Goal: Task Accomplishment & Management: Use online tool/utility

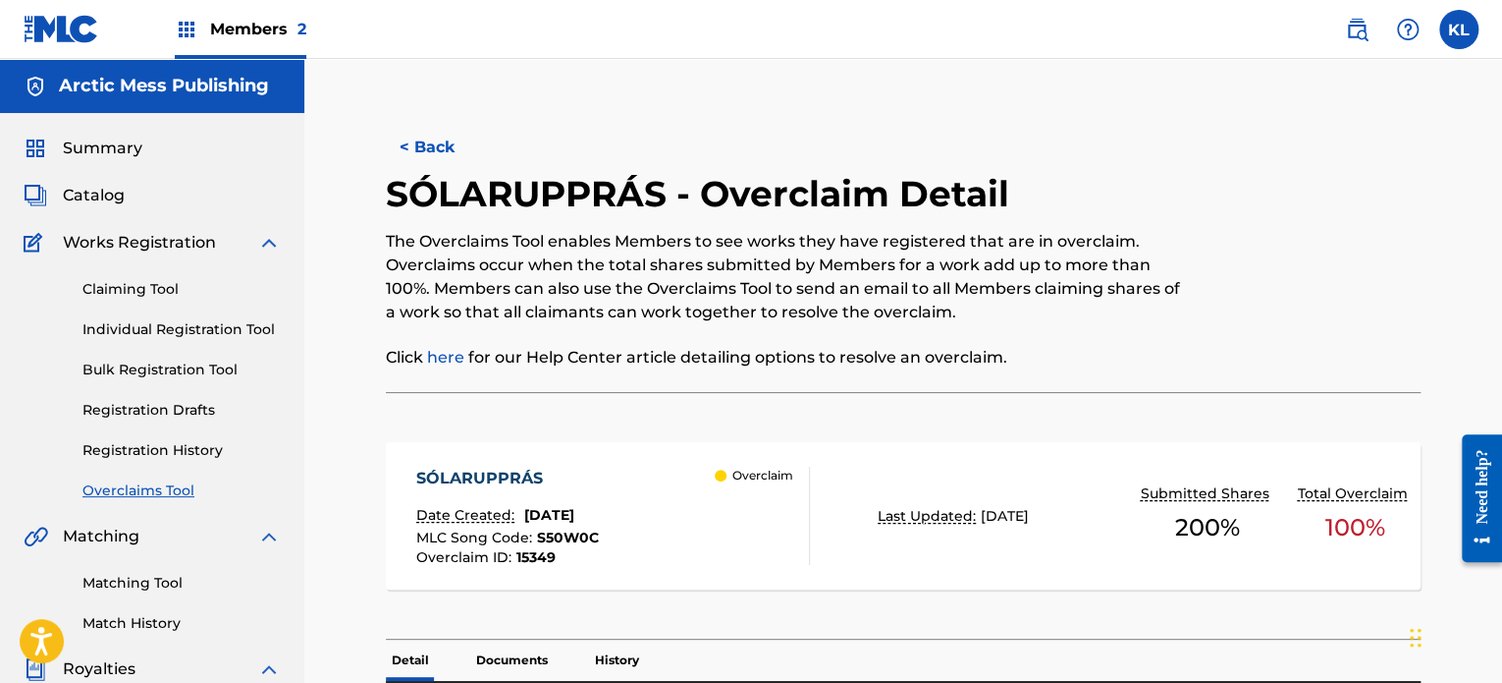
click at [128, 584] on link "Matching Tool" at bounding box center [181, 583] width 198 height 21
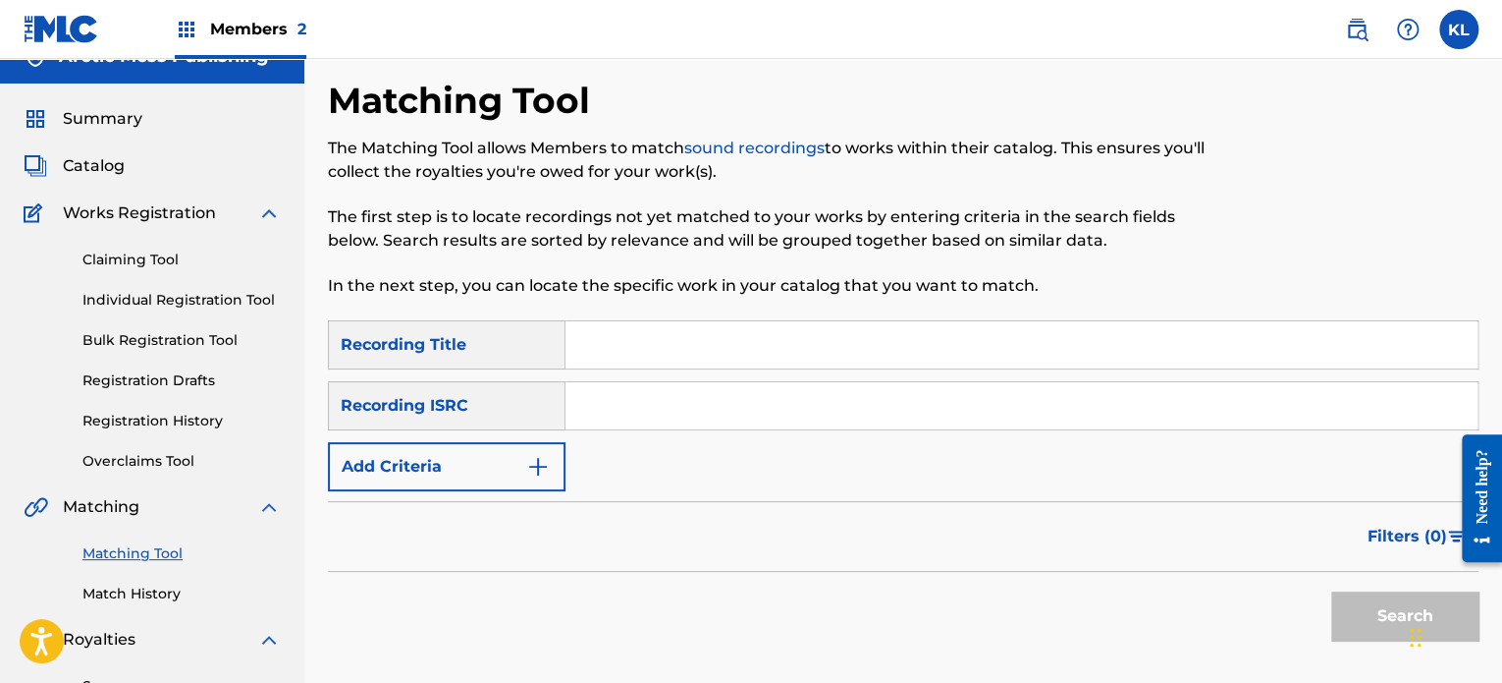
scroll to position [30, 0]
click at [130, 601] on link "Match History" at bounding box center [181, 592] width 198 height 21
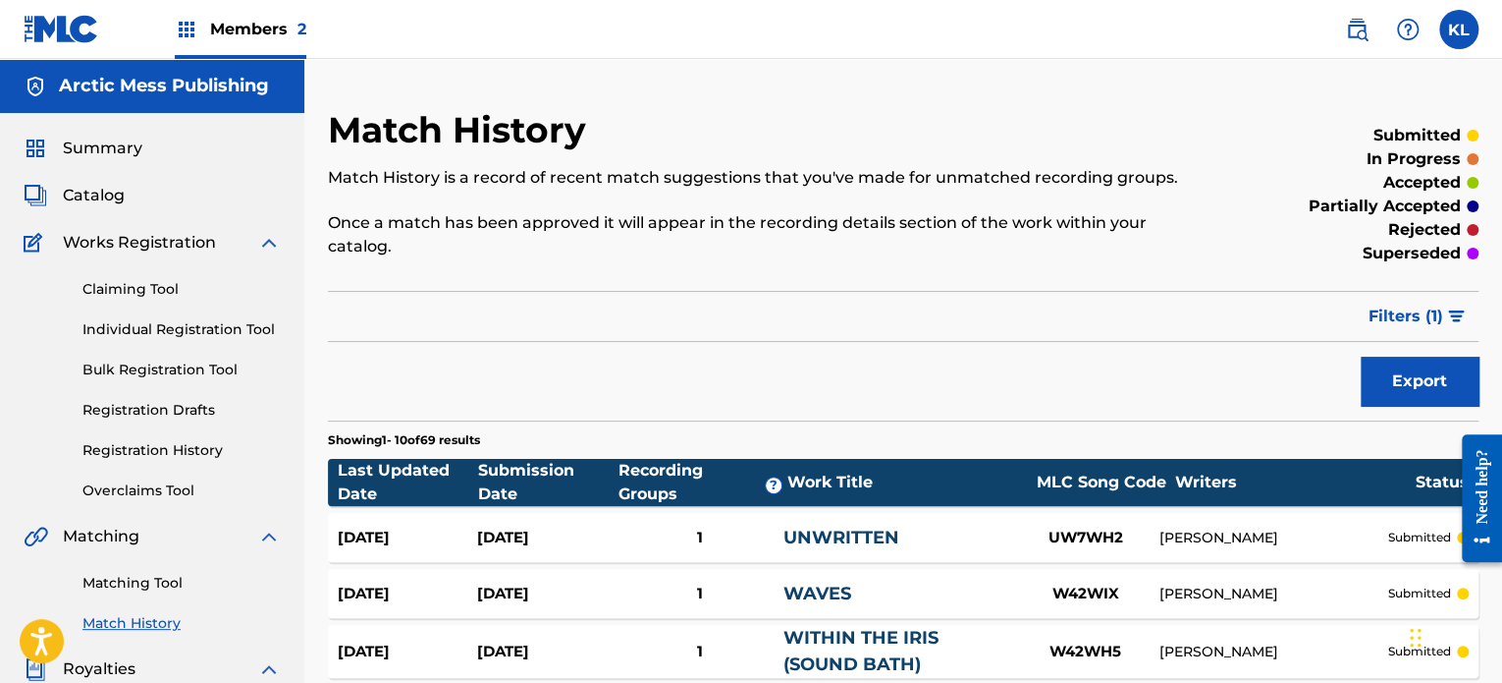
click at [263, 25] on span "Members 2" at bounding box center [258, 29] width 96 height 23
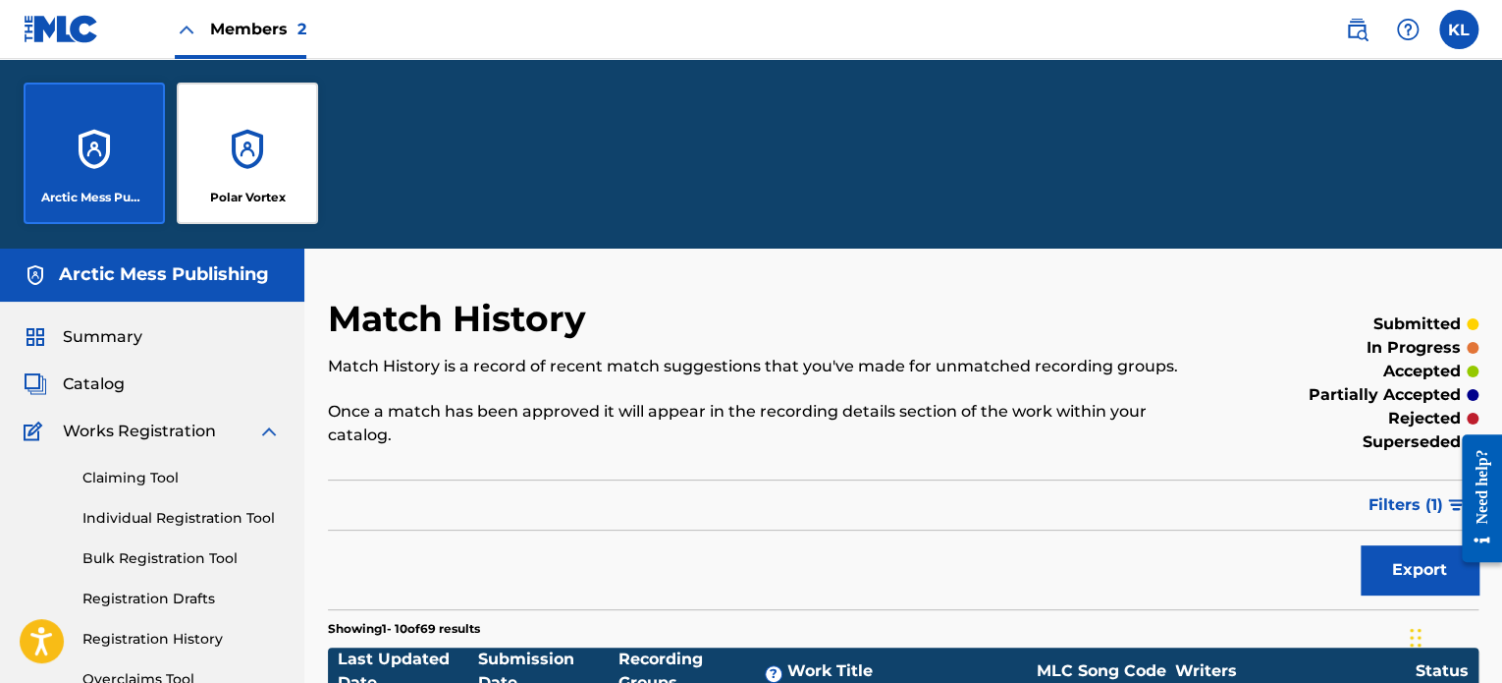
click at [246, 176] on div "Polar Vortex" at bounding box center [247, 152] width 141 height 141
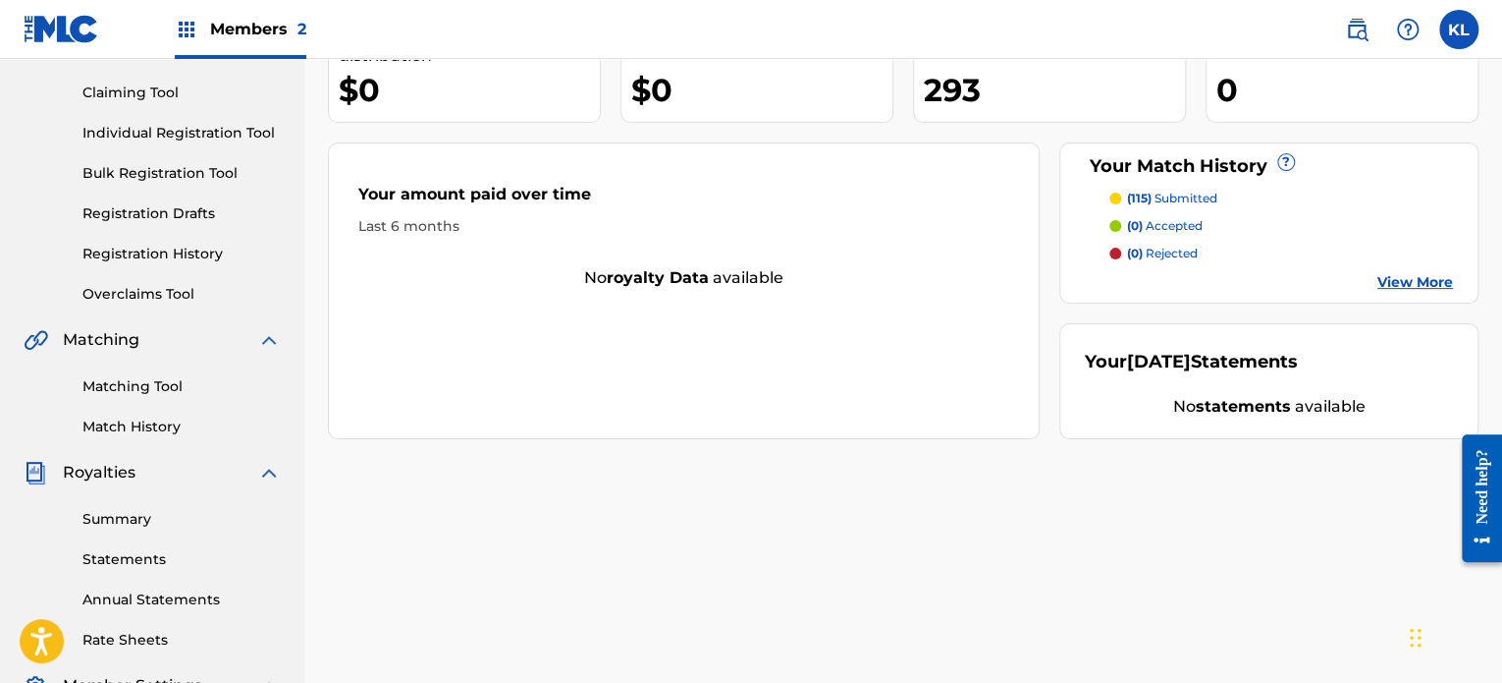
scroll to position [199, 0]
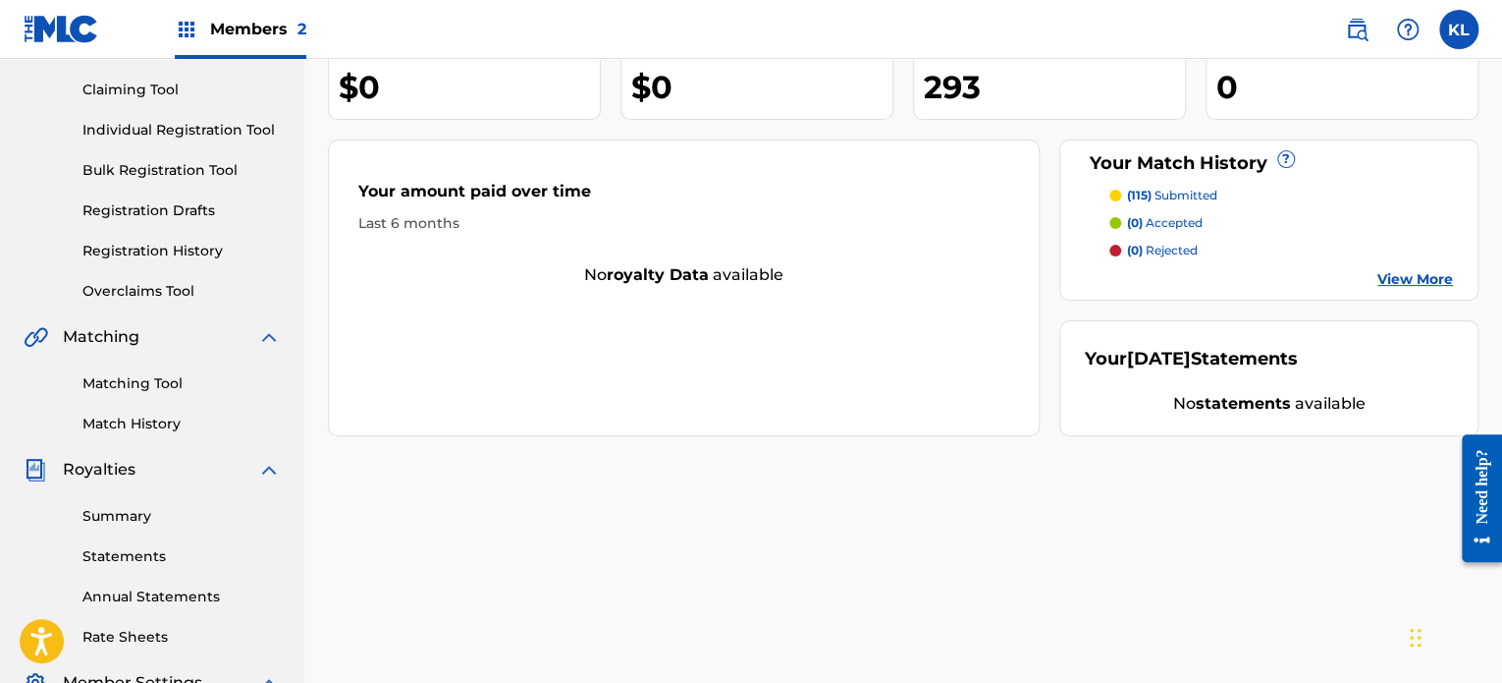
click at [133, 389] on link "Matching Tool" at bounding box center [181, 383] width 198 height 21
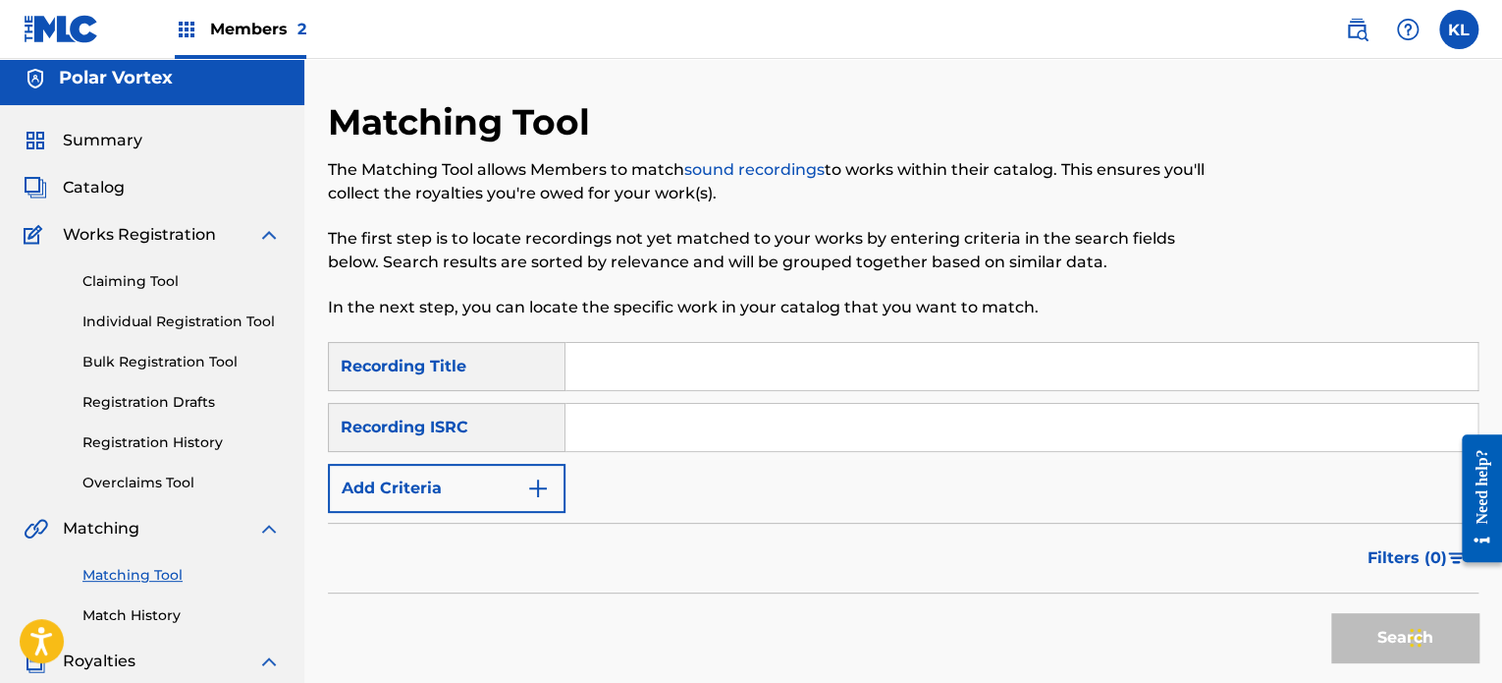
scroll to position [3, 0]
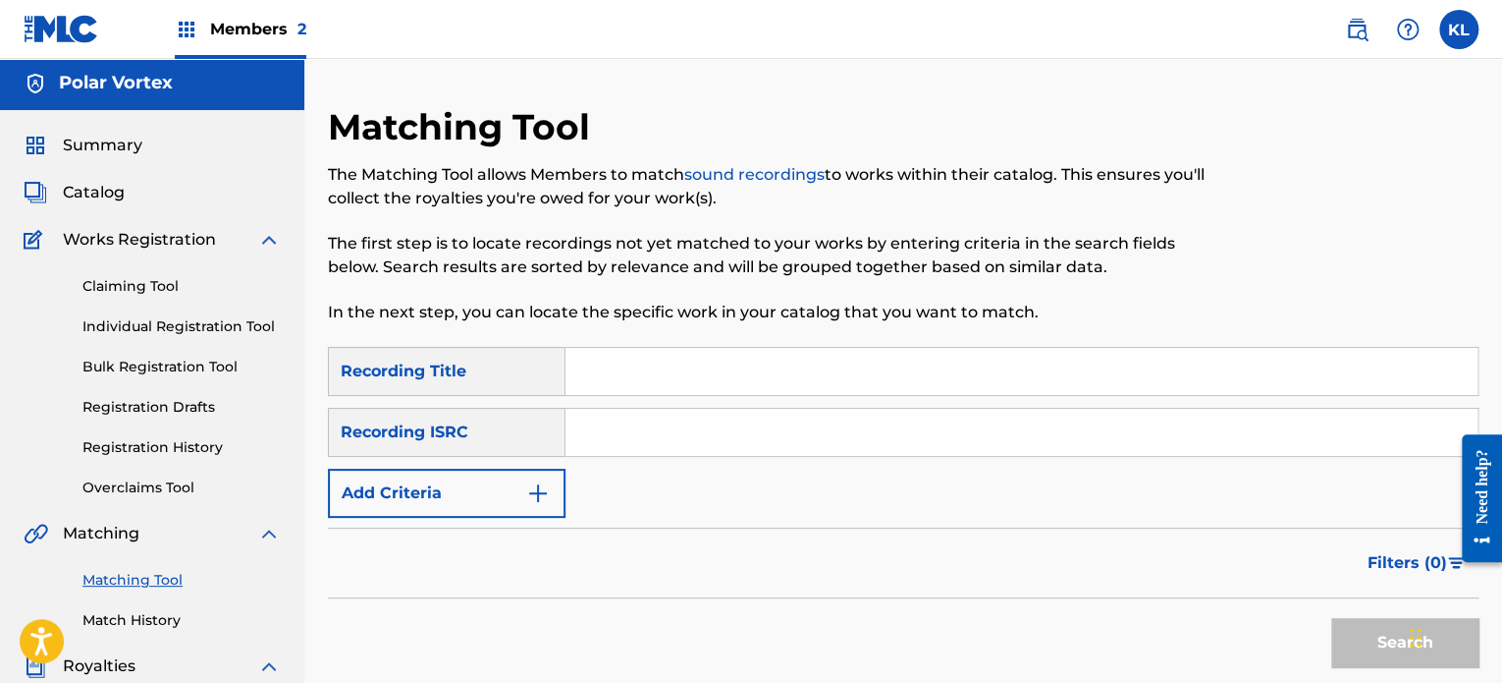
click at [623, 345] on div "Matching Tool The Matching Tool allows Members to match sound recordings to wor…" at bounding box center [771, 226] width 886 height 242
click at [623, 368] on input "Search Form" at bounding box center [1022, 371] width 912 height 47
type input "oasis"
paste input "SE6YL2402449"
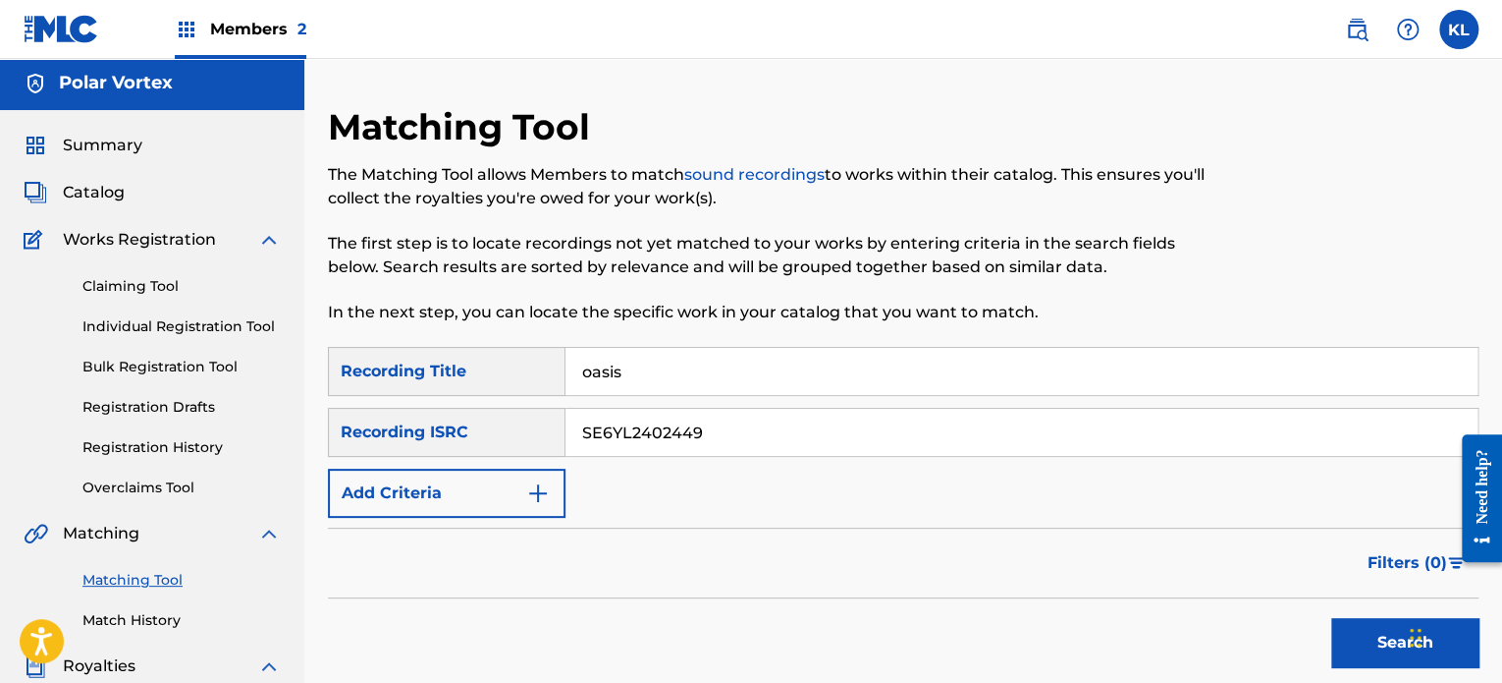
type input "SE6YL2402449"
click at [1332, 618] on button "Search" at bounding box center [1405, 642] width 147 height 49
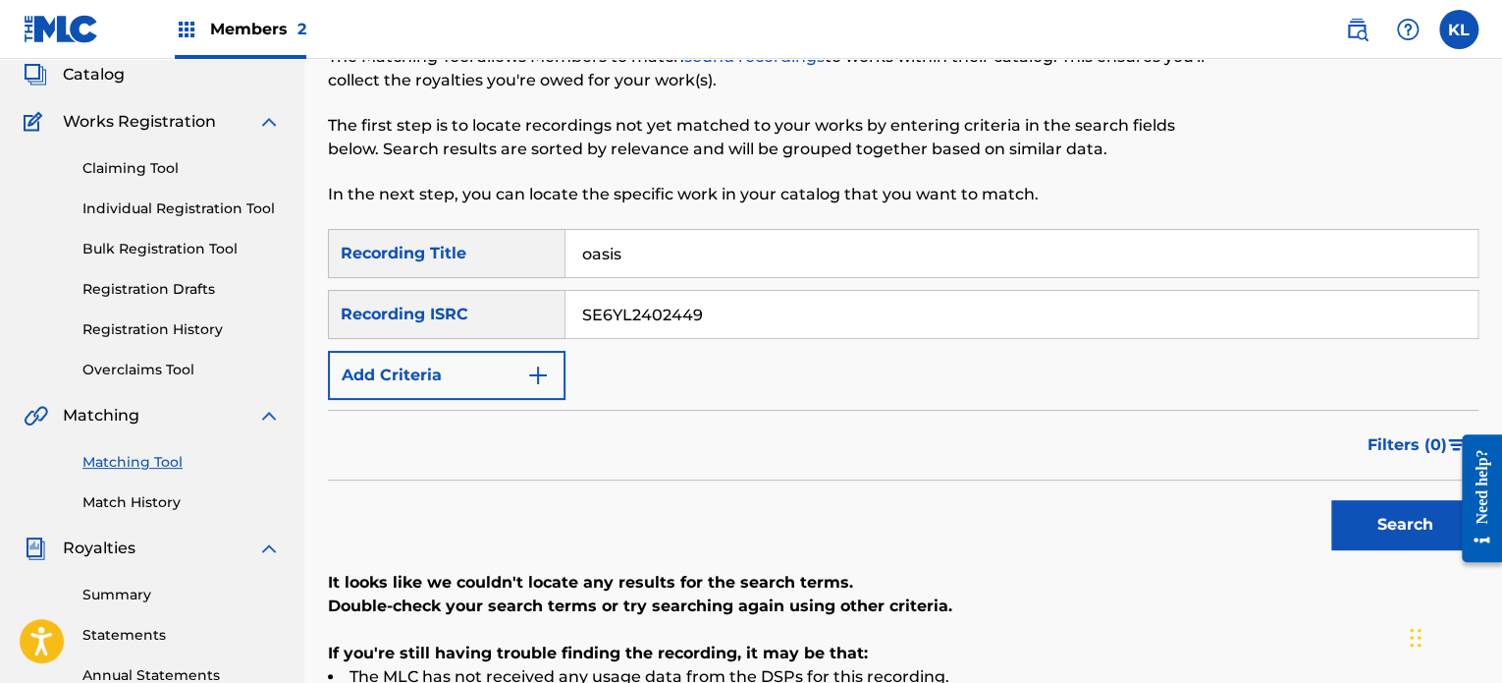
scroll to position [128, 0]
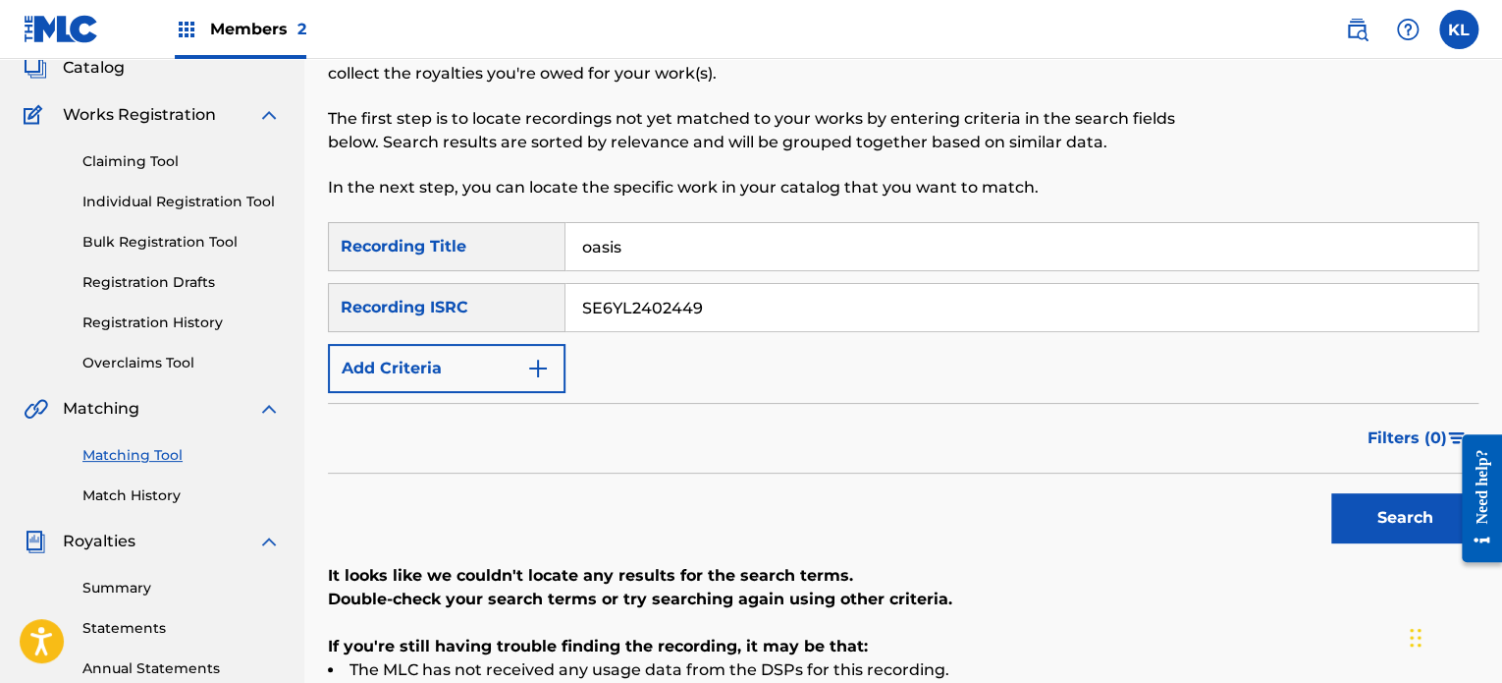
click at [1359, 509] on button "Search" at bounding box center [1405, 517] width 147 height 49
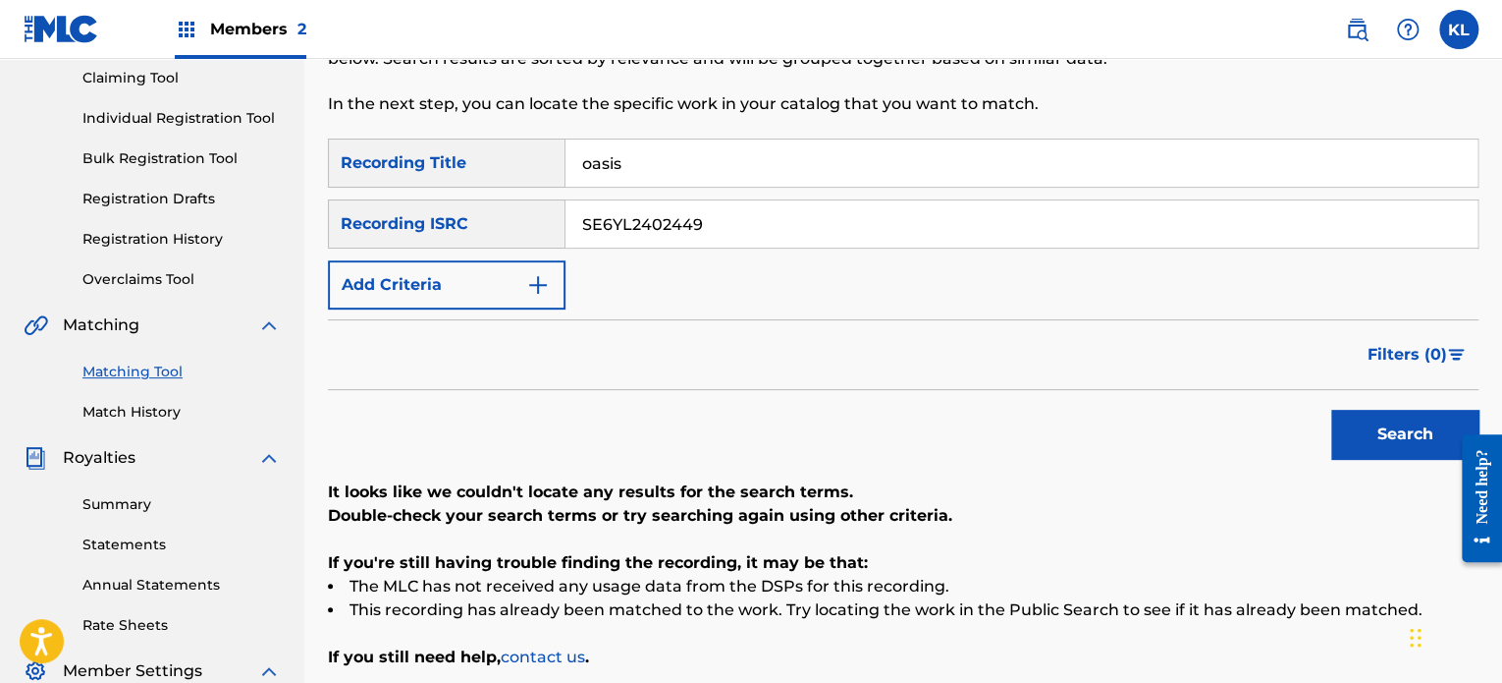
scroll to position [212, 0]
click at [678, 156] on input "oasis" at bounding box center [1022, 161] width 912 height 47
type input "ocean breeze"
paste input "200465"
type input "SE6YL2200465"
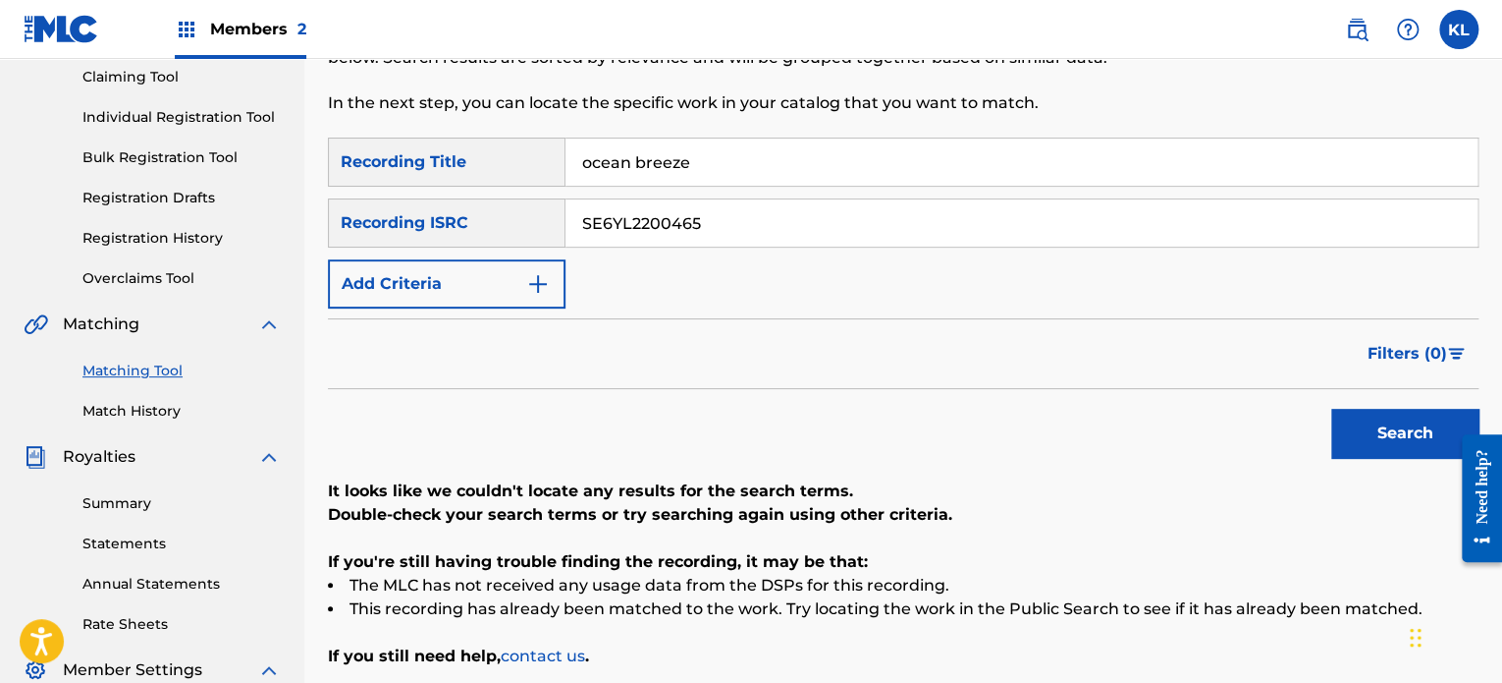
click at [1332, 409] on button "Search" at bounding box center [1405, 433] width 147 height 49
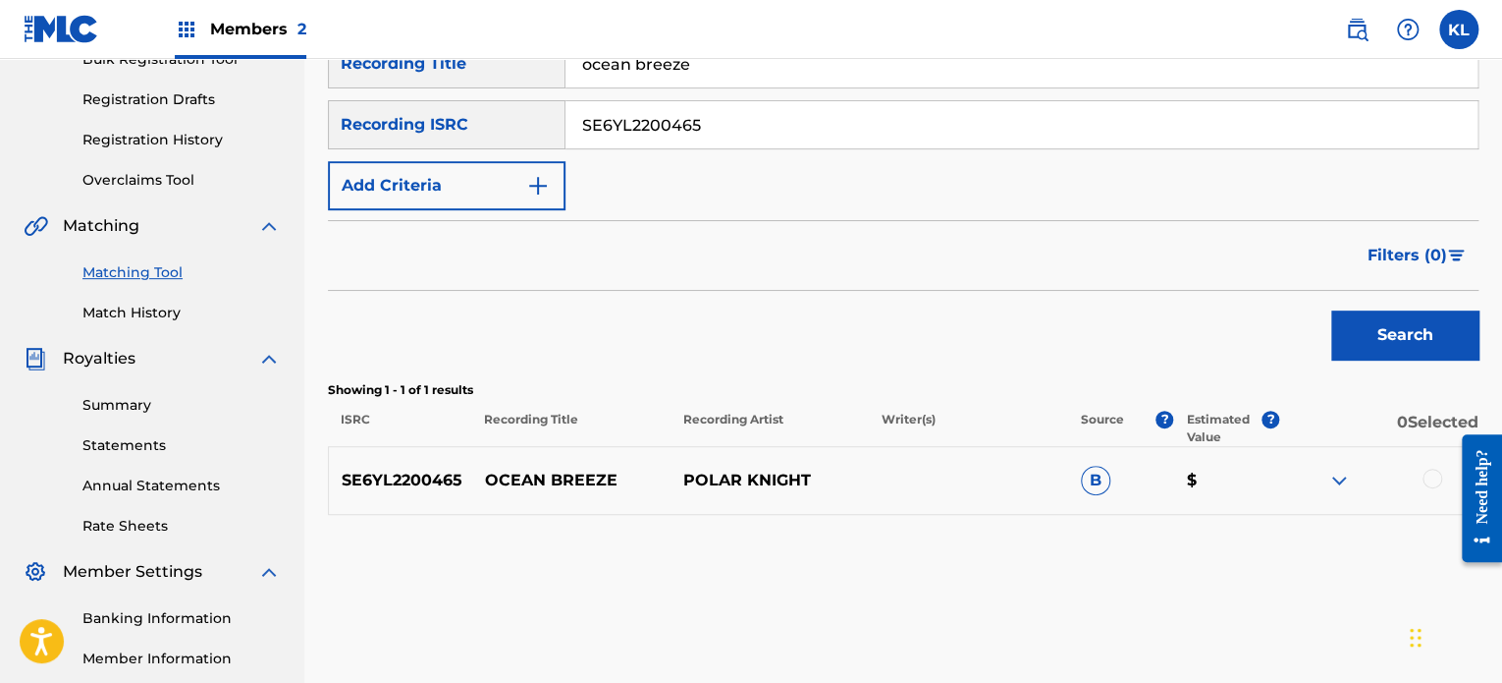
scroll to position [314, 0]
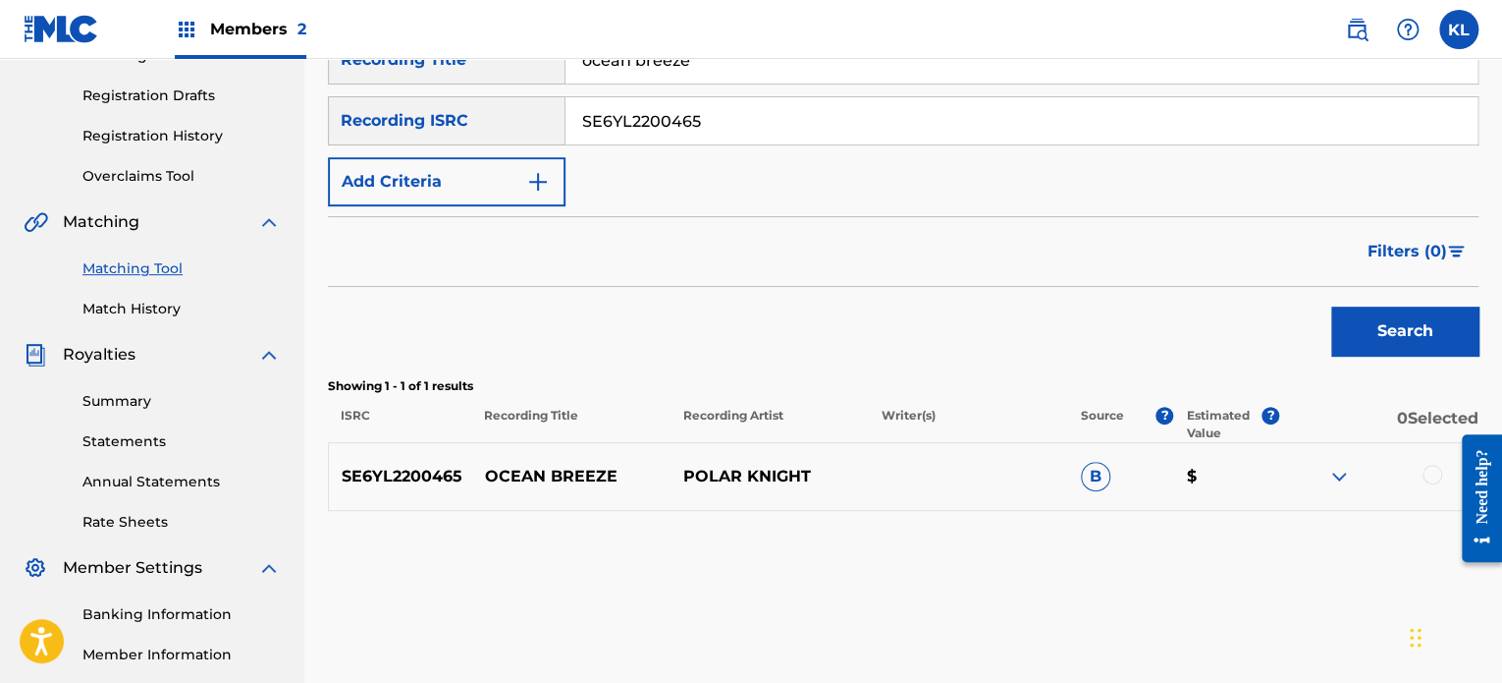
click at [1430, 476] on div at bounding box center [1433, 474] width 20 height 20
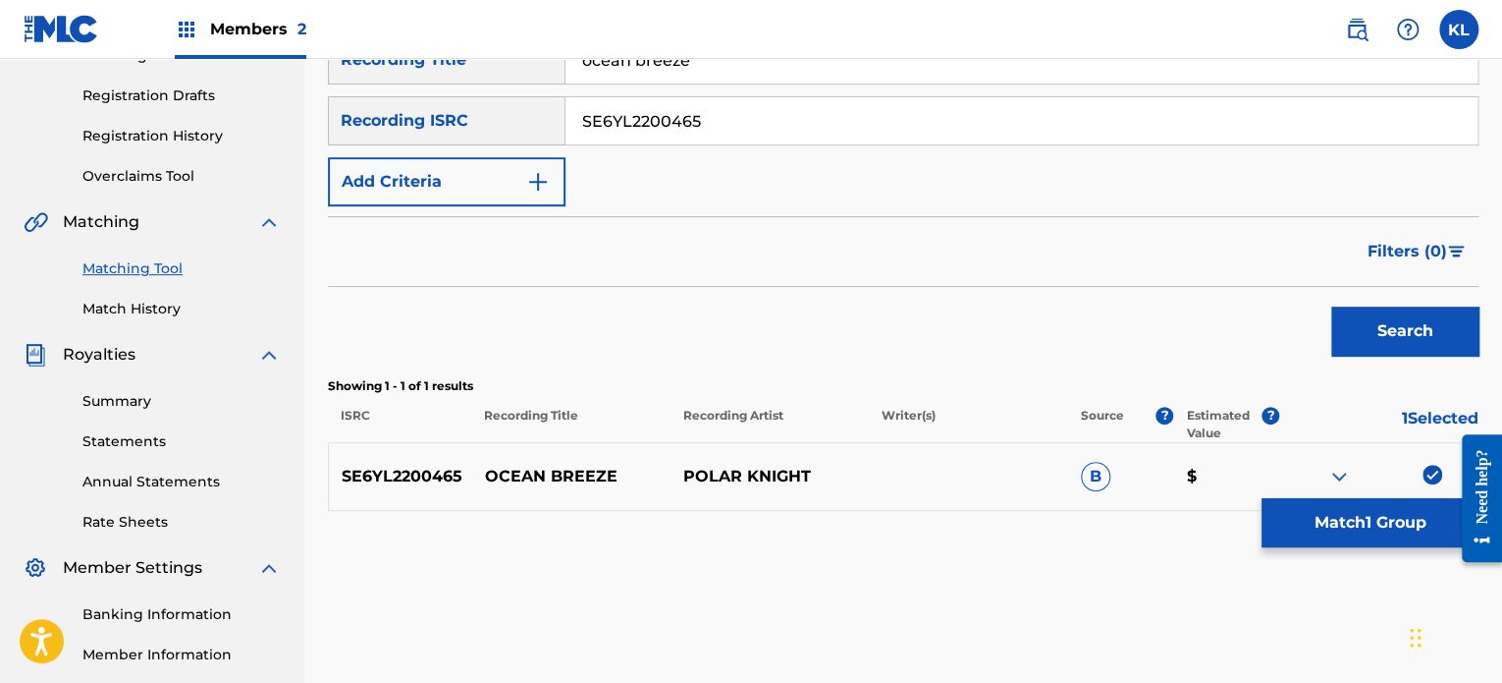
click at [1388, 522] on button "Match 1 Group" at bounding box center [1370, 522] width 217 height 49
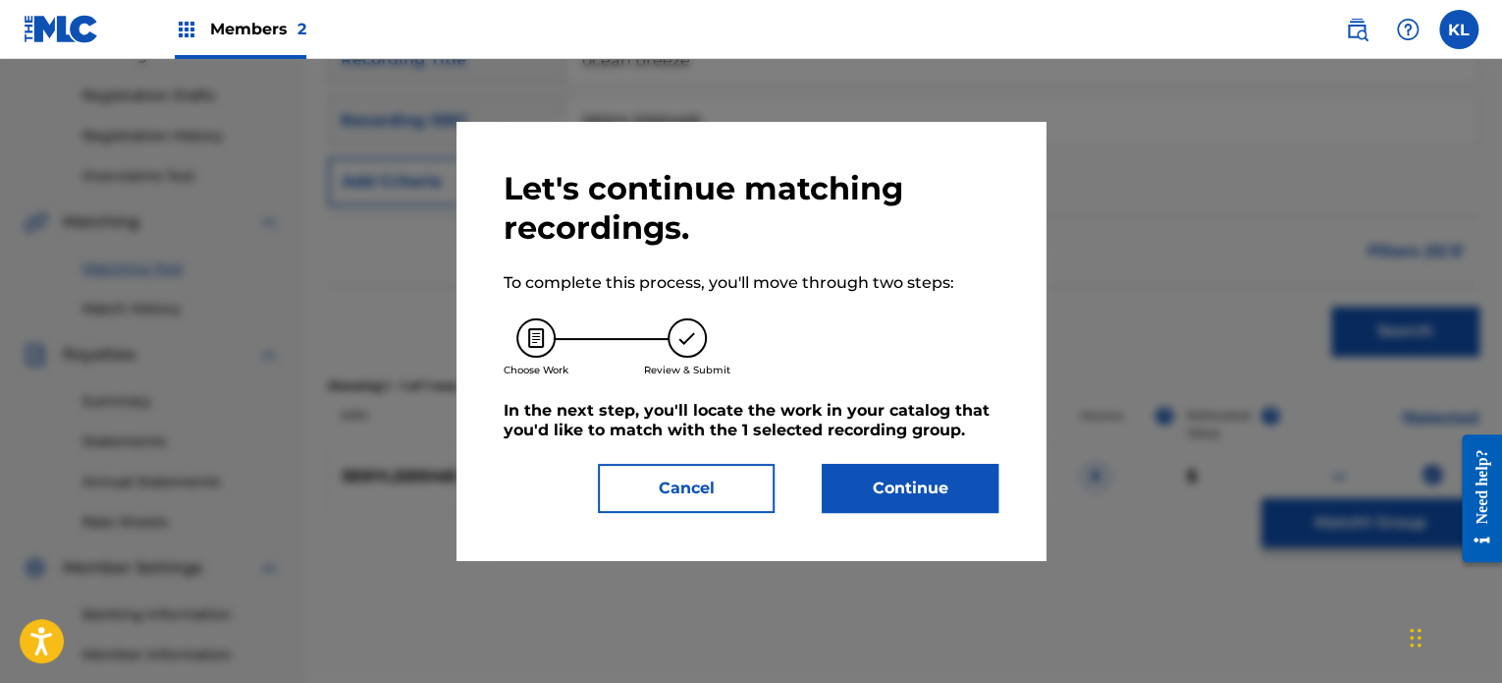
click at [907, 502] on button "Continue" at bounding box center [910, 488] width 177 height 49
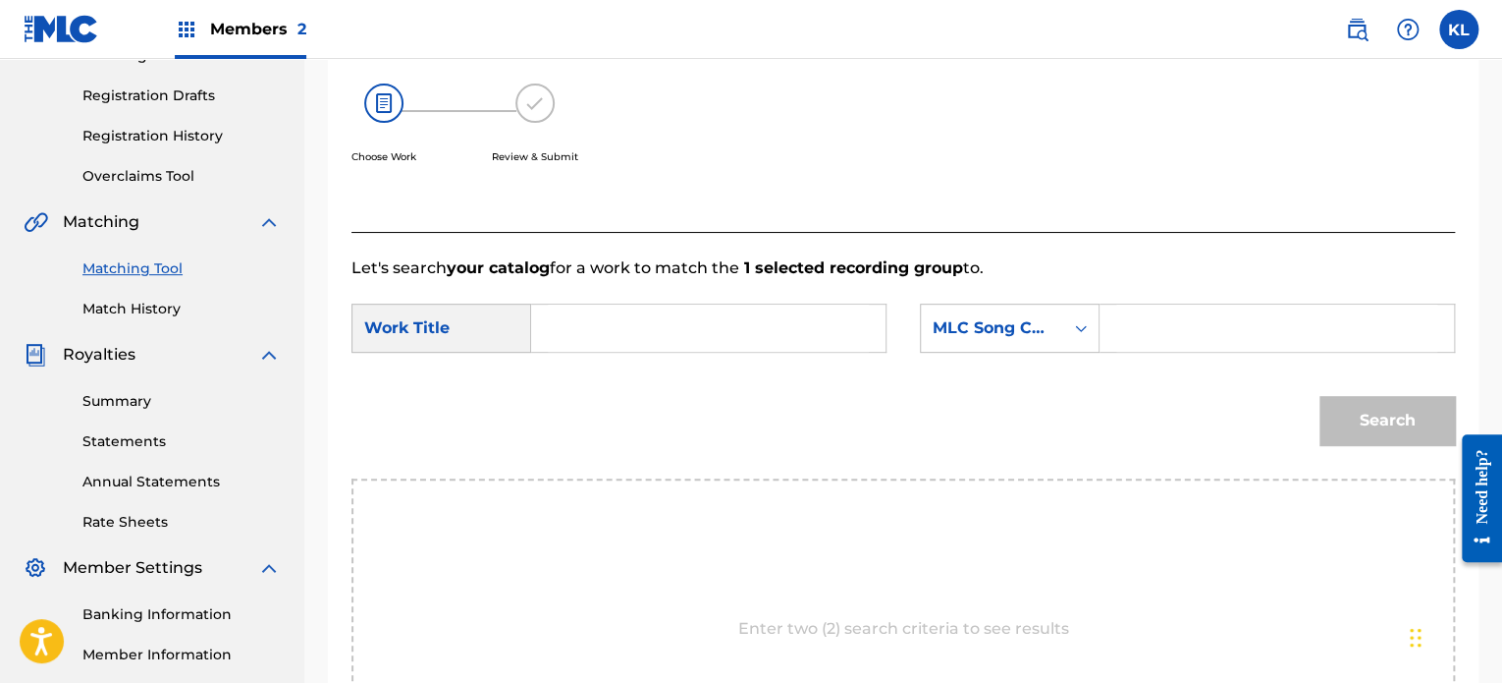
click at [628, 316] on input "Search Form" at bounding box center [708, 327] width 321 height 47
type input "ocean"
paste input "OE31KC"
type input "OE31KC"
click at [1320, 396] on button "Search" at bounding box center [1388, 420] width 136 height 49
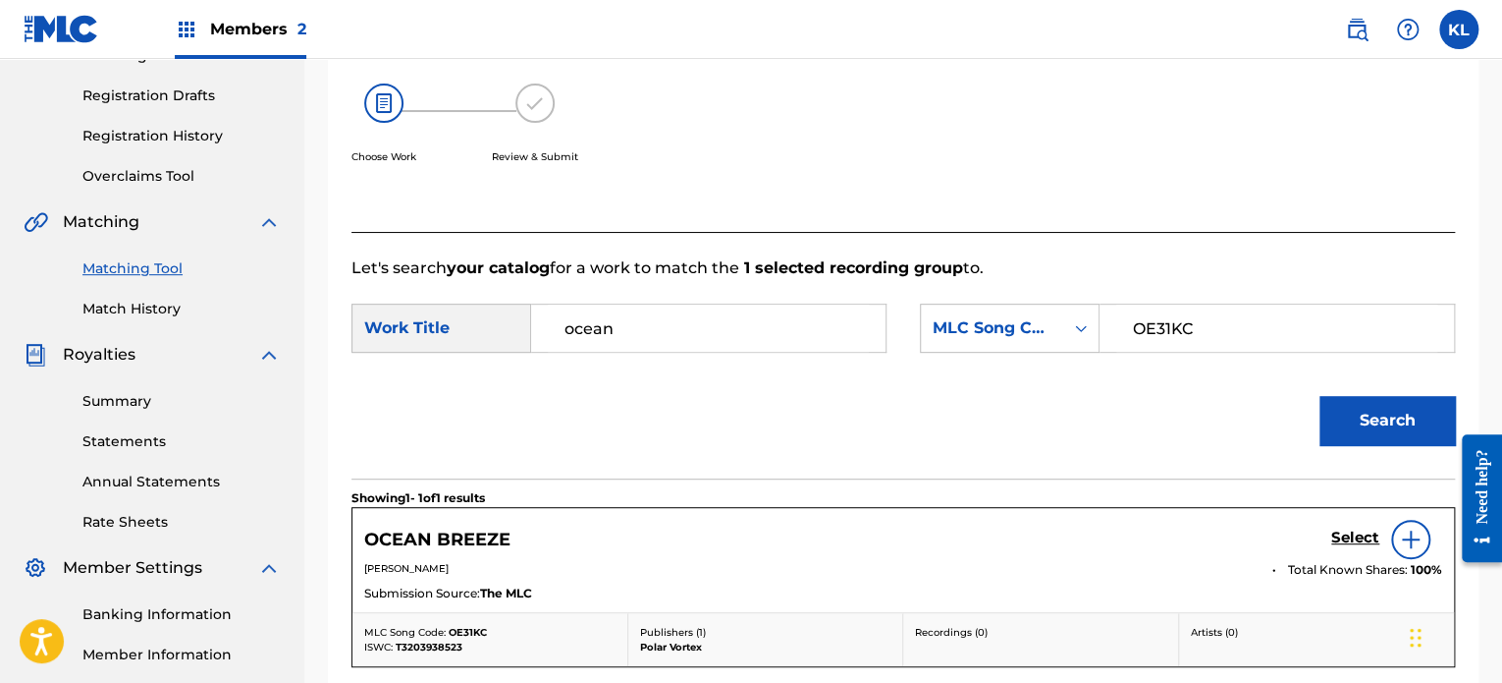
scroll to position [475, 0]
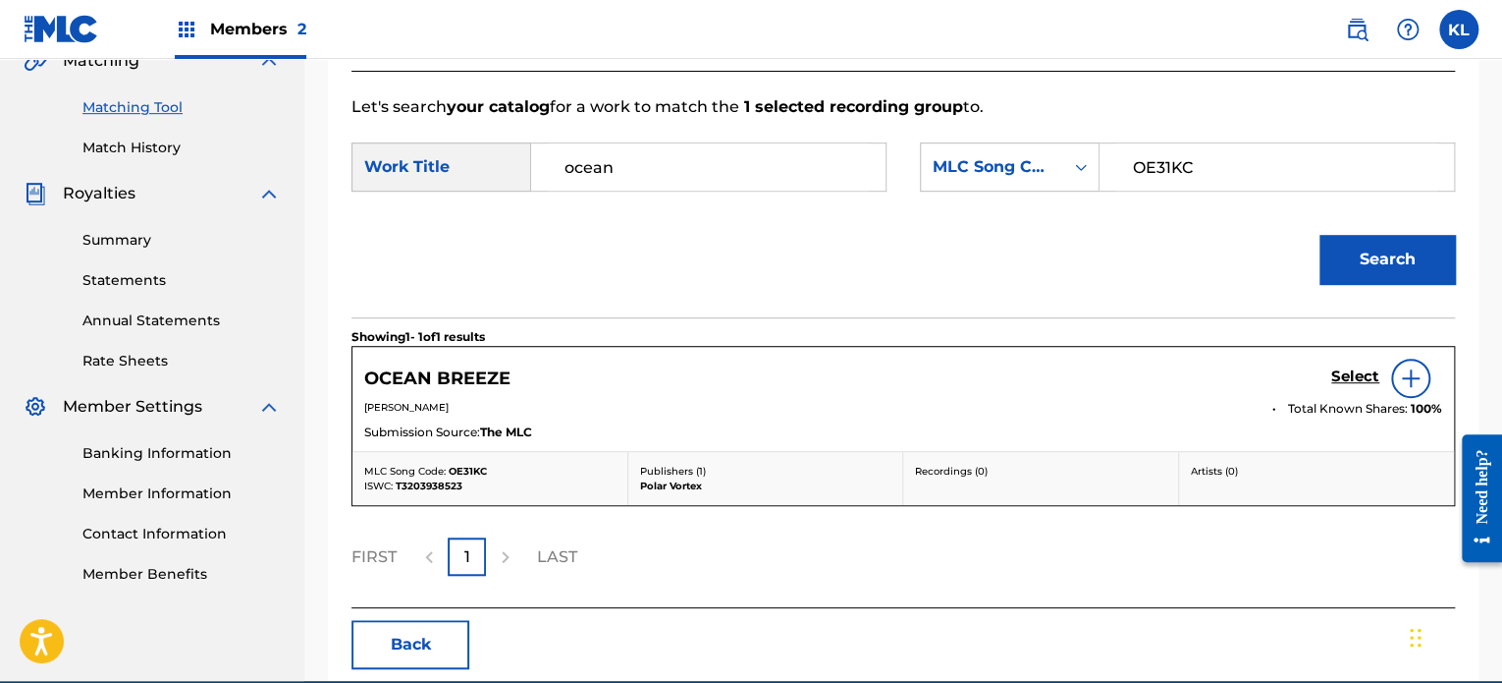
click at [1357, 380] on h5 "Select" at bounding box center [1356, 376] width 48 height 19
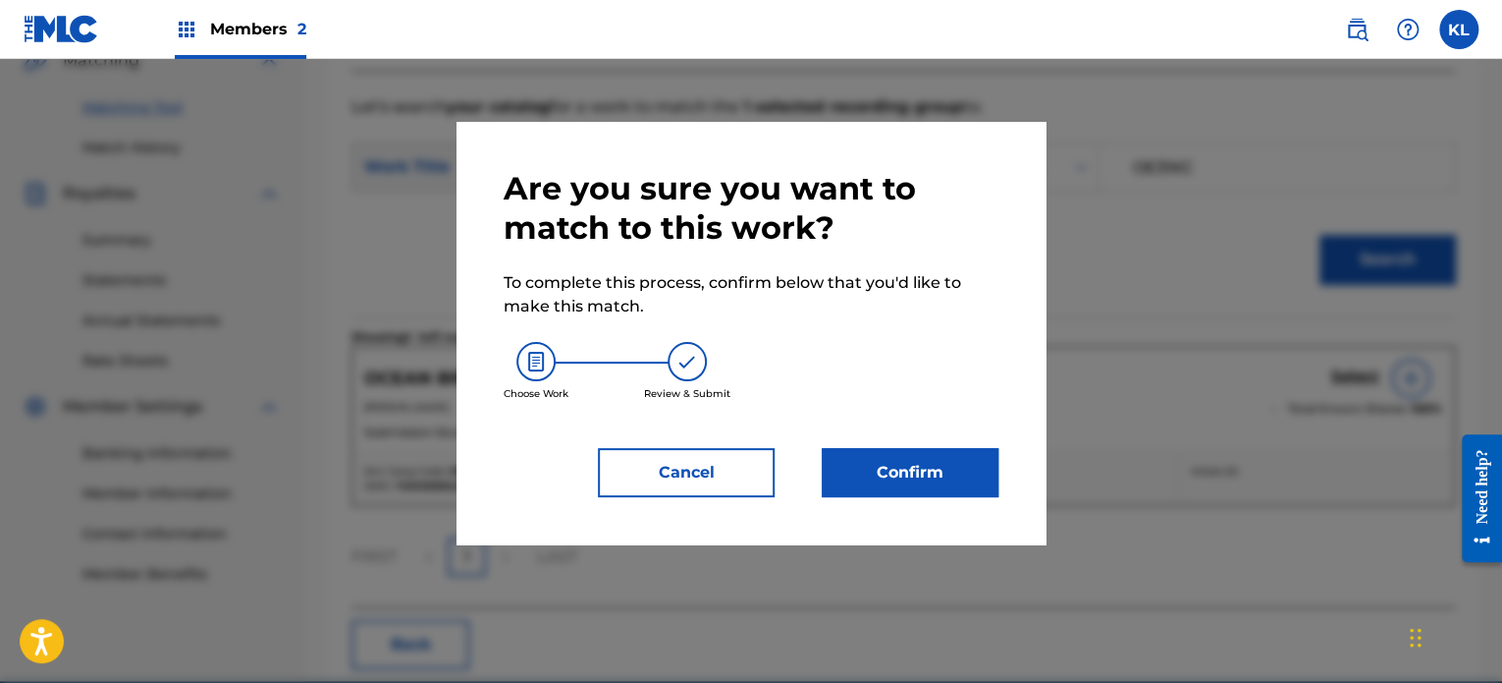
click at [979, 472] on button "Confirm" at bounding box center [910, 472] width 177 height 49
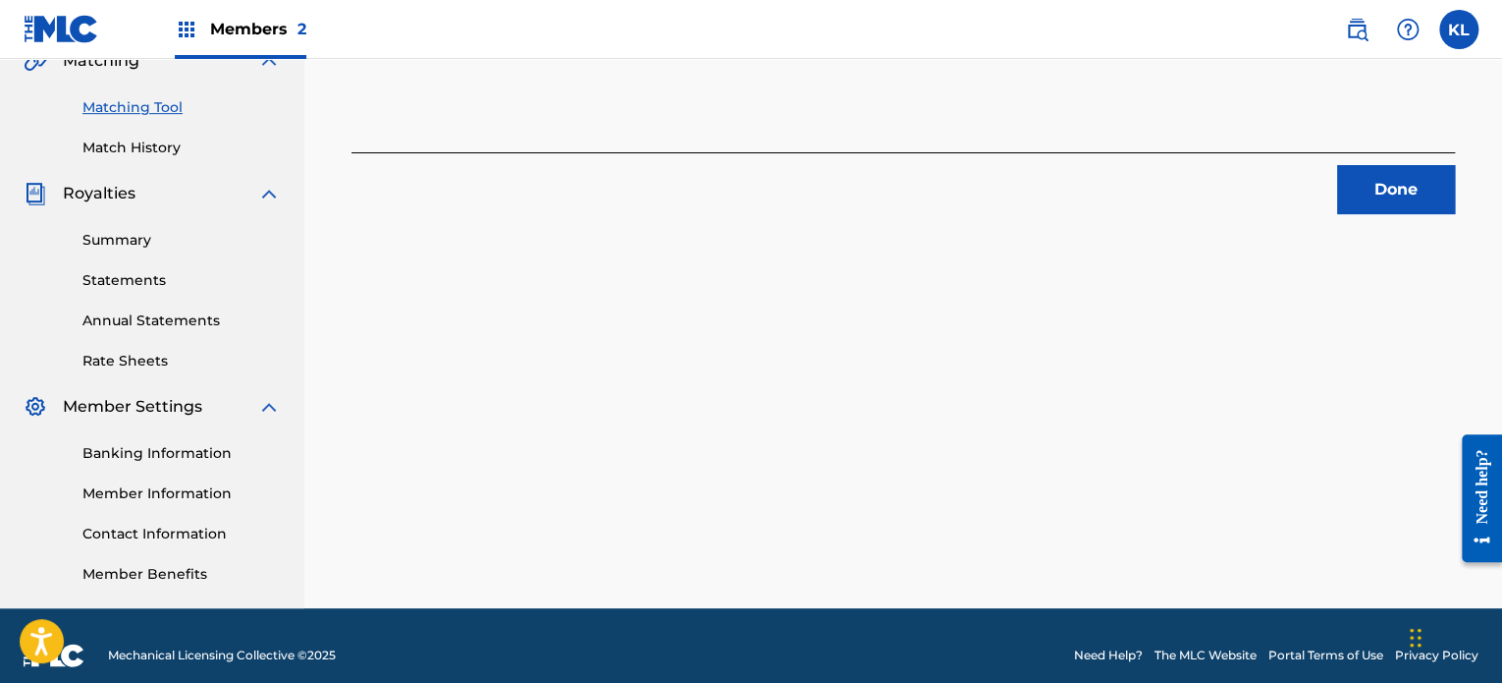
scroll to position [59, 0]
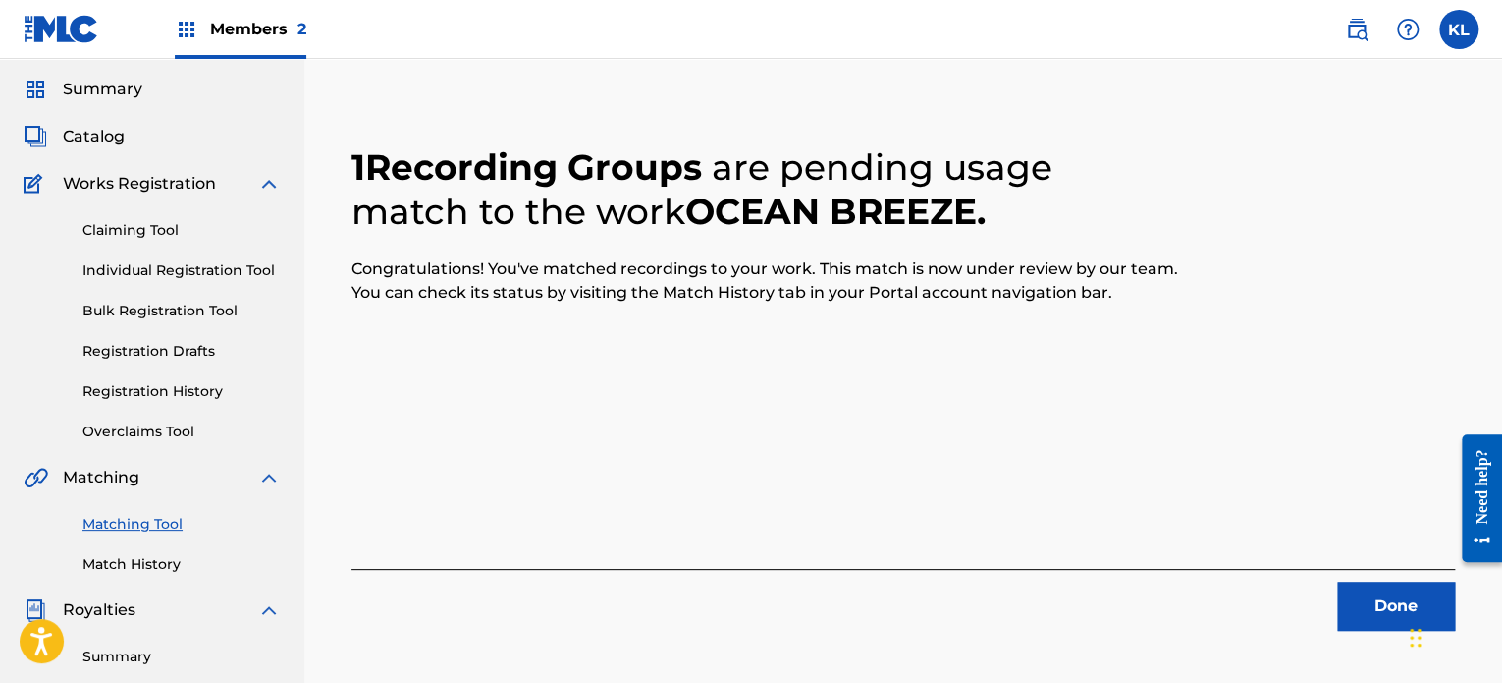
click at [1360, 590] on button "Done" at bounding box center [1397, 605] width 118 height 49
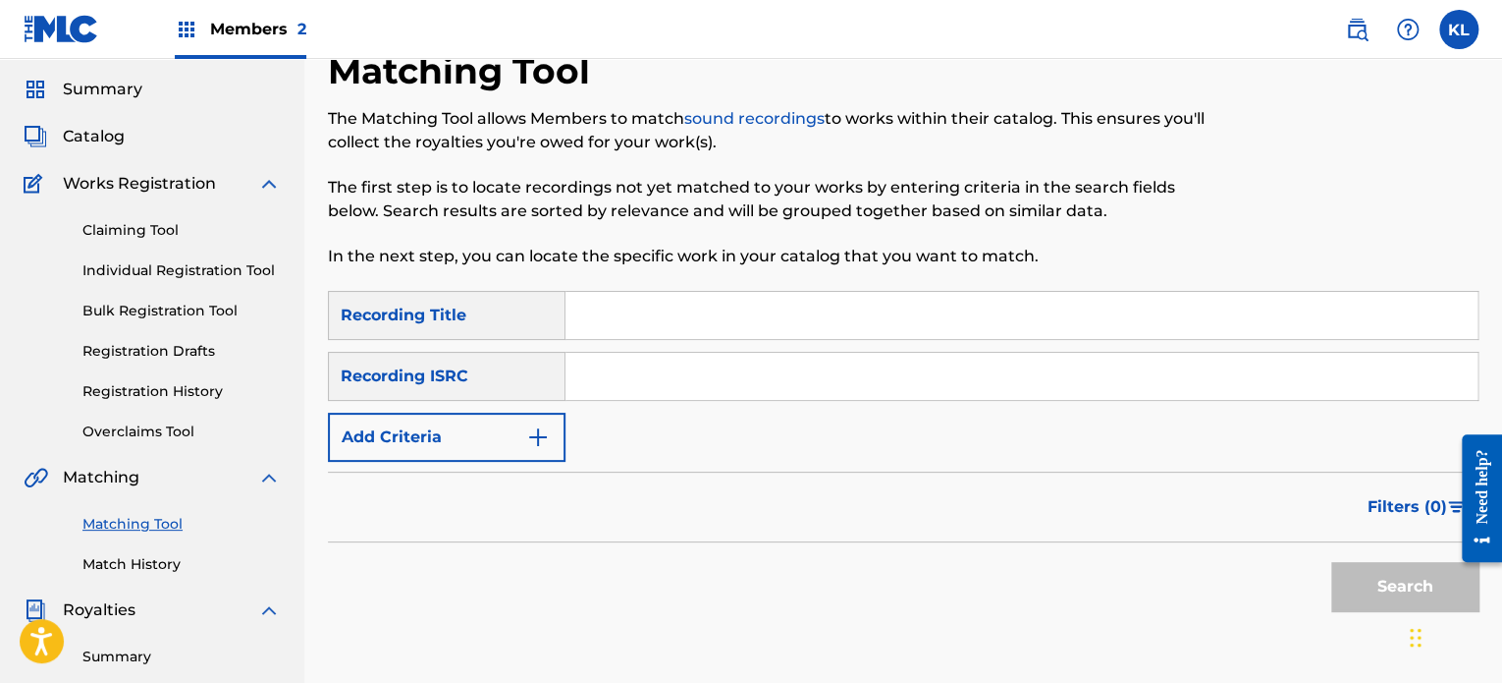
click at [623, 304] on input "Search Form" at bounding box center [1022, 315] width 912 height 47
click at [623, 304] on input "ph" at bounding box center [1022, 315] width 912 height 47
type input "p"
type input "oh"
paste input "SE6YL2301333"
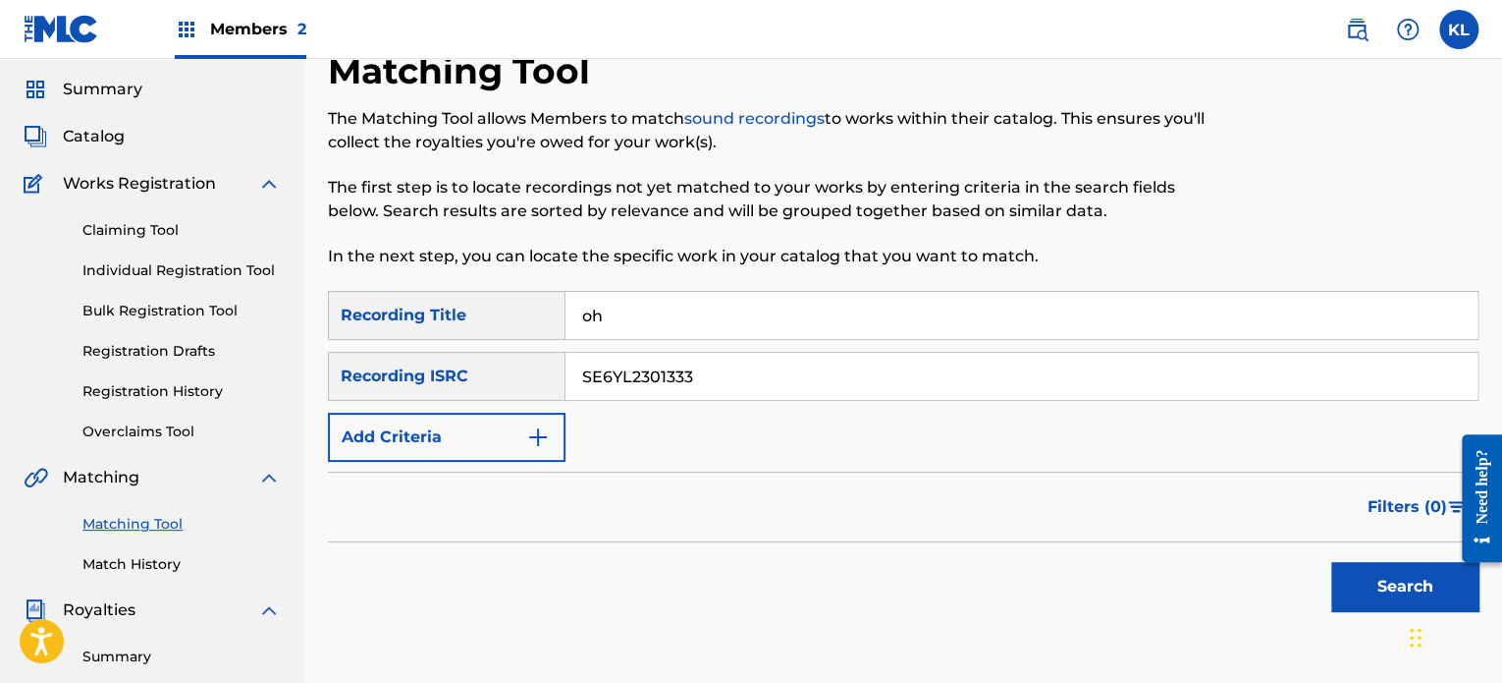
type input "SE6YL2301333"
click at [1332, 562] on button "Search" at bounding box center [1405, 586] width 147 height 49
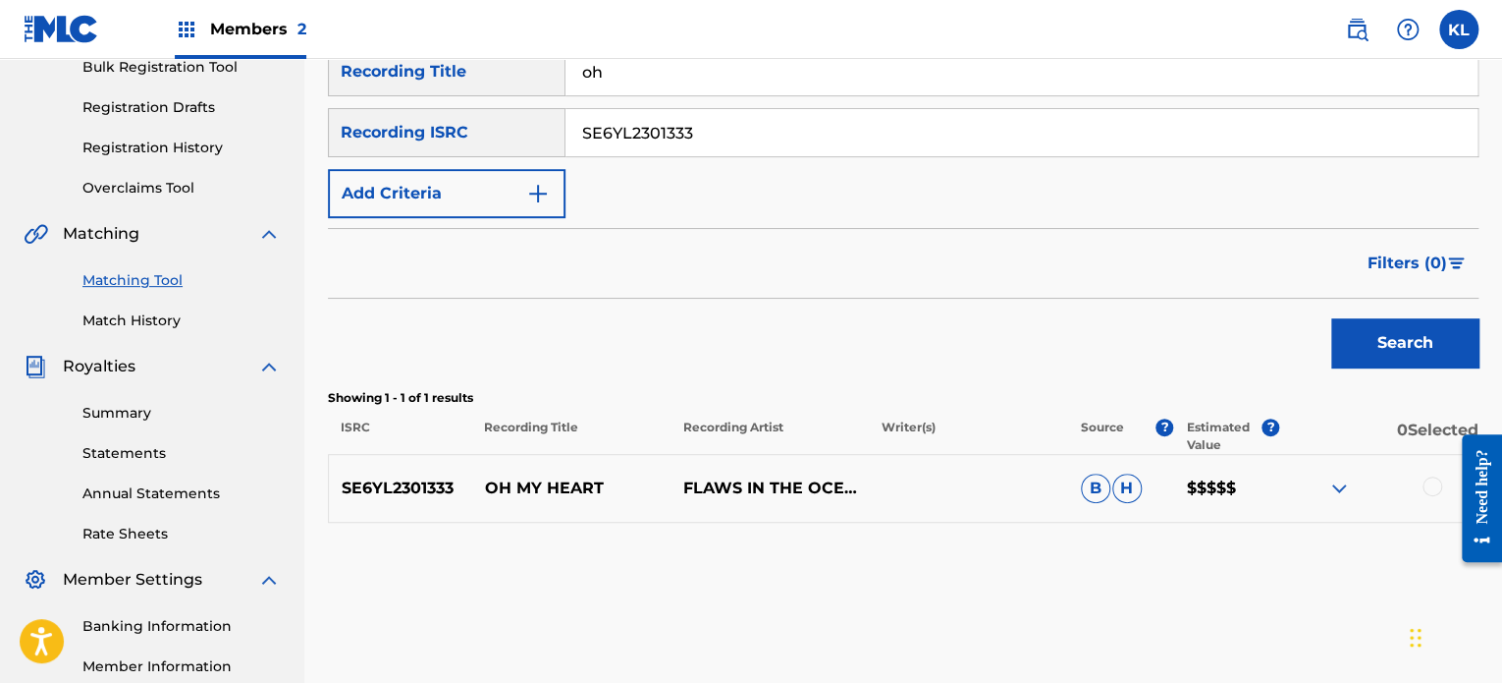
scroll to position [306, 0]
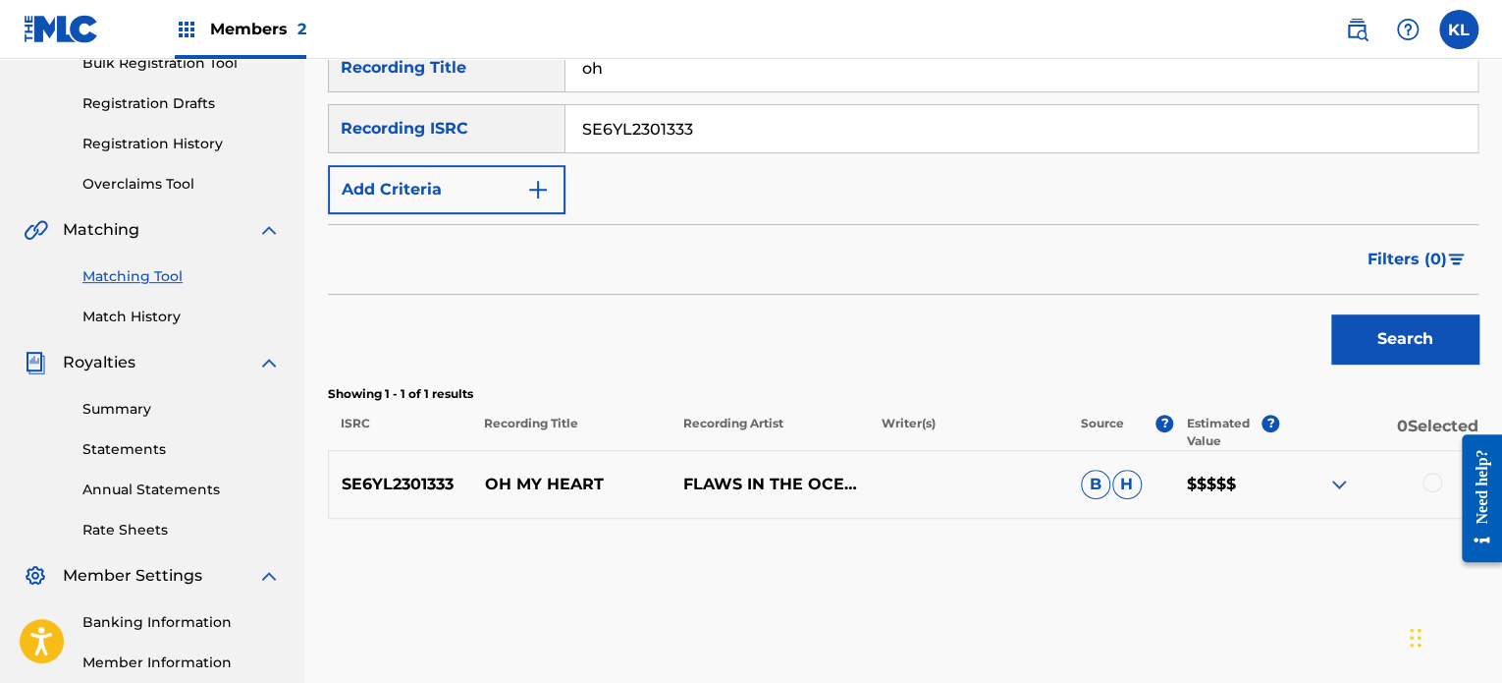
click at [1414, 483] on div at bounding box center [1379, 484] width 198 height 24
click at [1437, 482] on div at bounding box center [1433, 482] width 20 height 20
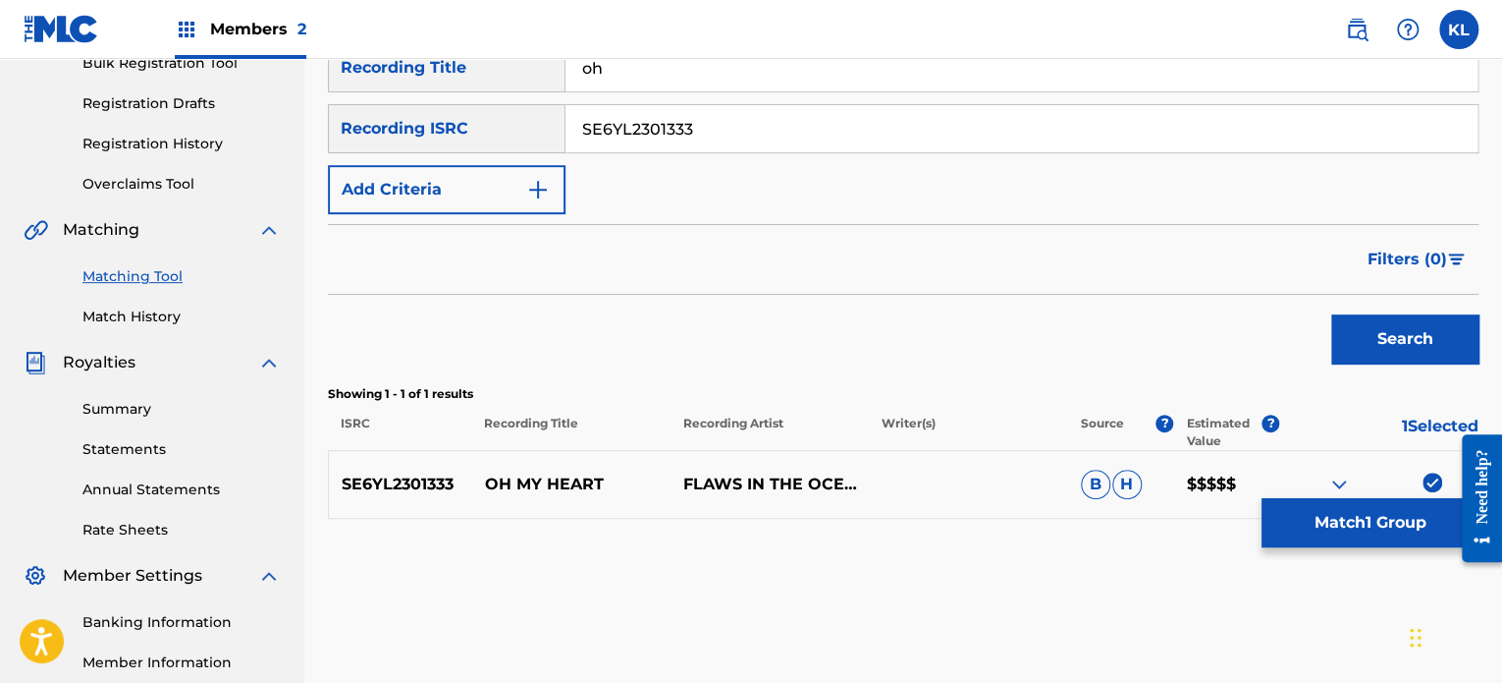
click at [1338, 516] on button "Match 1 Group" at bounding box center [1370, 522] width 217 height 49
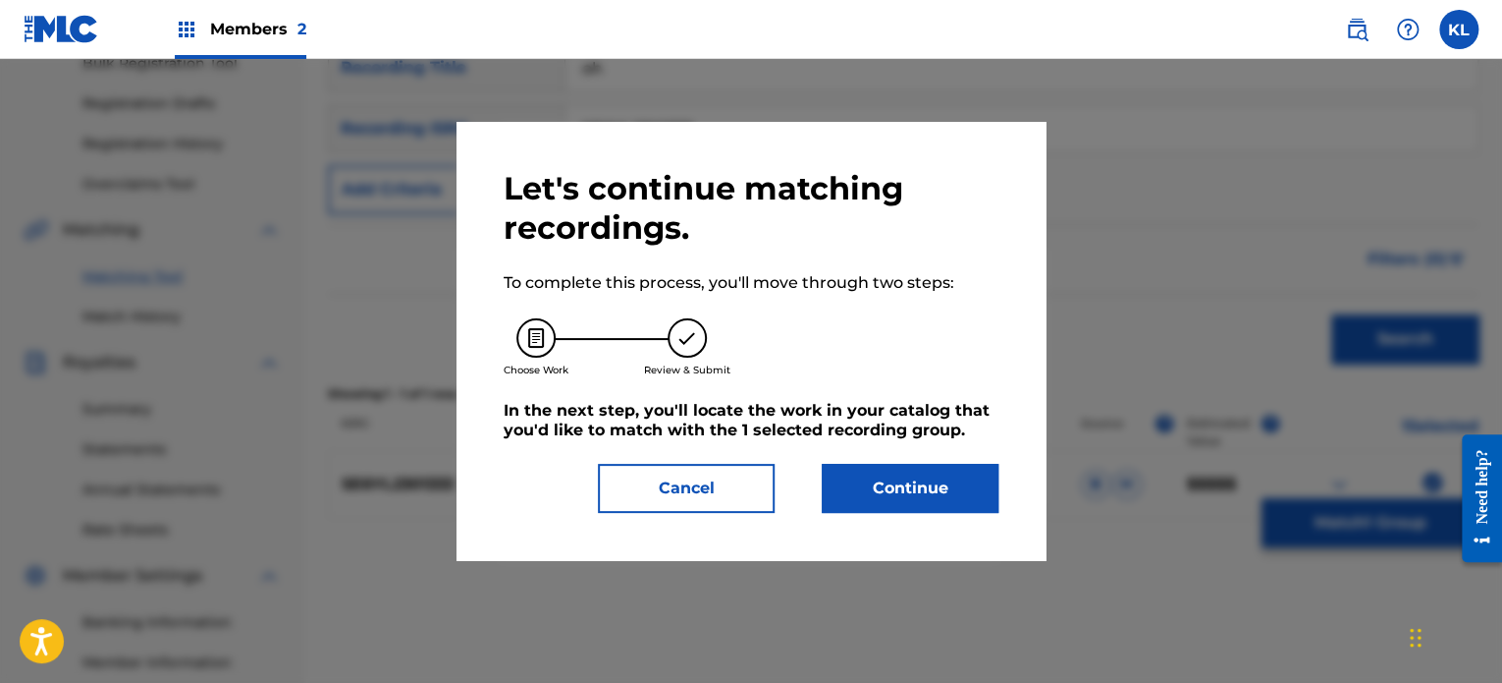
click at [888, 468] on button "Continue" at bounding box center [910, 488] width 177 height 49
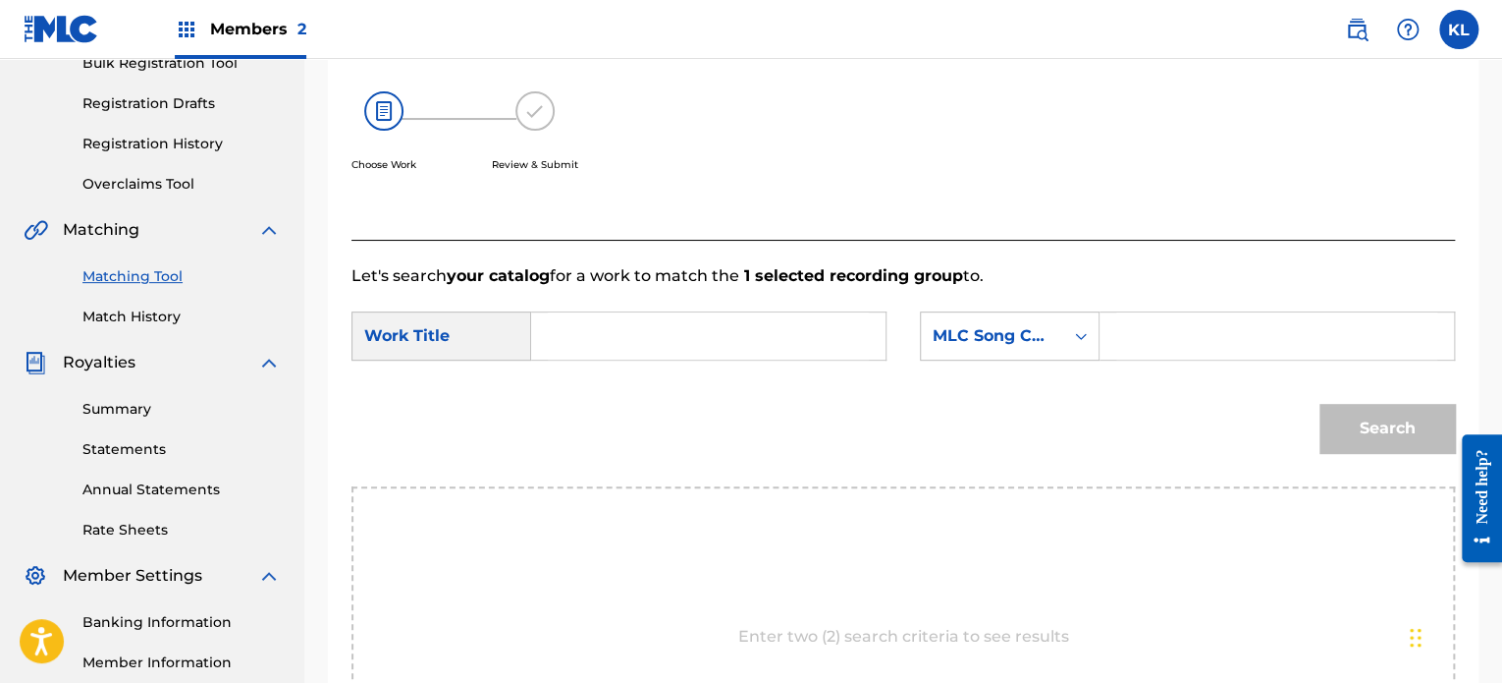
click at [640, 341] on input "Search Form" at bounding box center [708, 335] width 321 height 47
type input "oh"
paste input "OM335Q"
type input "OM335Q"
click at [1320, 404] on button "Search" at bounding box center [1388, 428] width 136 height 49
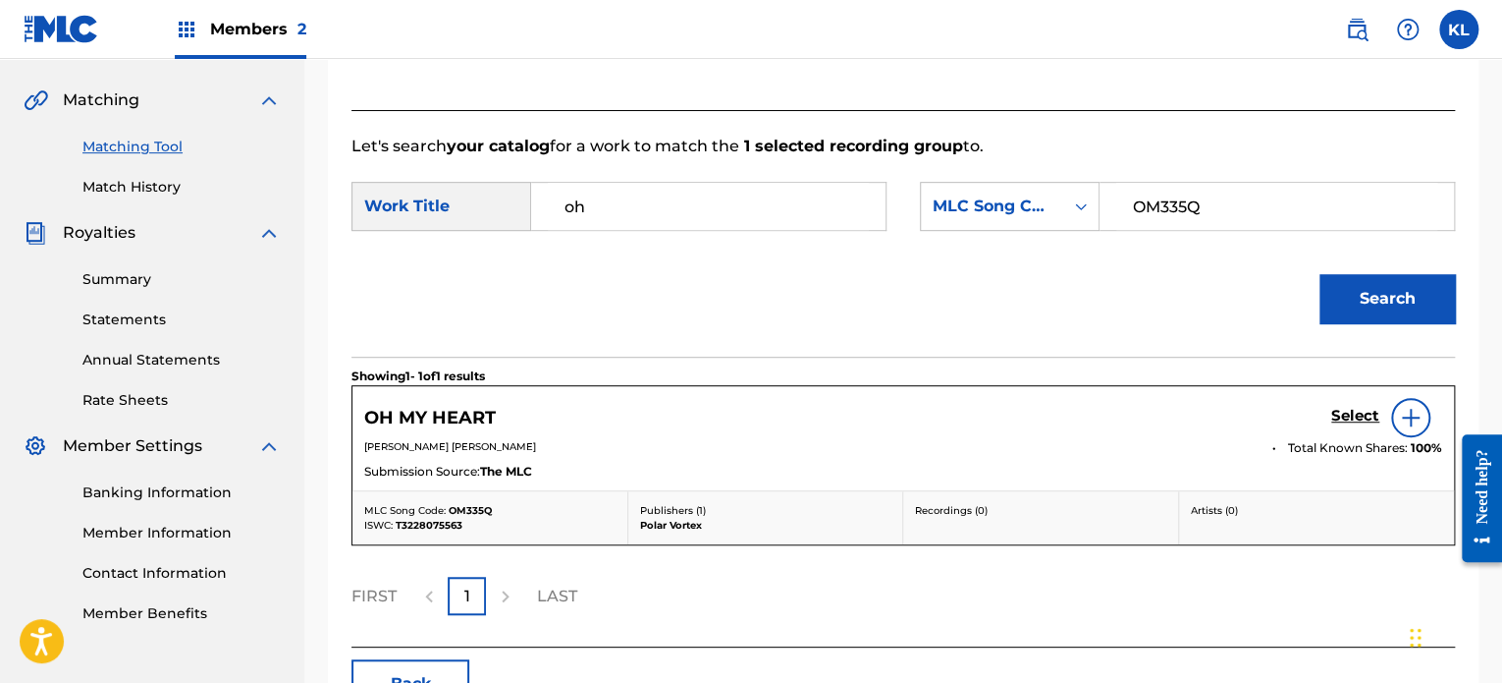
scroll to position [440, 0]
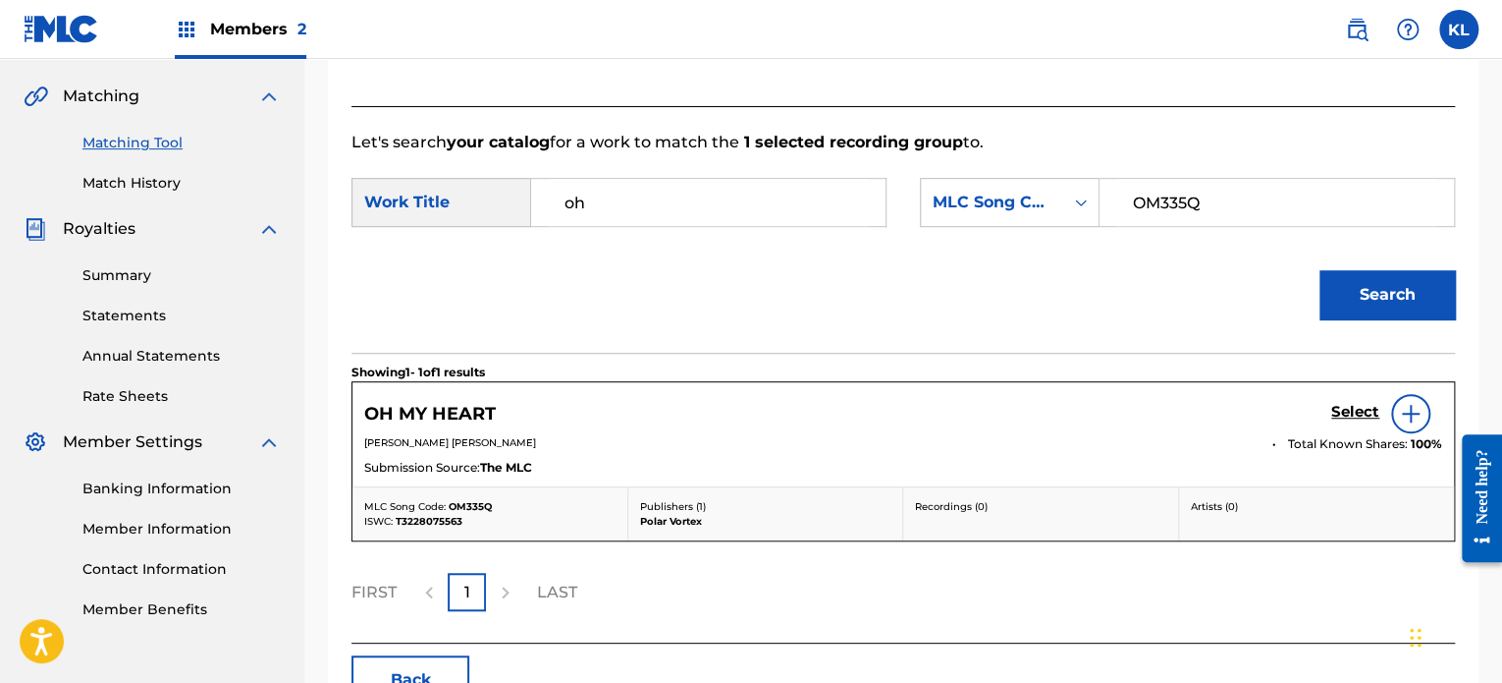
click at [1338, 410] on h5 "Select" at bounding box center [1356, 412] width 48 height 19
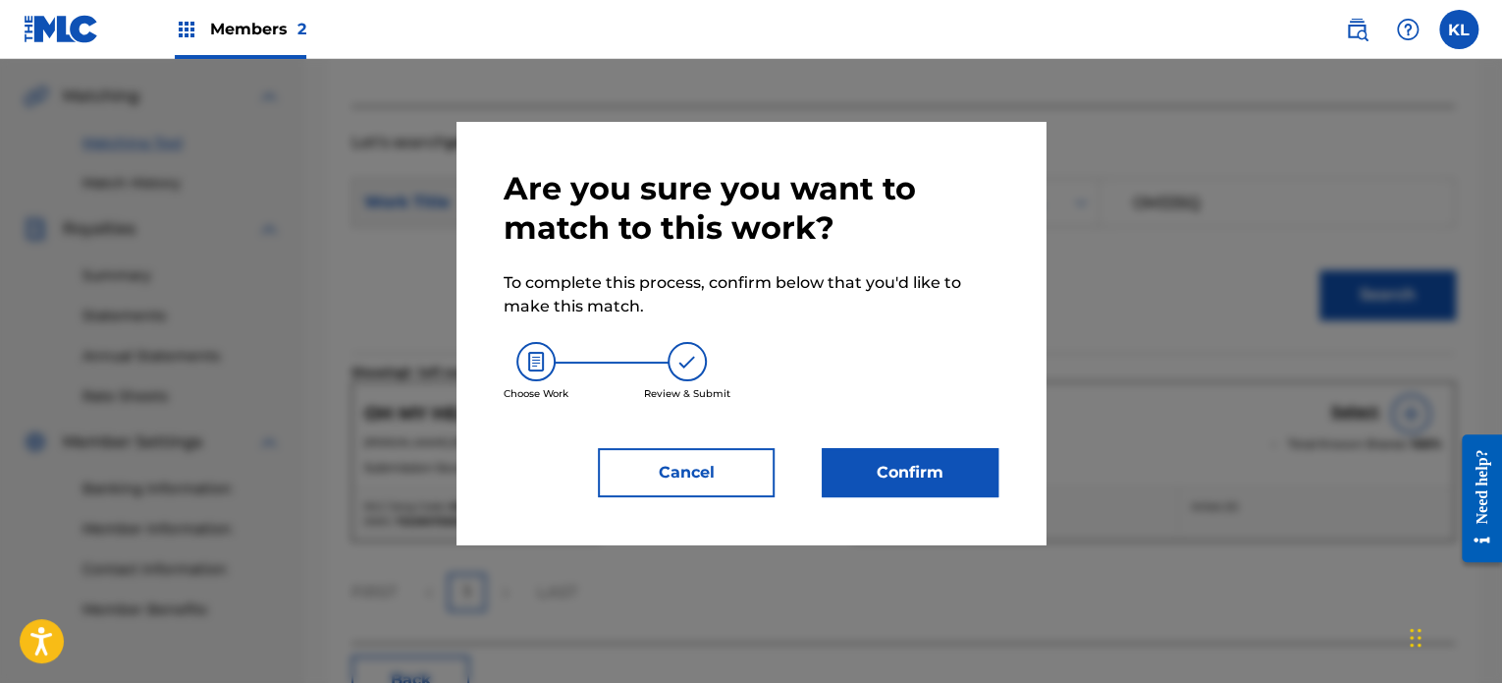
click at [901, 476] on button "Confirm" at bounding box center [910, 472] width 177 height 49
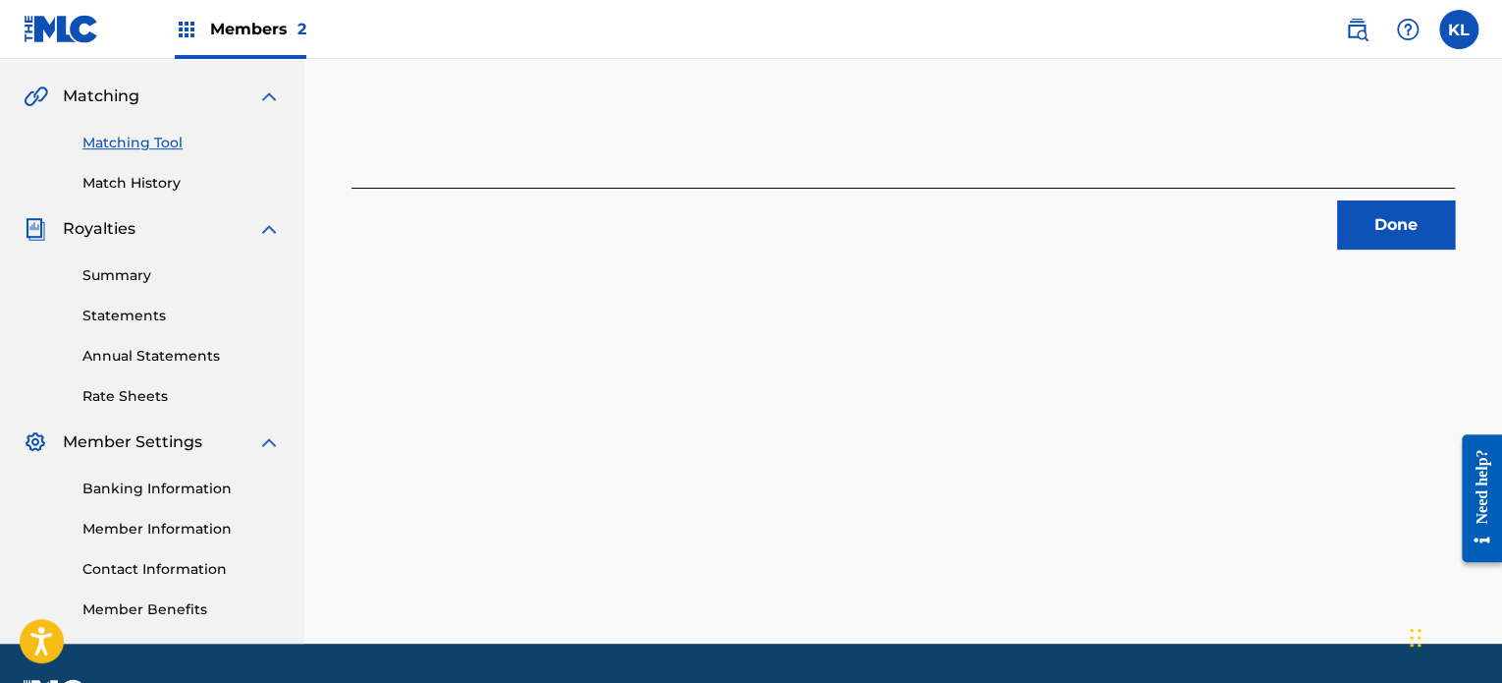
click at [1382, 203] on button "Done" at bounding box center [1397, 224] width 118 height 49
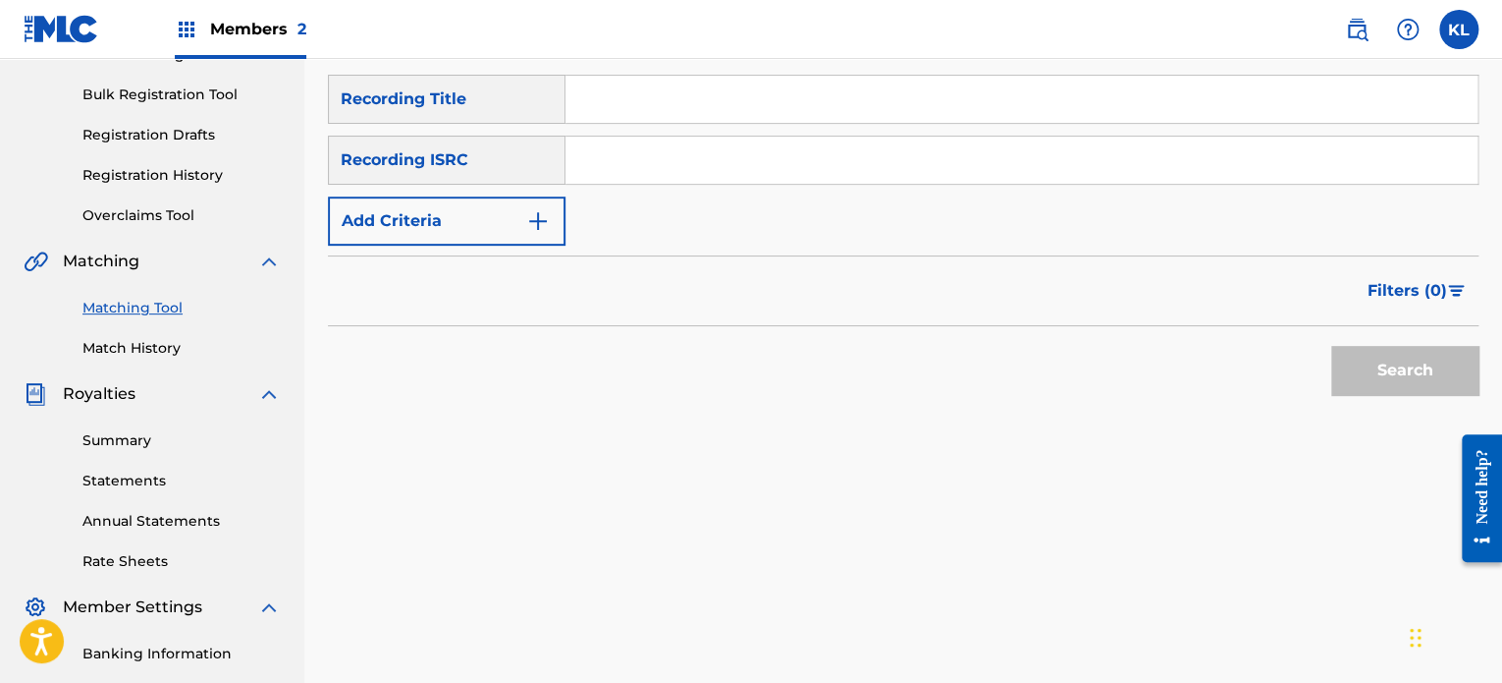
scroll to position [271, 0]
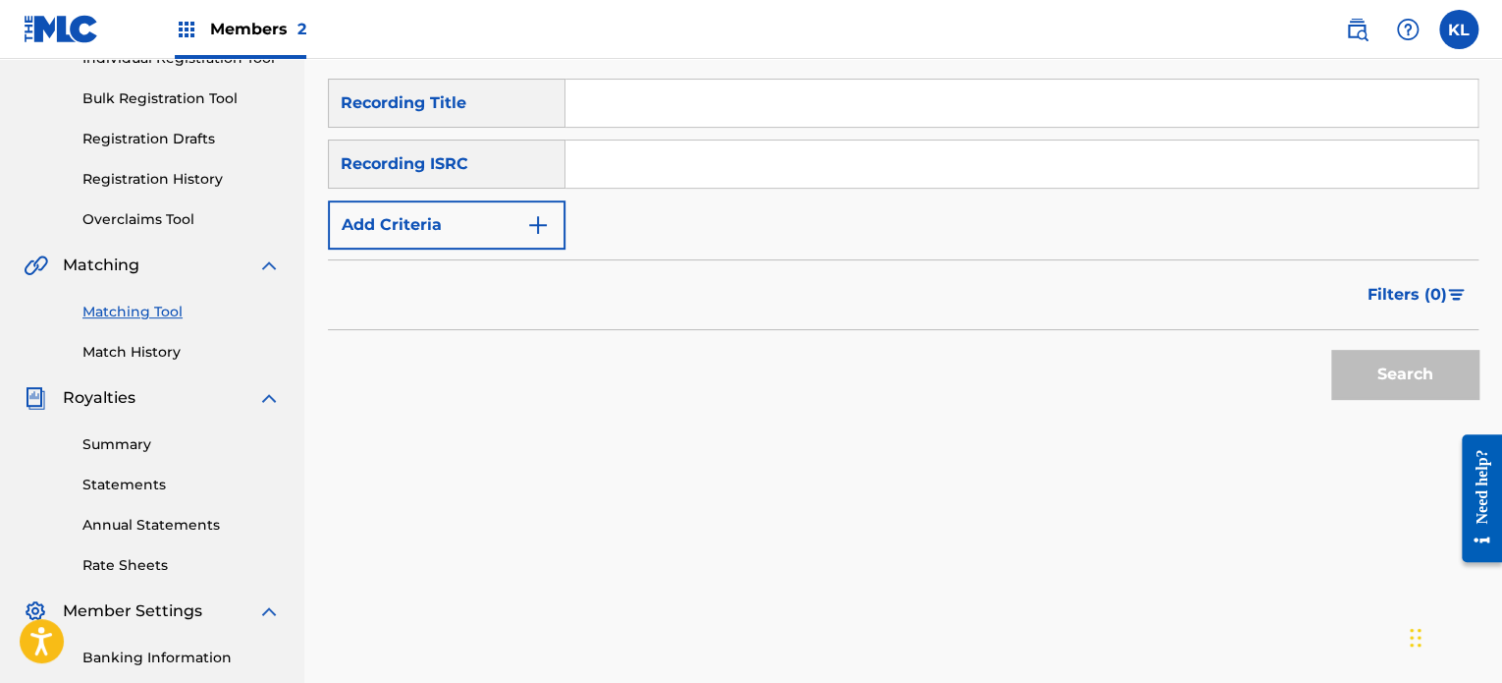
click at [640, 102] on input "Search Form" at bounding box center [1022, 103] width 912 height 47
type input "p"
type input "ondra"
paste input "SE6YL2300128"
type input "SE6YL2300128"
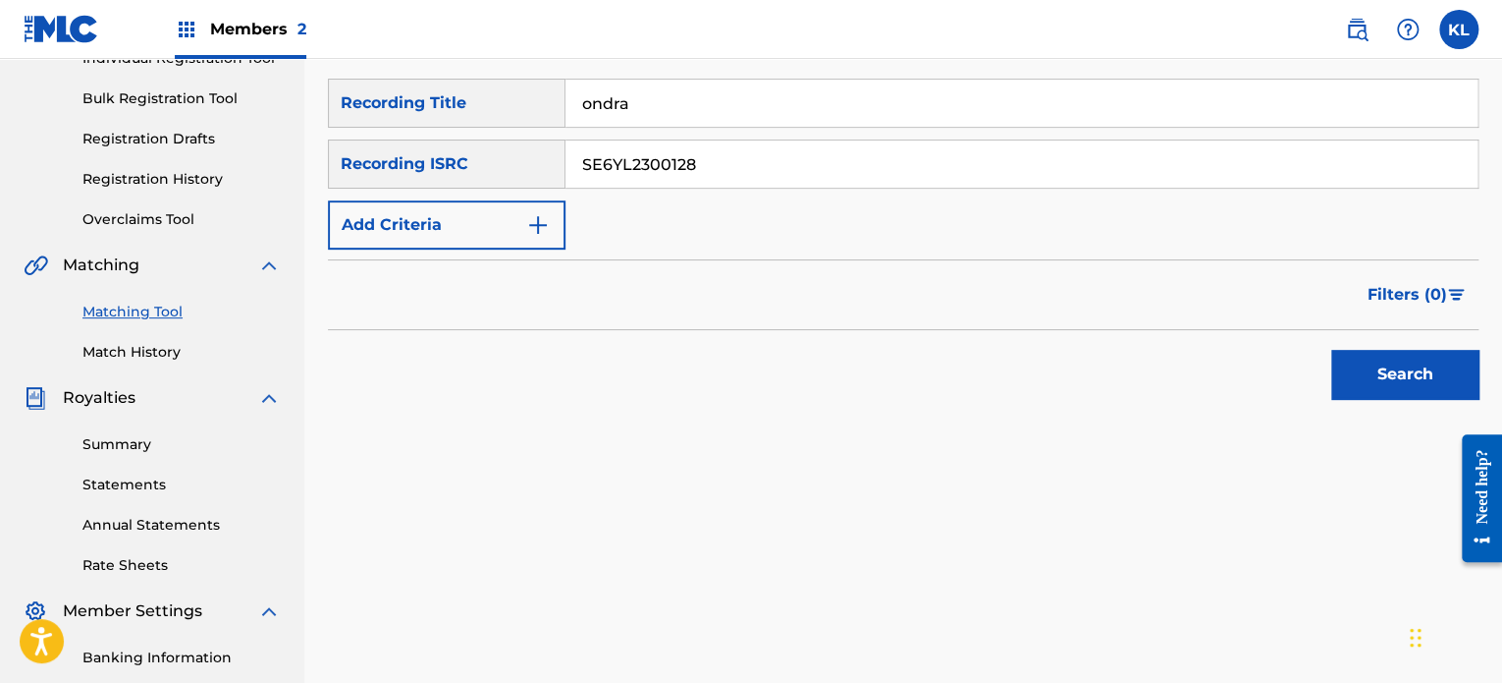
click at [1332, 350] on button "Search" at bounding box center [1405, 374] width 147 height 49
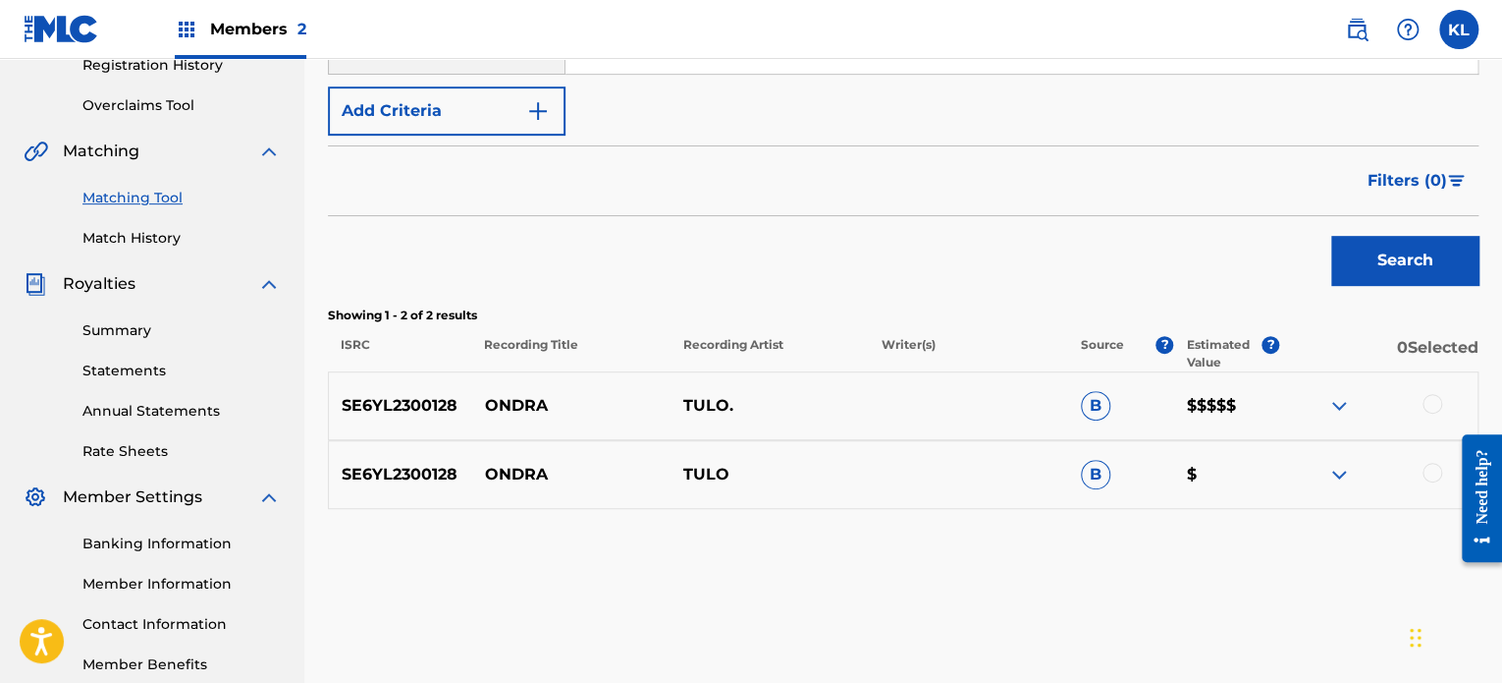
scroll to position [387, 0]
click at [1435, 406] on div at bounding box center [1433, 402] width 20 height 20
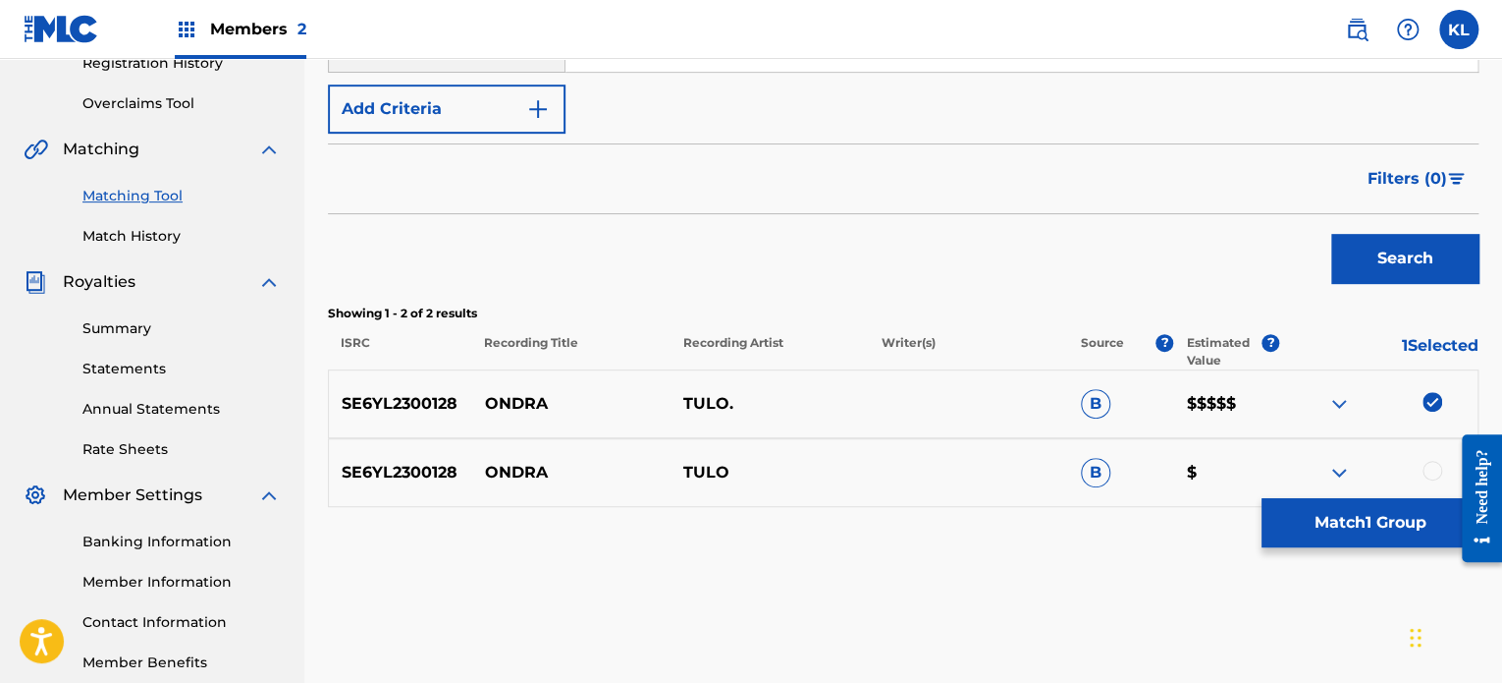
click at [1430, 466] on div at bounding box center [1433, 471] width 20 height 20
click at [1406, 522] on button "Match 2 Groups" at bounding box center [1370, 522] width 217 height 49
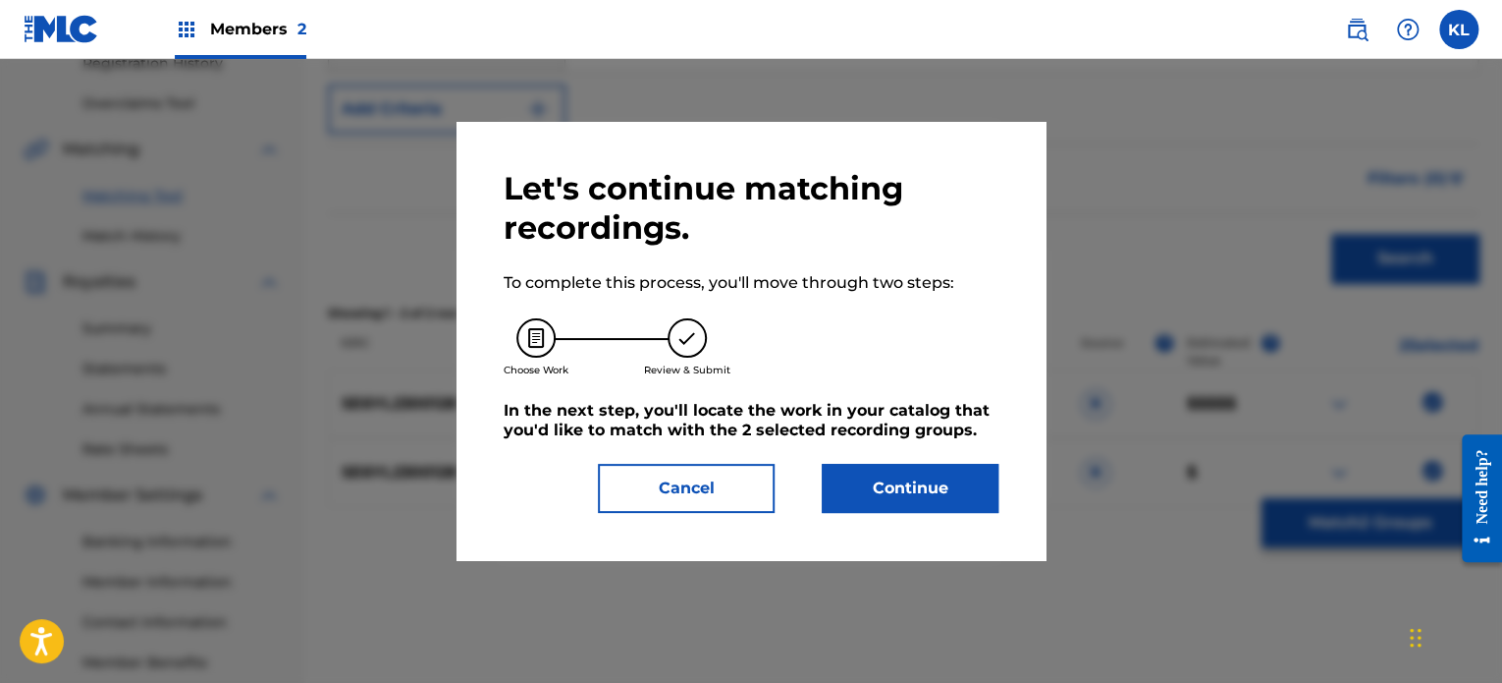
click at [978, 488] on button "Continue" at bounding box center [910, 488] width 177 height 49
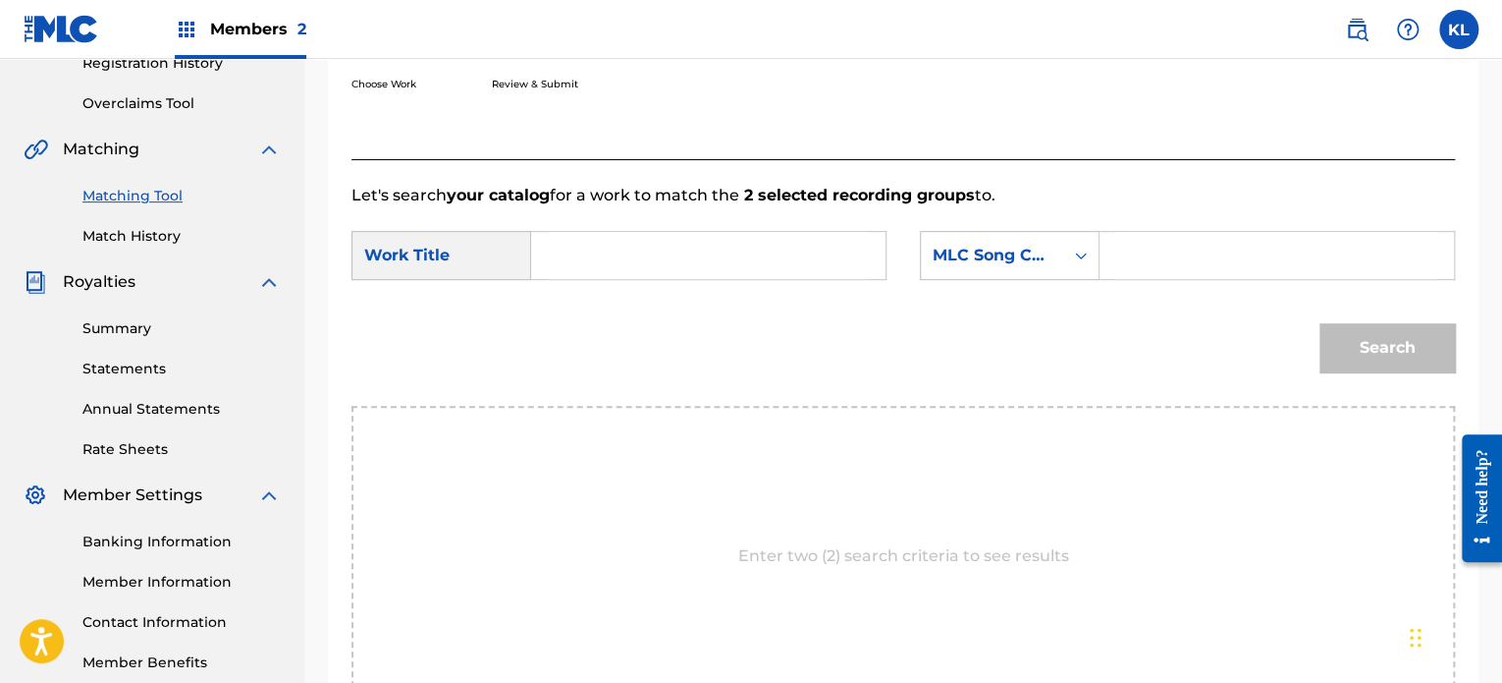
click at [589, 254] on input "Search Form" at bounding box center [708, 255] width 321 height 47
type input "ondra"
paste input "OE31FK"
type input "OE31FK"
click at [1320, 323] on button "Search" at bounding box center [1388, 347] width 136 height 49
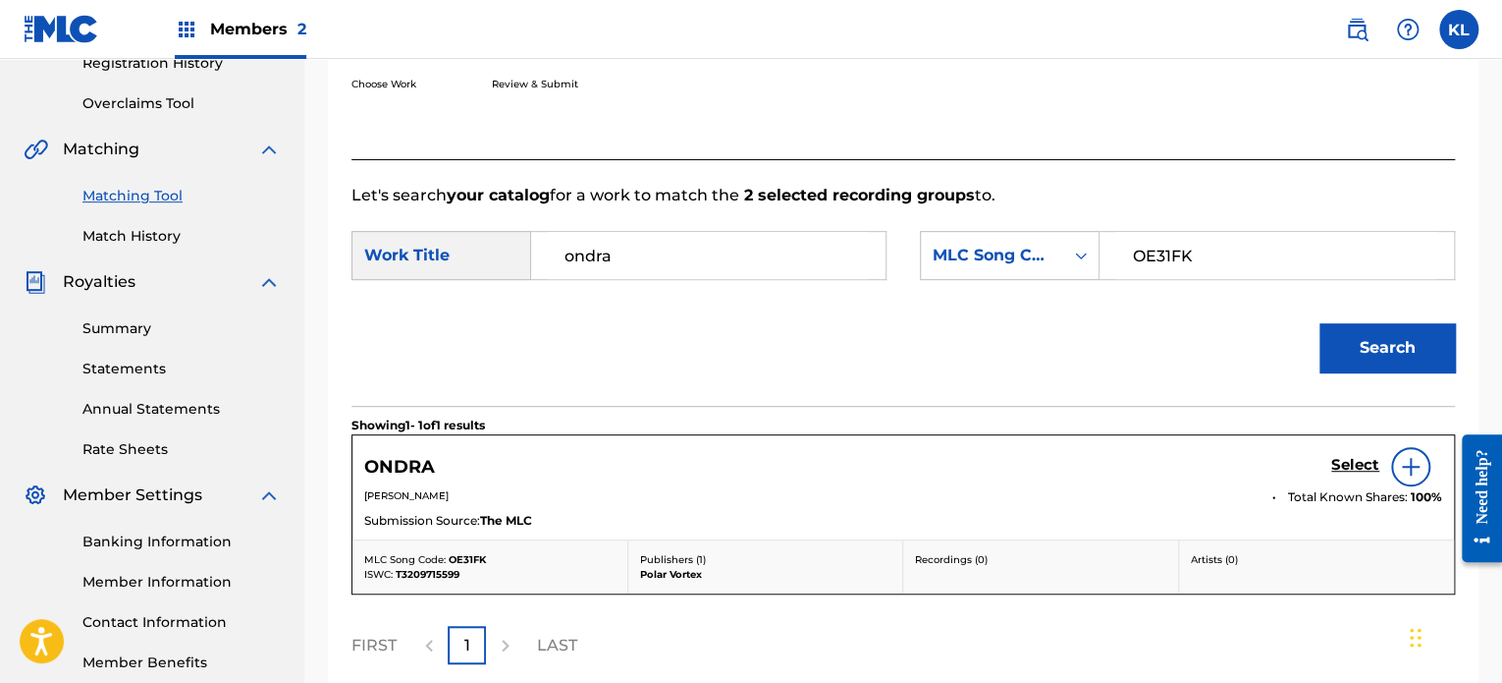
scroll to position [470, 0]
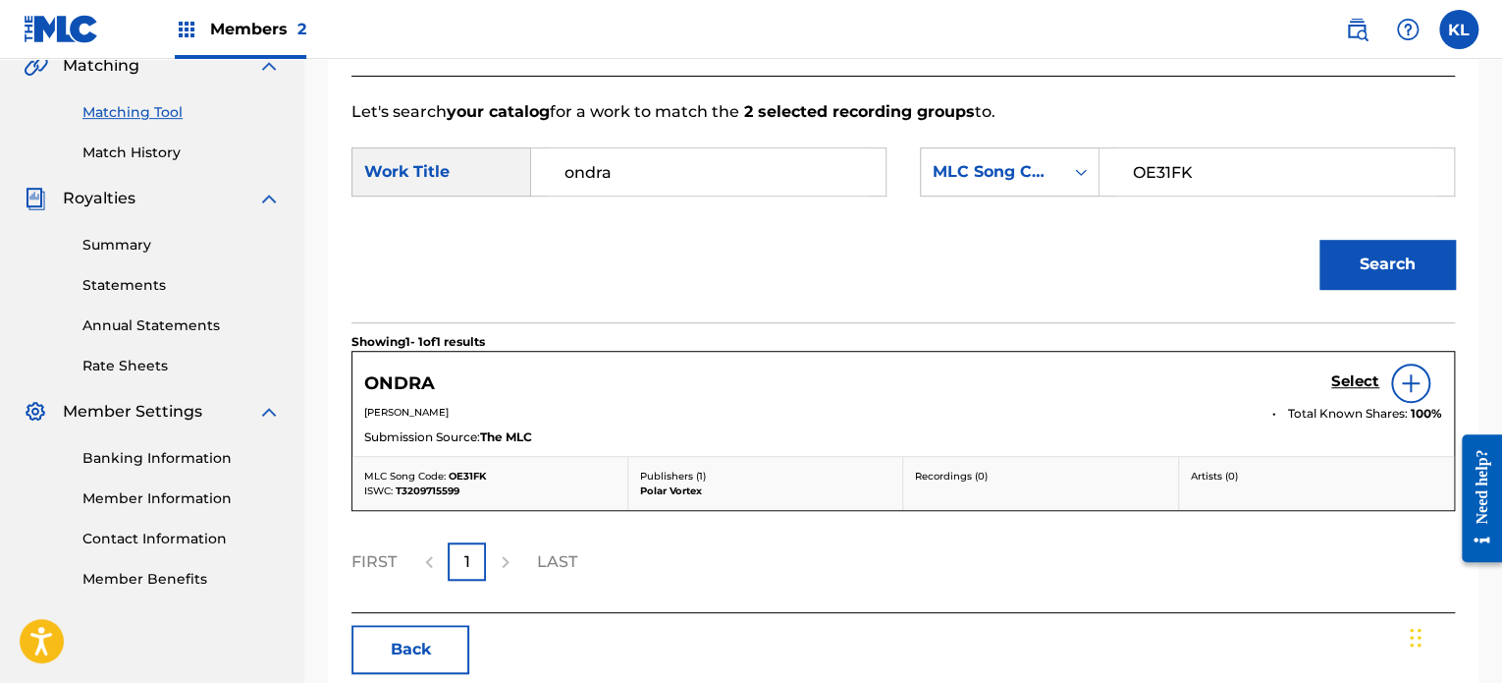
click at [1349, 384] on h5 "Select" at bounding box center [1356, 381] width 48 height 19
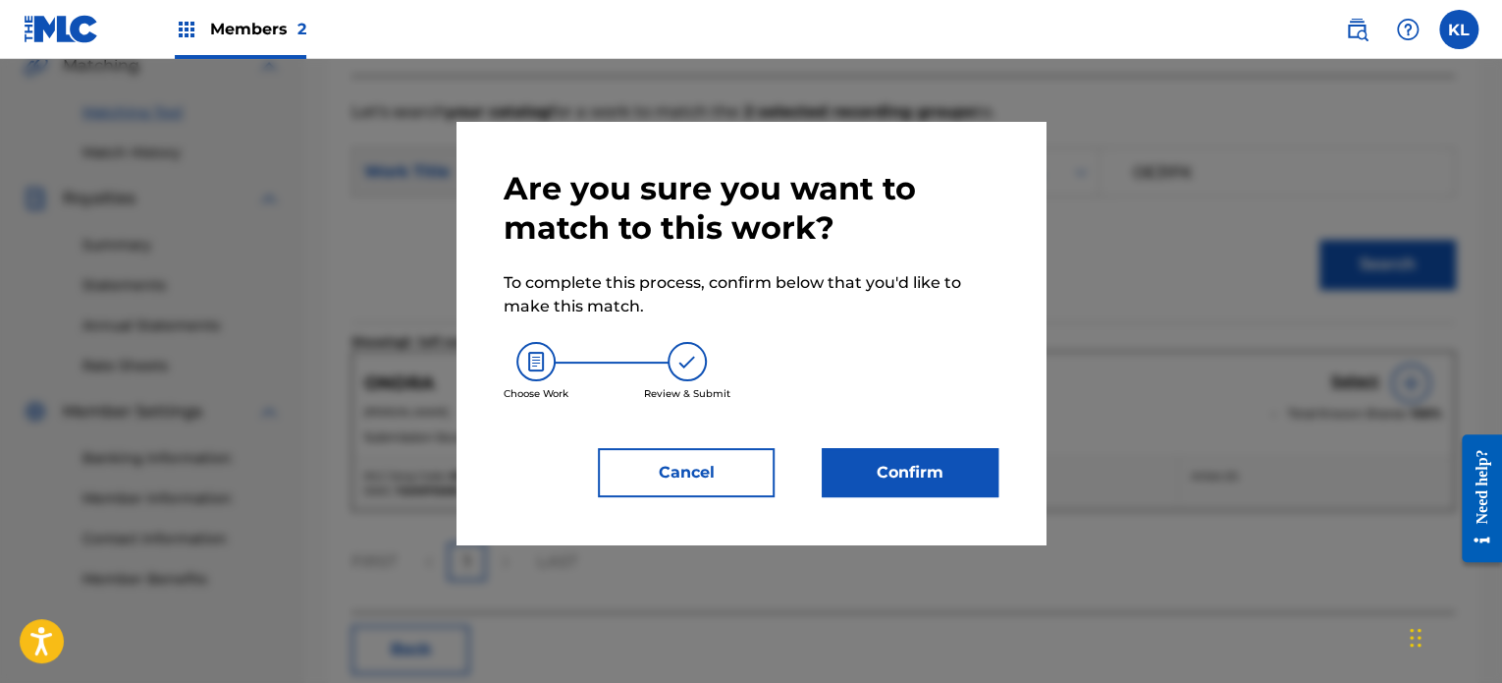
click at [954, 470] on button "Confirm" at bounding box center [910, 472] width 177 height 49
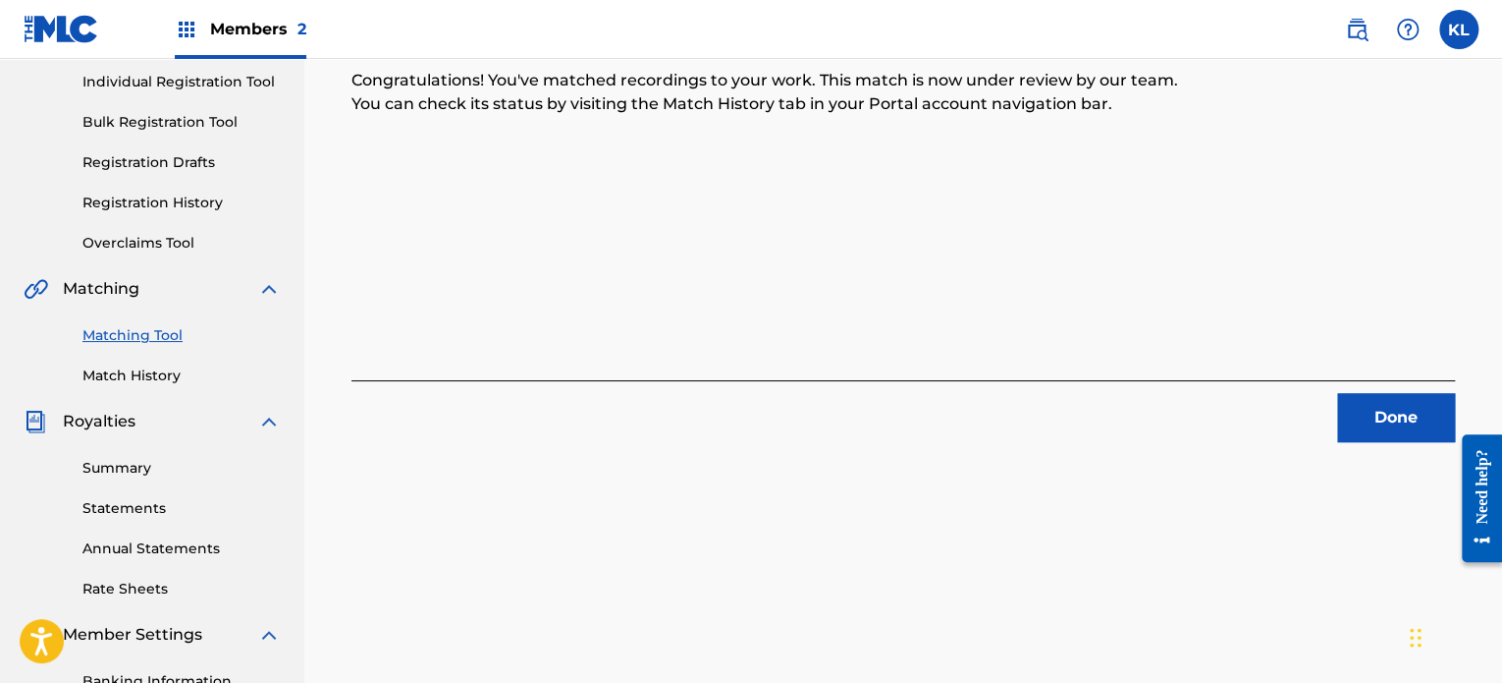
scroll to position [242, 0]
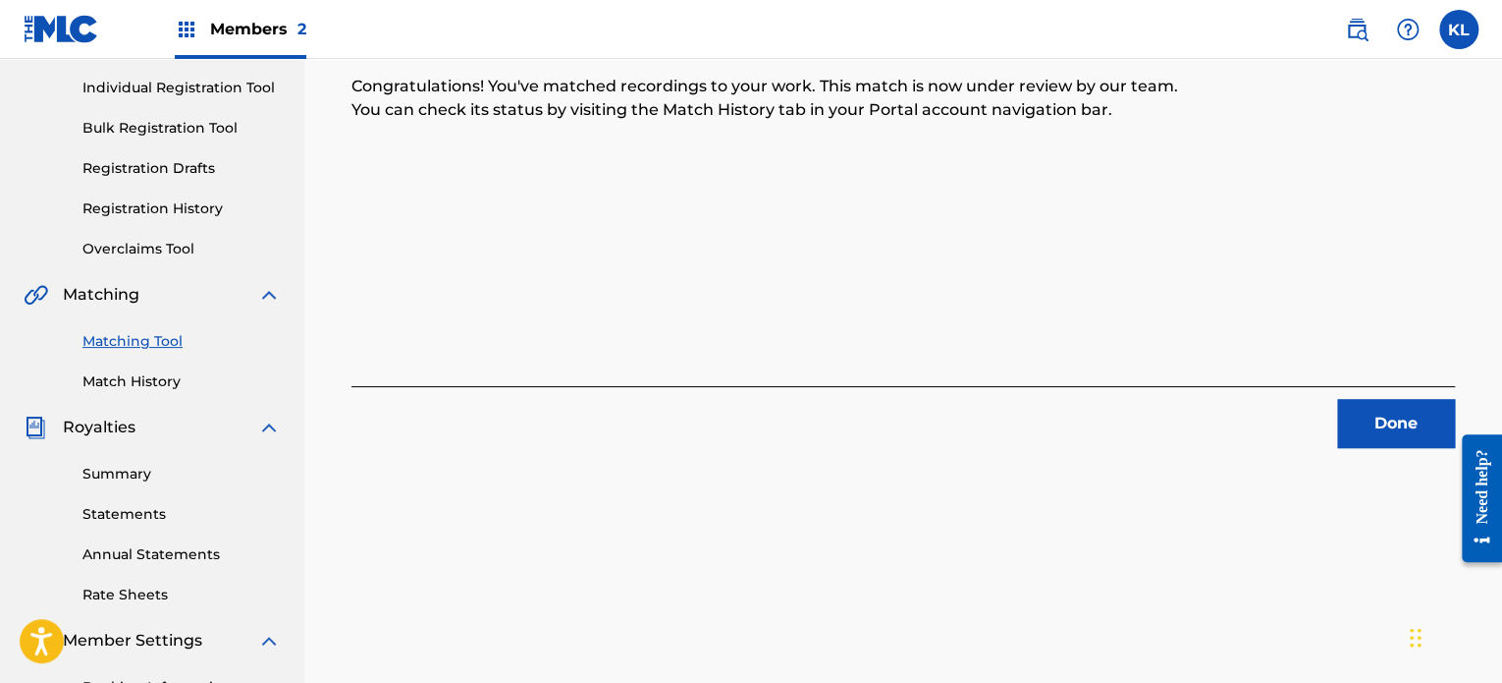
click at [1369, 447] on button "Done" at bounding box center [1397, 423] width 118 height 49
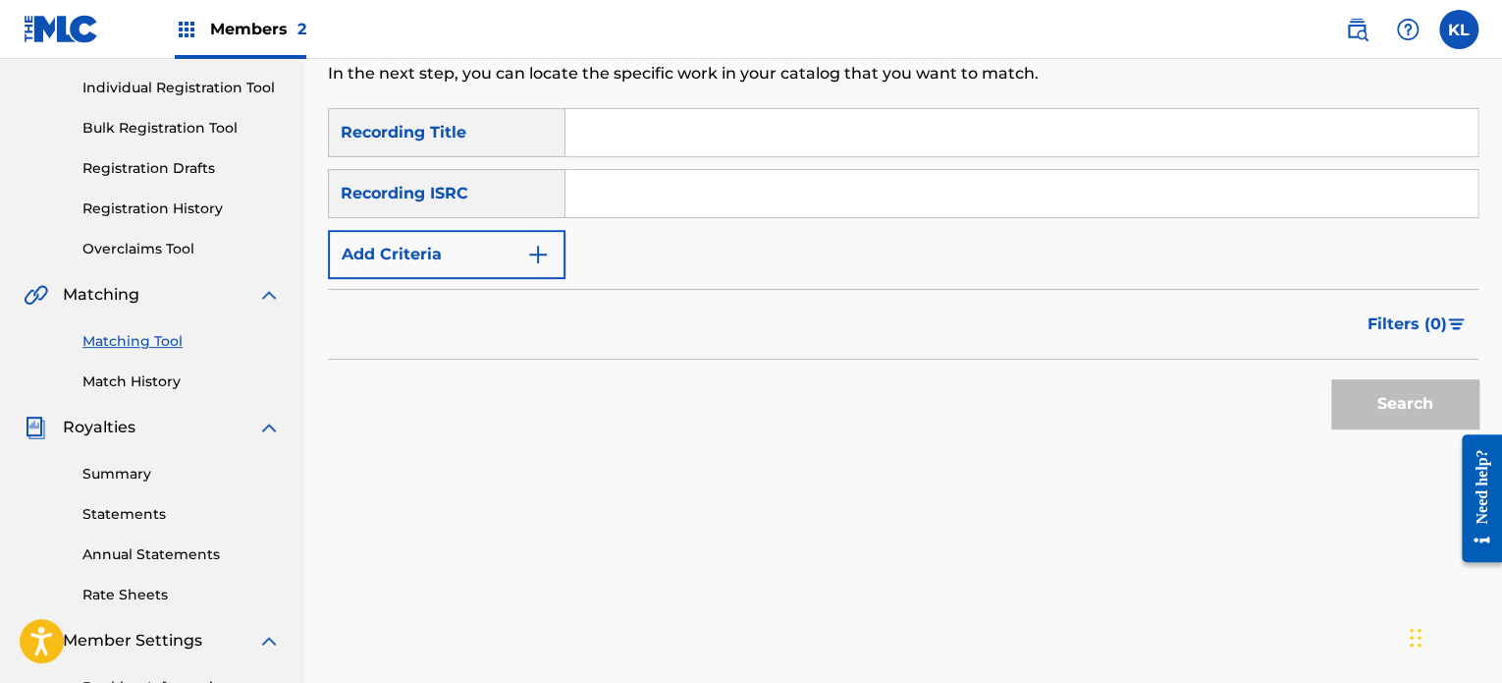
click at [664, 117] on input "Search Form" at bounding box center [1022, 132] width 912 height 47
type input "opaque"
paste input "SE6YL2402329"
type input "SE6YL2402329"
click at [1332, 379] on button "Search" at bounding box center [1405, 403] width 147 height 49
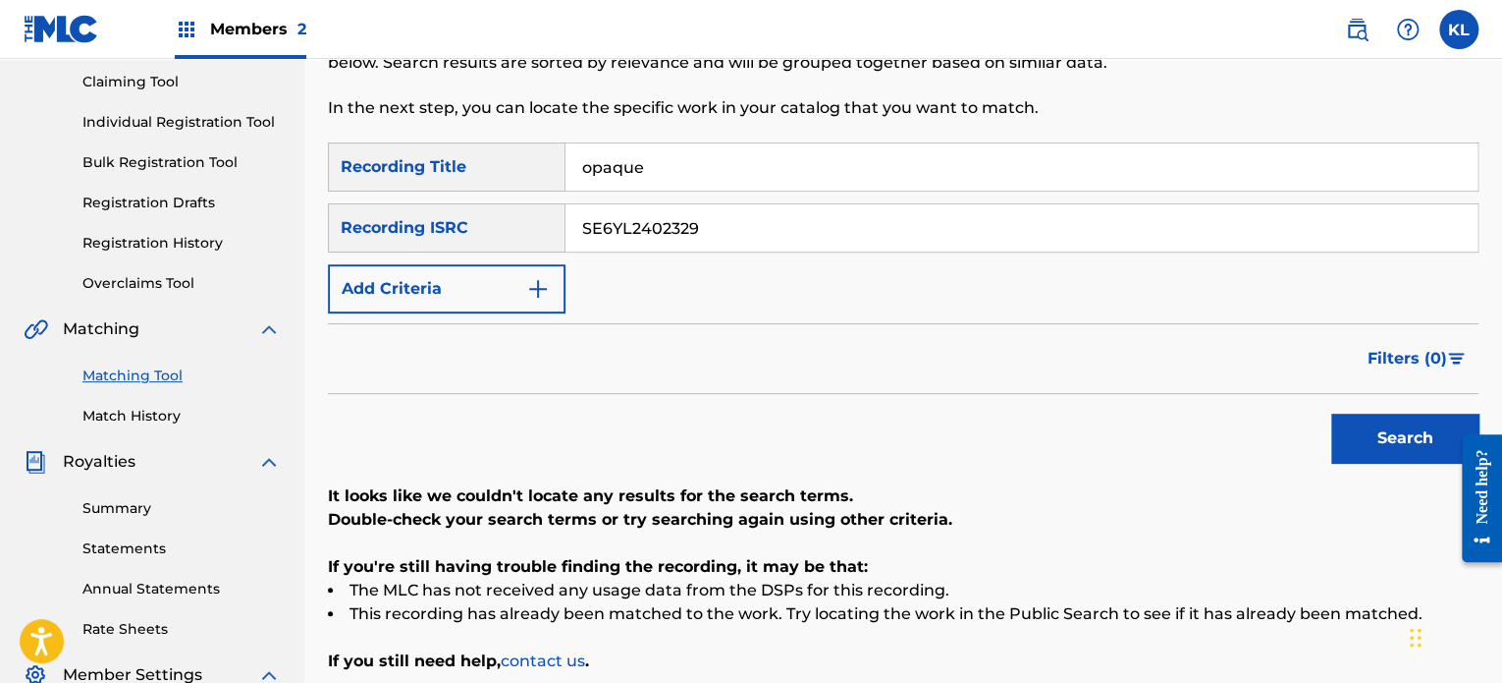
scroll to position [204, 0]
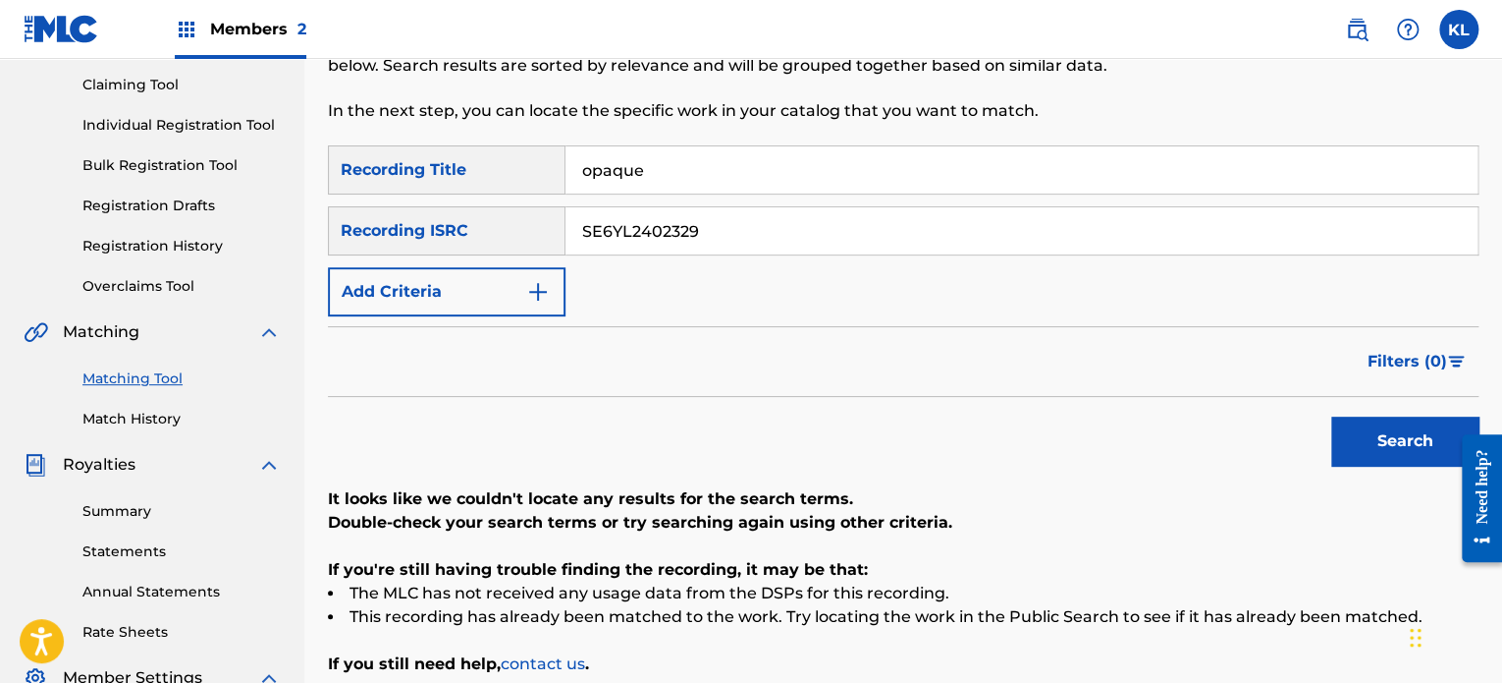
click at [750, 142] on div "Matching Tool The Matching Tool allows Members to match sound recordings to wor…" at bounding box center [771, 25] width 886 height 242
click at [739, 172] on input "opaque" at bounding box center [1022, 169] width 912 height 47
paste input "Opaque Light"
click at [1332, 416] on button "Search" at bounding box center [1405, 440] width 147 height 49
click at [738, 231] on input "SE6YL2402329" at bounding box center [1022, 230] width 912 height 47
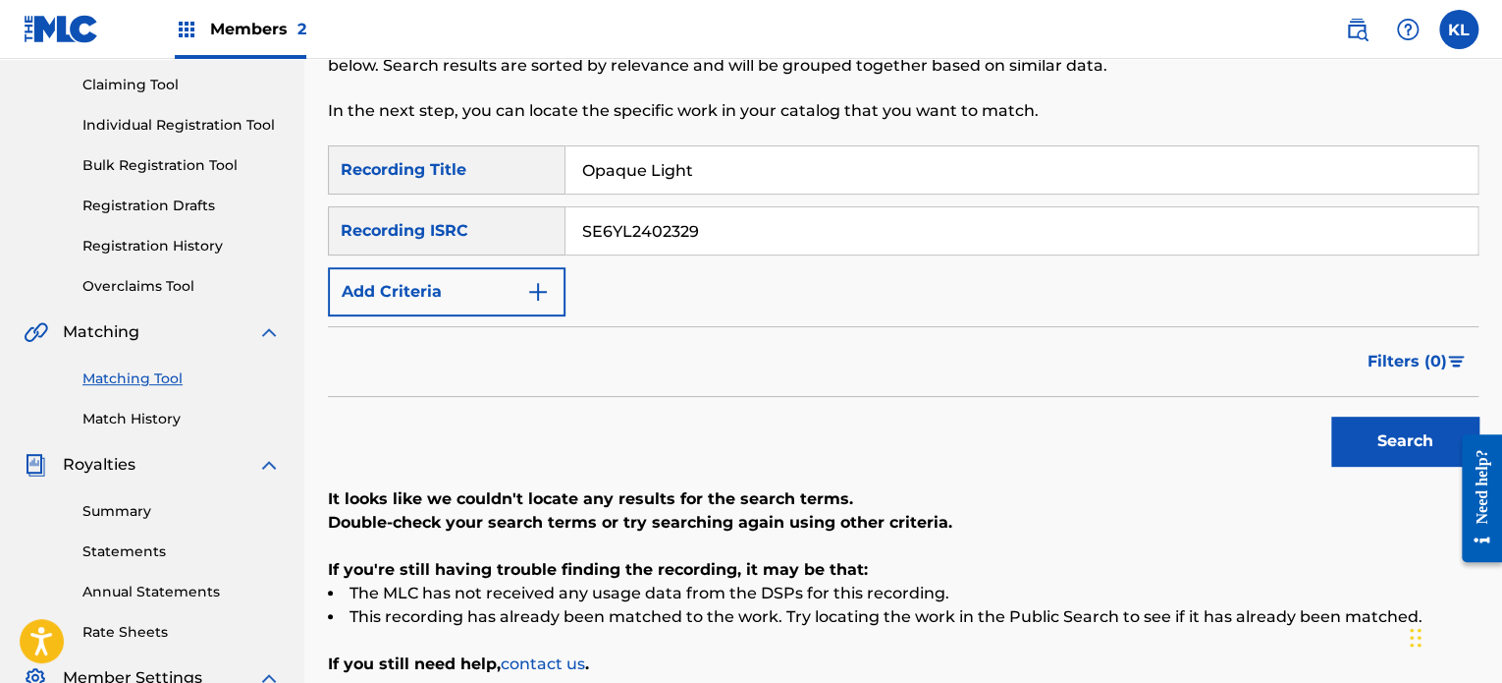
click at [715, 177] on input "Opaque Light" at bounding box center [1022, 169] width 912 height 47
type input "open world"
paste input "OPEN WORLD"
click at [1332, 416] on button "Search" at bounding box center [1405, 440] width 147 height 49
click at [727, 239] on input "OPEN WORLD" at bounding box center [1022, 230] width 912 height 47
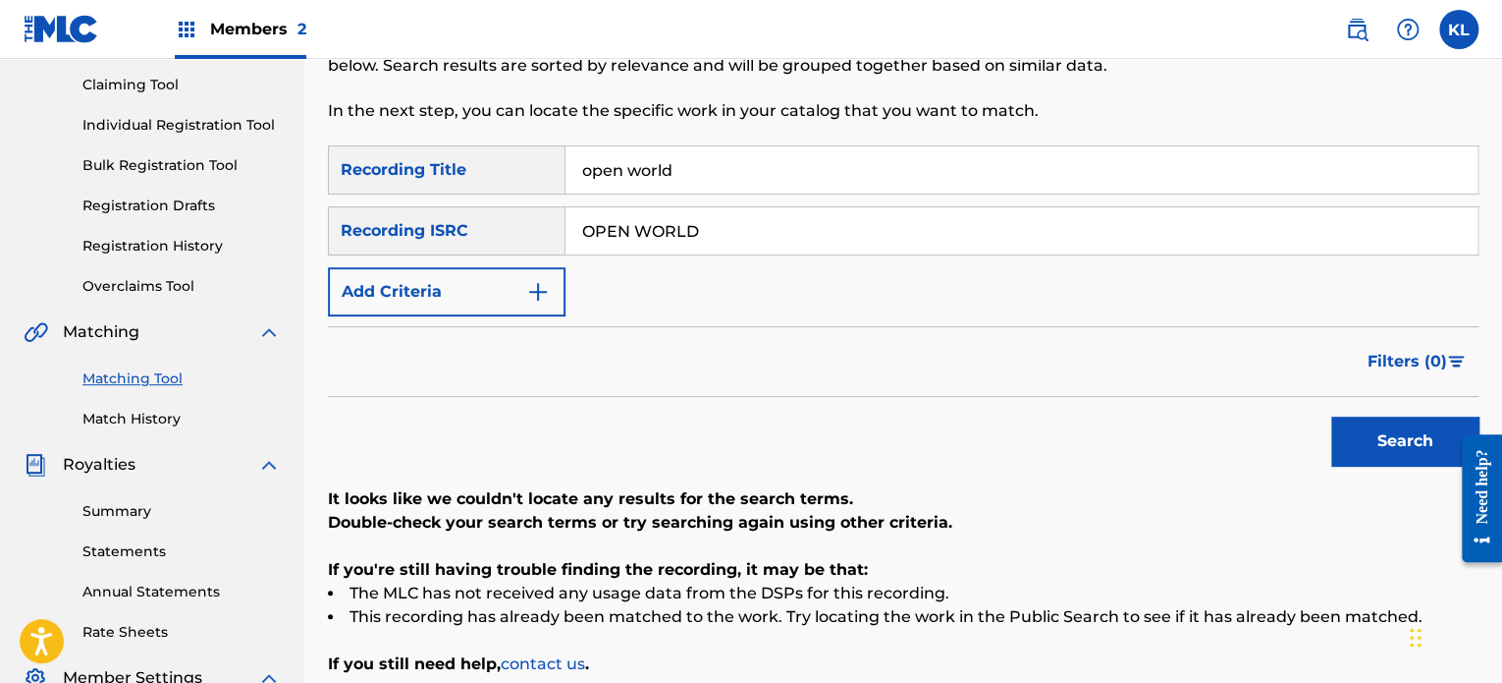
paste input "SE6YL2300284"
type input "SE6YL2300284"
click at [1332, 416] on button "Search" at bounding box center [1405, 440] width 147 height 49
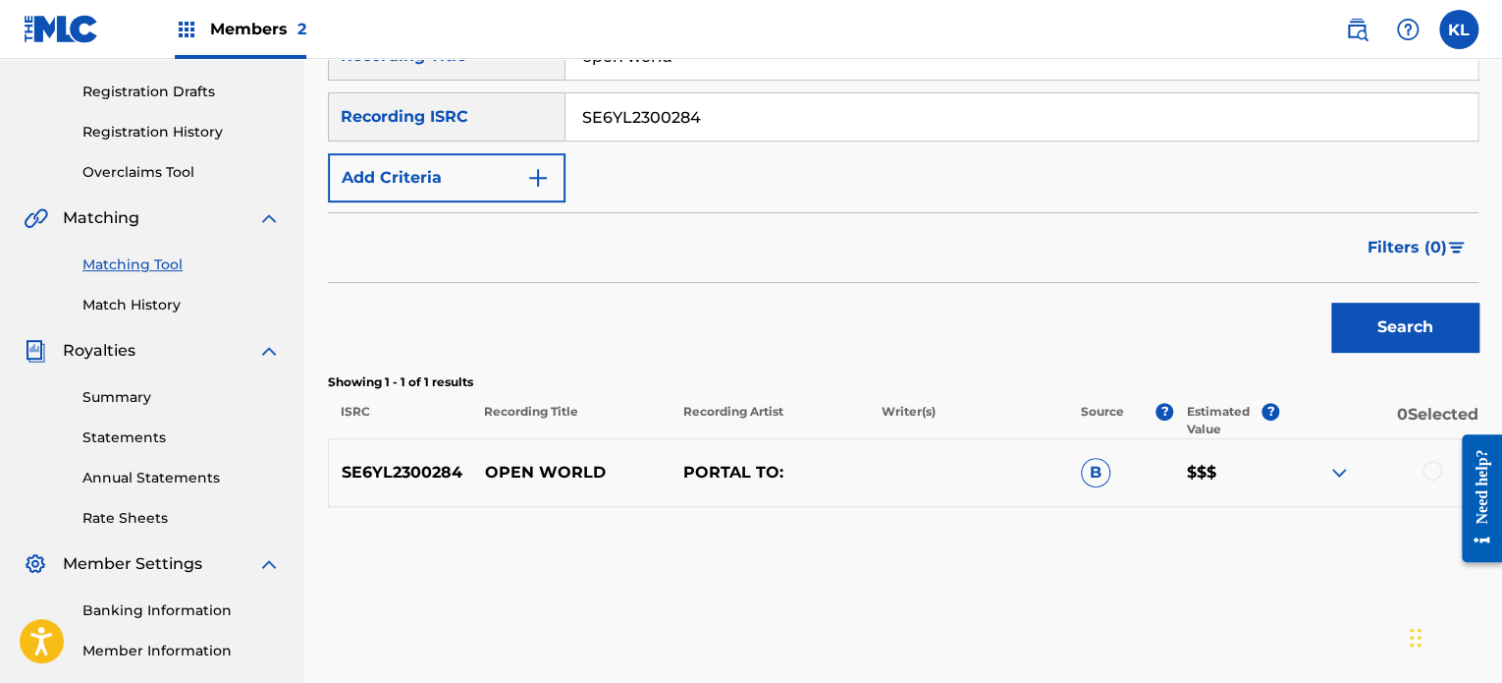
scroll to position [326, 0]
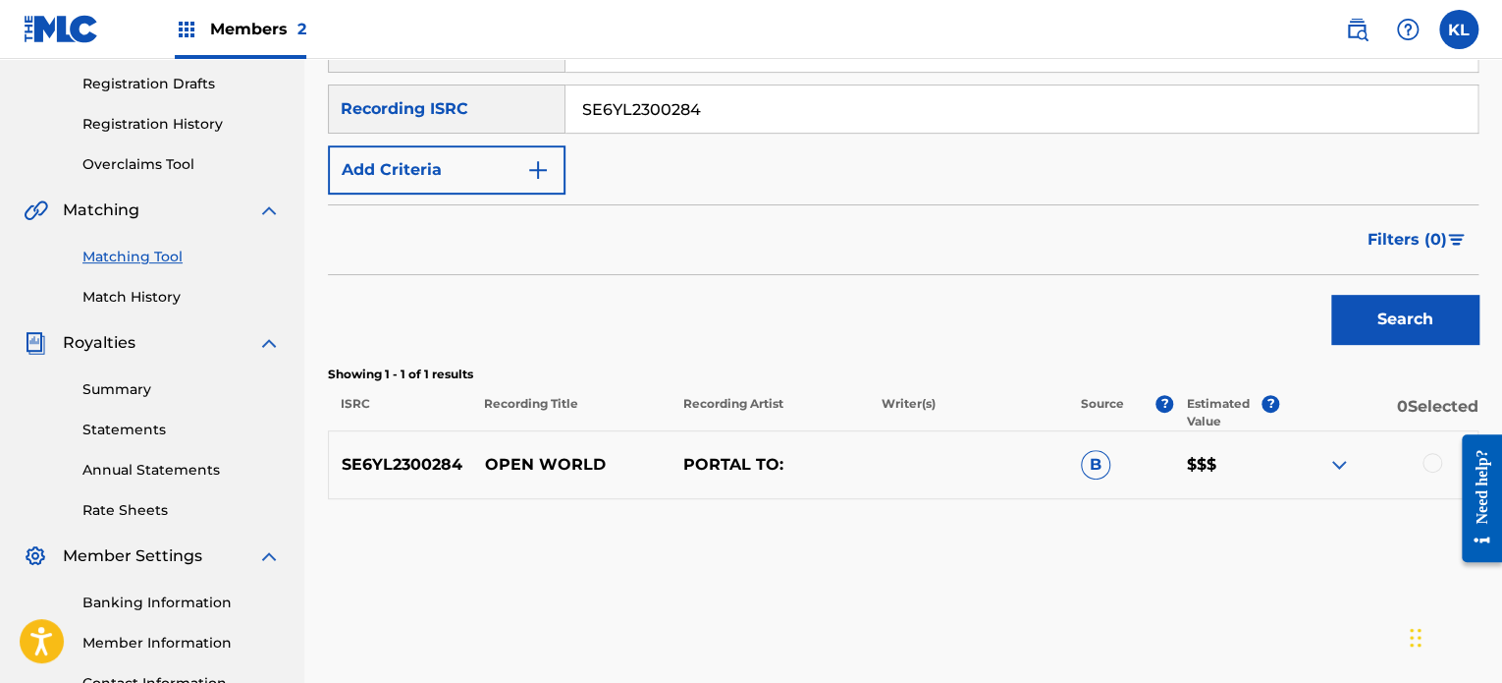
click at [1430, 463] on div at bounding box center [1433, 463] width 20 height 20
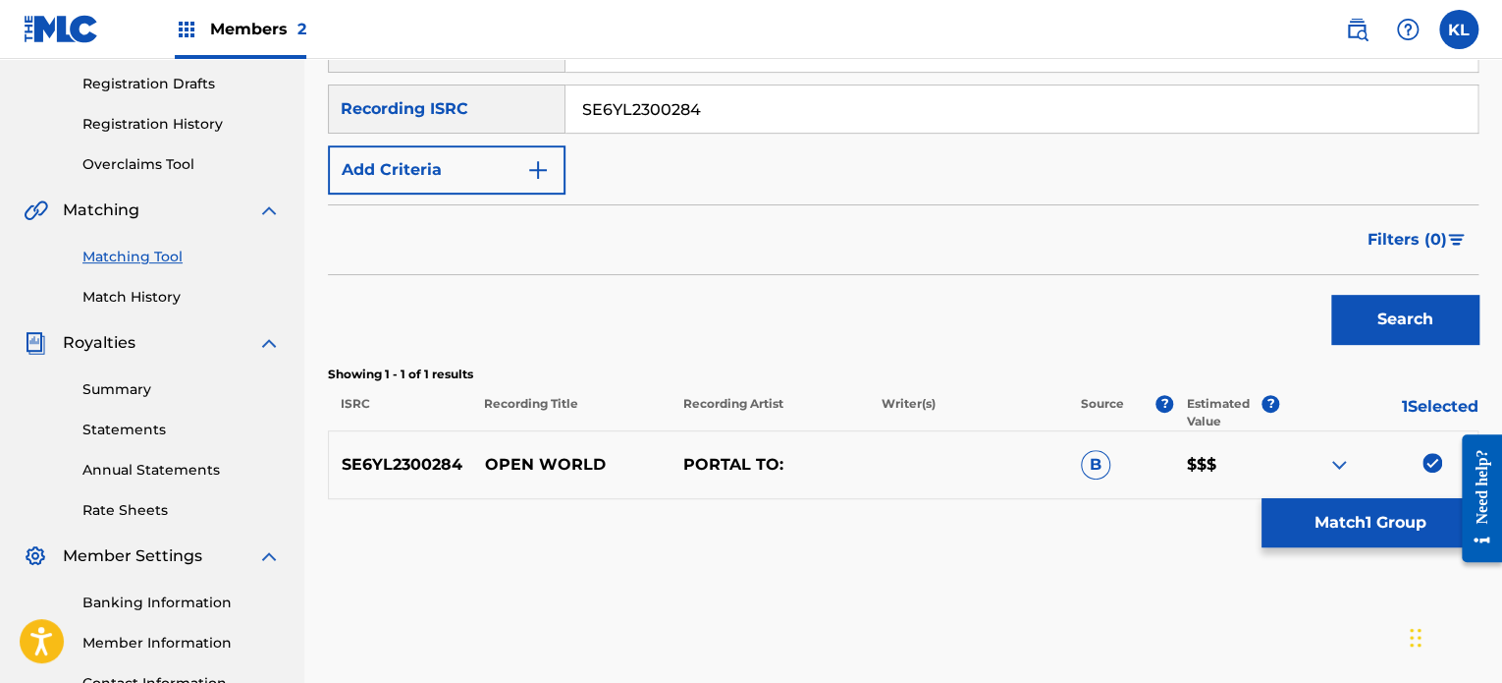
click at [1337, 524] on button "Match 1 Group" at bounding box center [1370, 522] width 217 height 49
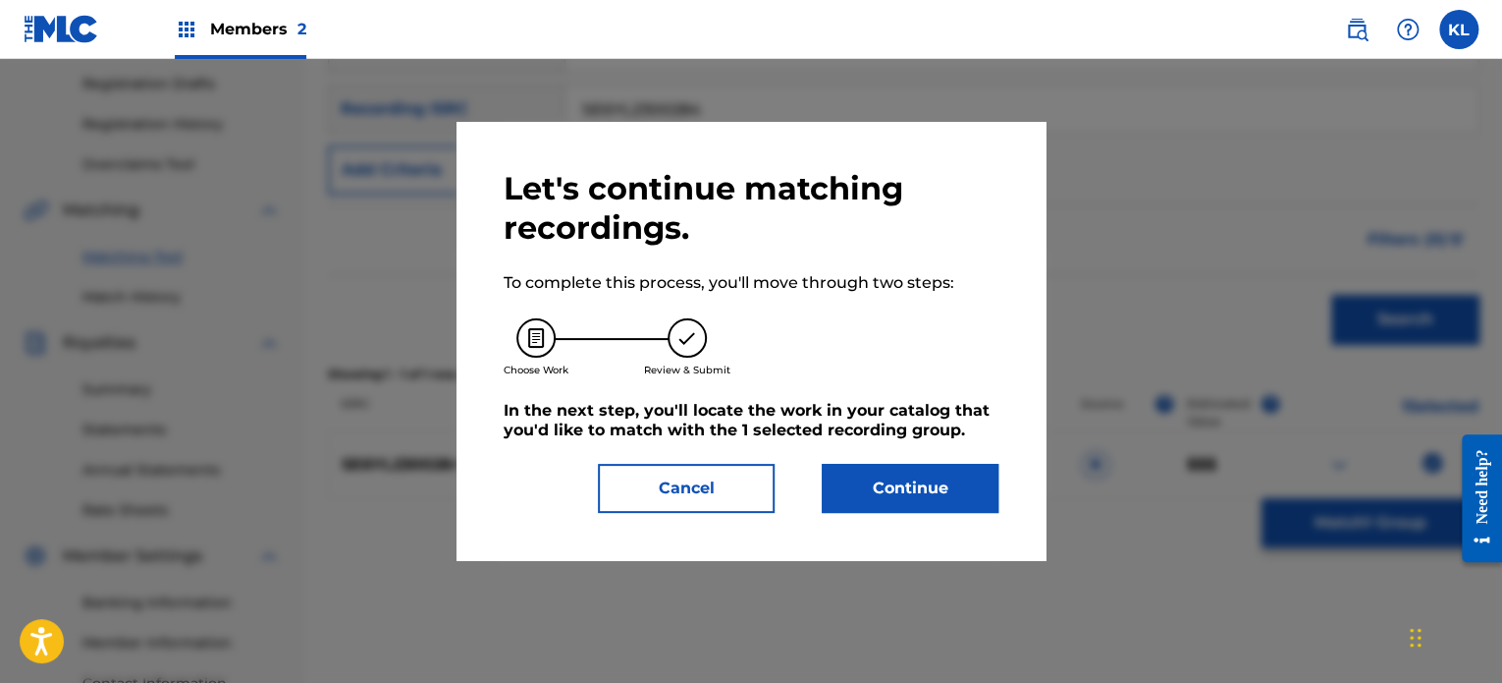
click at [962, 492] on button "Continue" at bounding box center [910, 488] width 177 height 49
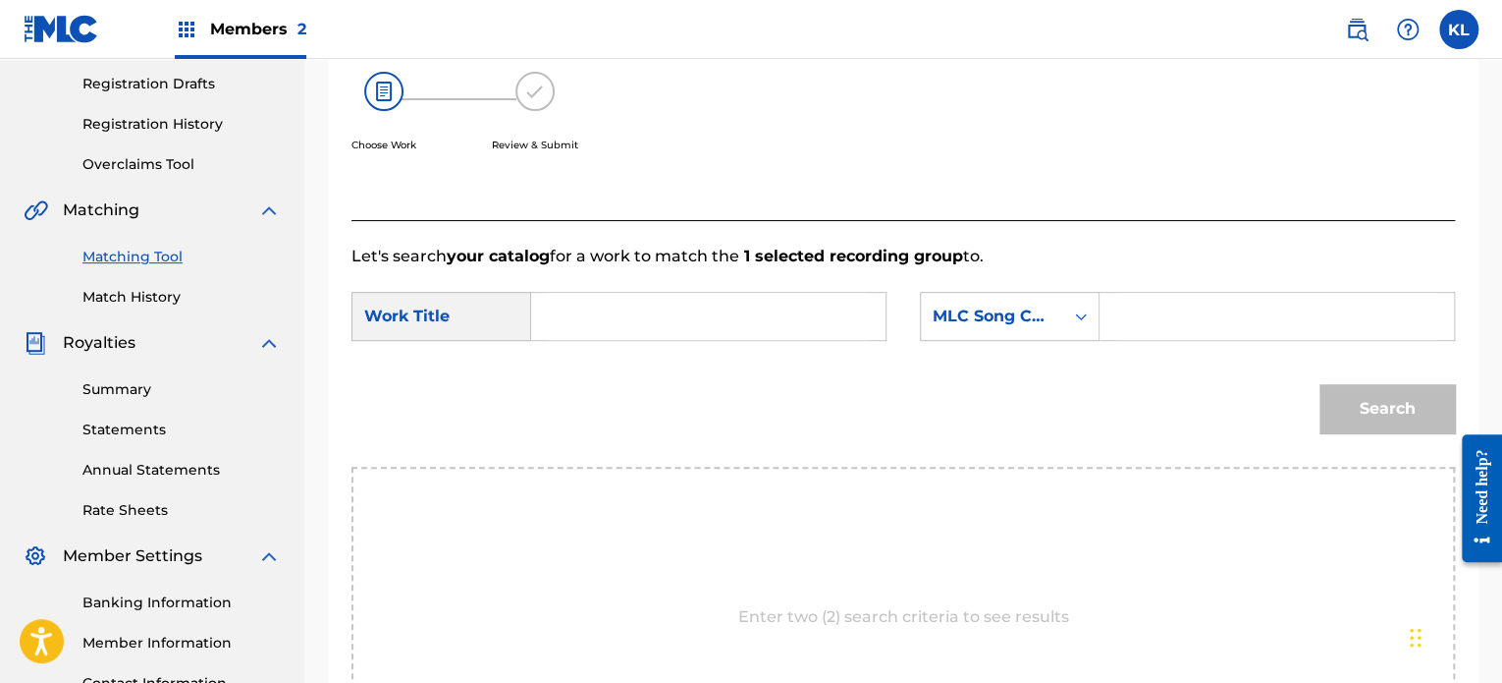
click at [636, 321] on input "Search Form" at bounding box center [708, 316] width 321 height 47
type input "open"
paste input "OE3W28"
type input "OE3W28"
click at [1320, 384] on button "Search" at bounding box center [1388, 408] width 136 height 49
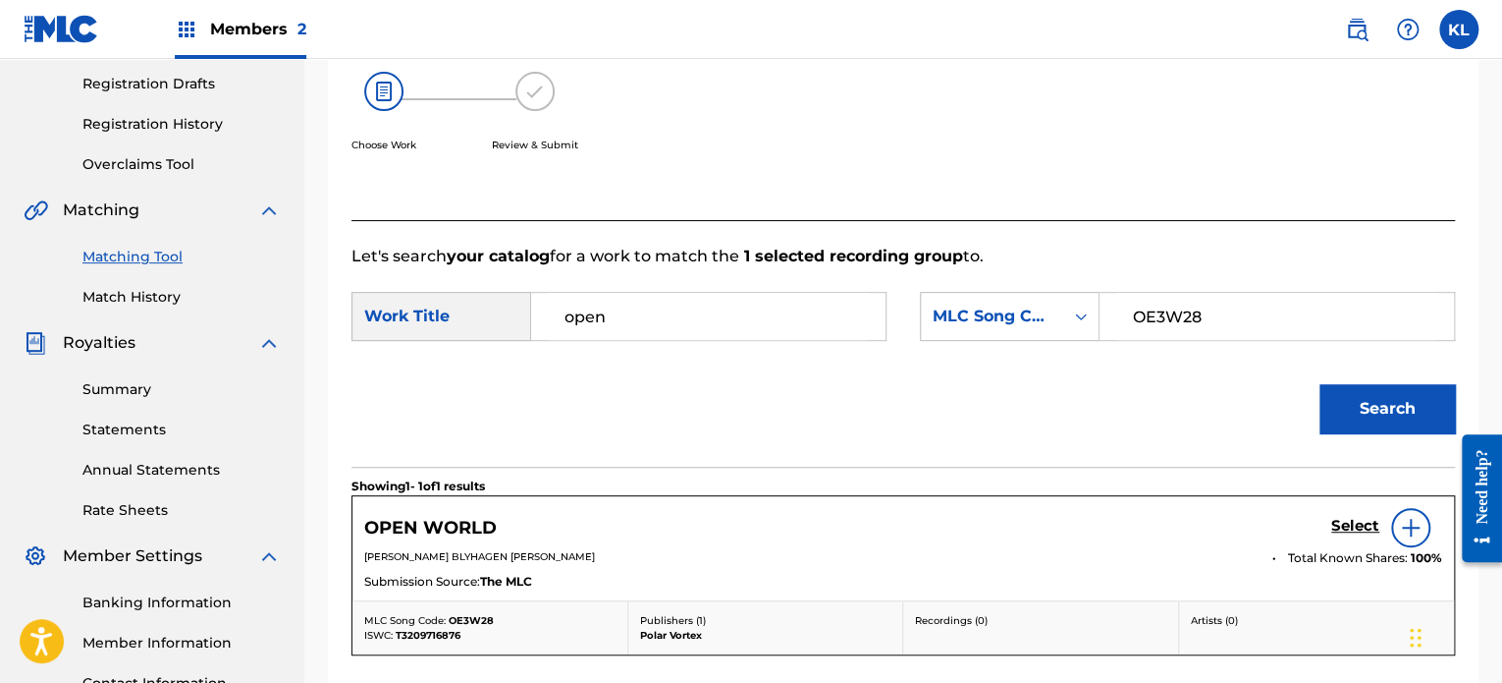
scroll to position [403, 0]
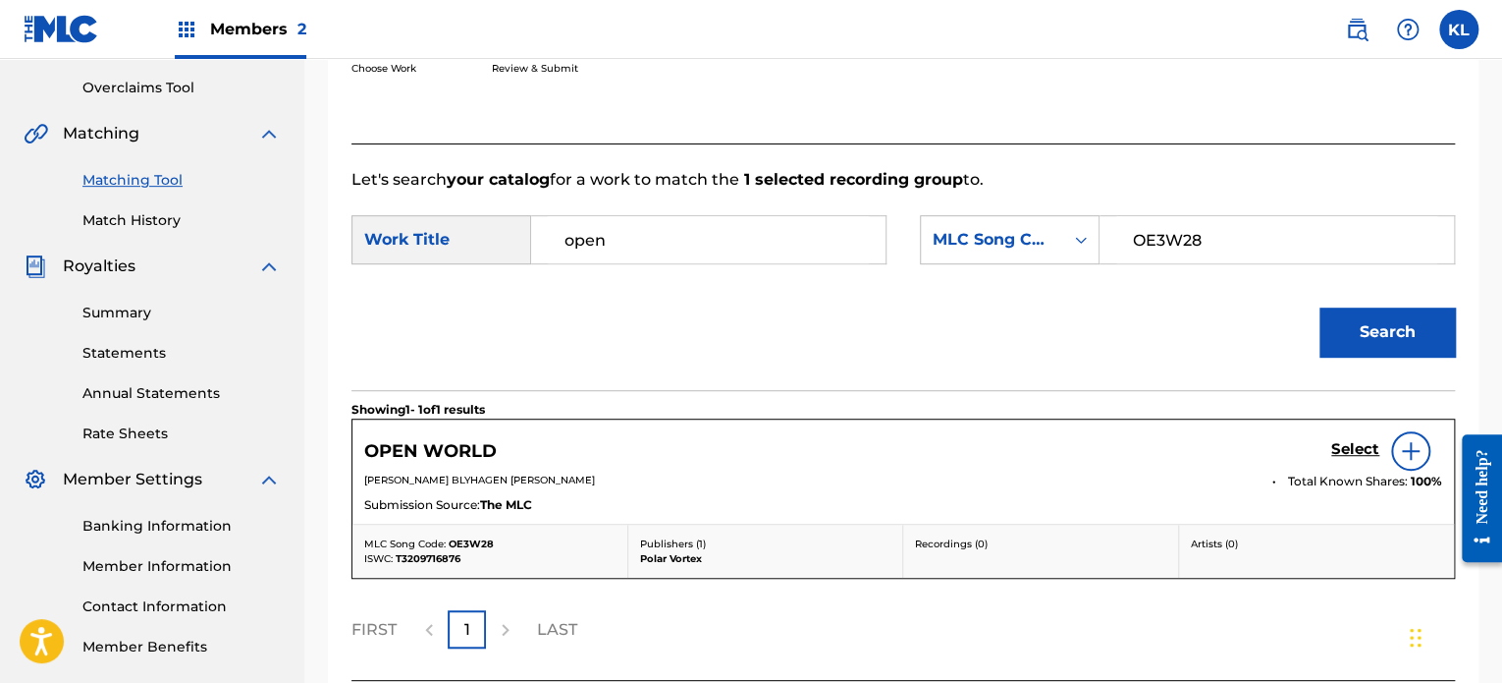
click at [1346, 444] on h5 "Select" at bounding box center [1356, 449] width 48 height 19
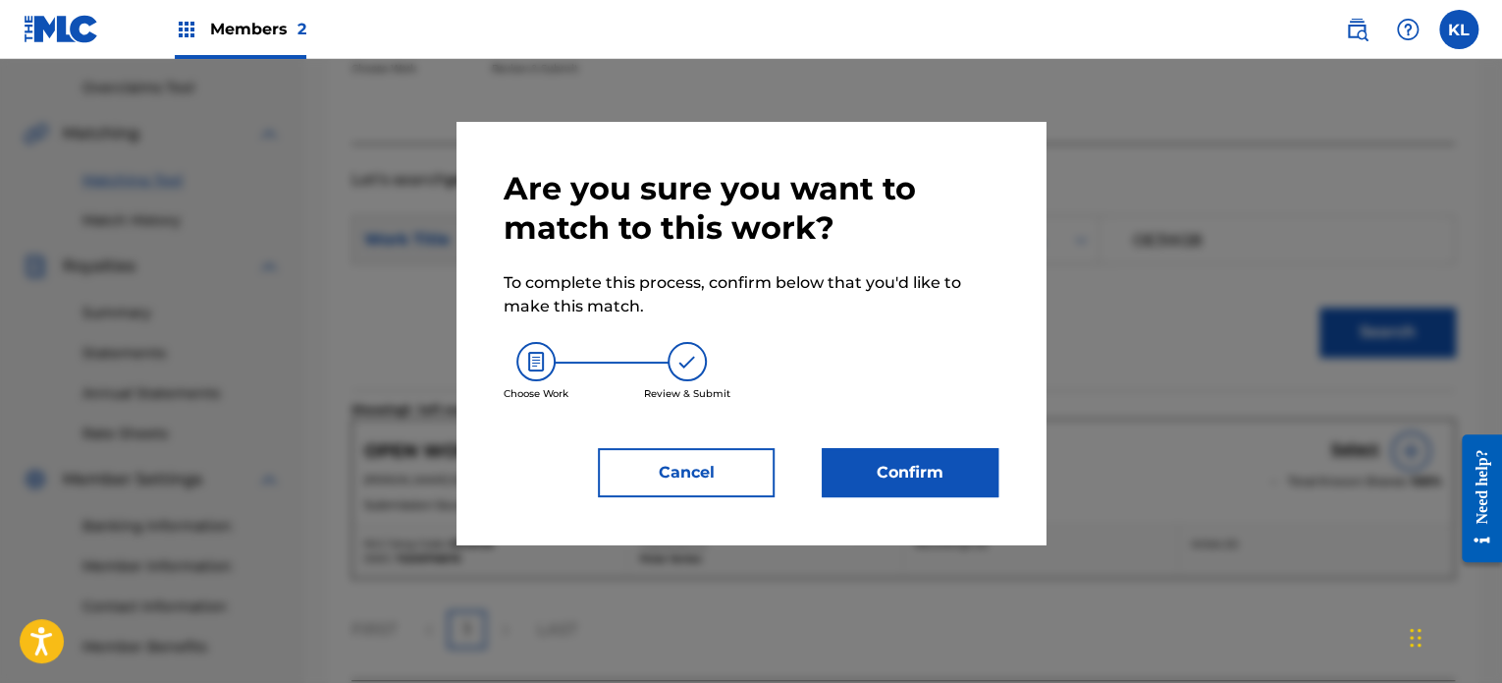
click at [936, 439] on div "Are you sure you want to match to this work? To complete this process, confirm …" at bounding box center [751, 333] width 495 height 328
click at [936, 452] on button "Confirm" at bounding box center [910, 472] width 177 height 49
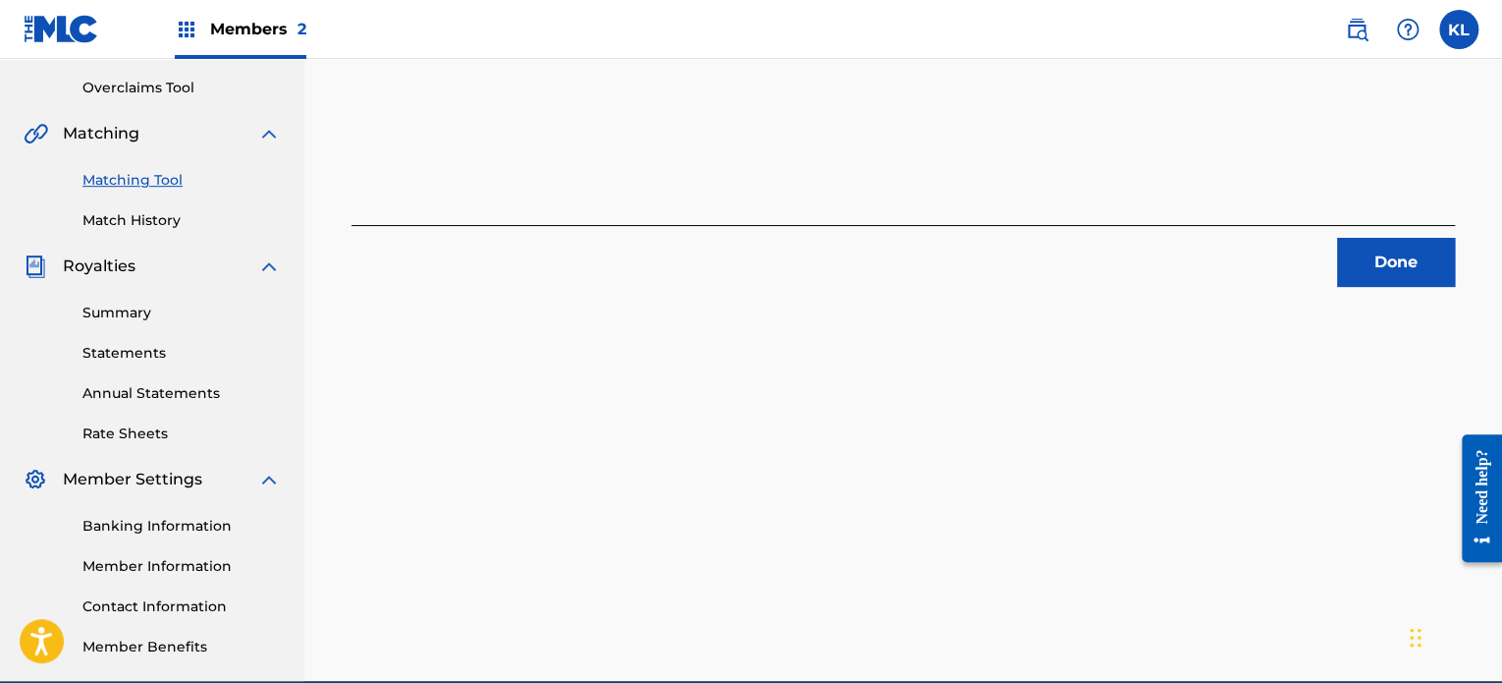
click at [1372, 282] on button "Done" at bounding box center [1397, 262] width 118 height 49
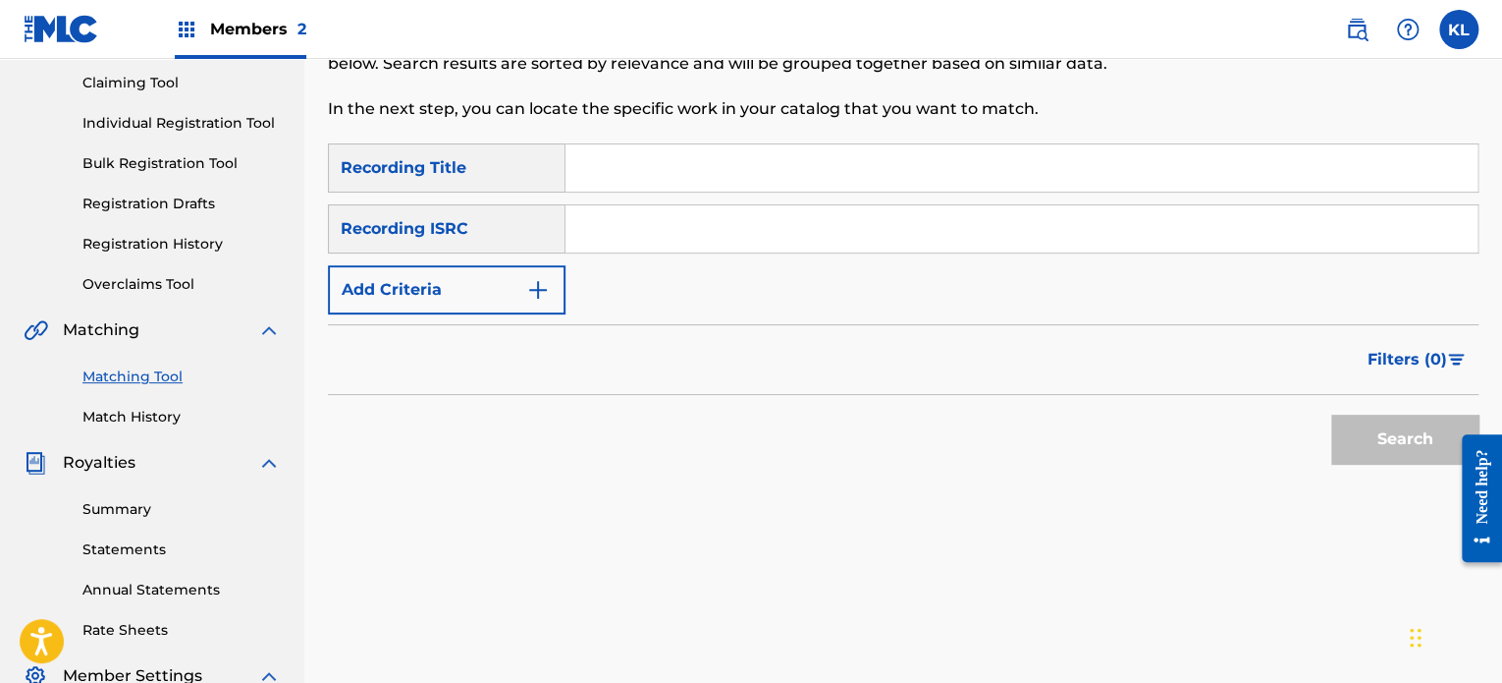
scroll to position [191, 0]
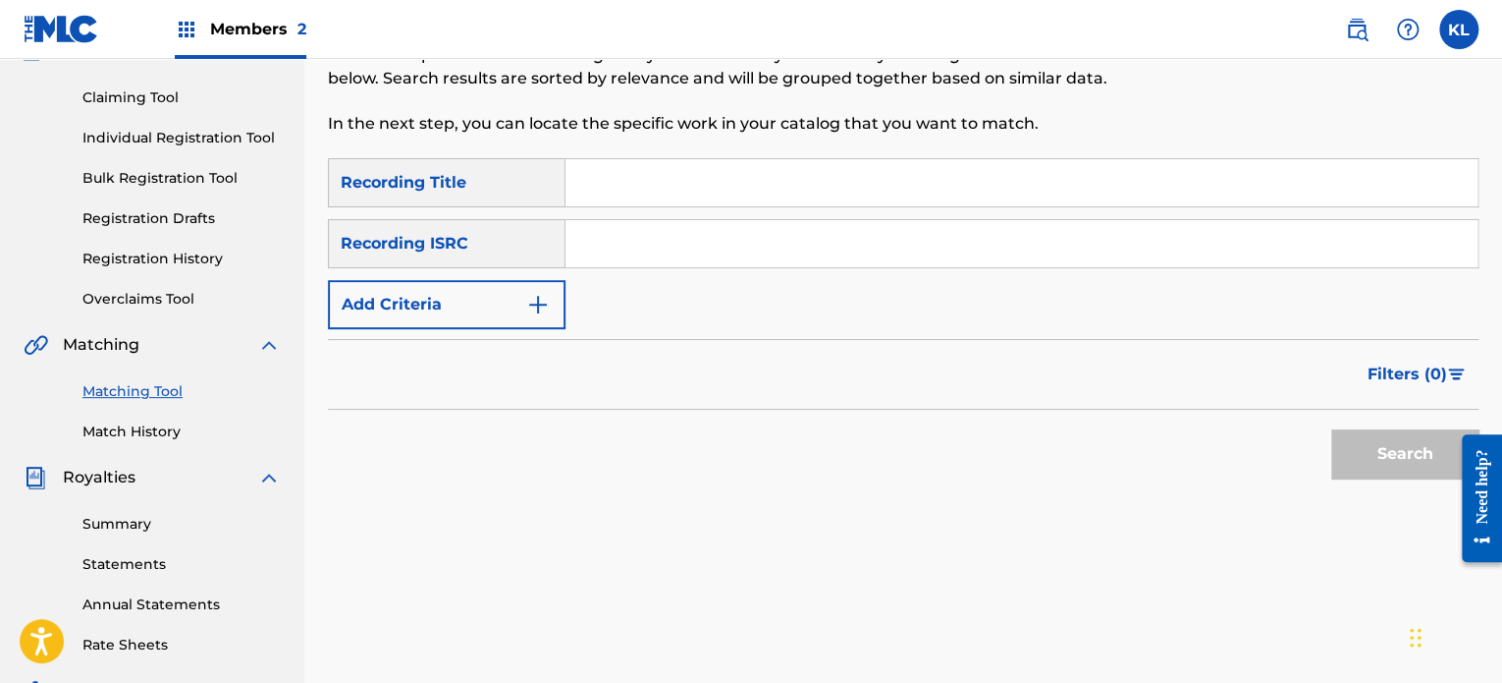
click at [605, 159] on input "Search Form" at bounding box center [1022, 182] width 912 height 47
type input "our"
paste input "SE6YL2200406"
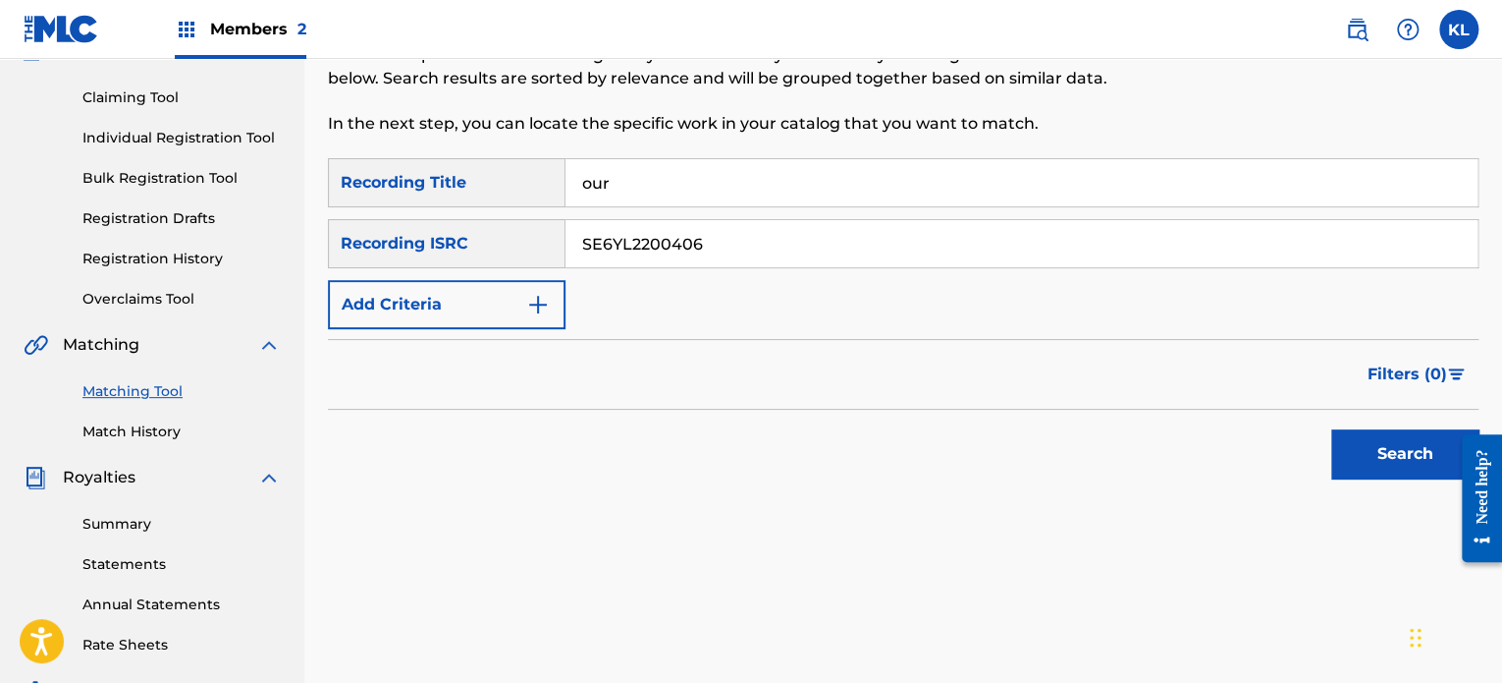
type input "SE6YL2200406"
click at [1332, 429] on button "Search" at bounding box center [1405, 453] width 147 height 49
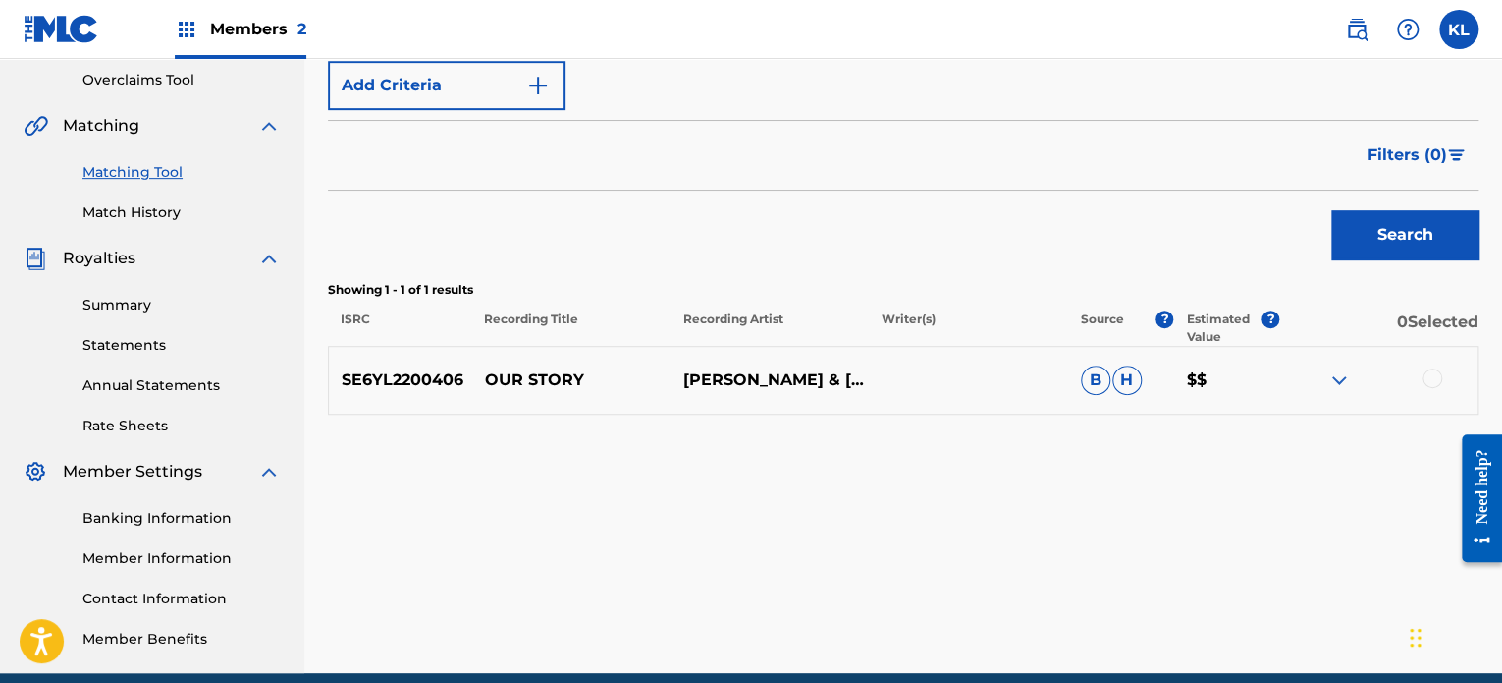
scroll to position [415, 0]
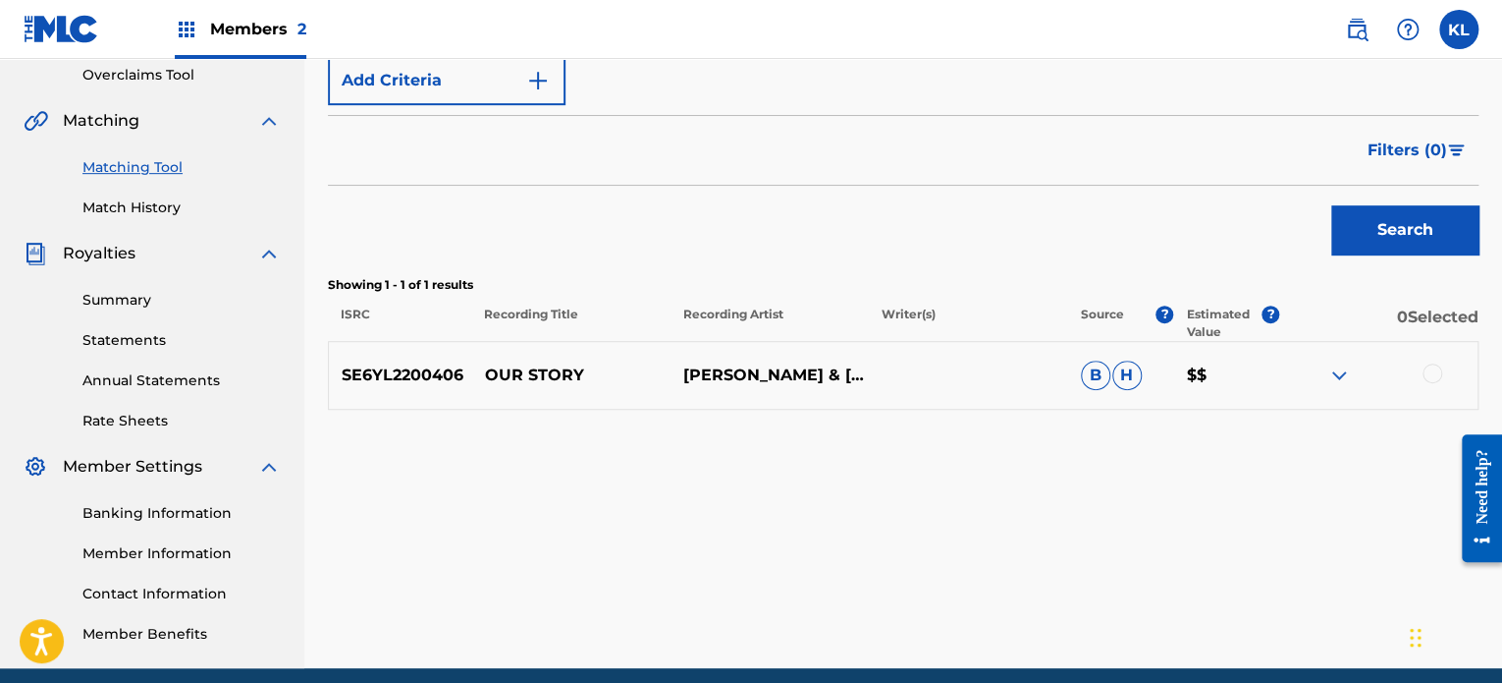
click at [1438, 384] on div at bounding box center [1379, 375] width 198 height 24
click at [1430, 379] on div at bounding box center [1433, 373] width 20 height 20
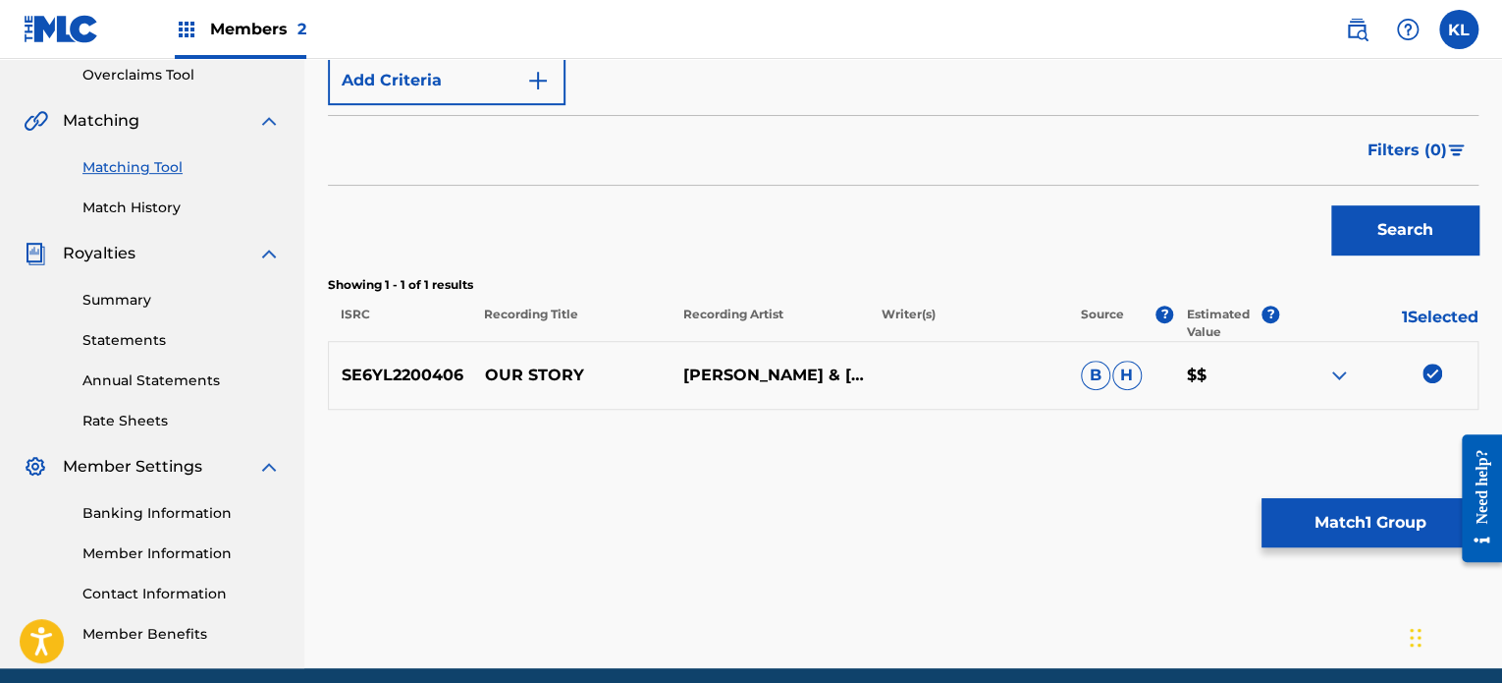
click at [1350, 528] on button "Match 1 Group" at bounding box center [1370, 522] width 217 height 49
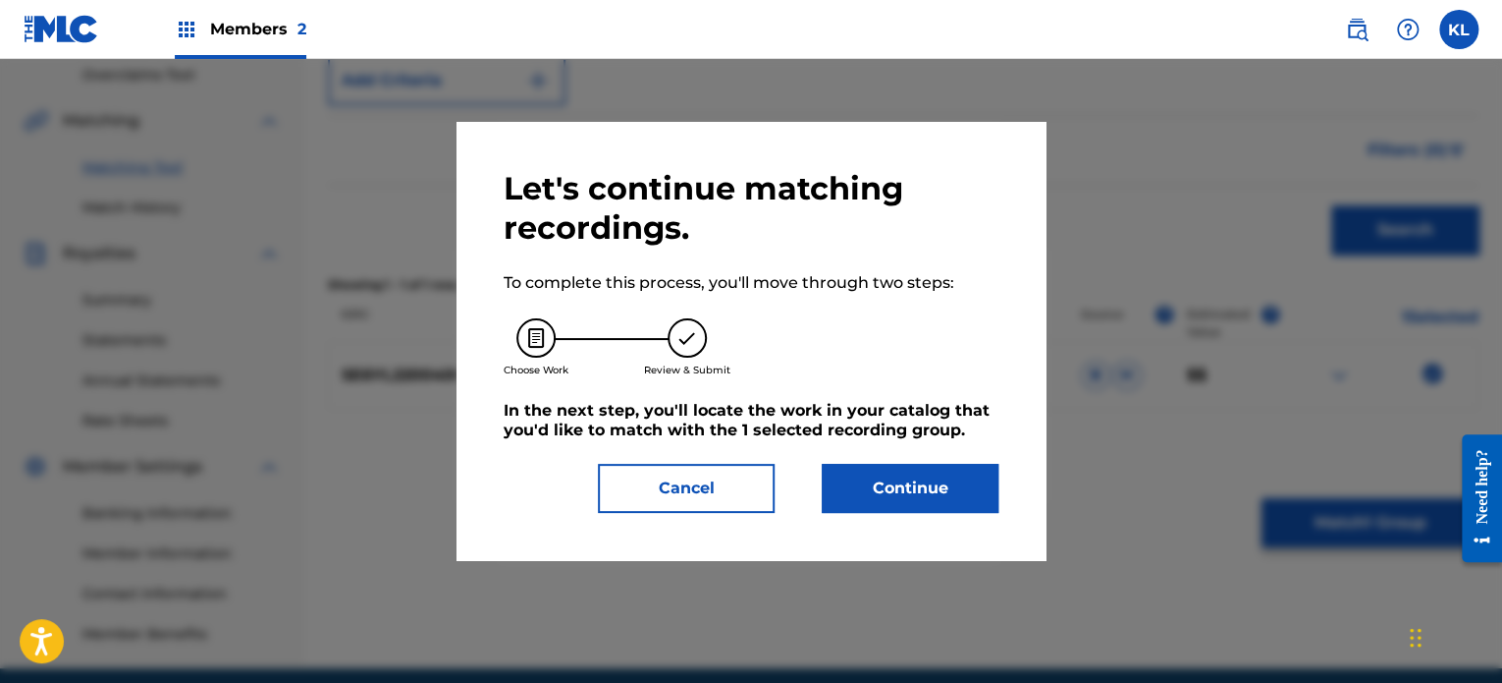
click at [914, 464] on button "Continue" at bounding box center [910, 488] width 177 height 49
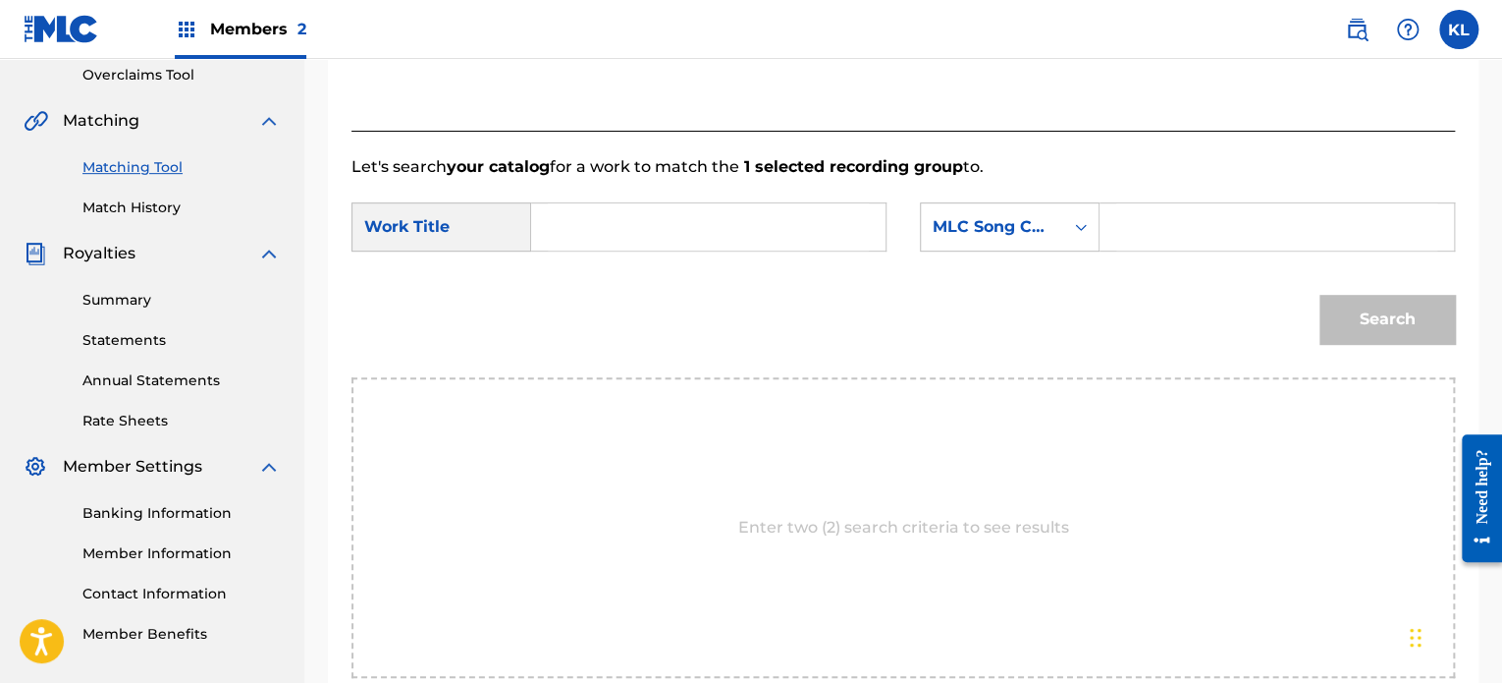
click at [641, 235] on input "Search Form" at bounding box center [708, 226] width 321 height 47
type input "our"
paste input "OE33IM"
type input "OE33IM"
click at [1320, 295] on button "Search" at bounding box center [1388, 319] width 136 height 49
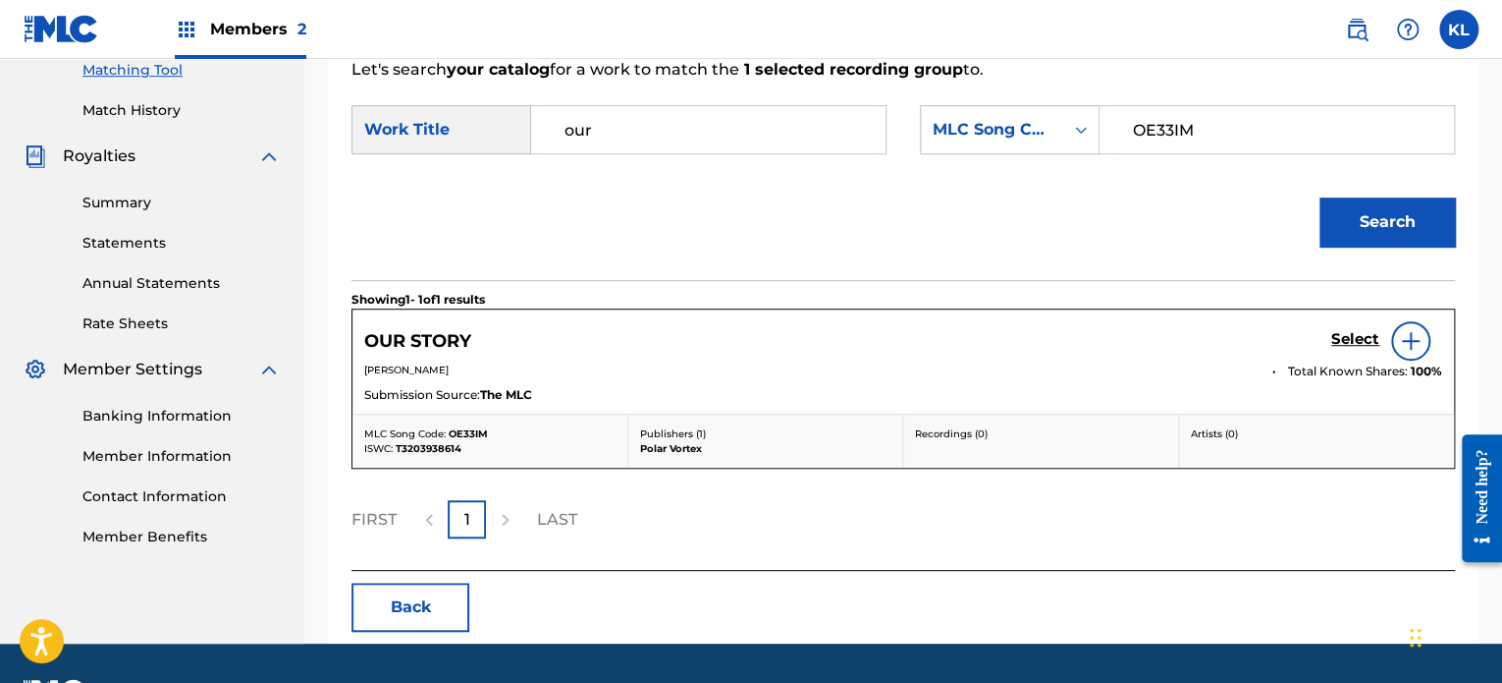
scroll to position [515, 0]
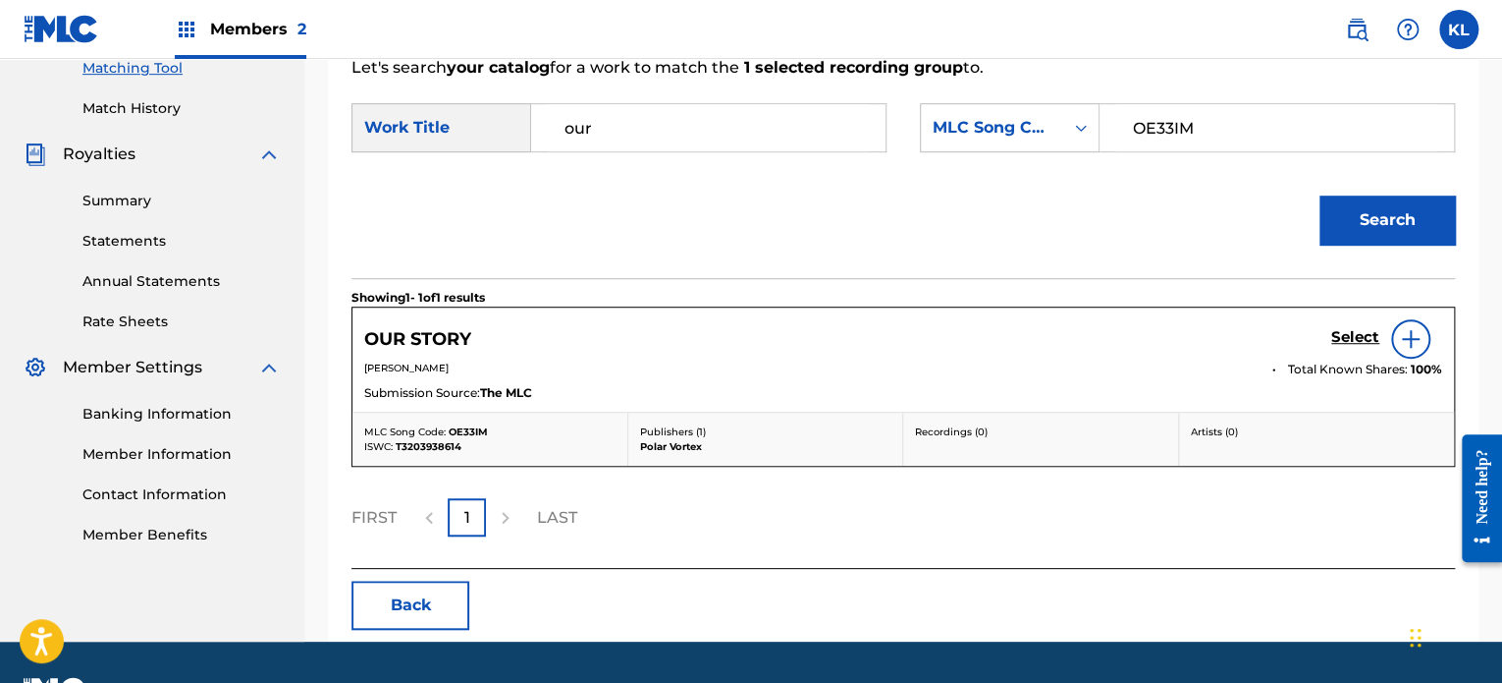
click at [1362, 336] on h5 "Select" at bounding box center [1356, 337] width 48 height 19
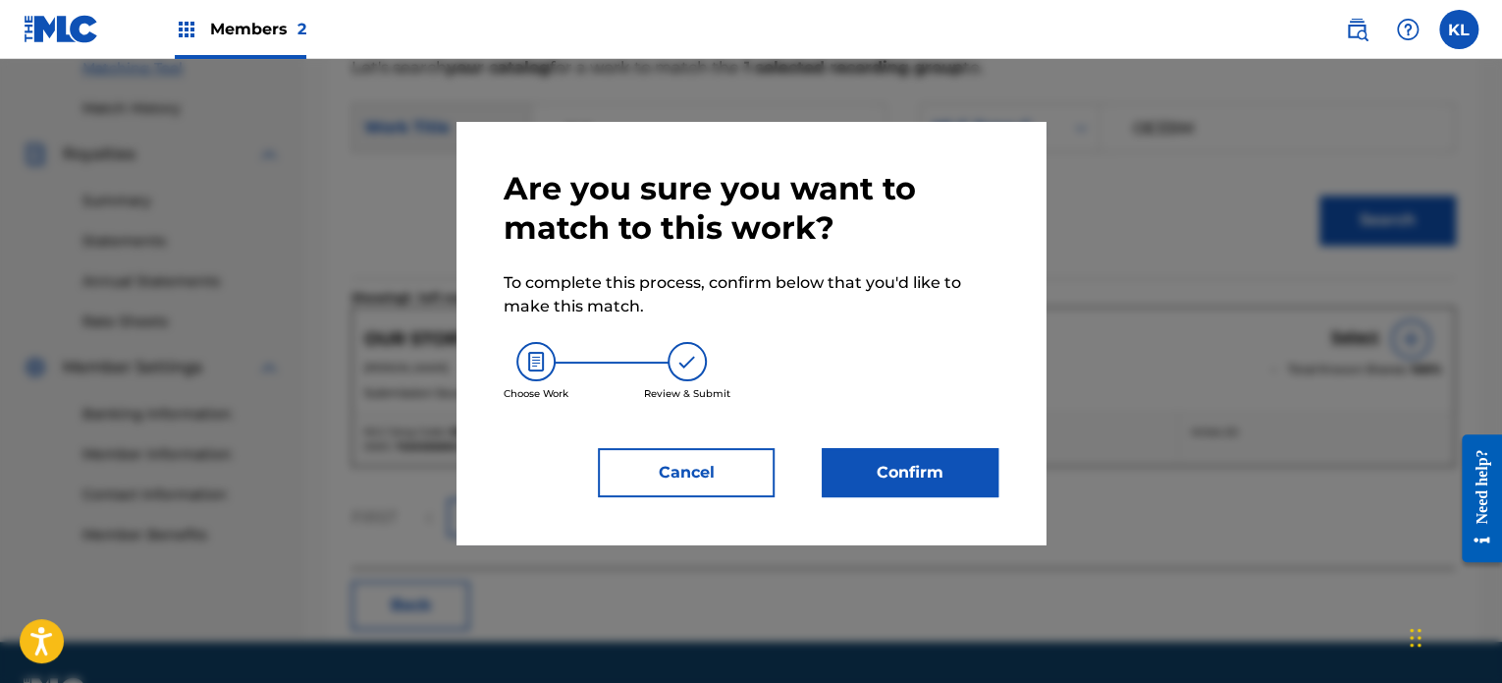
click at [970, 462] on button "Confirm" at bounding box center [910, 472] width 177 height 49
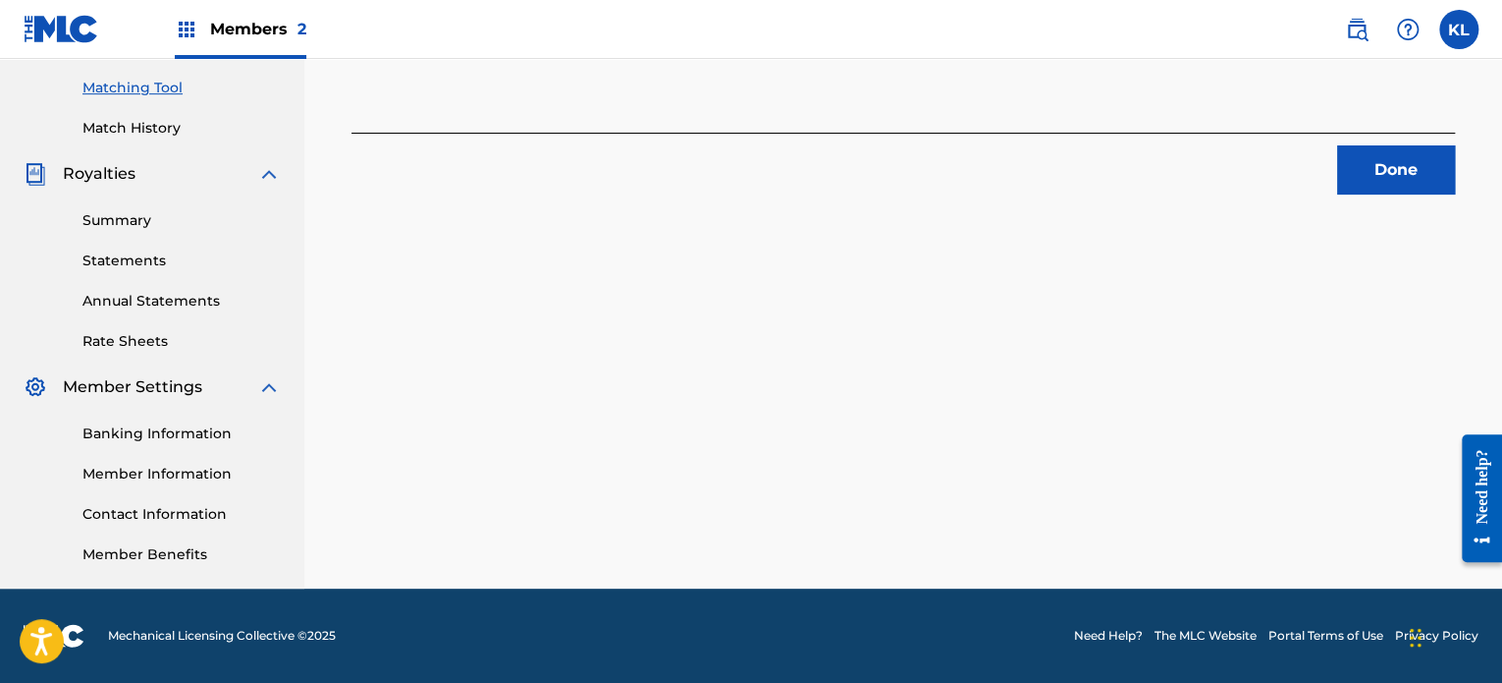
scroll to position [291, 0]
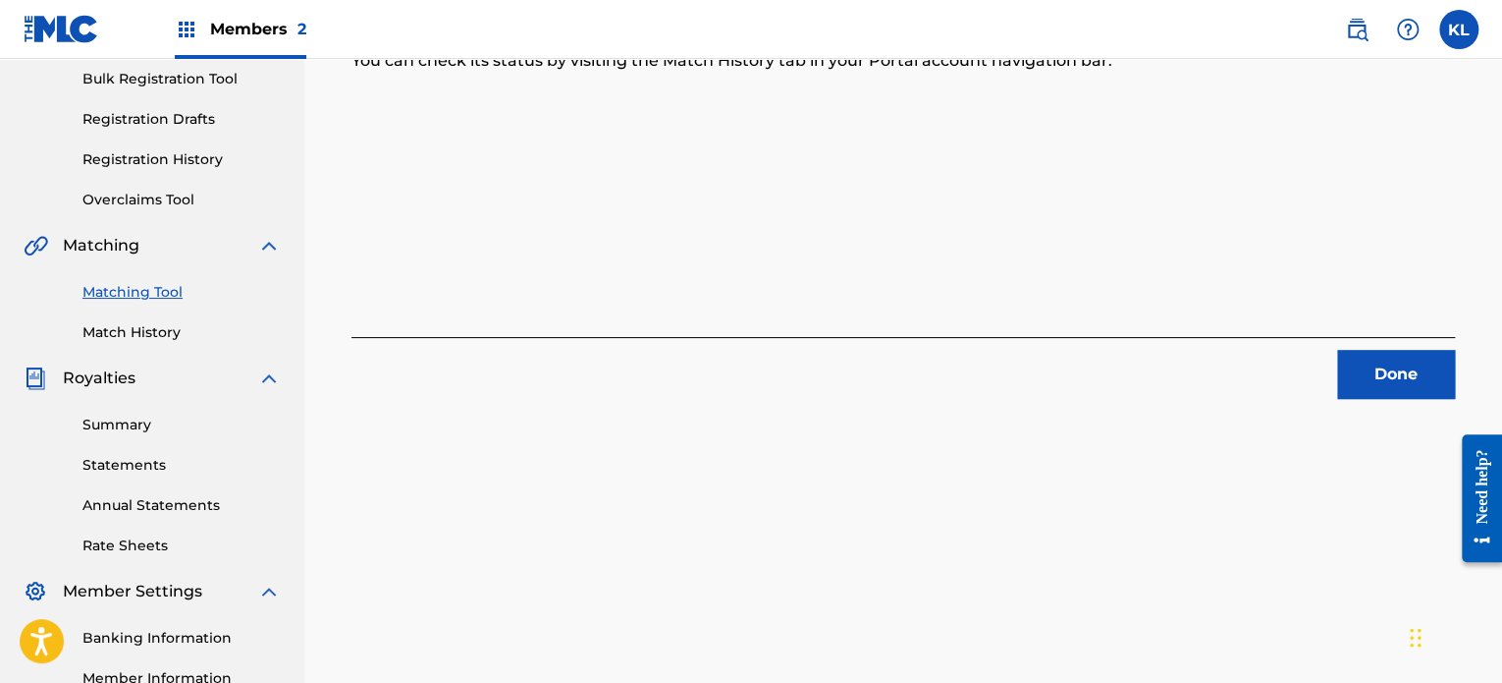
click at [1406, 351] on button "Done" at bounding box center [1397, 374] width 118 height 49
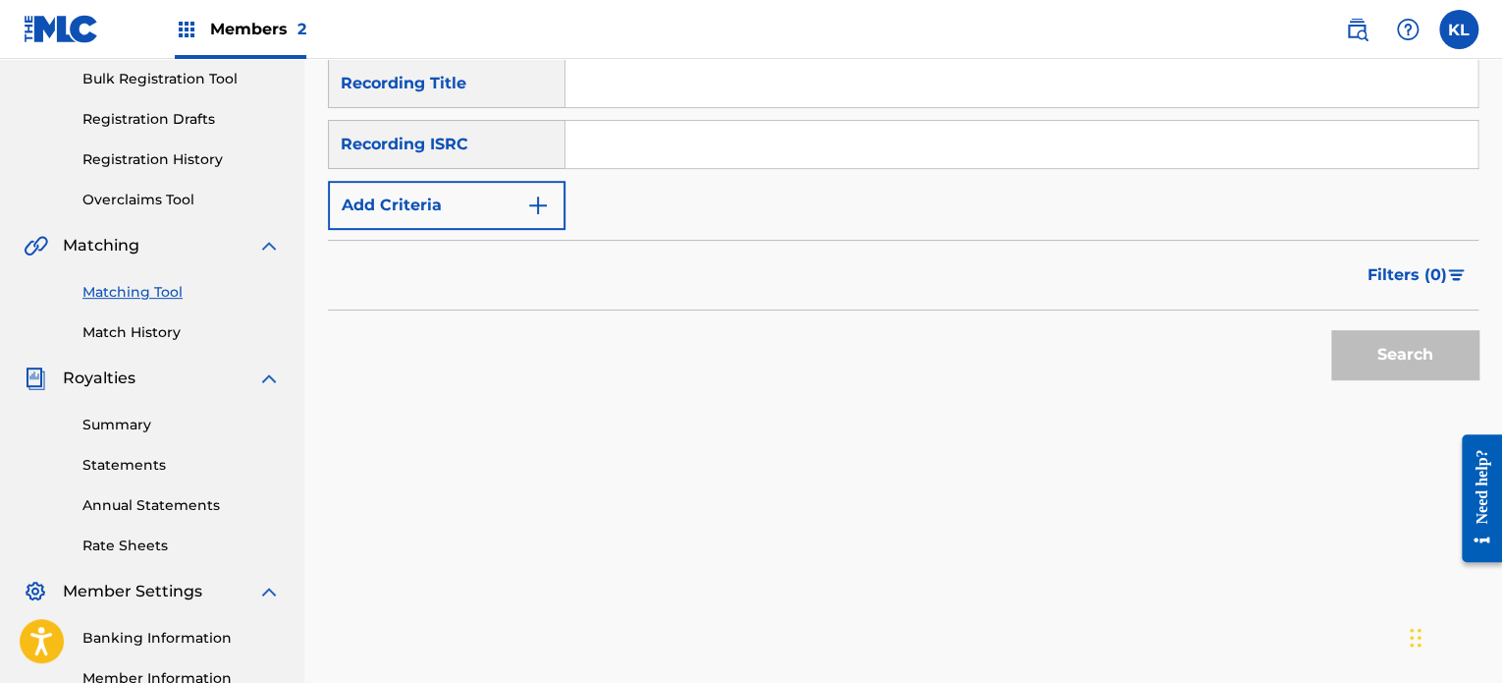
scroll to position [137, 0]
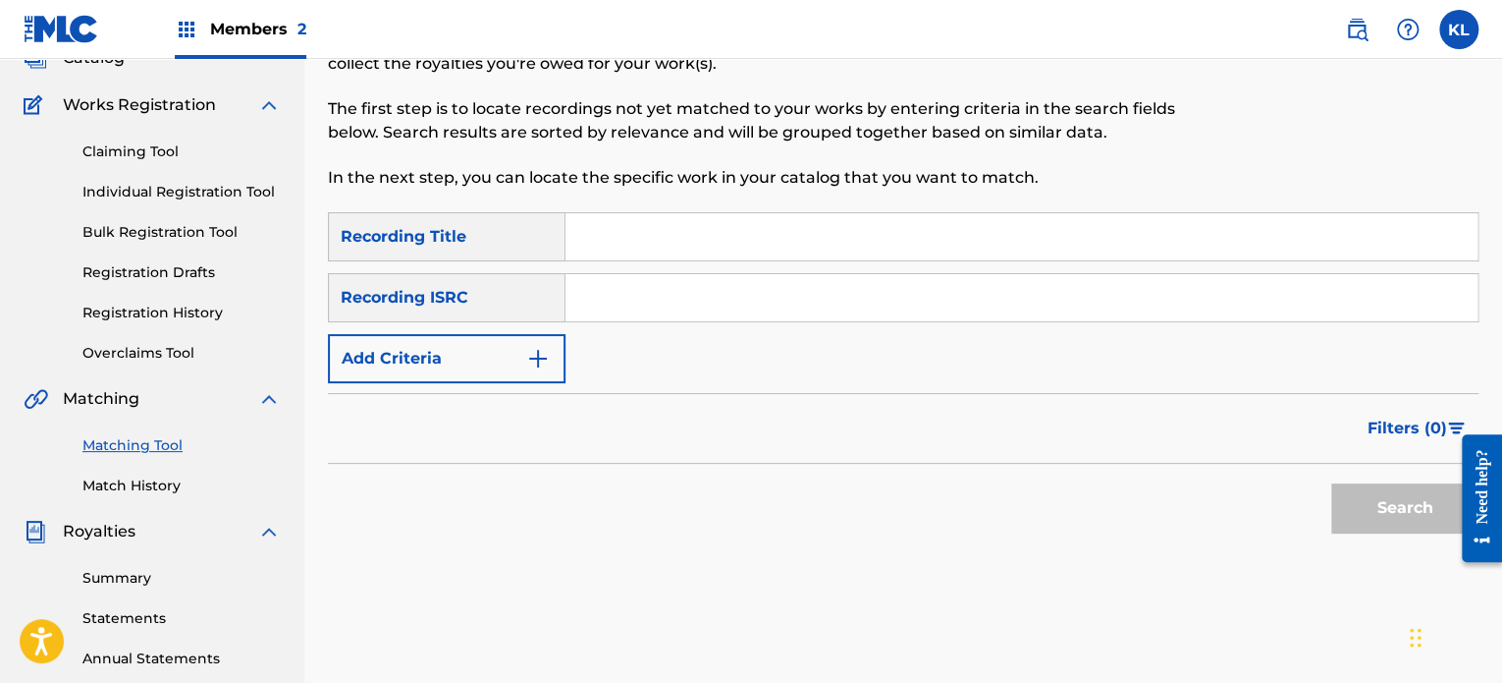
click at [591, 248] on input "Search Form" at bounding box center [1022, 236] width 912 height 47
type input "oxygen"
paste input "SE6YL2400369"
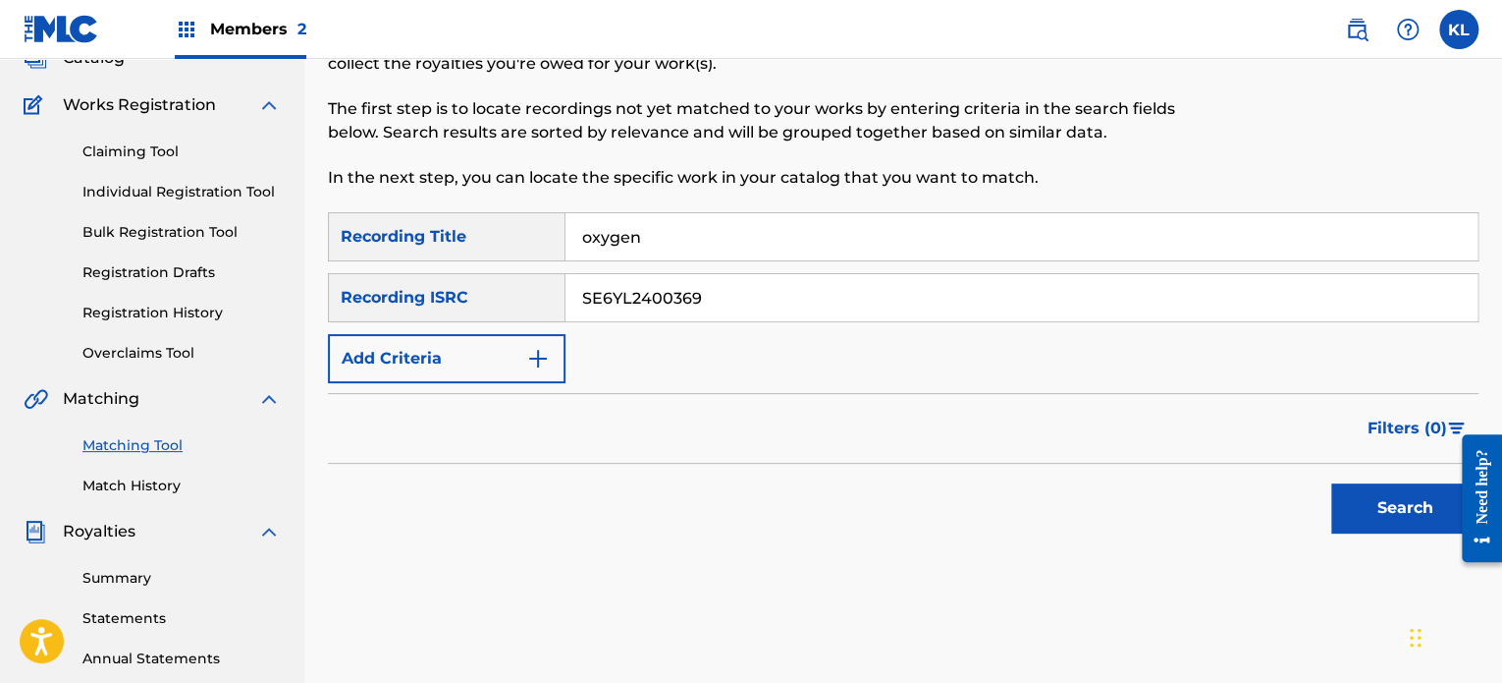
type input "SE6YL2400369"
click at [1332, 483] on button "Search" at bounding box center [1405, 507] width 147 height 49
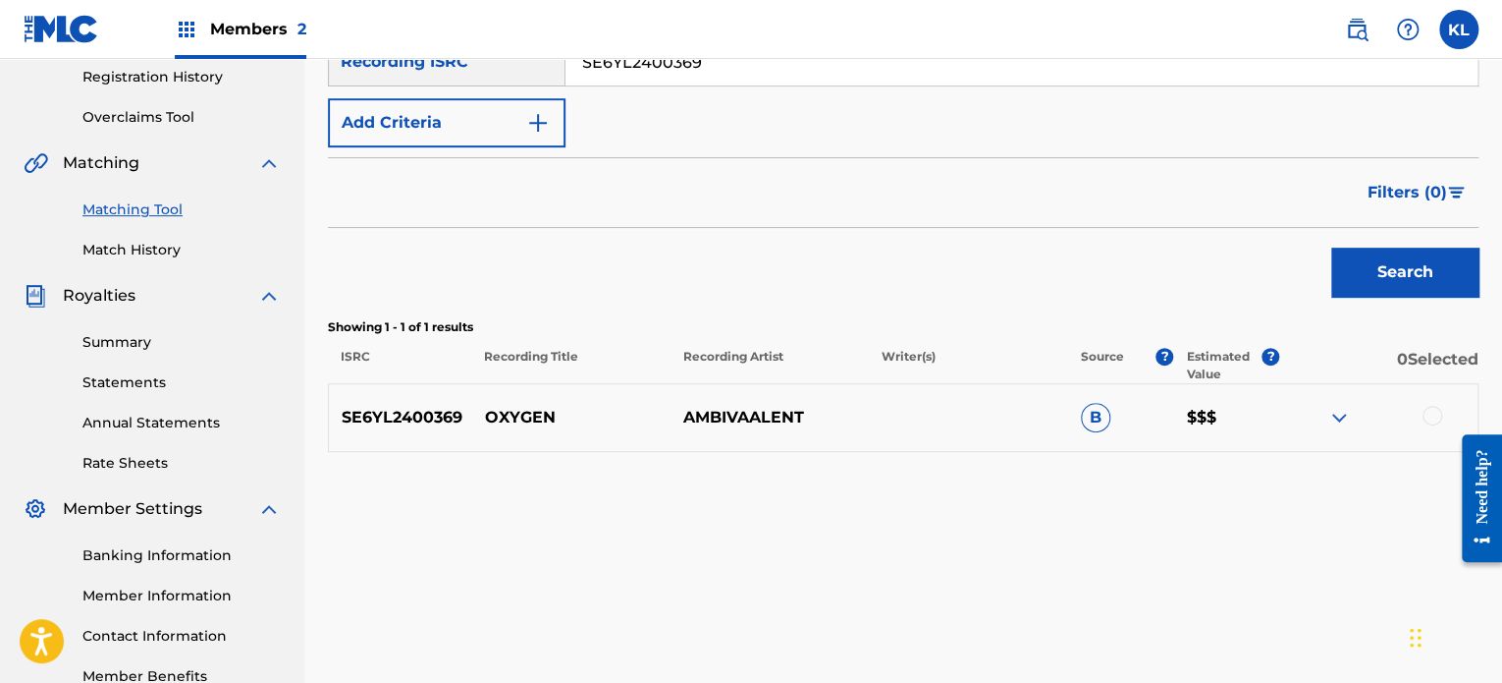
scroll to position [375, 0]
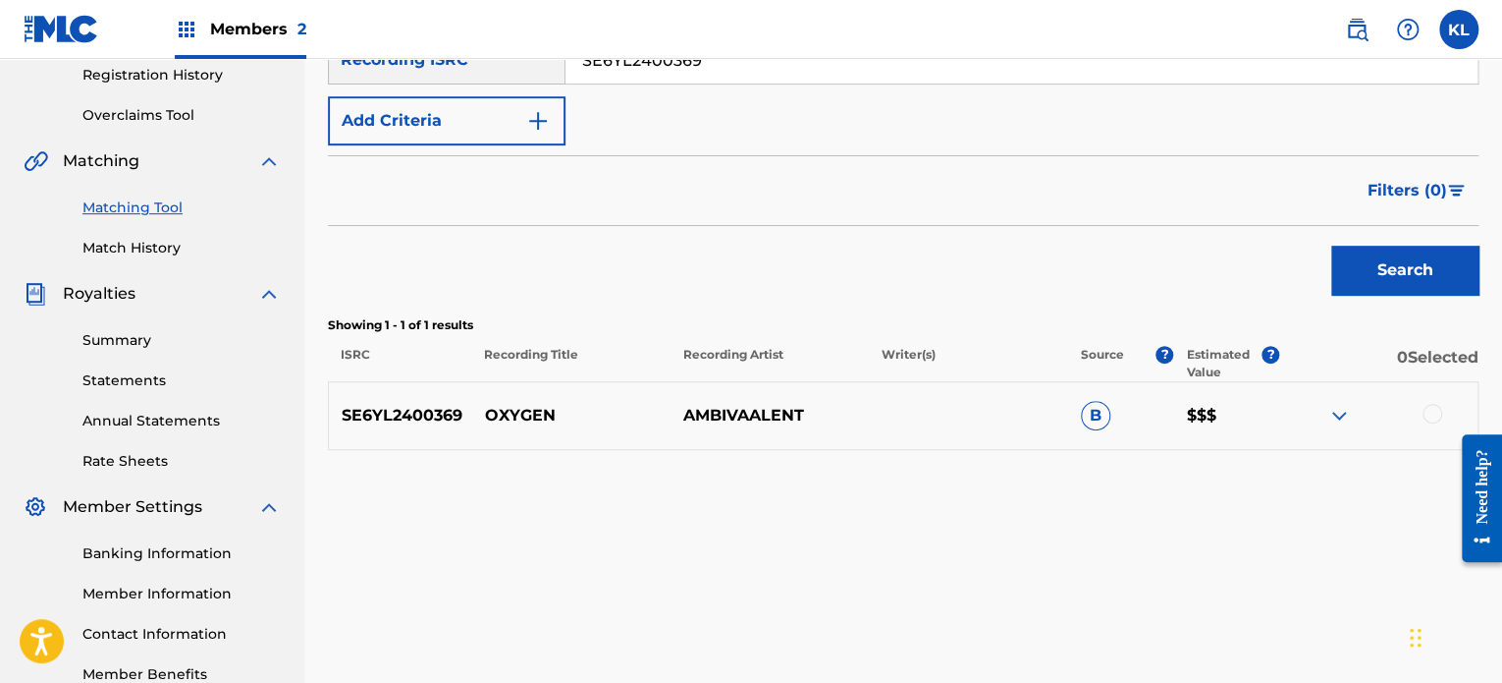
click at [1427, 414] on div at bounding box center [1433, 414] width 20 height 20
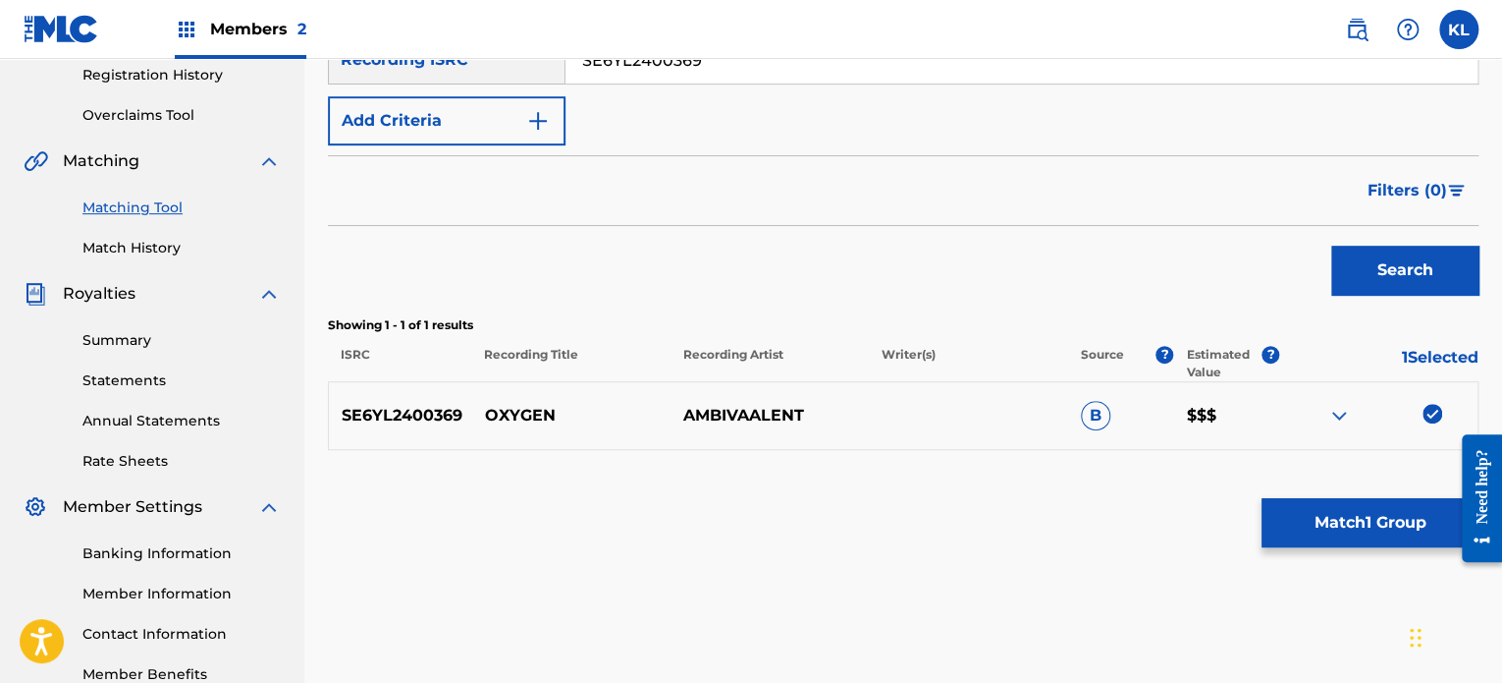
click at [1329, 541] on button "Match 1 Group" at bounding box center [1370, 522] width 217 height 49
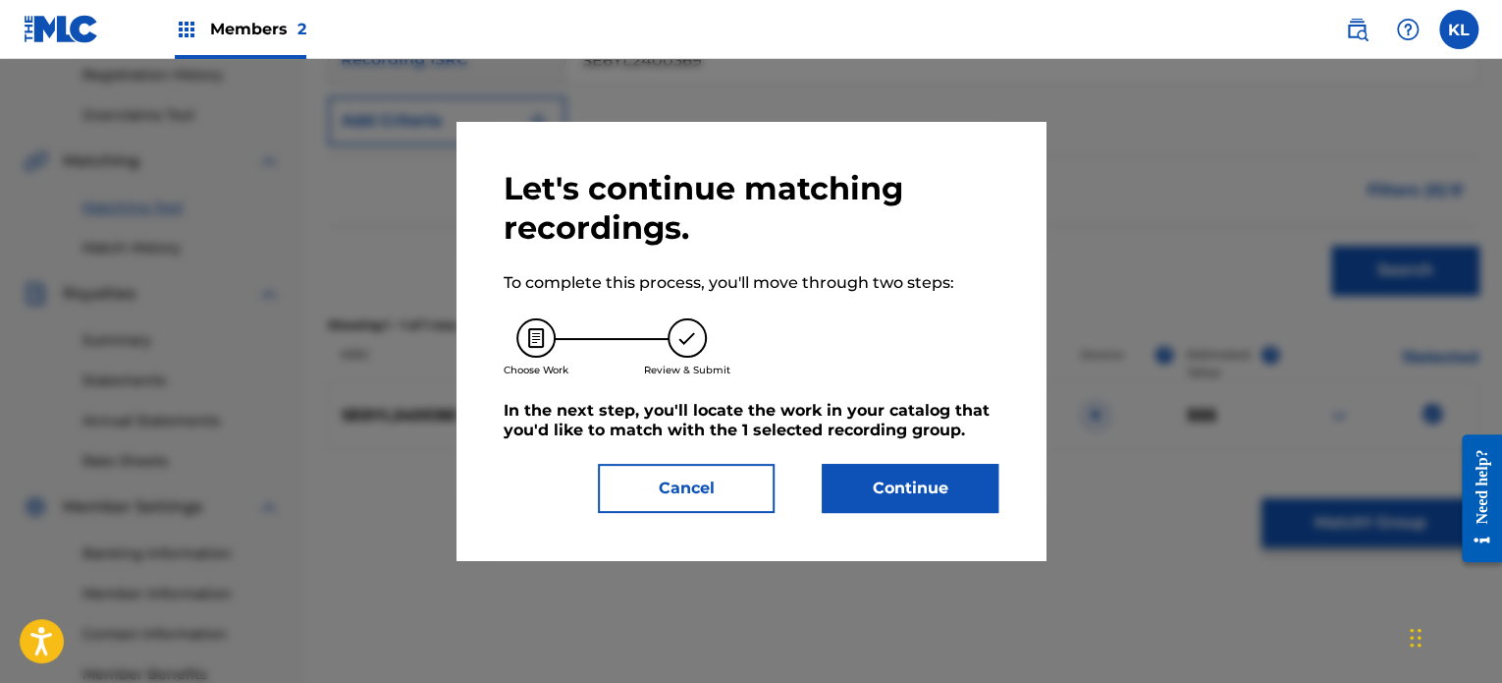
click at [894, 471] on button "Continue" at bounding box center [910, 488] width 177 height 49
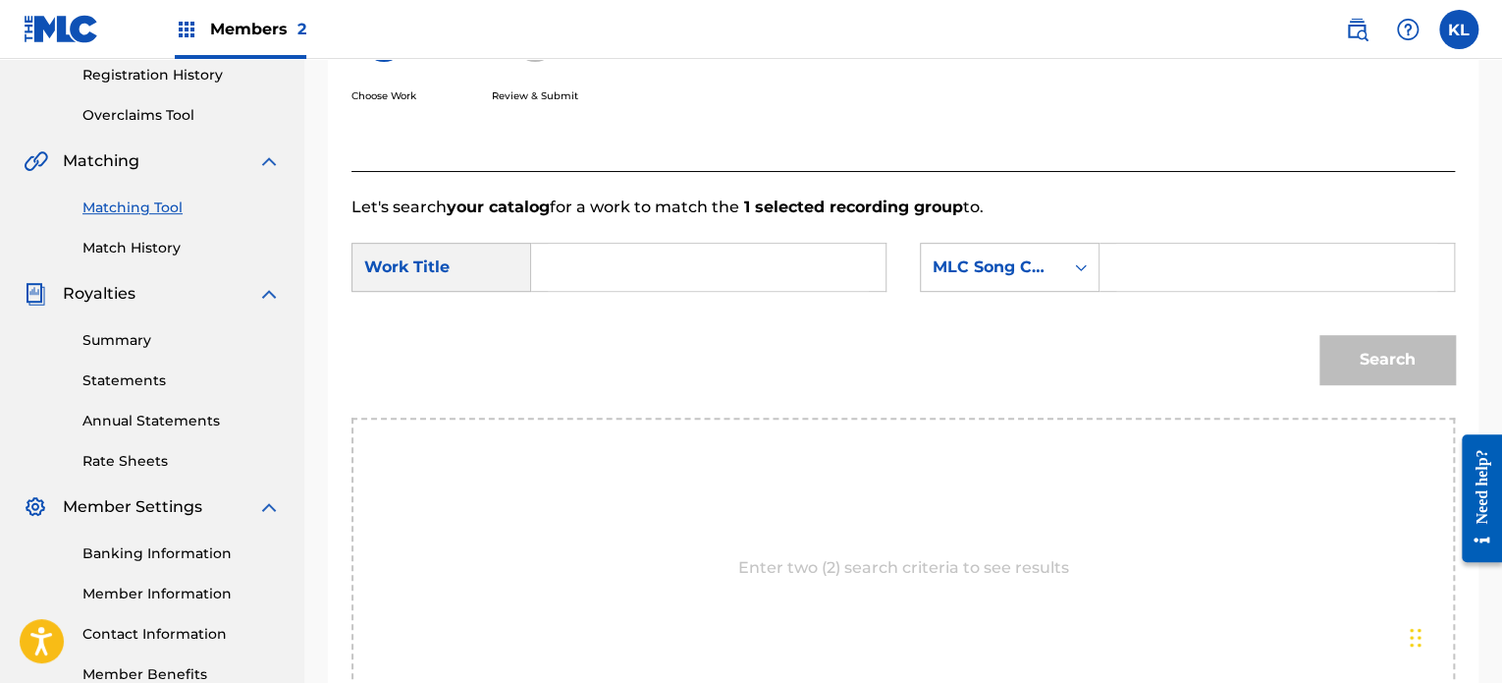
click at [686, 269] on input "Search Form" at bounding box center [708, 267] width 321 height 47
type input "oxygen"
paste input "OM6CI6"
type input "OM6CI6"
click at [1320, 335] on button "Search" at bounding box center [1388, 359] width 136 height 49
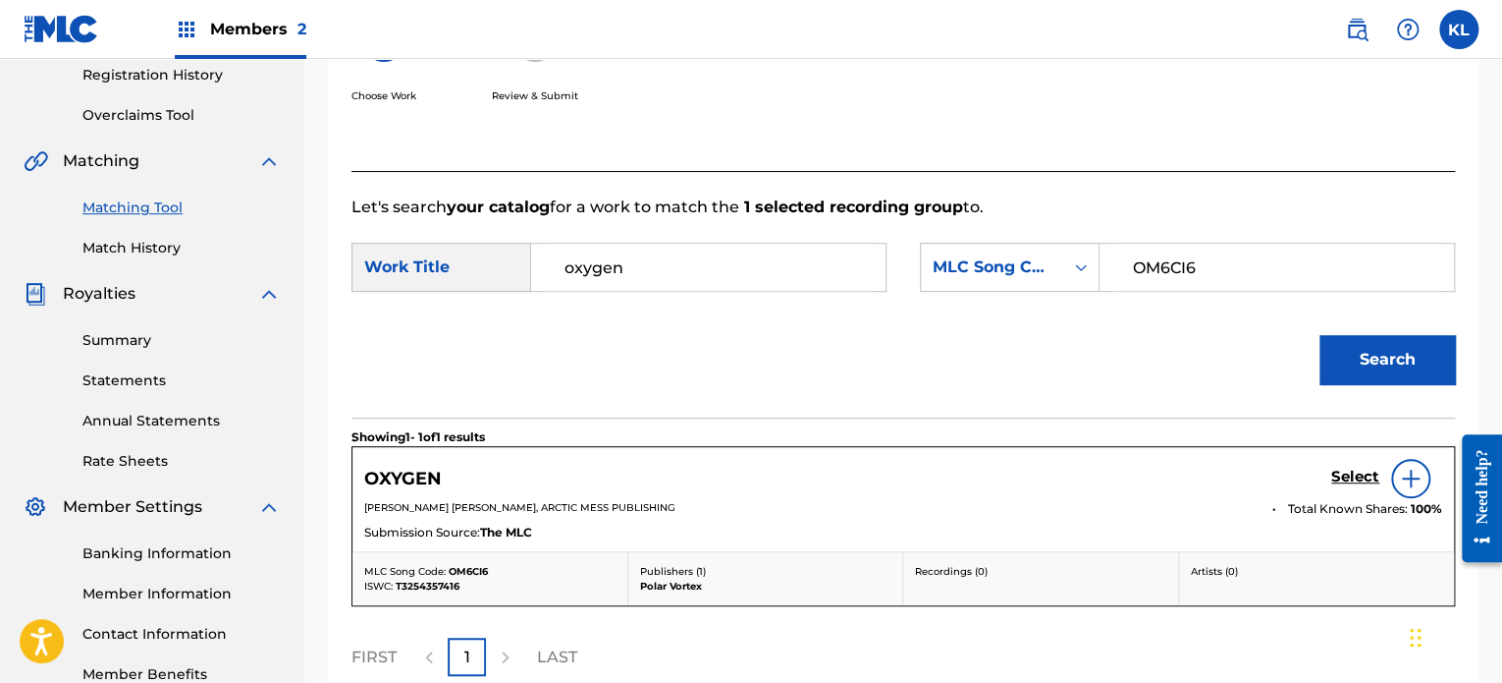
click at [1347, 472] on h5 "Select" at bounding box center [1356, 476] width 48 height 19
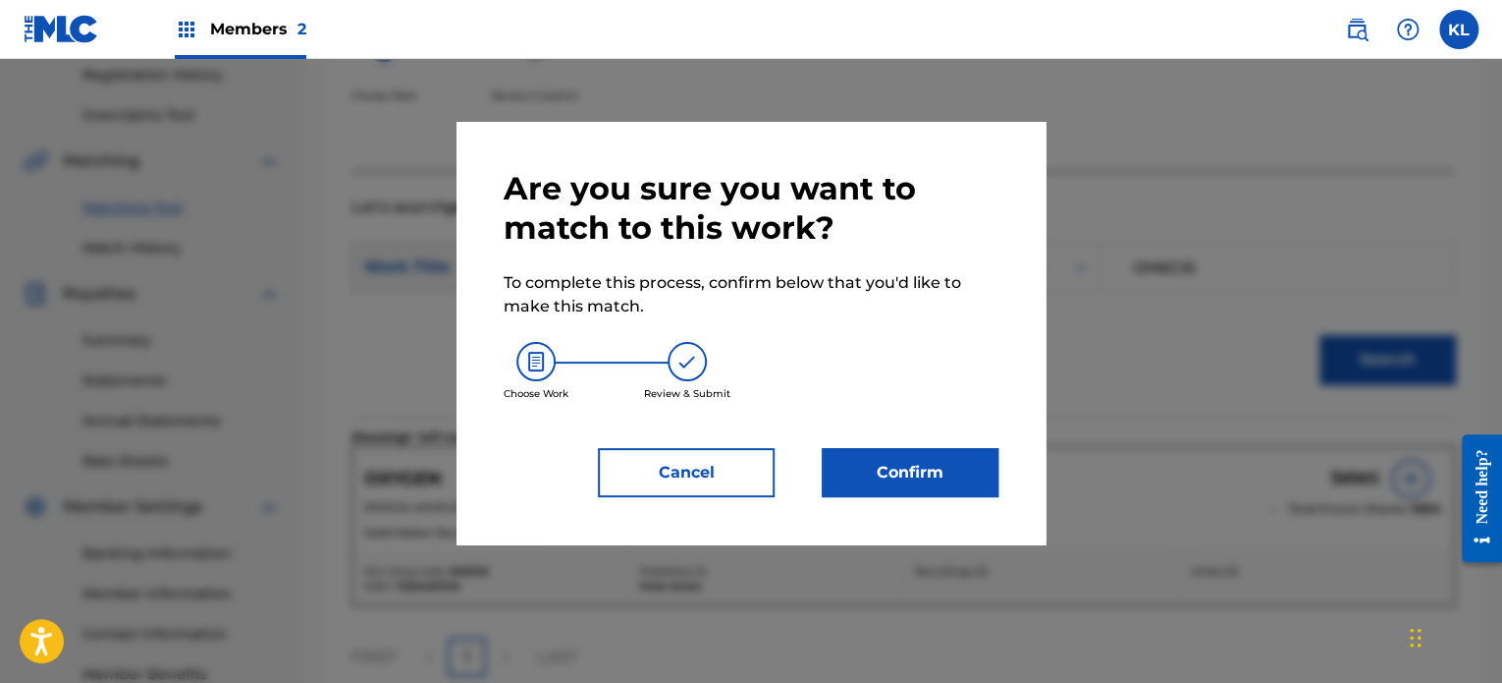
click at [898, 481] on button "Confirm" at bounding box center [910, 472] width 177 height 49
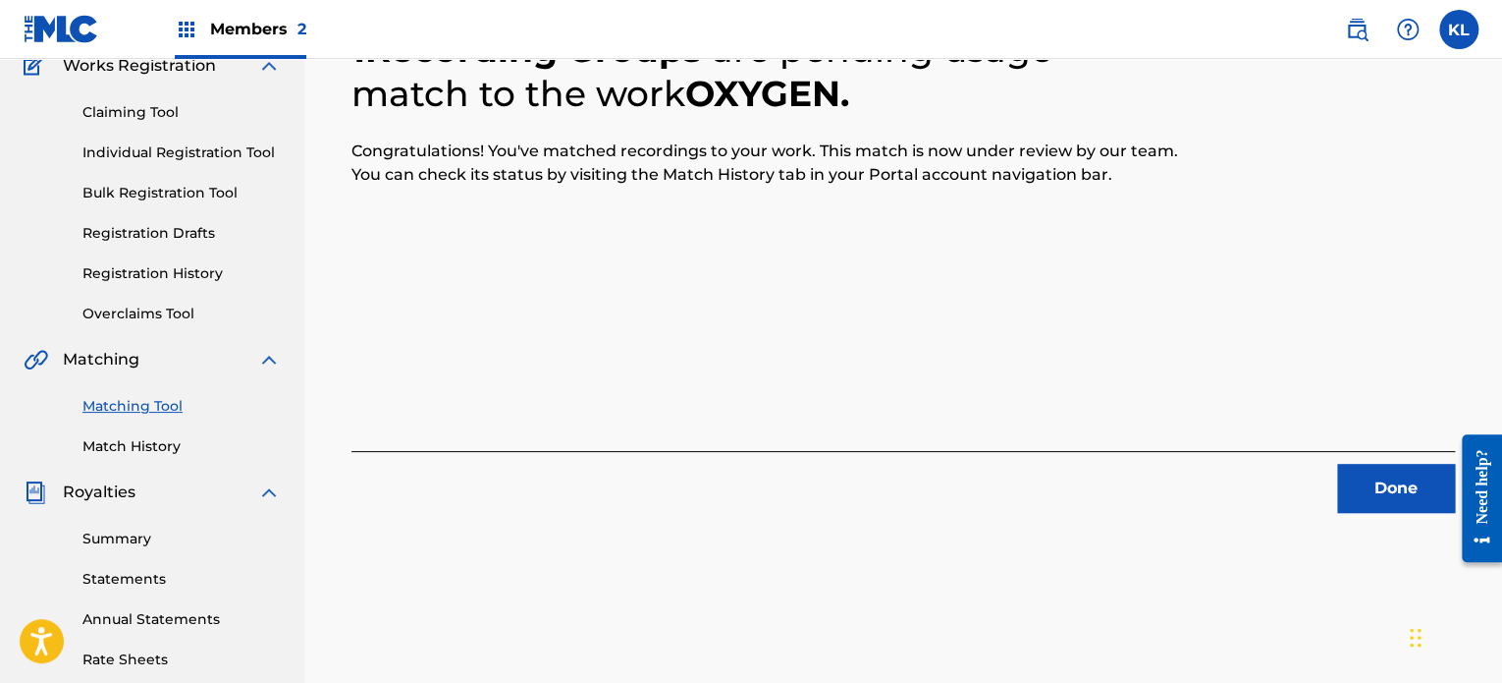
scroll to position [167, 0]
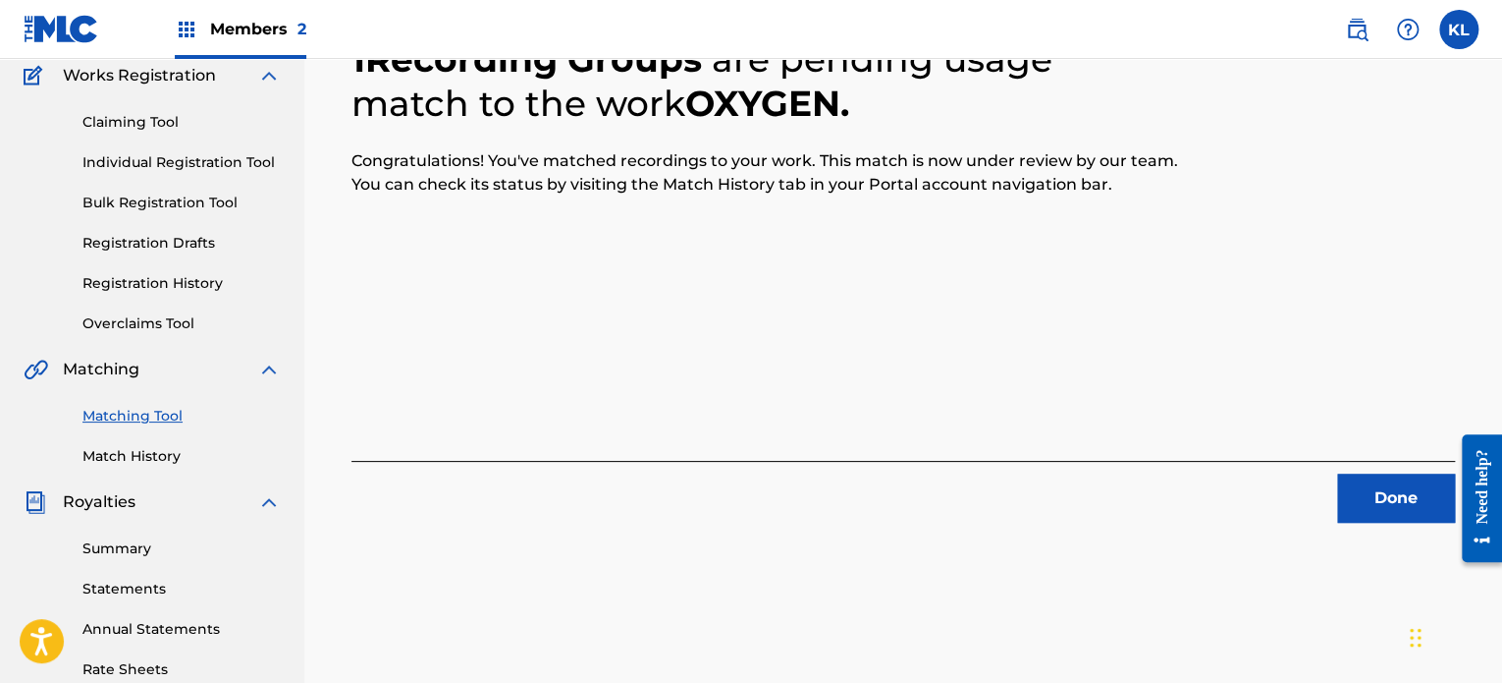
click at [1359, 496] on button "Done" at bounding box center [1397, 497] width 118 height 49
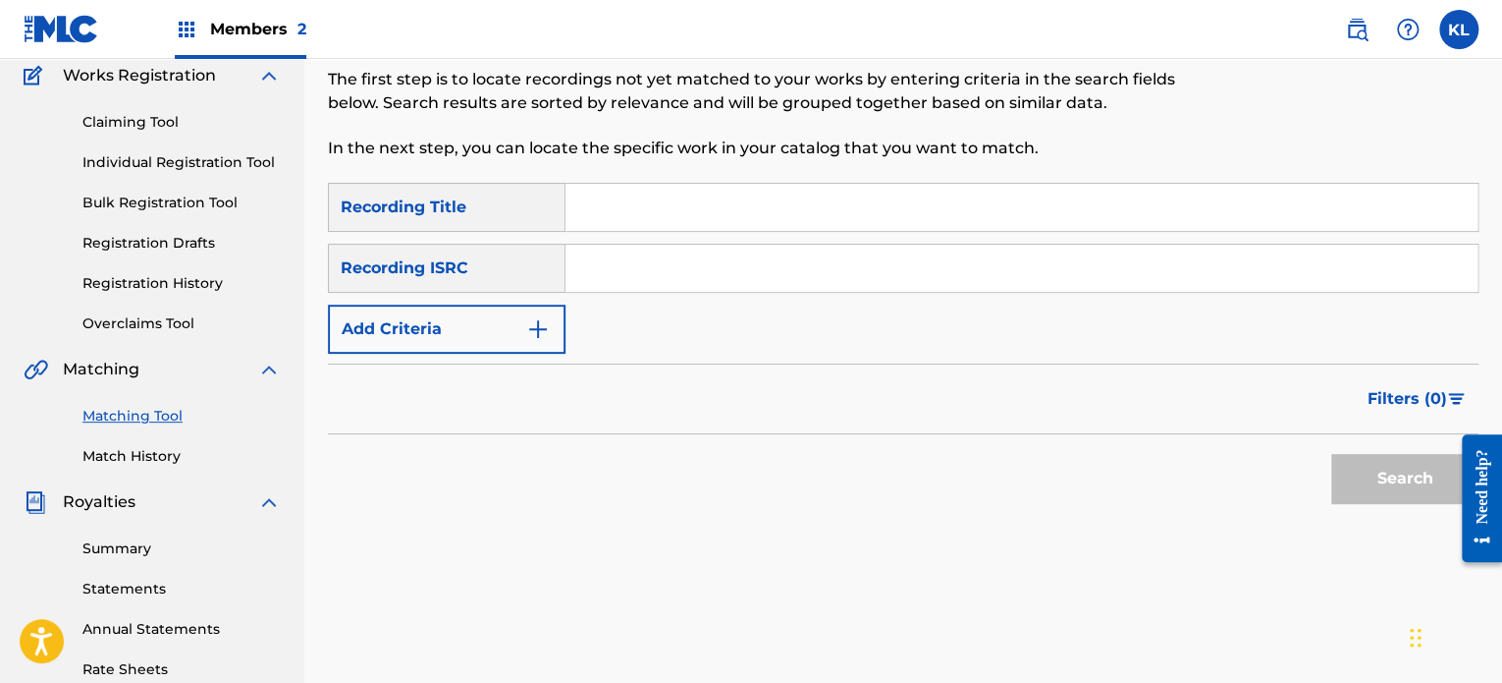
scroll to position [112, 0]
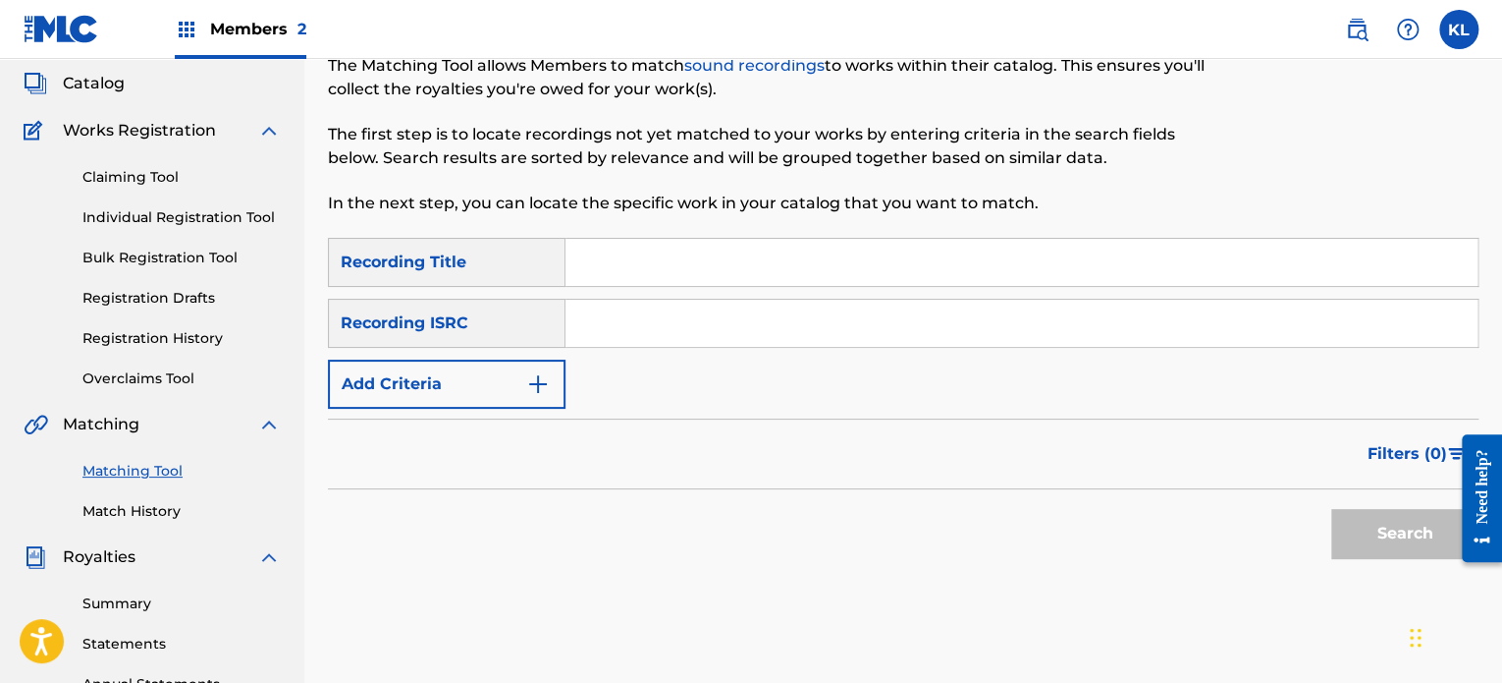
click at [596, 266] on input "Search Form" at bounding box center [1022, 262] width 912 height 47
type input "paper"
paste input "SE6YL2200228"
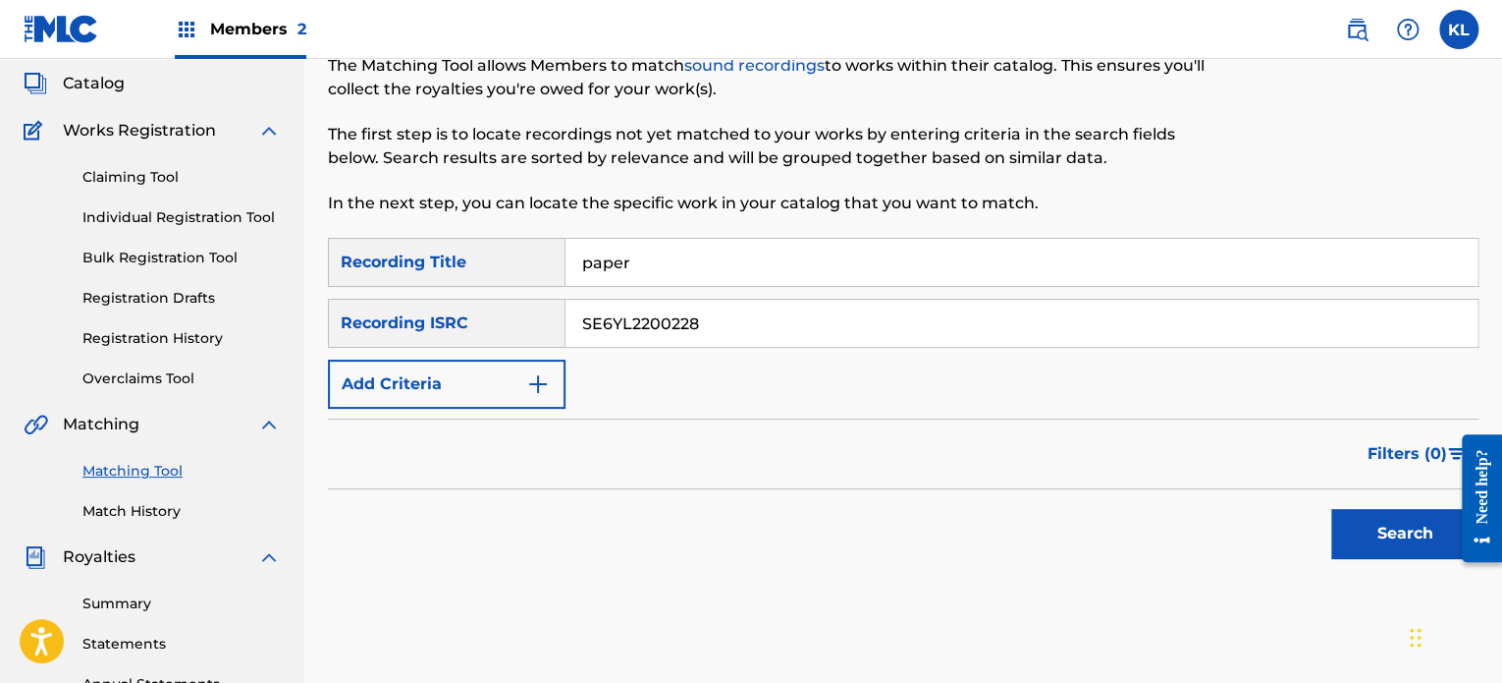
type input "SE6YL2200228"
click at [1332, 509] on button "Search" at bounding box center [1405, 533] width 147 height 49
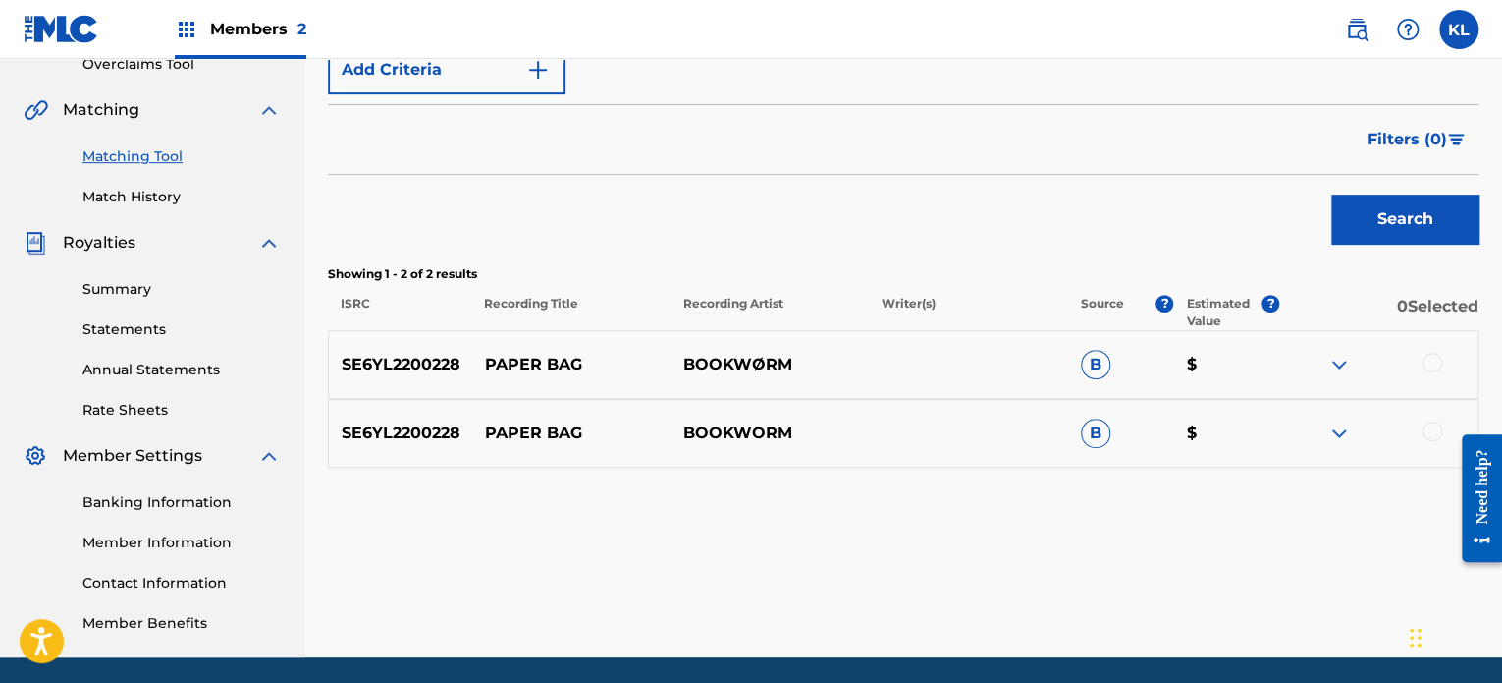
scroll to position [428, 0]
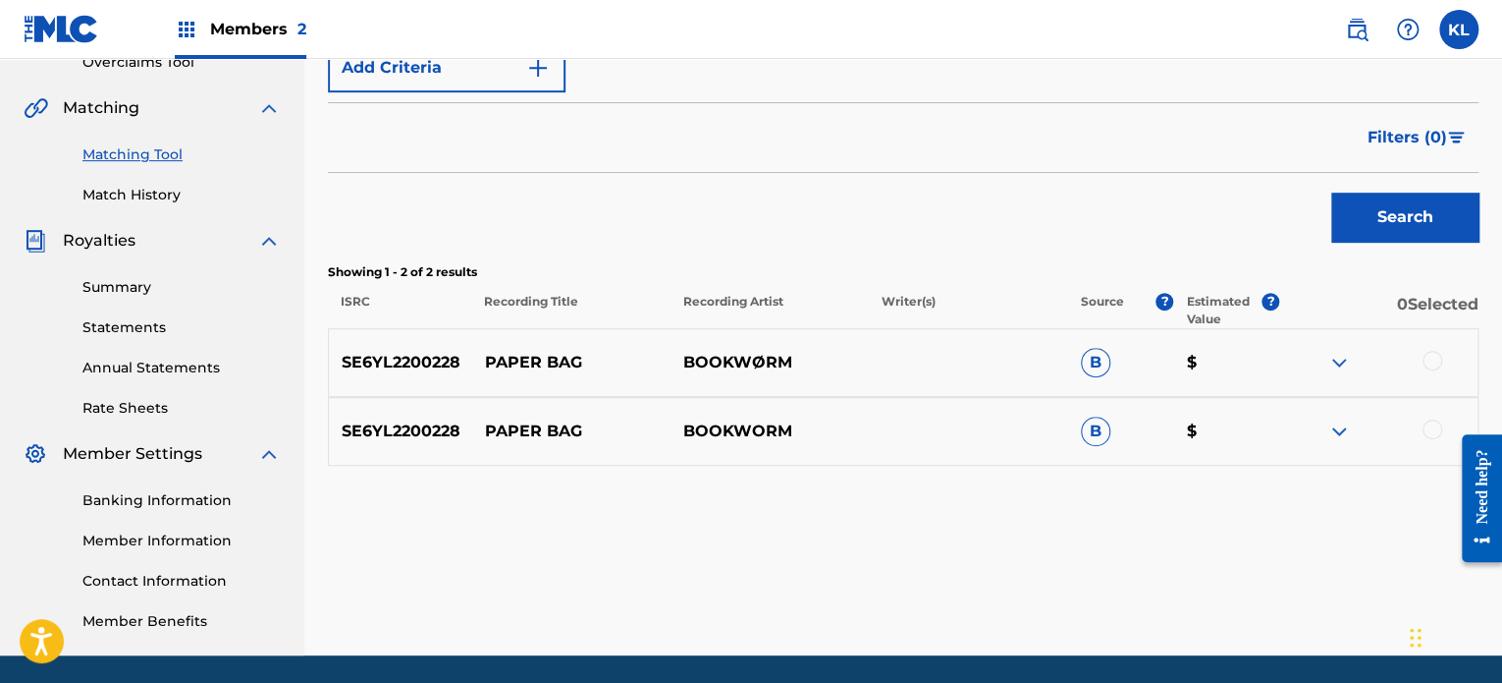
click at [1427, 353] on div at bounding box center [1433, 361] width 20 height 20
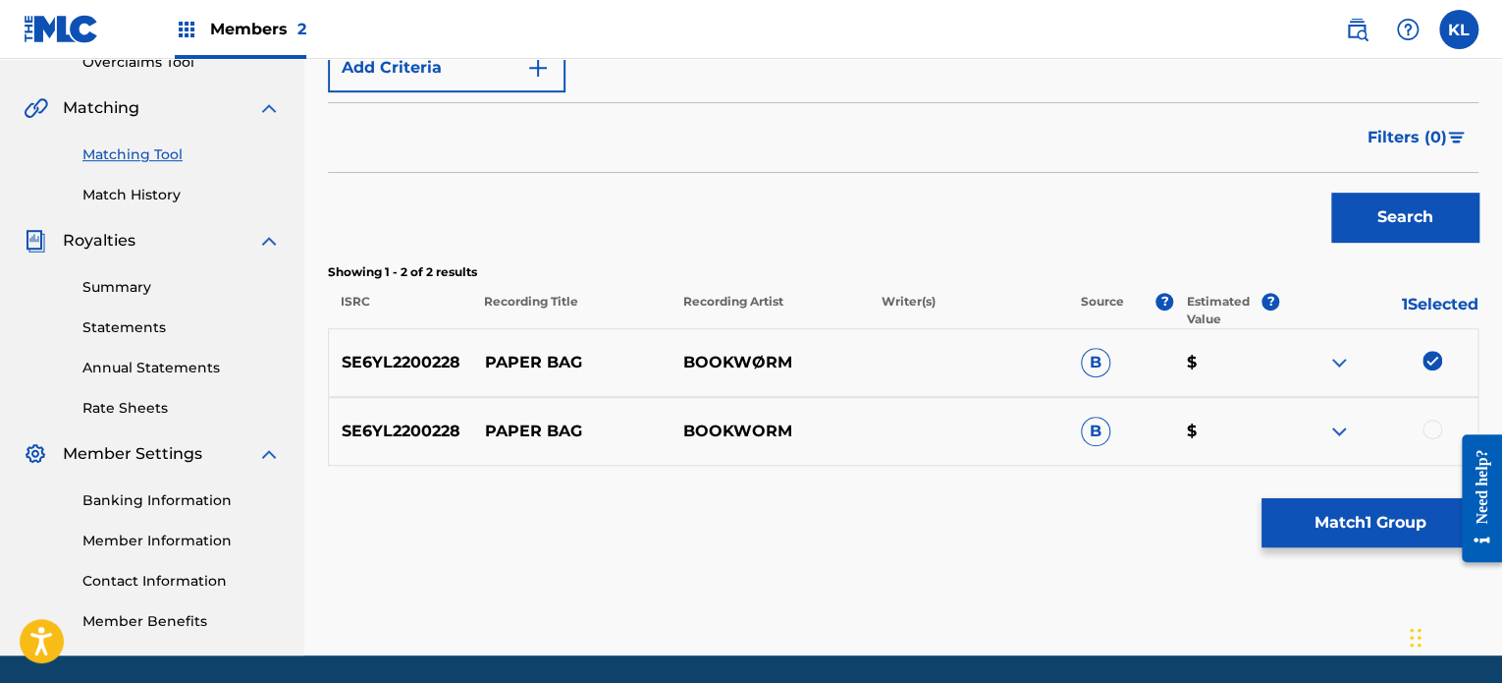
click at [1423, 426] on div at bounding box center [1433, 429] width 20 height 20
click at [1388, 520] on button "Match 2 Groups" at bounding box center [1370, 522] width 217 height 49
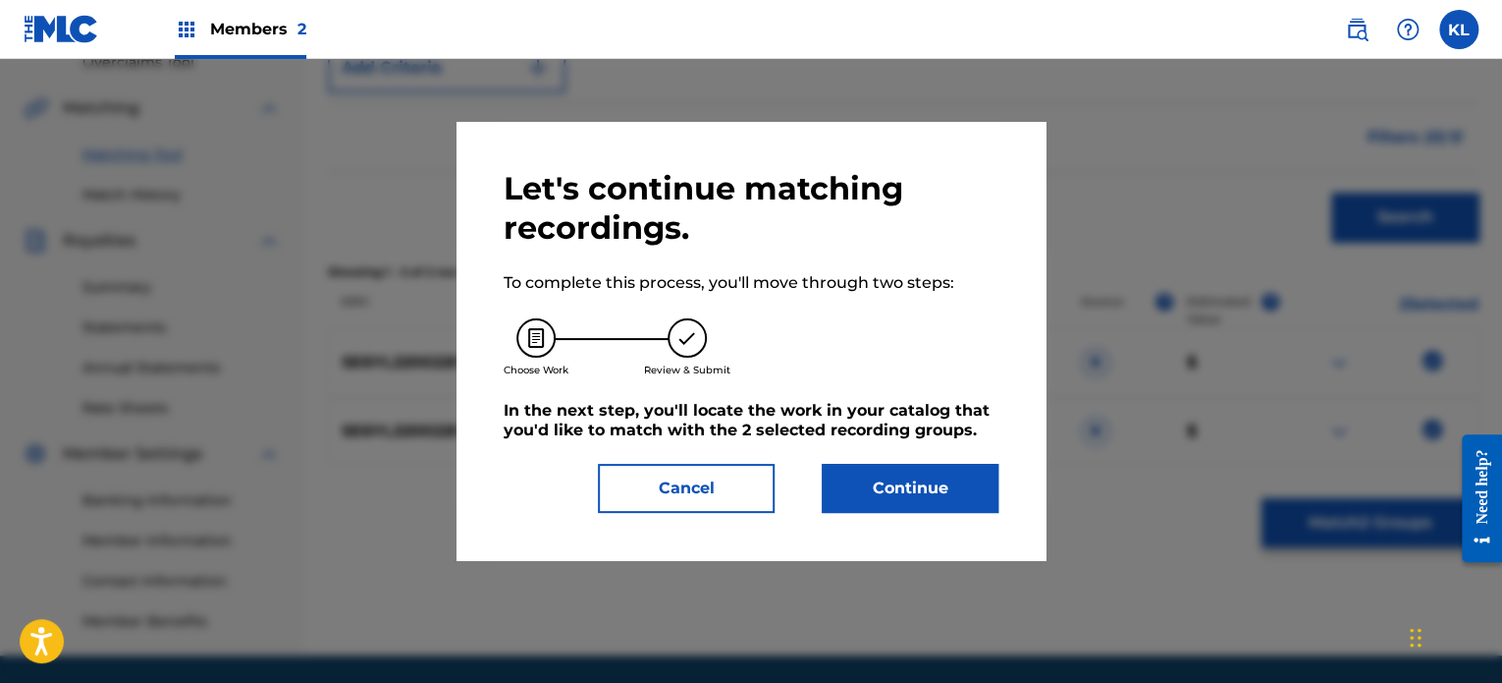
click at [948, 494] on button "Continue" at bounding box center [910, 488] width 177 height 49
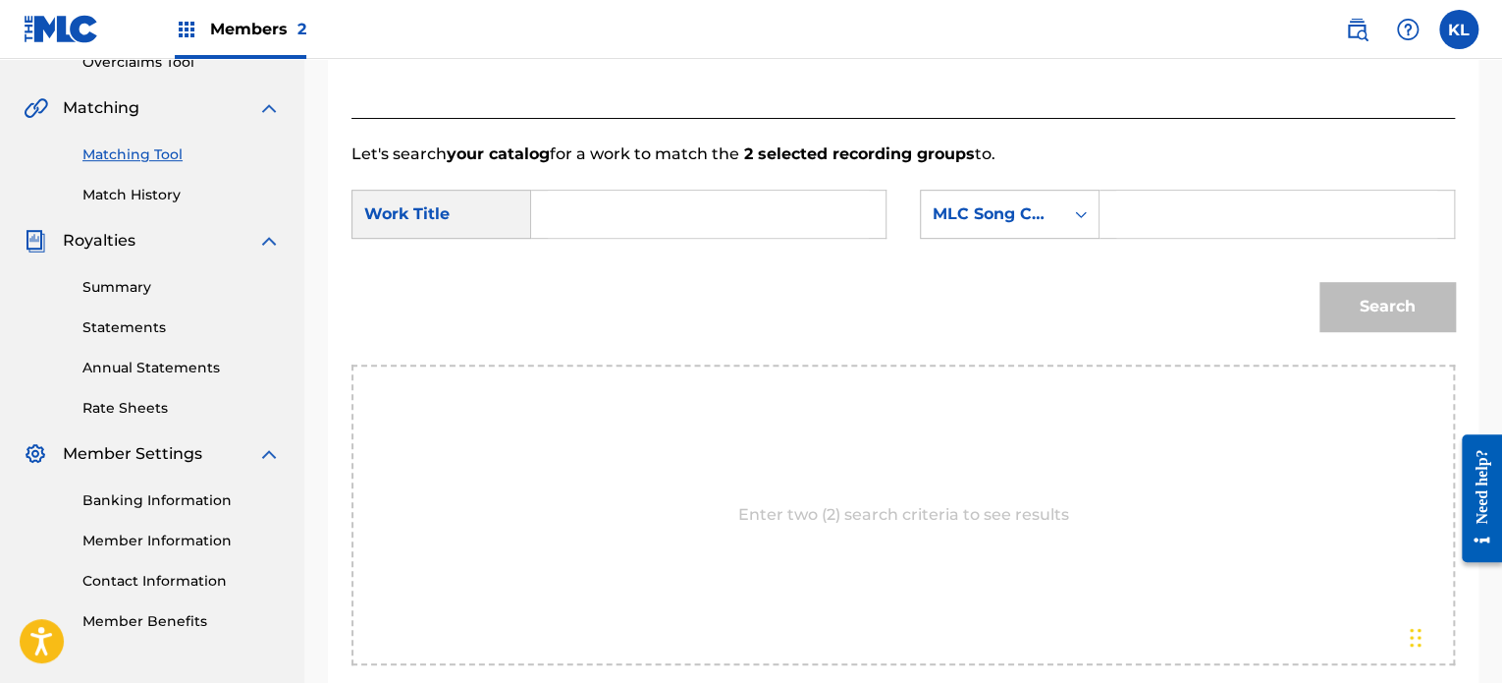
click at [660, 204] on input "Search Form" at bounding box center [708, 214] width 321 height 47
type input "paper"
paste input "PI9XPE"
type input "PI9XPE"
click at [1320, 282] on button "Search" at bounding box center [1388, 306] width 136 height 49
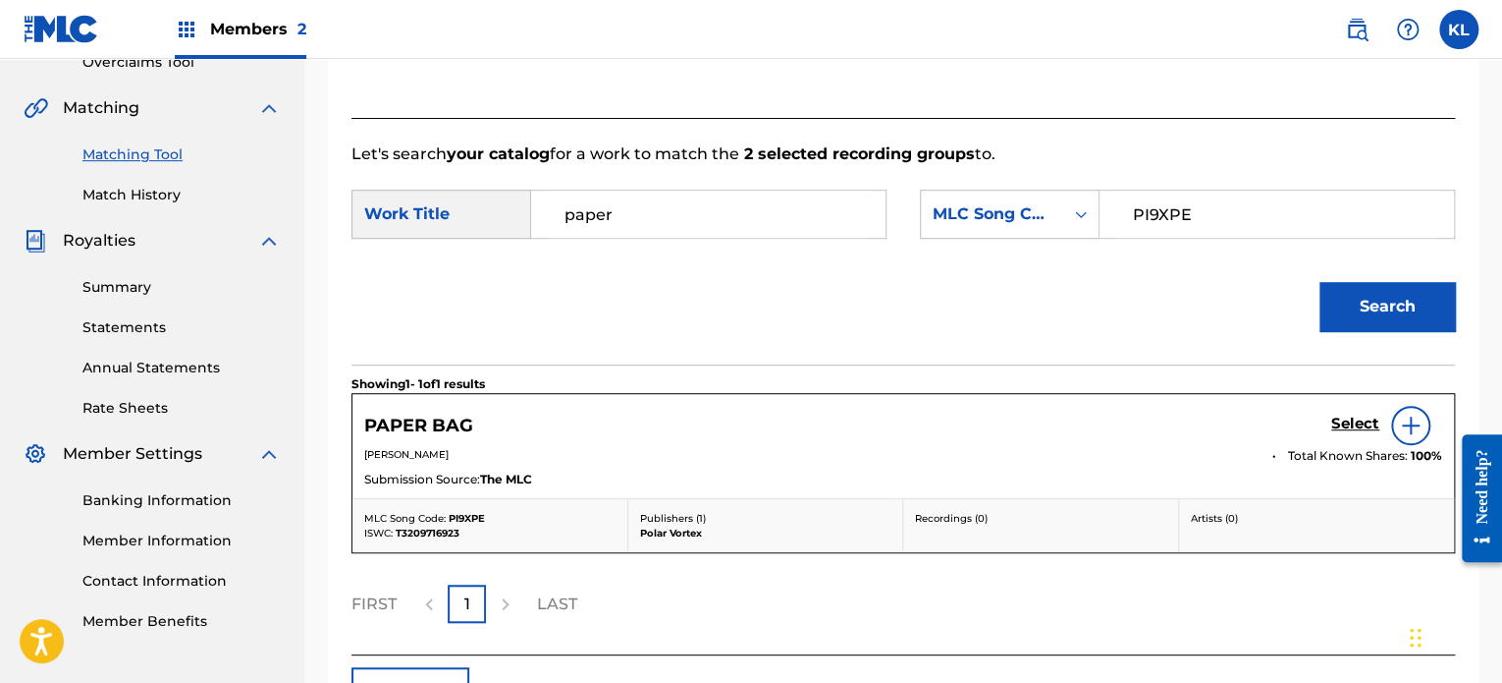
scroll to position [456, 0]
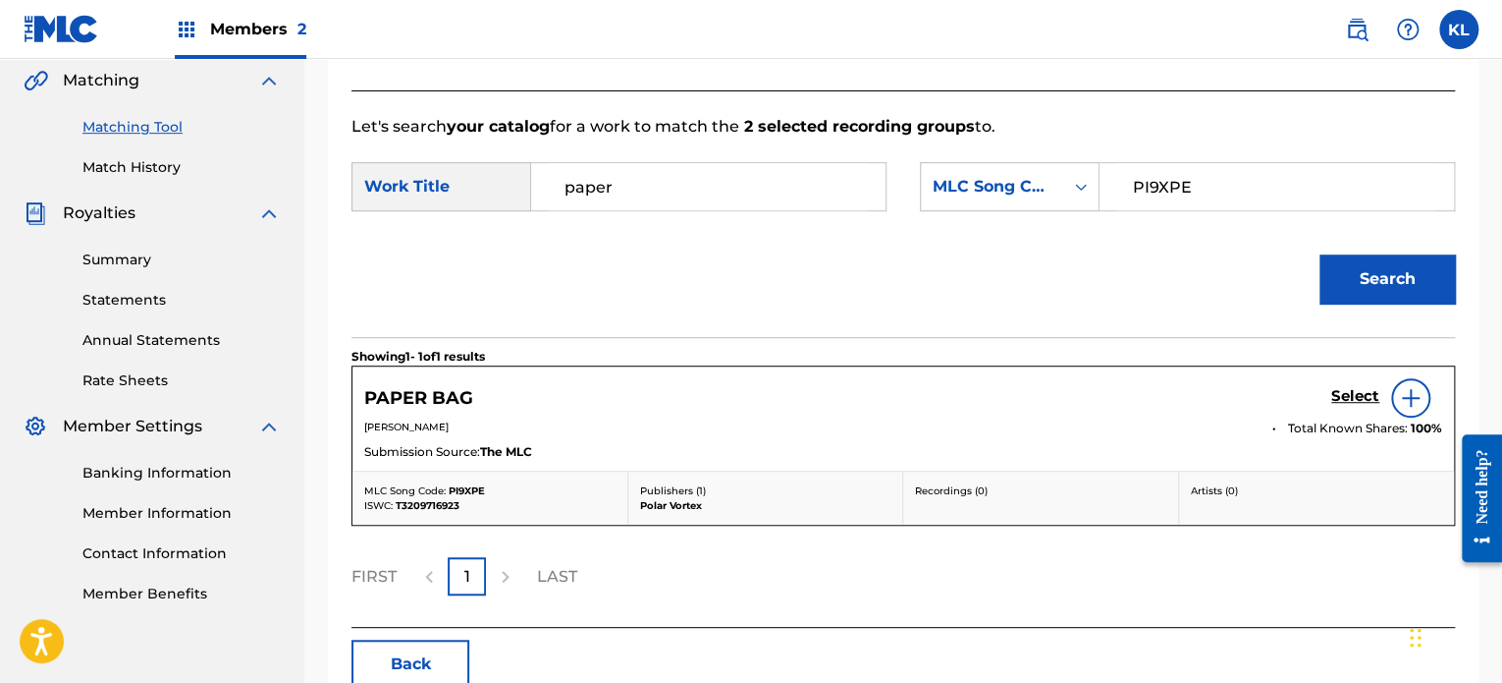
click at [1345, 395] on h5 "Select" at bounding box center [1356, 396] width 48 height 19
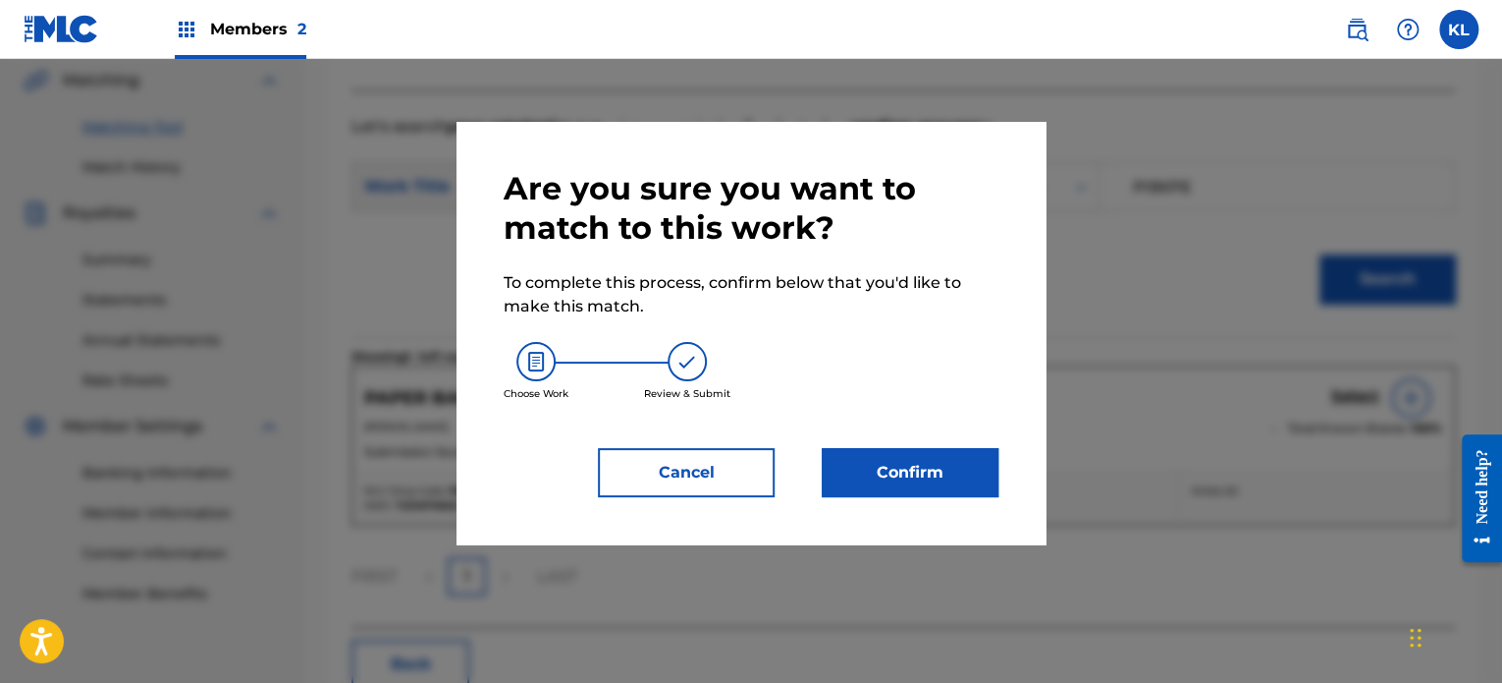
click at [923, 475] on button "Confirm" at bounding box center [910, 472] width 177 height 49
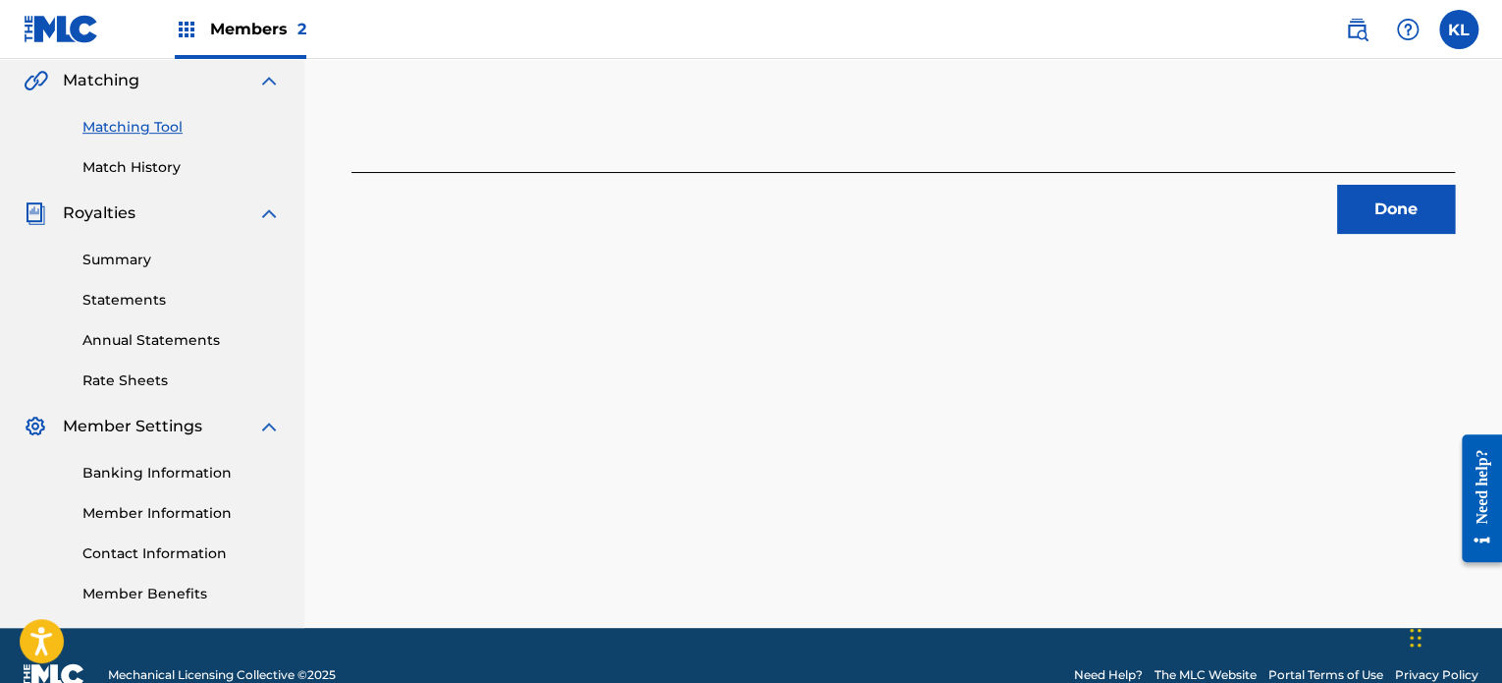
click at [1359, 203] on button "Done" at bounding box center [1397, 209] width 118 height 49
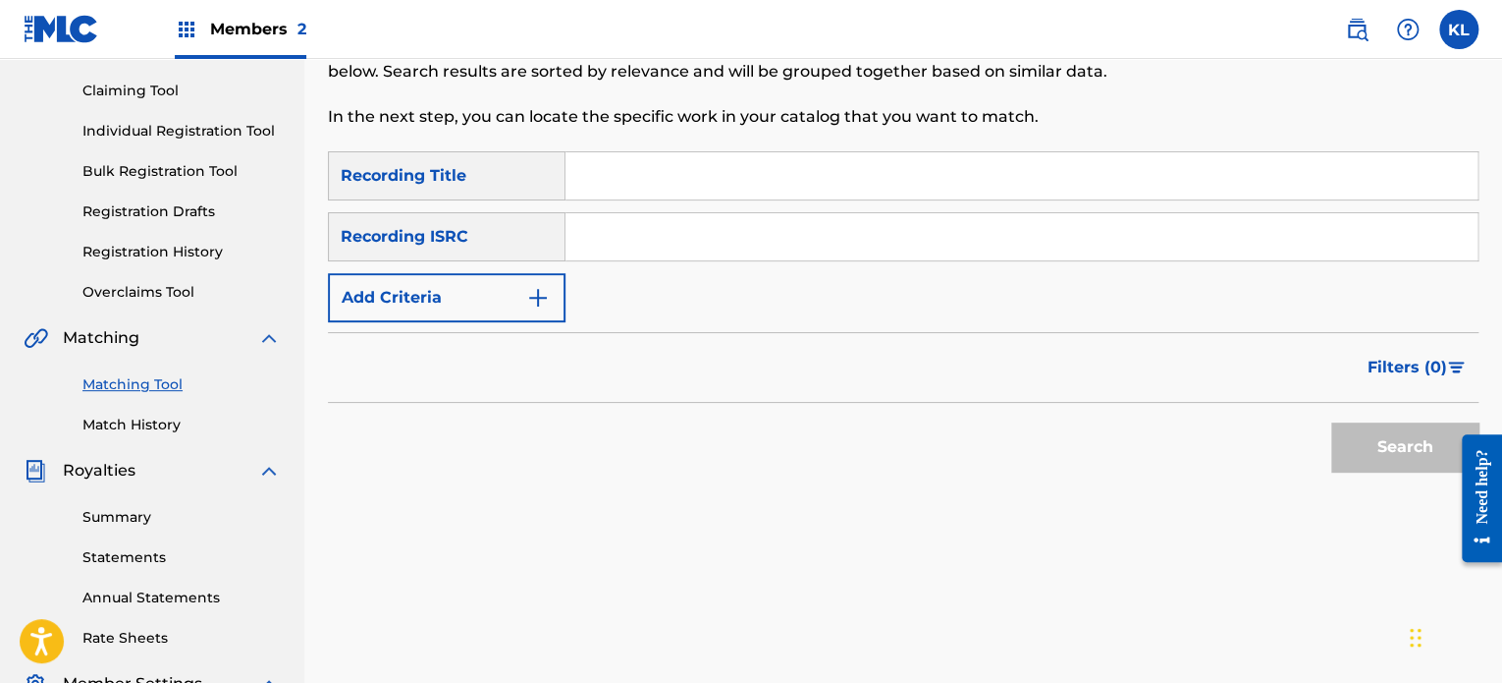
scroll to position [160, 0]
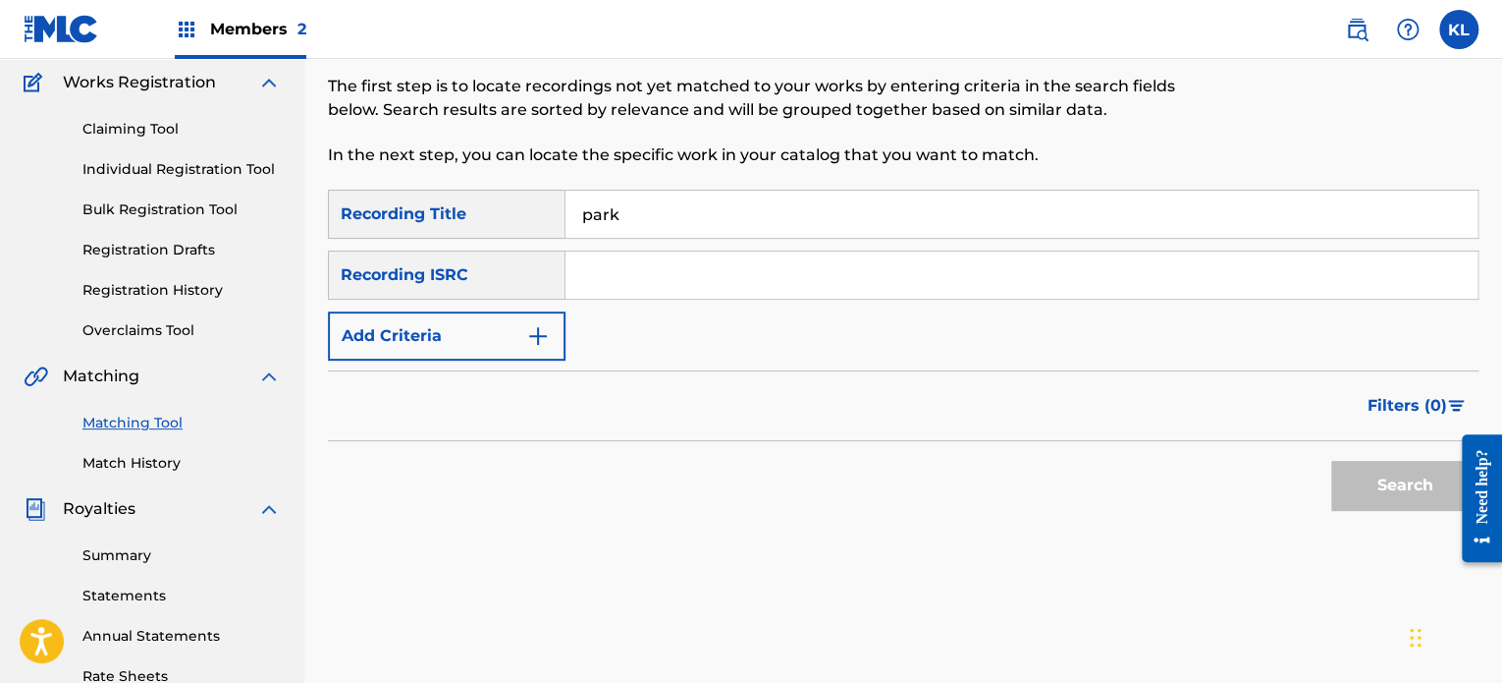
click at [595, 199] on input "park" at bounding box center [1022, 214] width 912 height 47
type input "parking"
click at [609, 272] on input "Search Form" at bounding box center [1022, 274] width 912 height 47
paste input "SE6YL2200216"
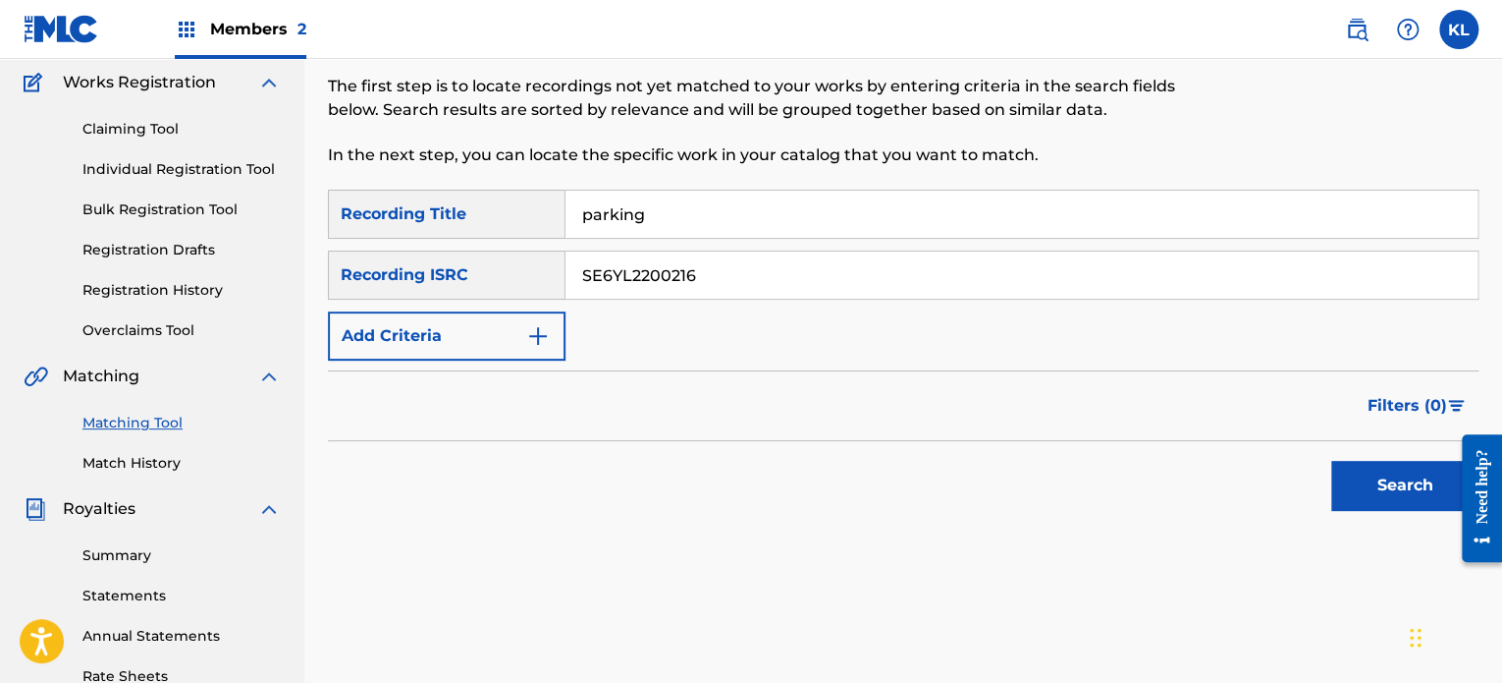
type input "SE6YL2200216"
click at [1332, 461] on button "Search" at bounding box center [1405, 485] width 147 height 49
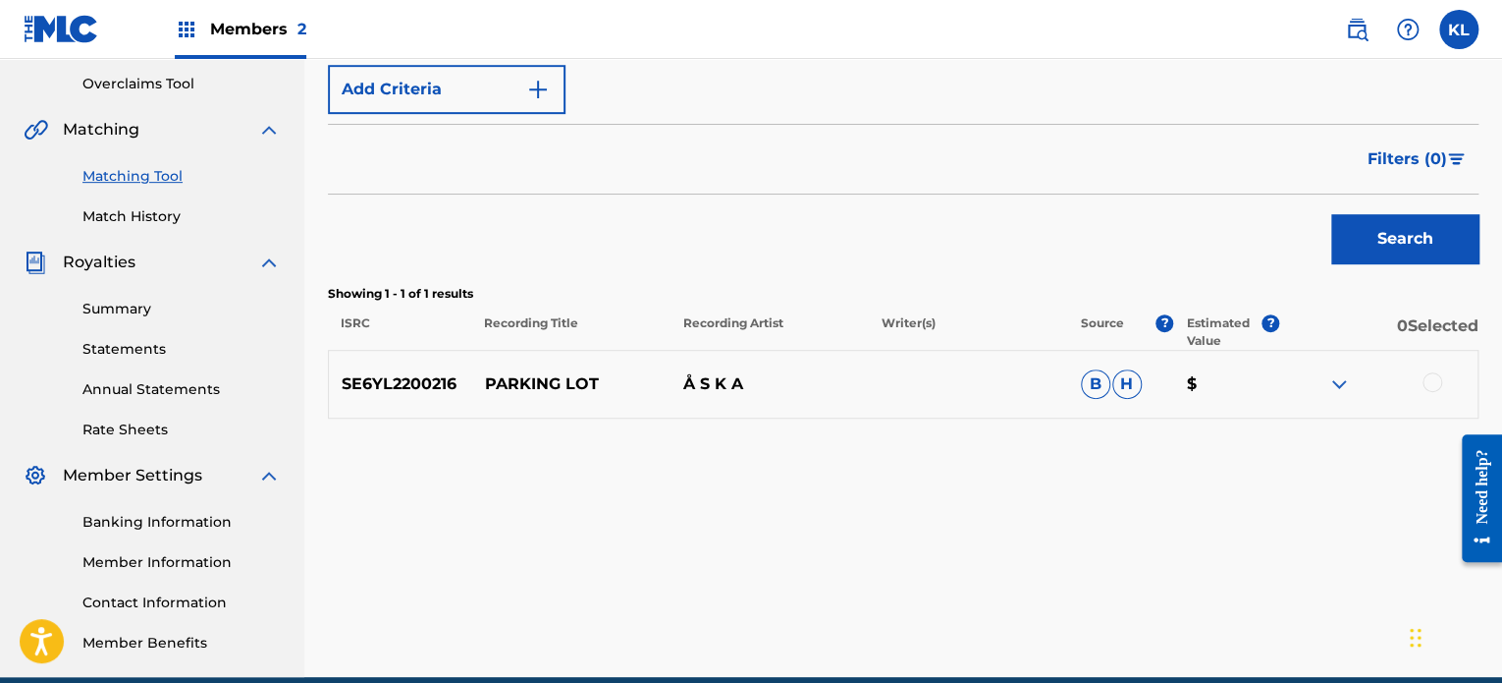
scroll to position [409, 0]
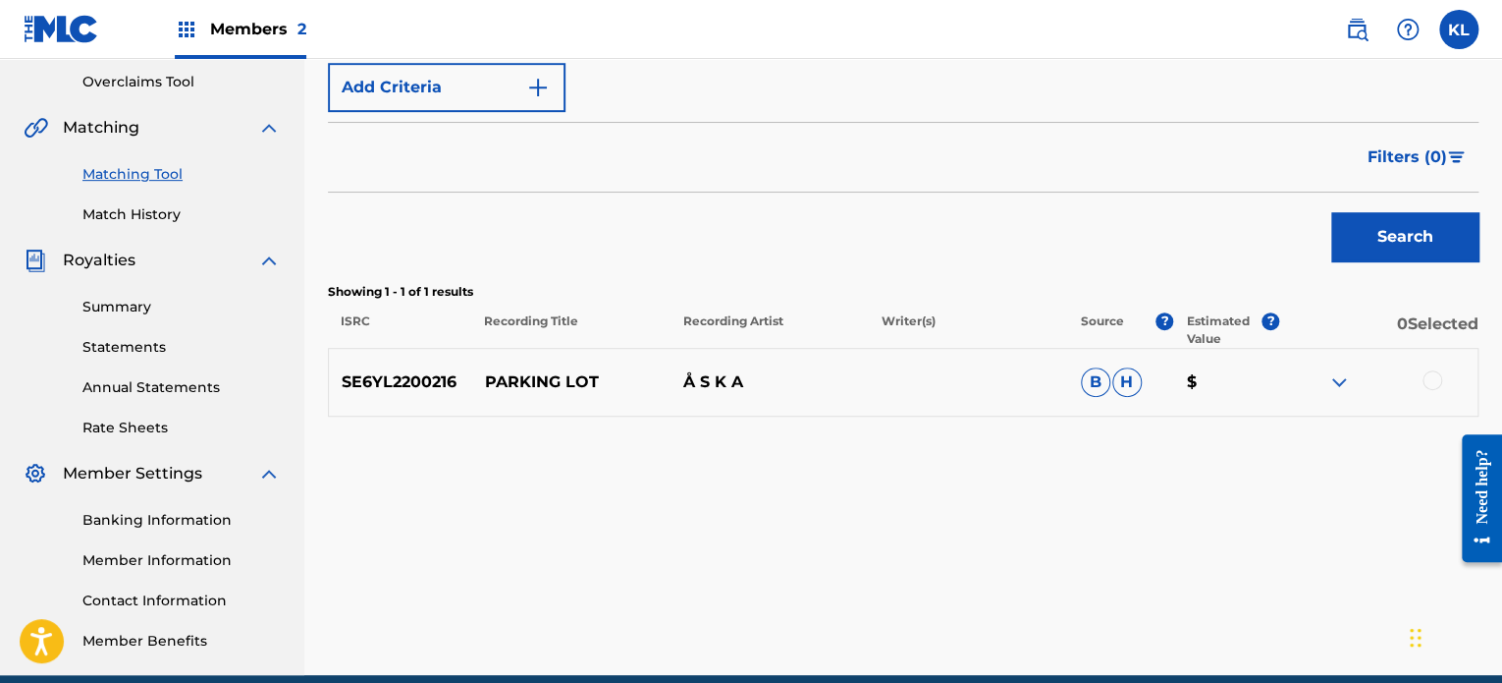
click at [1430, 380] on div at bounding box center [1433, 380] width 20 height 20
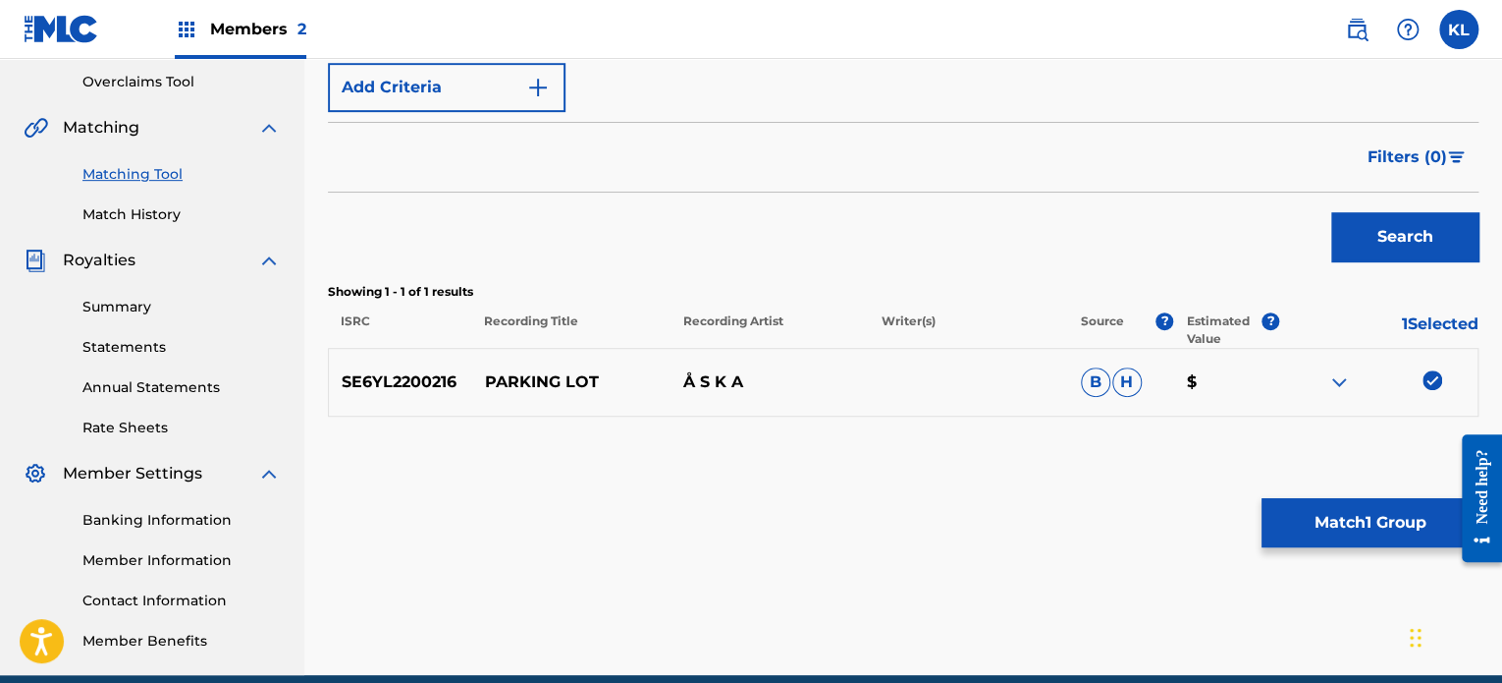
click at [1398, 538] on button "Match 1 Group" at bounding box center [1370, 522] width 217 height 49
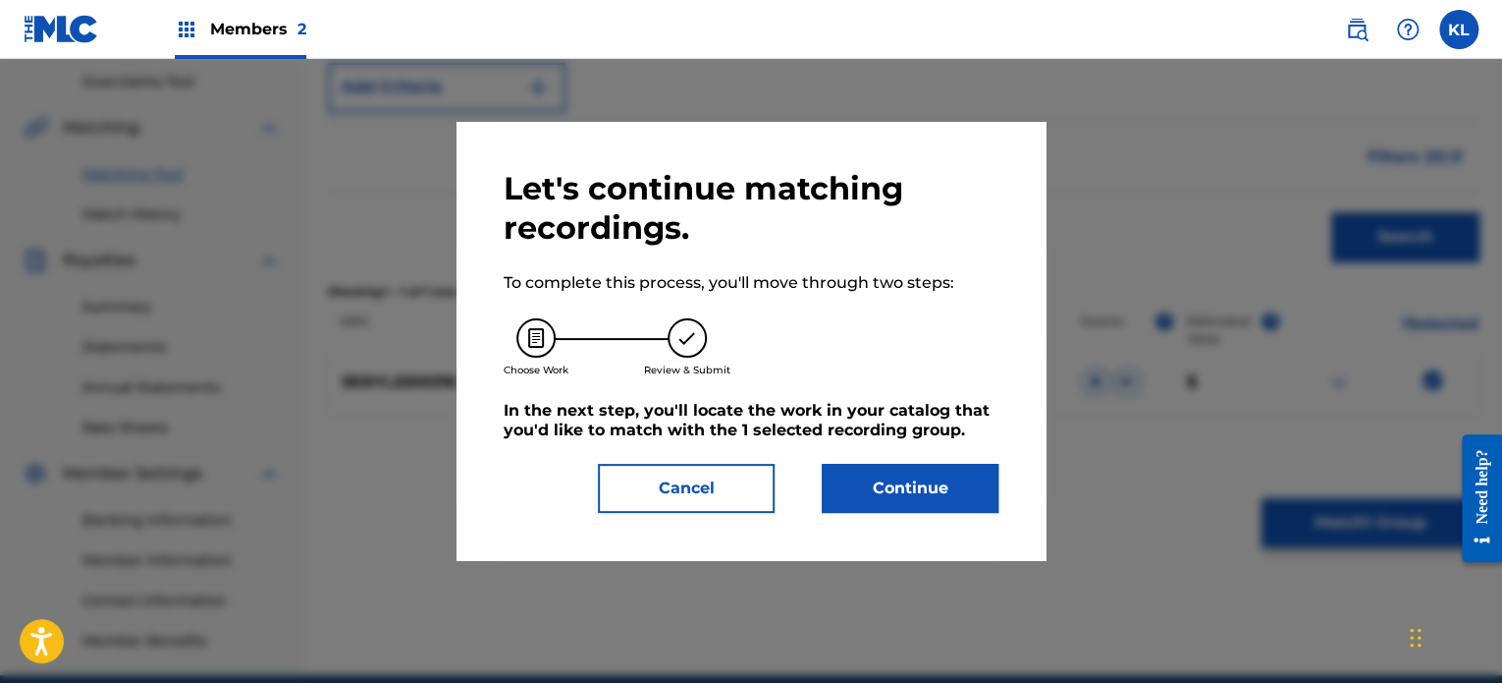
click at [856, 488] on button "Continue" at bounding box center [910, 488] width 177 height 49
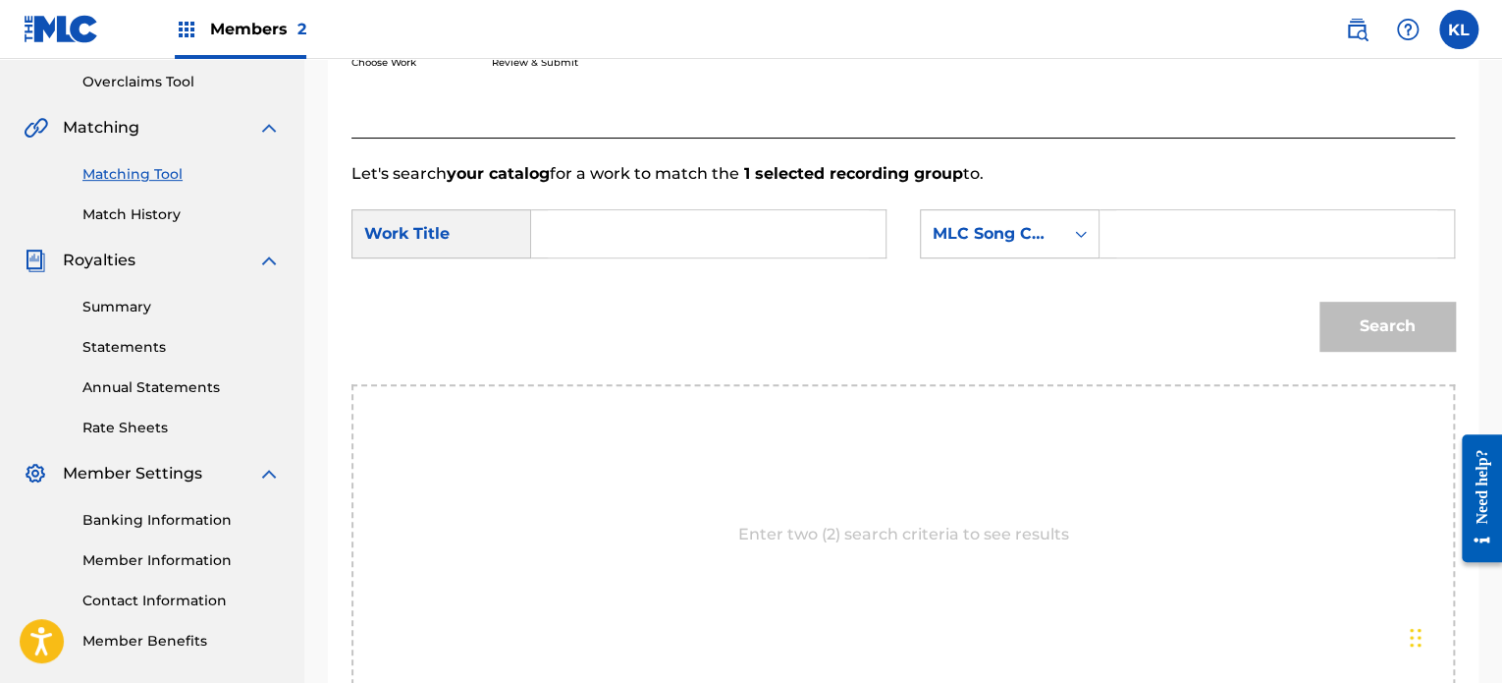
scroll to position [265, 0]
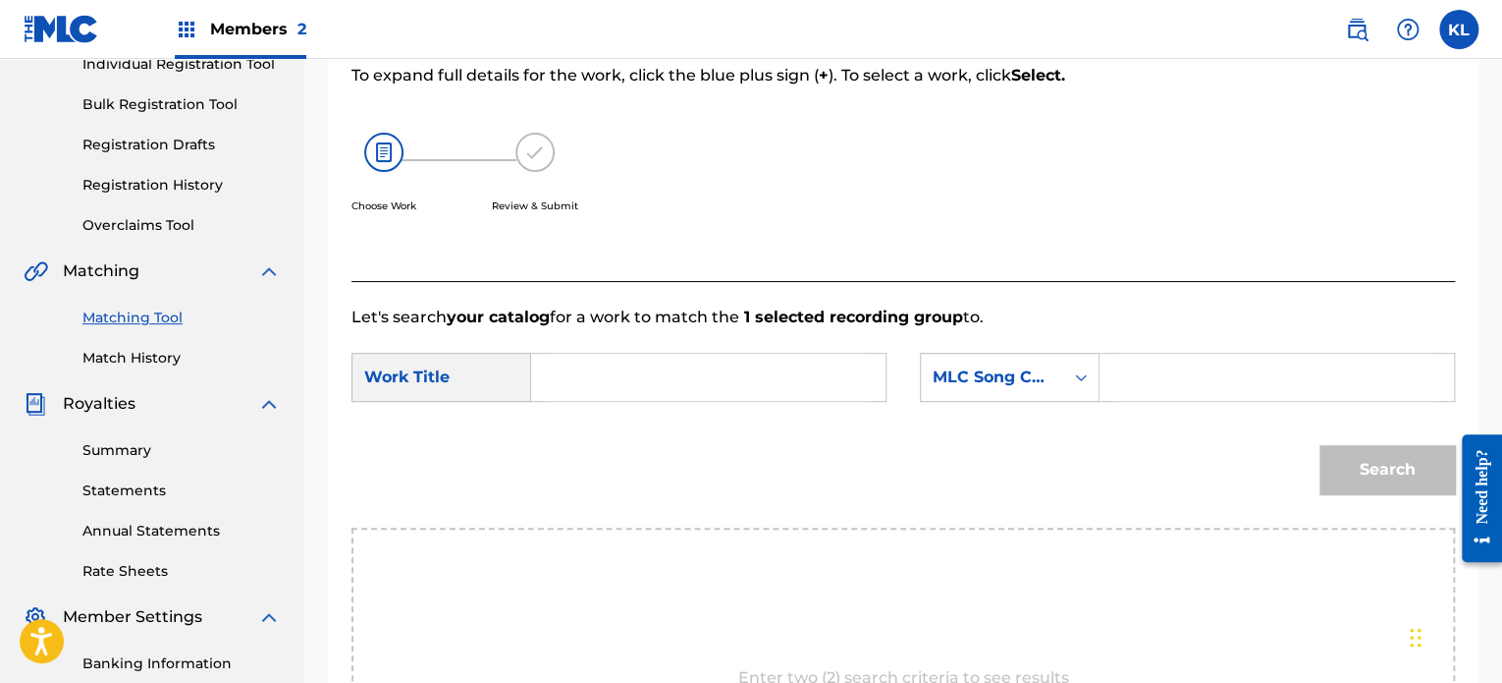
click at [738, 383] on input "Search Form" at bounding box center [708, 377] width 321 height 47
type input "parking"
paste input "PJ0ZKF"
type input "PJ0ZKF"
click at [1357, 473] on button "Search" at bounding box center [1388, 469] width 136 height 49
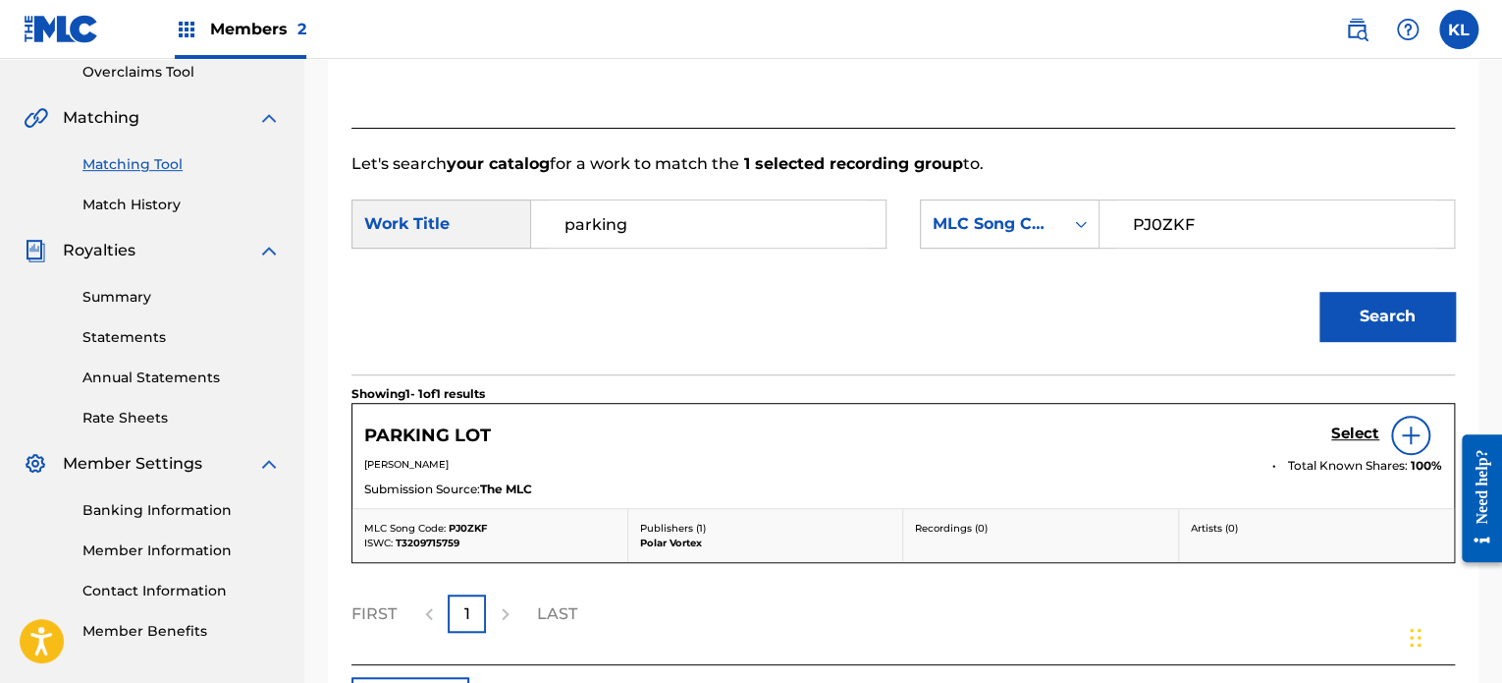
scroll to position [419, 0]
click at [1375, 439] on h5 "Select" at bounding box center [1356, 432] width 48 height 19
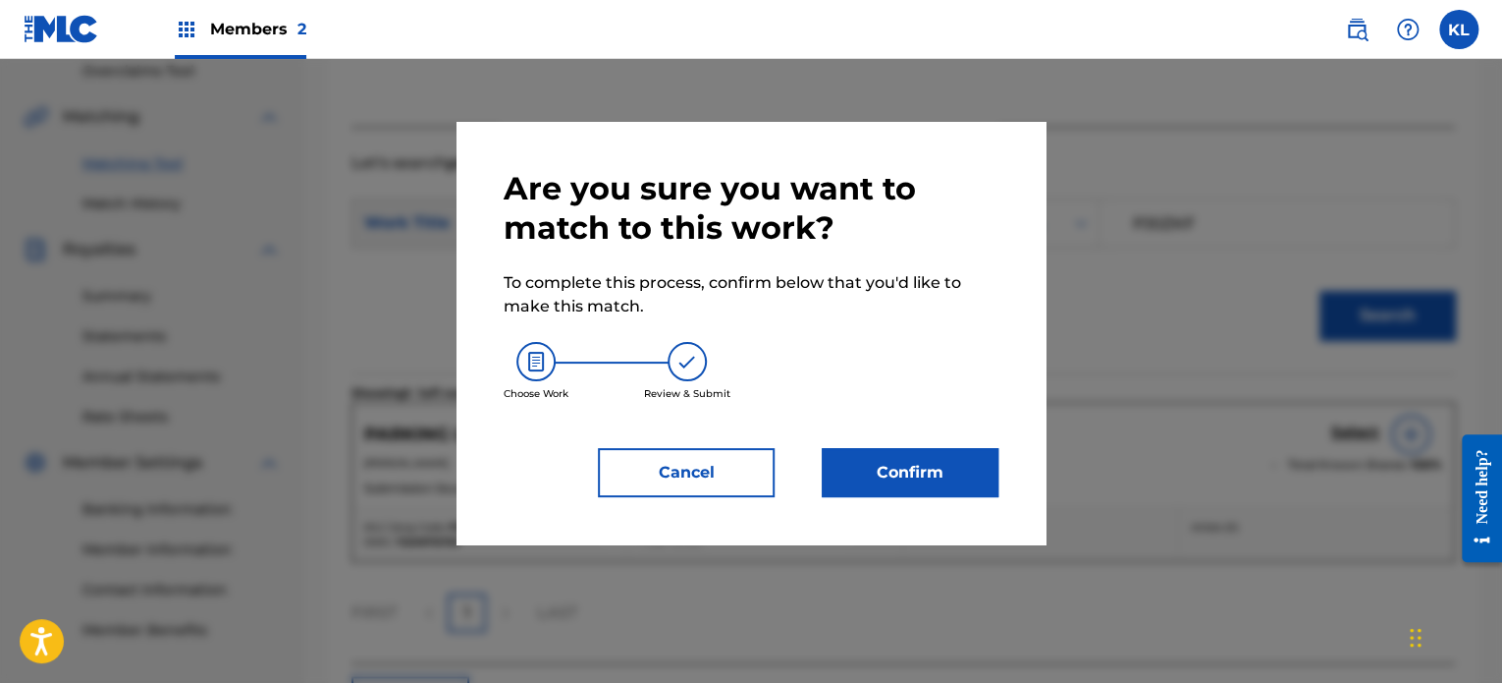
click at [933, 474] on button "Confirm" at bounding box center [910, 472] width 177 height 49
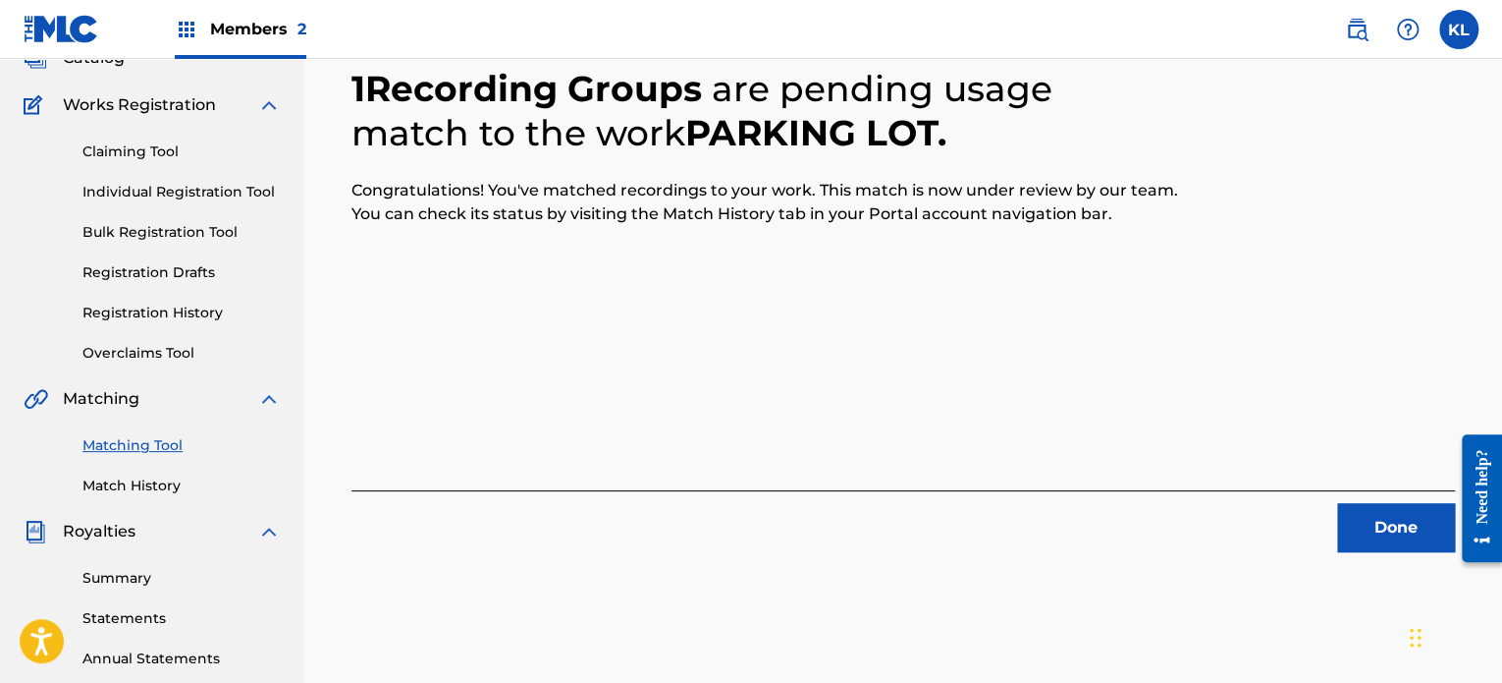
scroll to position [137, 0]
click at [1357, 543] on button "Done" at bounding box center [1397, 528] width 118 height 49
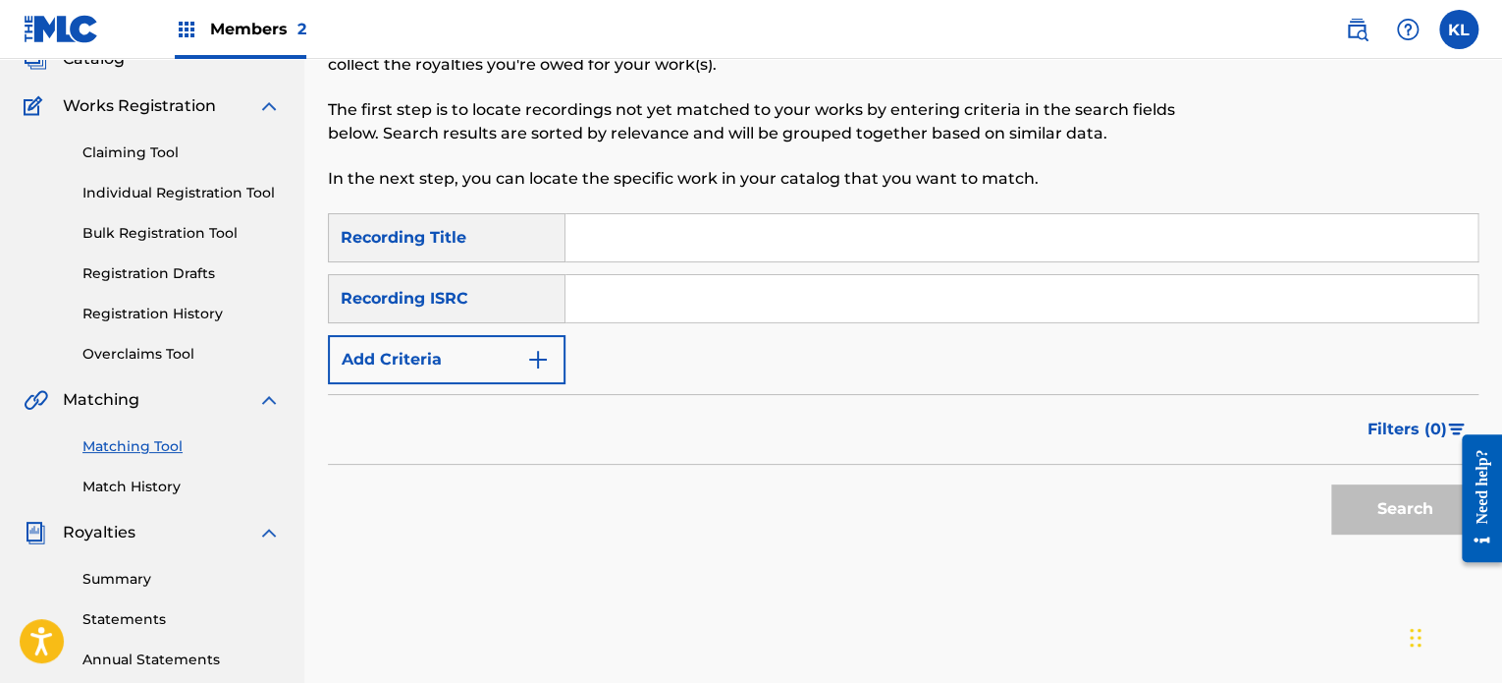
scroll to position [0, 0]
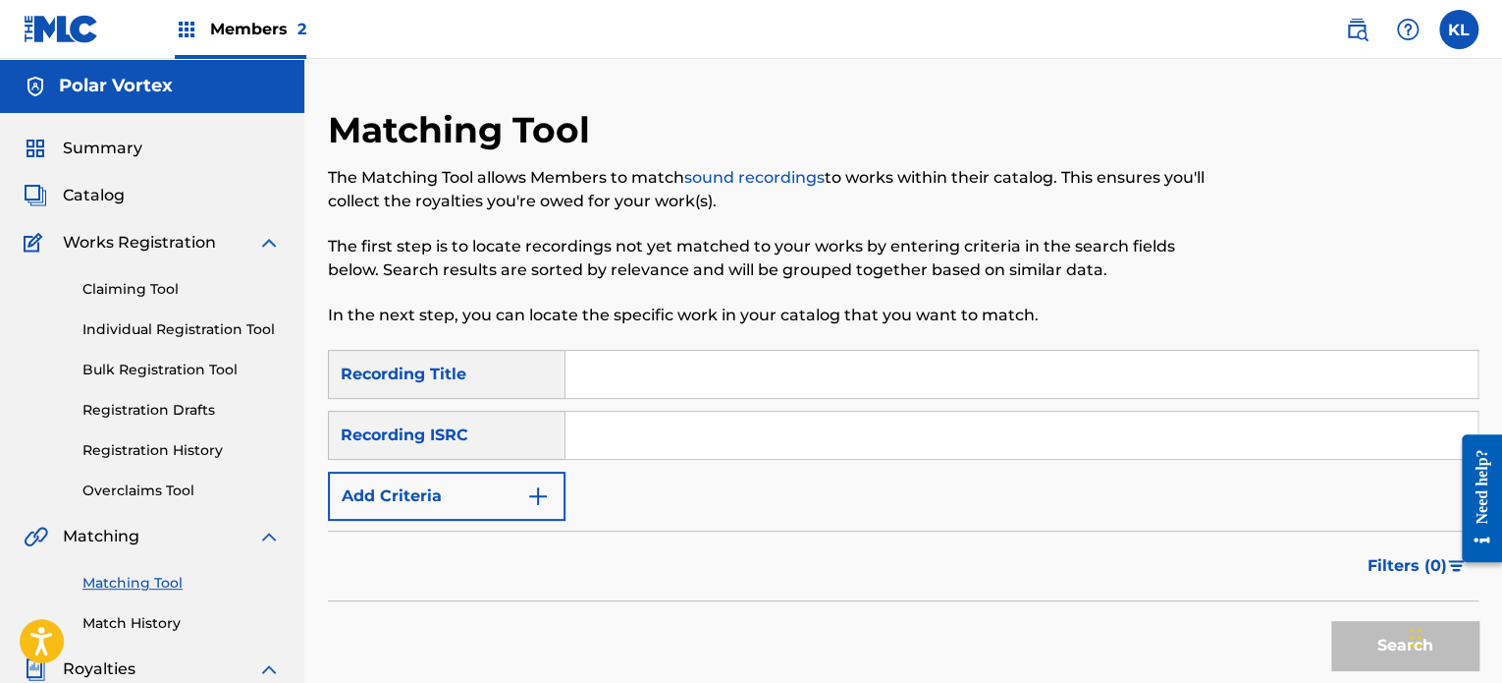
click at [630, 380] on input "Search Form" at bounding box center [1022, 374] width 912 height 47
type input "patience"
paste input "SE6YL2200218"
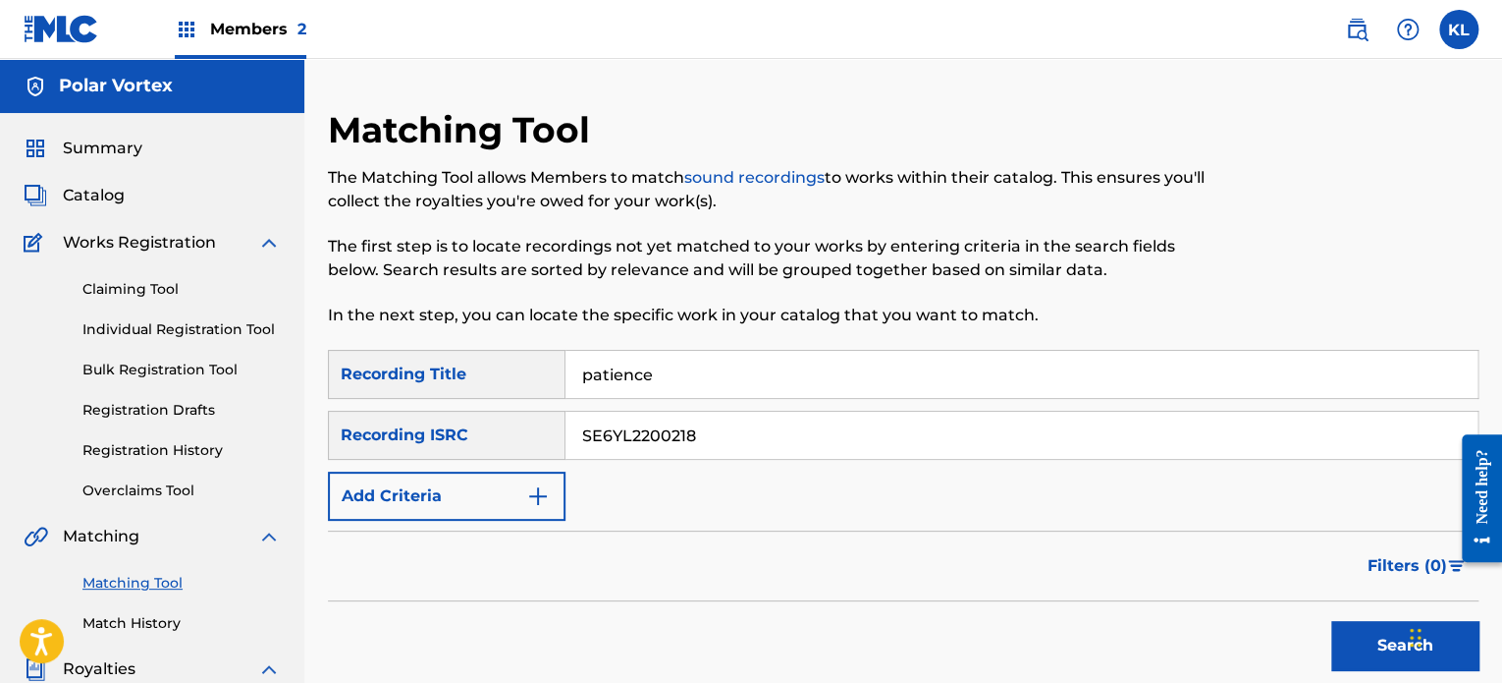
type input "SE6YL2200218"
click at [1332, 621] on button "Search" at bounding box center [1405, 645] width 147 height 49
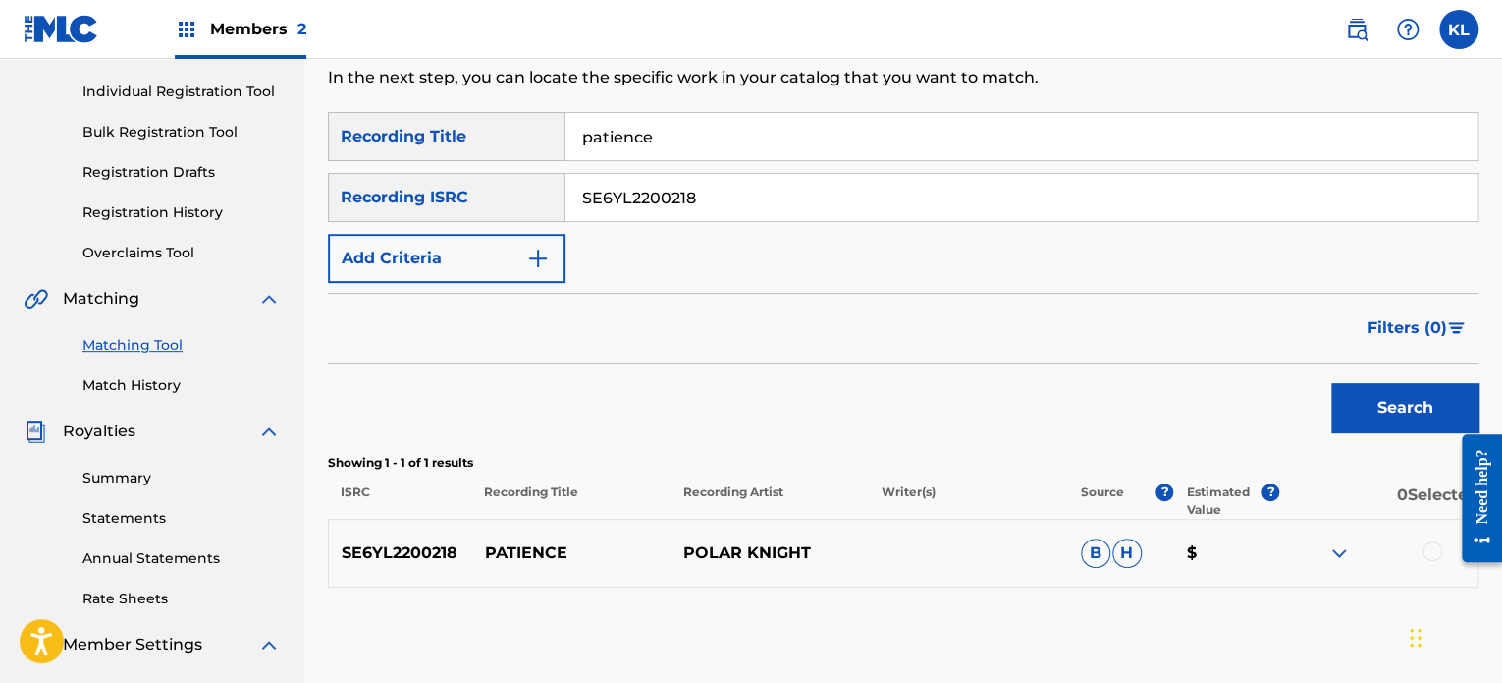
scroll to position [306, 0]
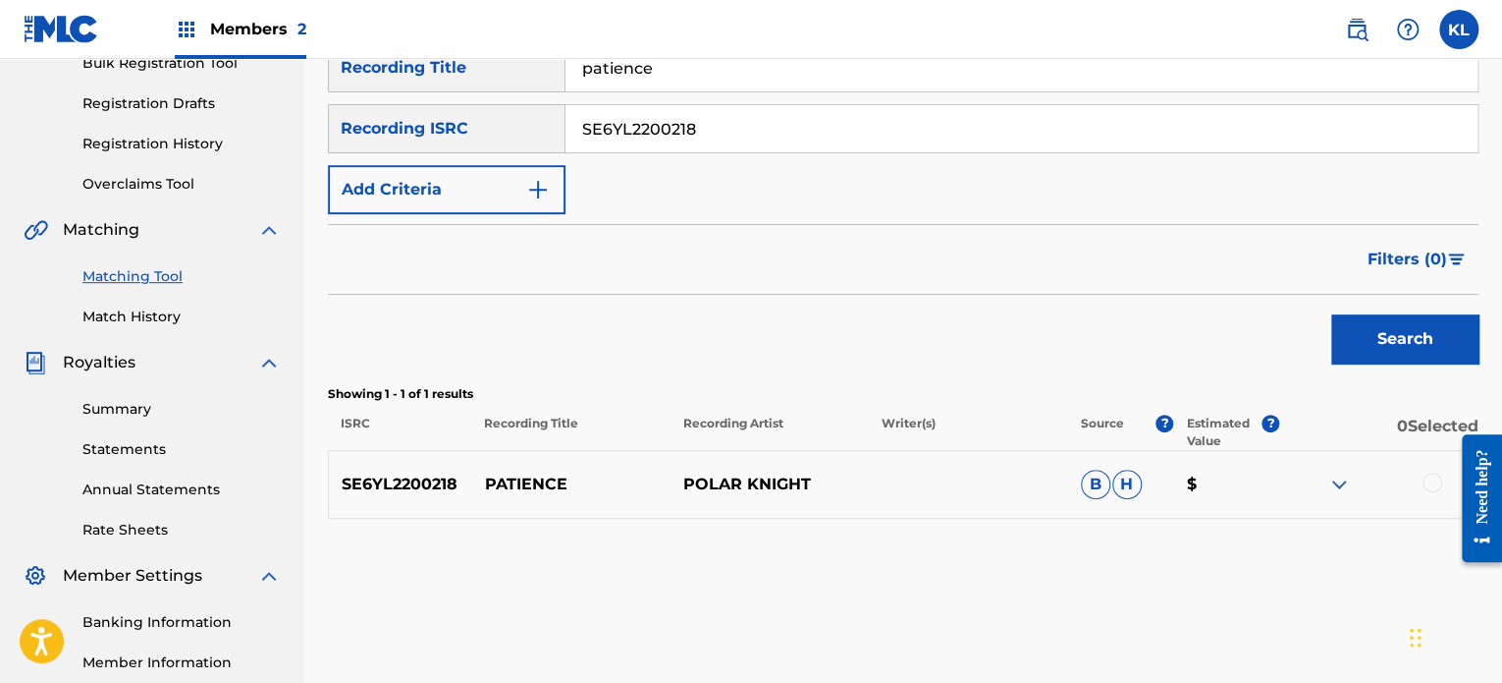
click at [1403, 481] on div at bounding box center [1379, 484] width 198 height 24
click at [1421, 485] on div at bounding box center [1379, 484] width 198 height 24
click at [1426, 485] on div at bounding box center [1433, 482] width 20 height 20
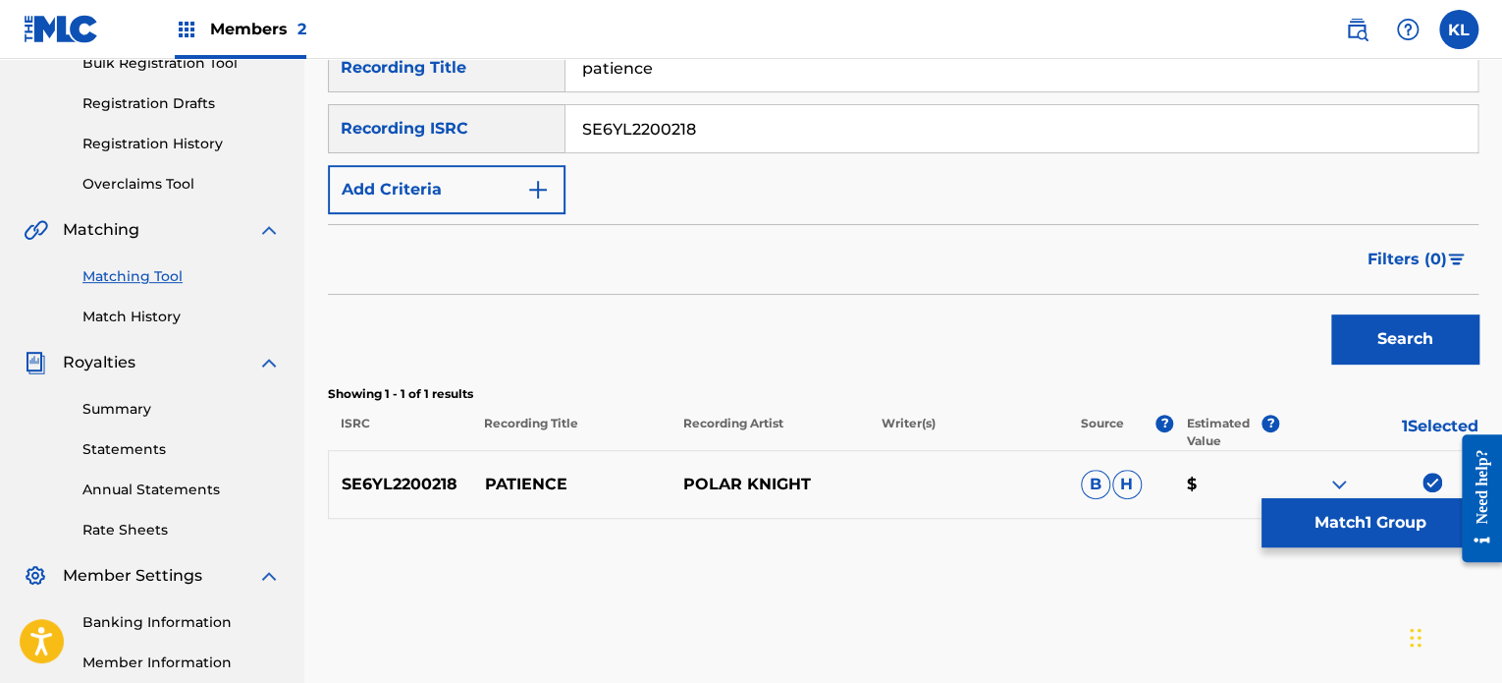
click at [1359, 502] on button "Match 1 Group" at bounding box center [1370, 522] width 217 height 49
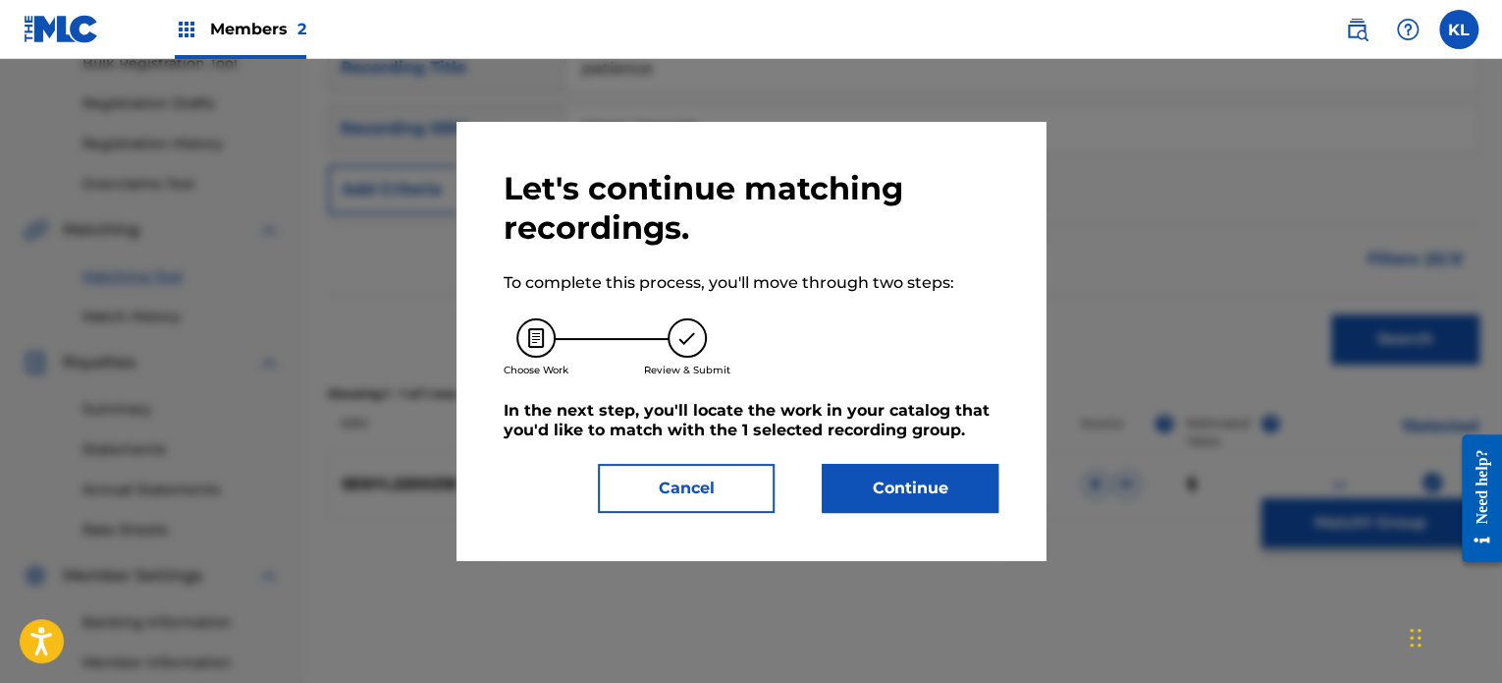
click at [878, 466] on button "Continue" at bounding box center [910, 488] width 177 height 49
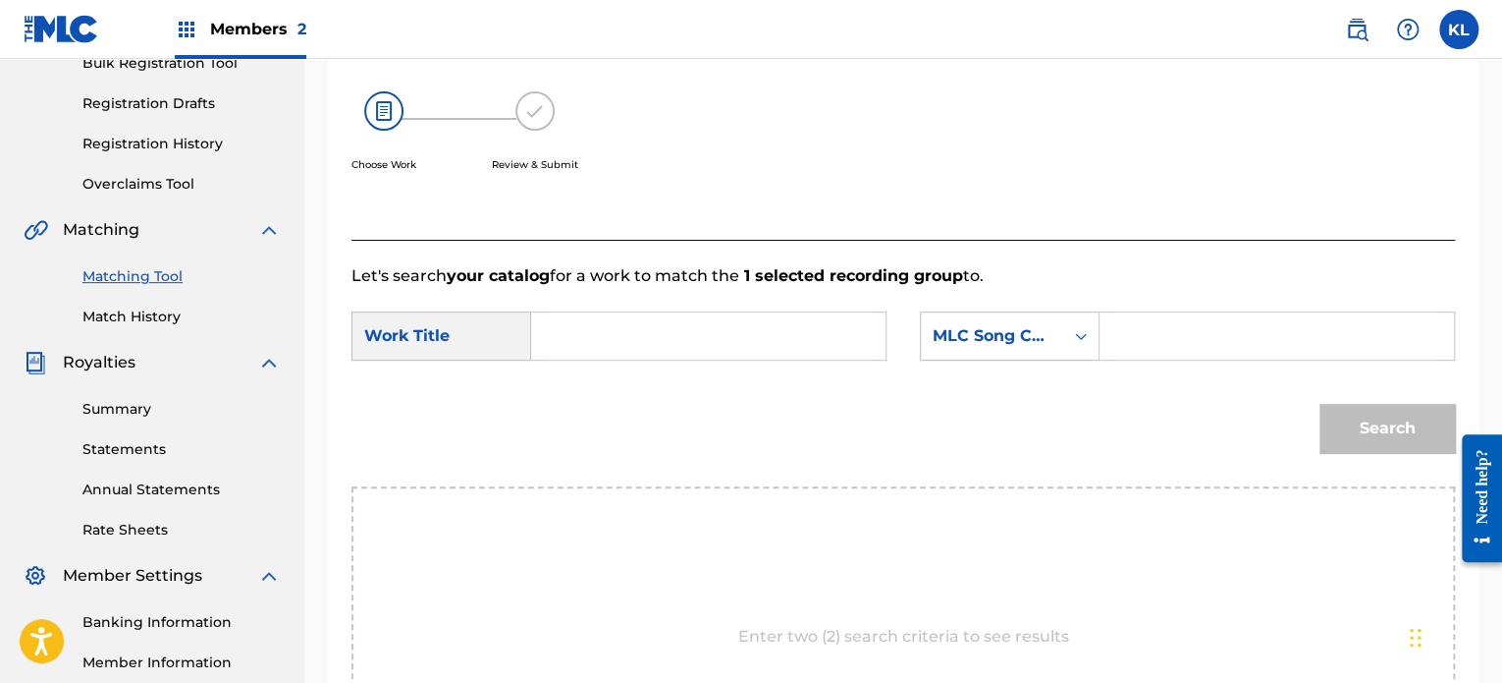
click at [611, 336] on input "Search Form" at bounding box center [708, 335] width 321 height 47
type input "patience"
paste input "PI8O5V"
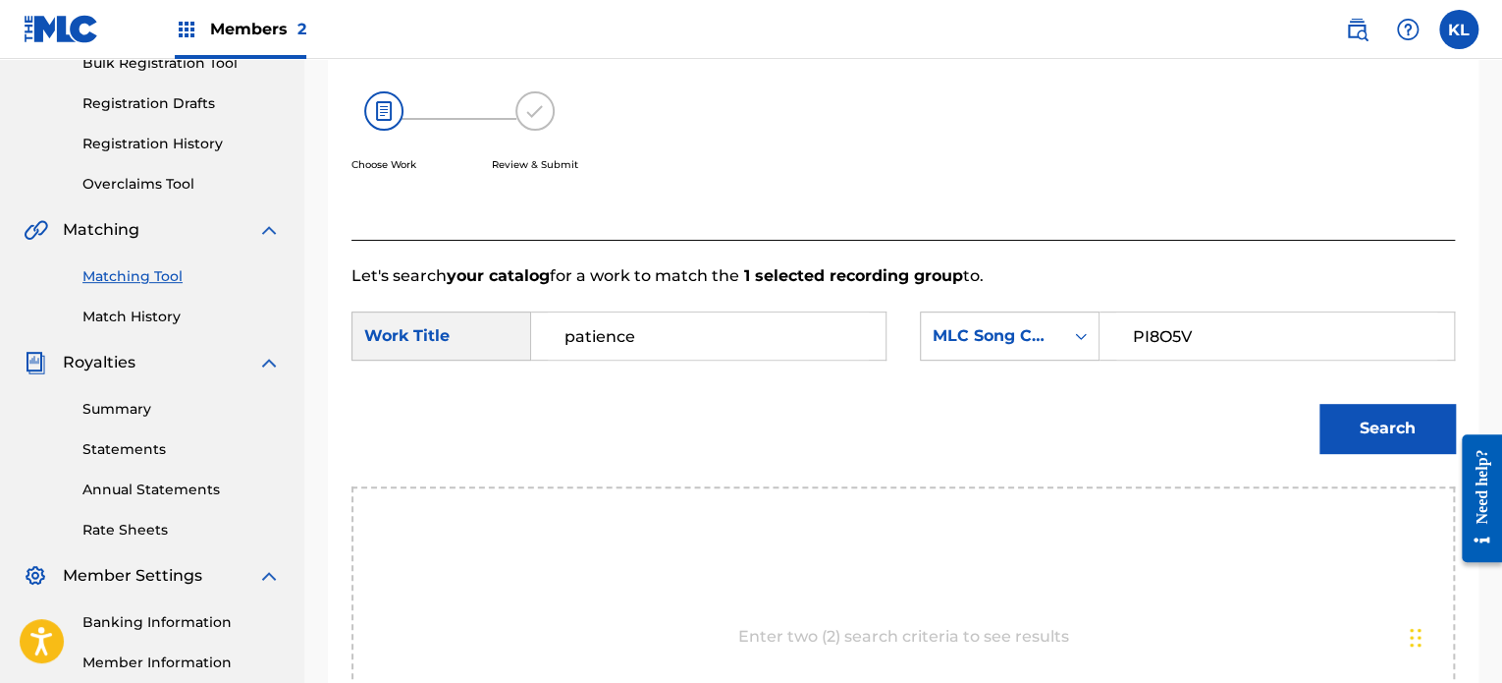
type input "PI8O5V"
click at [1429, 435] on button "Search" at bounding box center [1388, 428] width 136 height 49
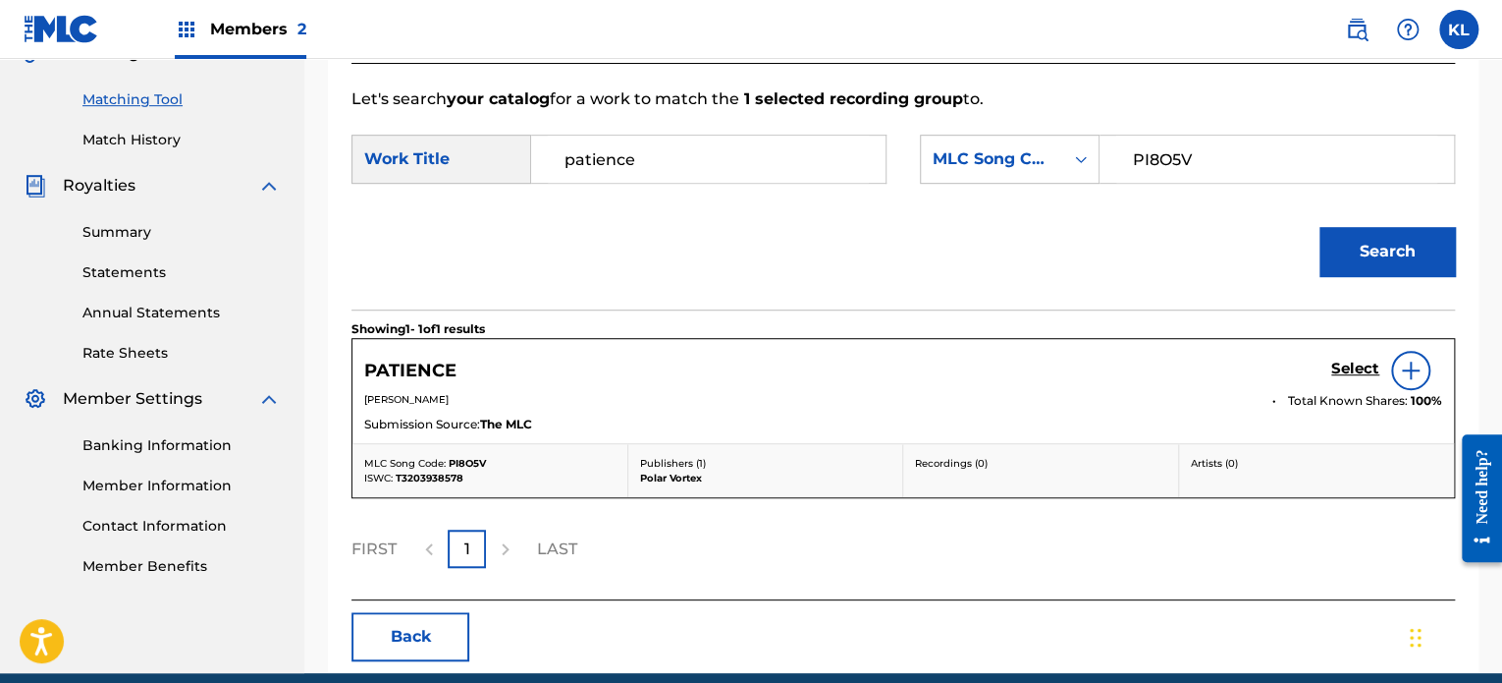
scroll to position [515, 0]
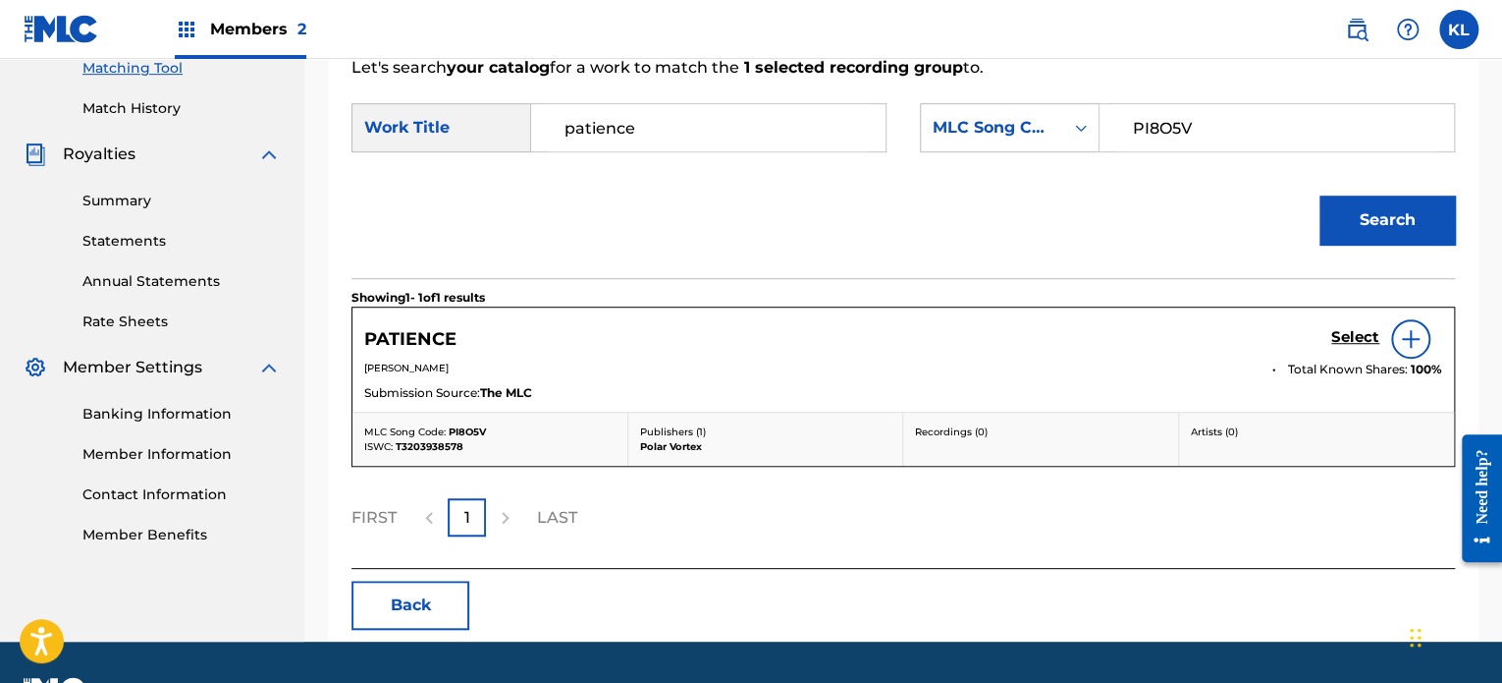
click at [1357, 342] on h5 "Select" at bounding box center [1356, 337] width 48 height 19
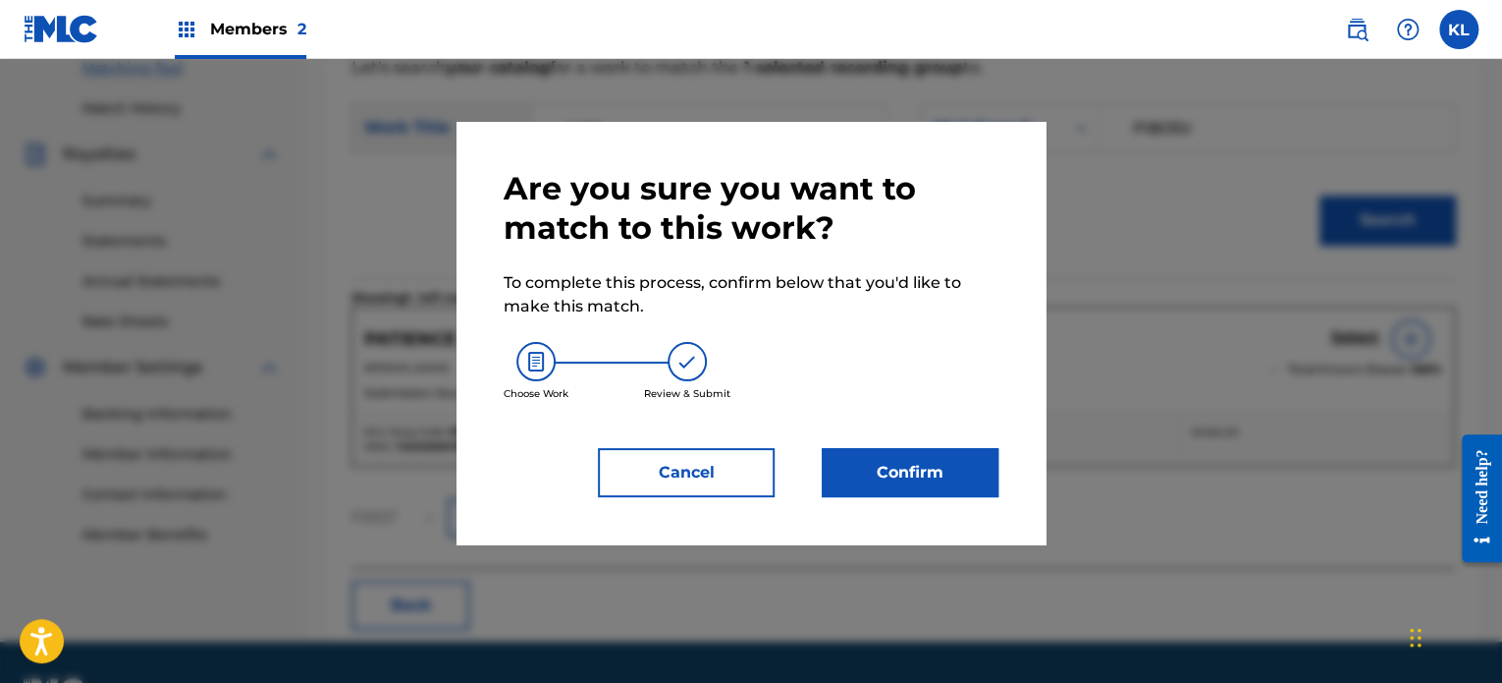
click at [980, 463] on button "Confirm" at bounding box center [910, 472] width 177 height 49
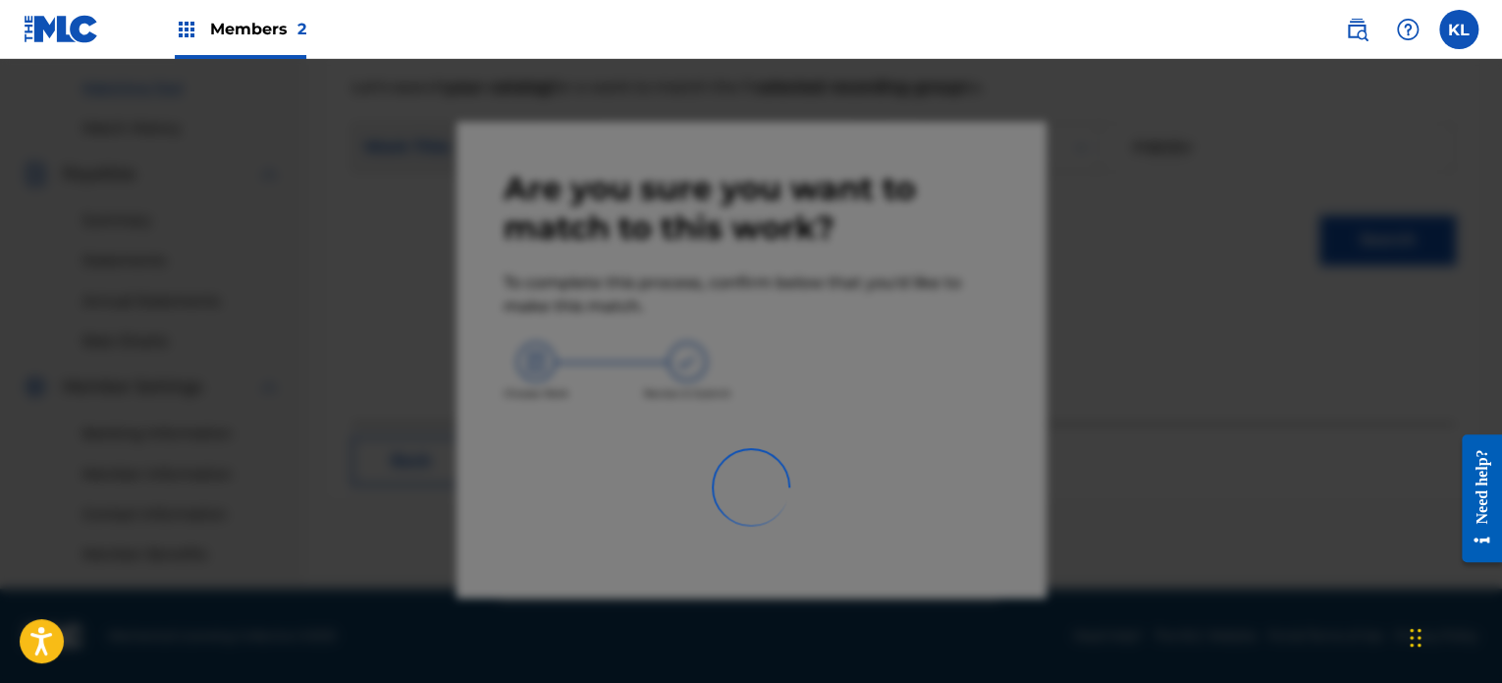
scroll to position [495, 0]
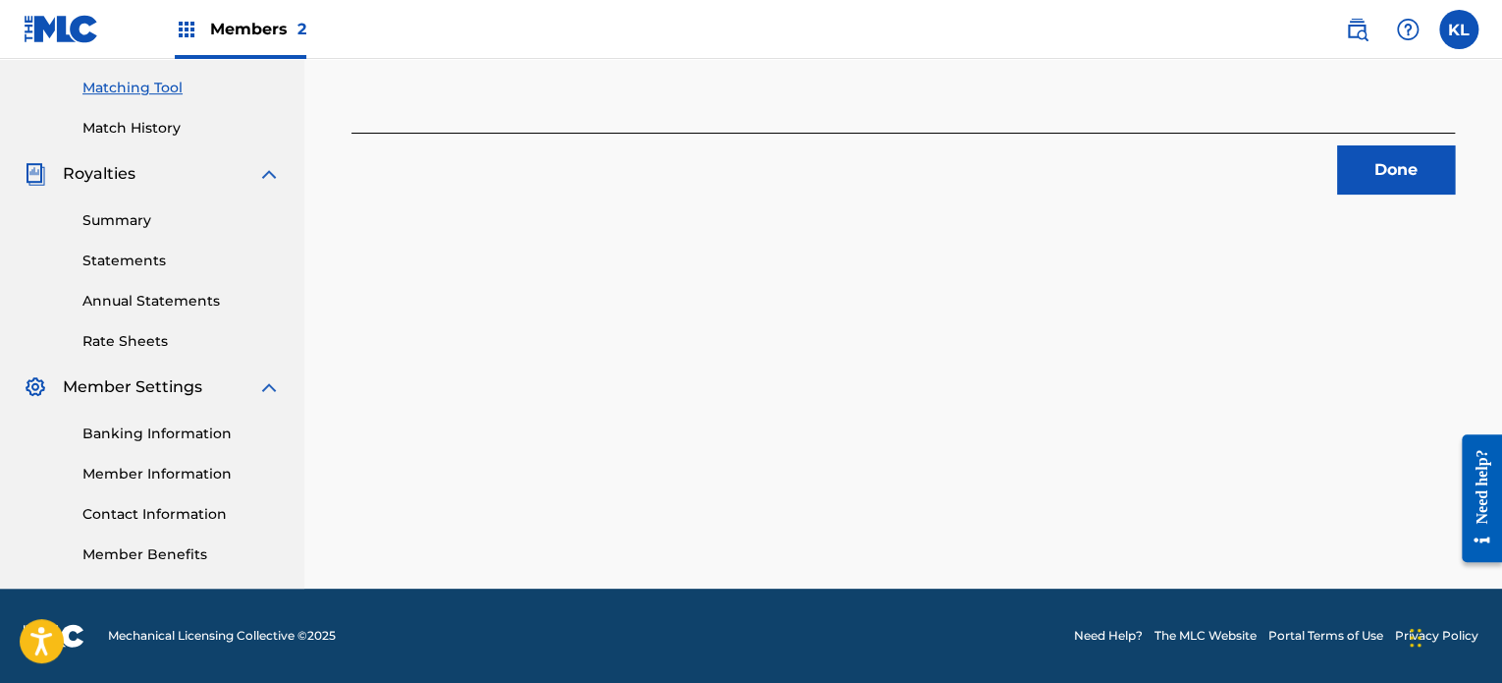
click at [1423, 177] on button "Done" at bounding box center [1397, 169] width 118 height 49
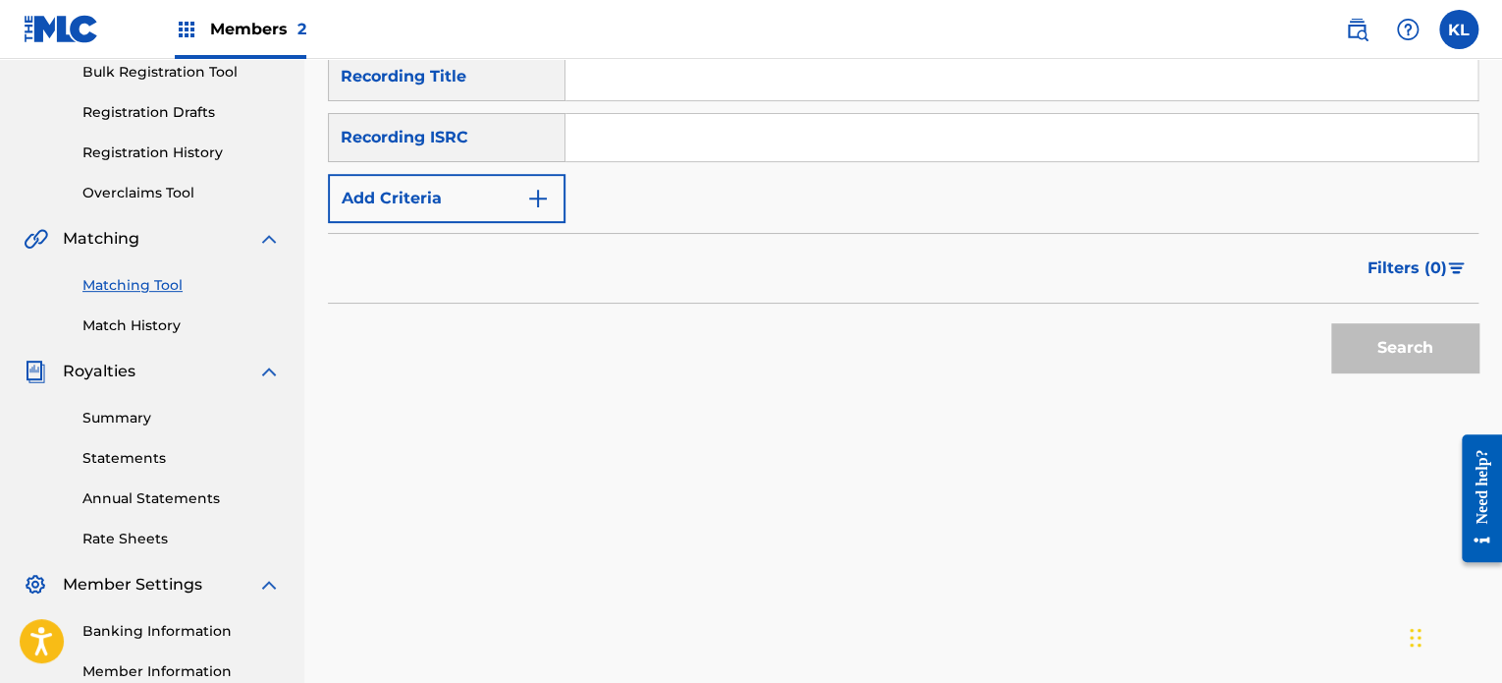
scroll to position [203, 0]
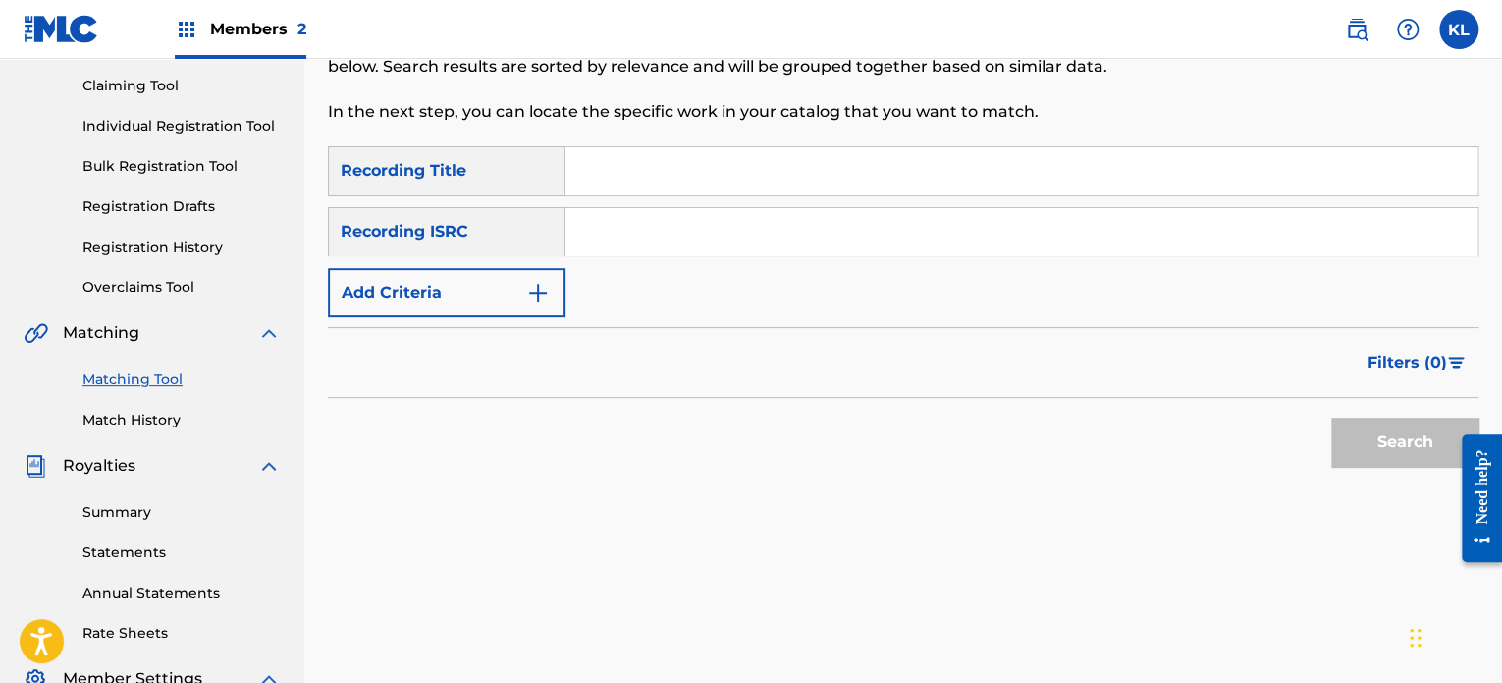
click at [602, 160] on input "Search Form" at bounding box center [1022, 170] width 912 height 47
type input "peaceful"
paste input "SE6YL2200699"
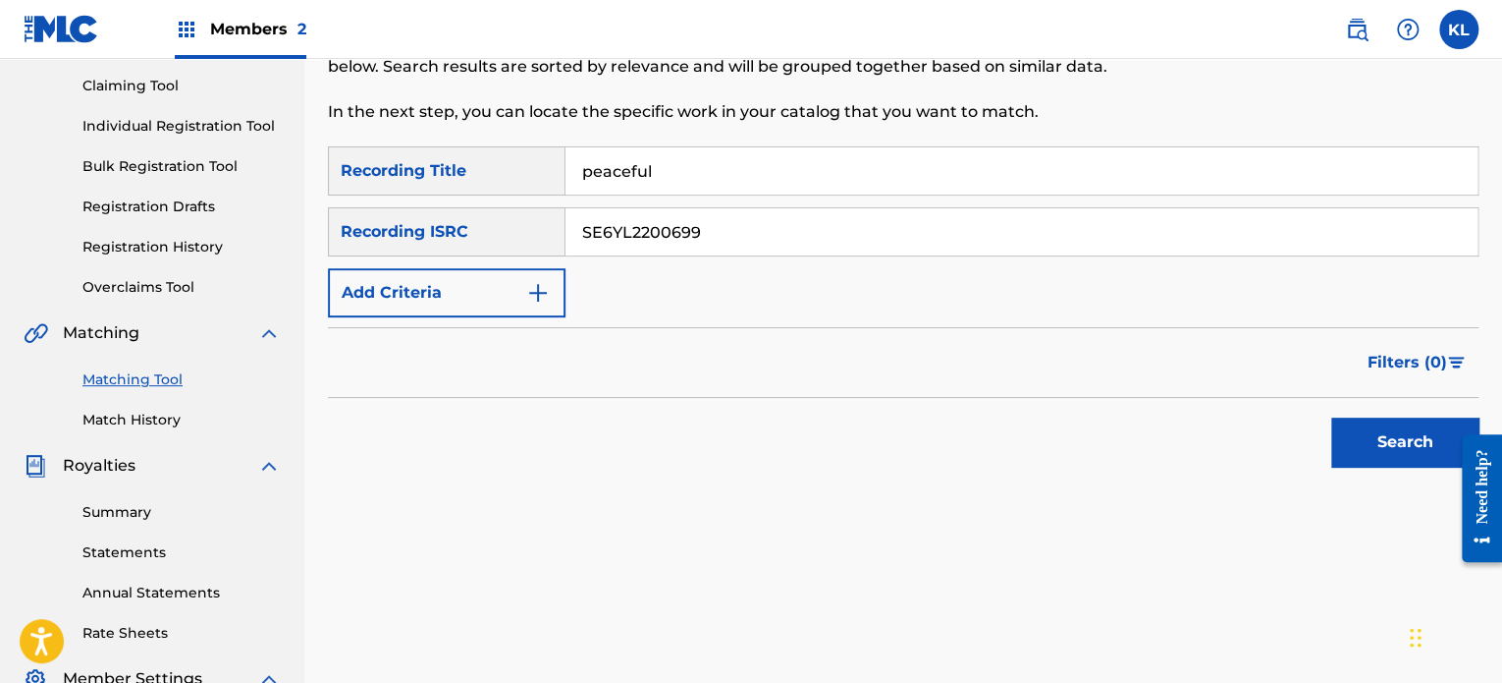
type input "SE6YL2200699"
click at [1332, 417] on button "Search" at bounding box center [1405, 441] width 147 height 49
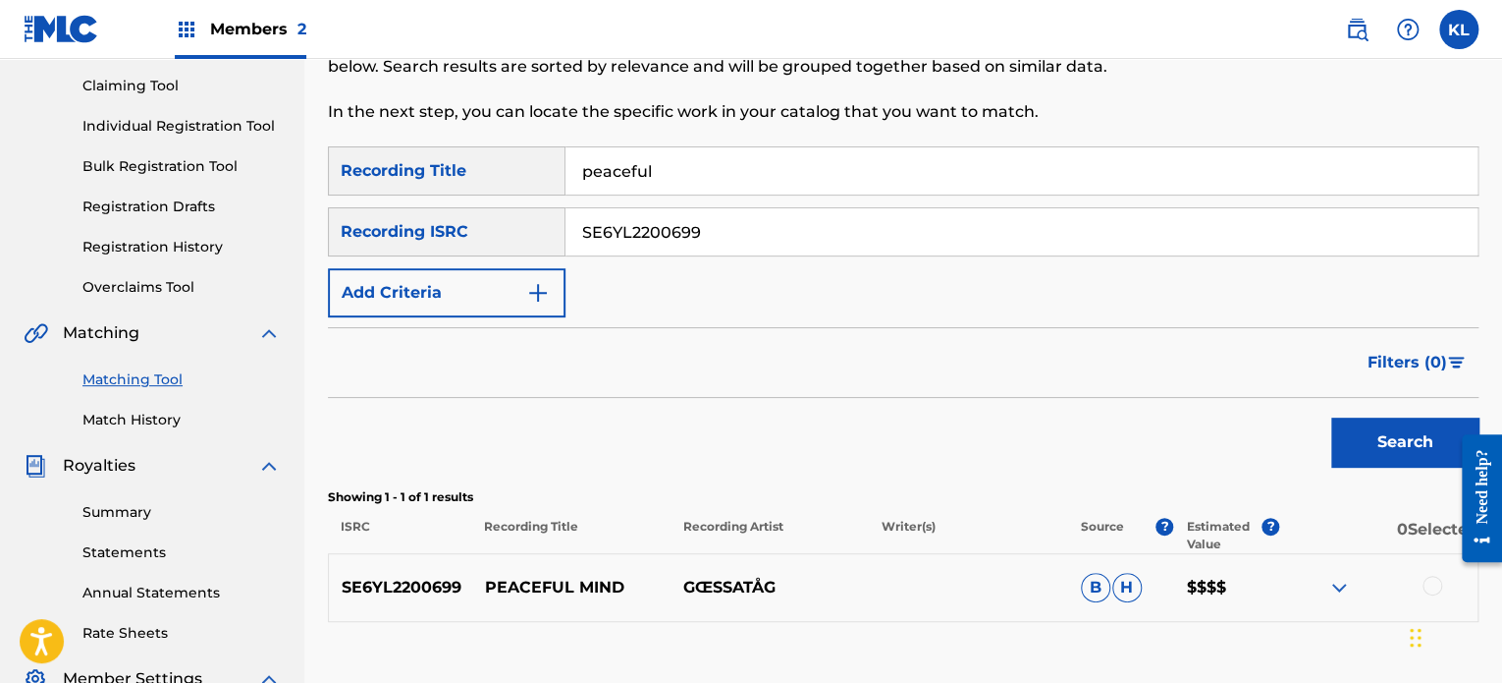
scroll to position [341, 0]
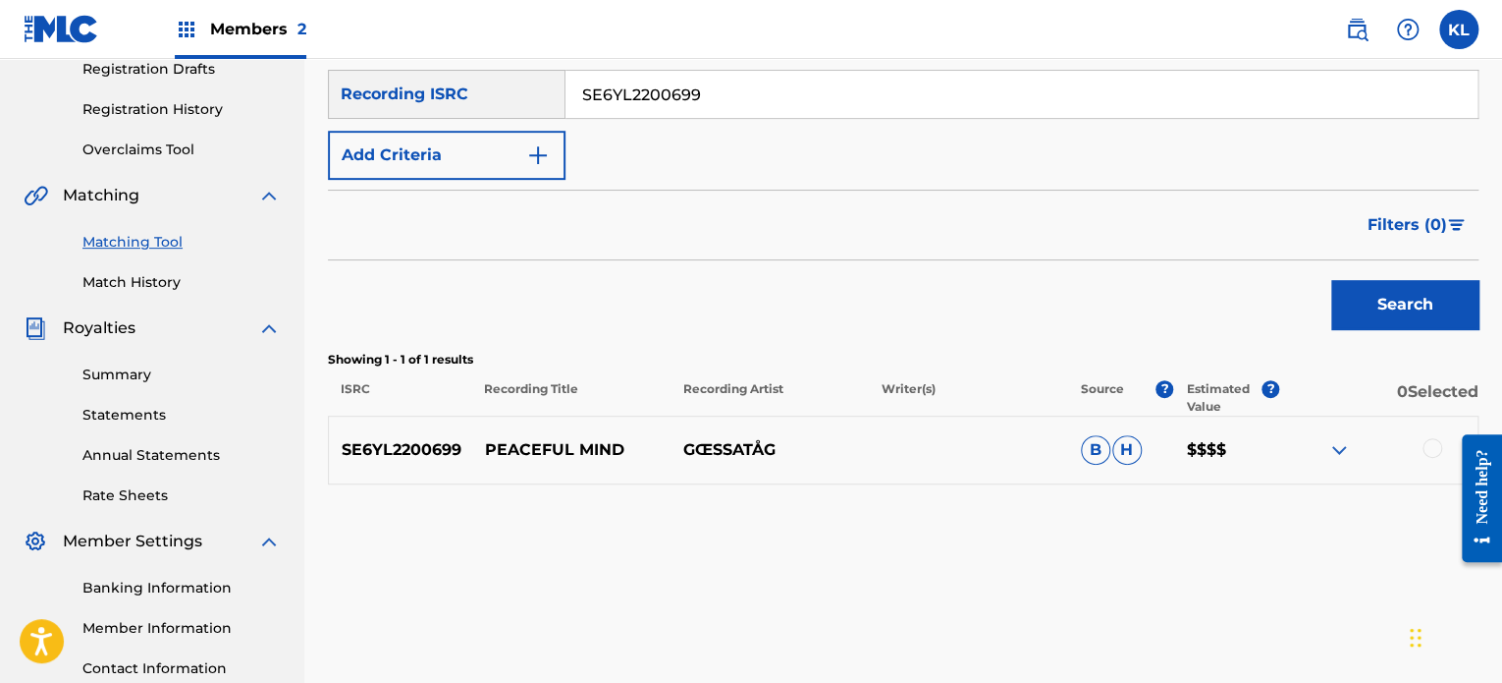
click at [1414, 458] on div at bounding box center [1379, 450] width 198 height 24
click at [1427, 447] on div at bounding box center [1433, 448] width 20 height 20
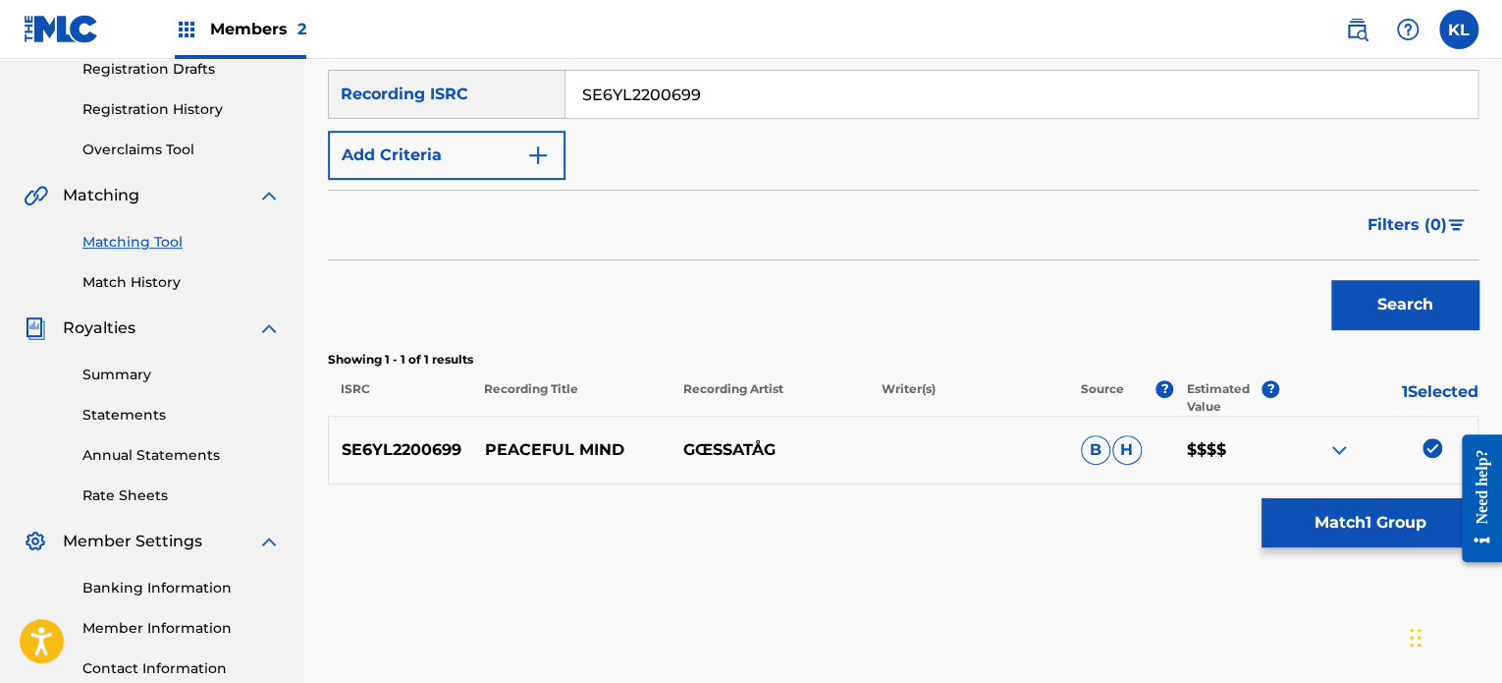
click at [1324, 517] on button "Match 1 Group" at bounding box center [1370, 522] width 217 height 49
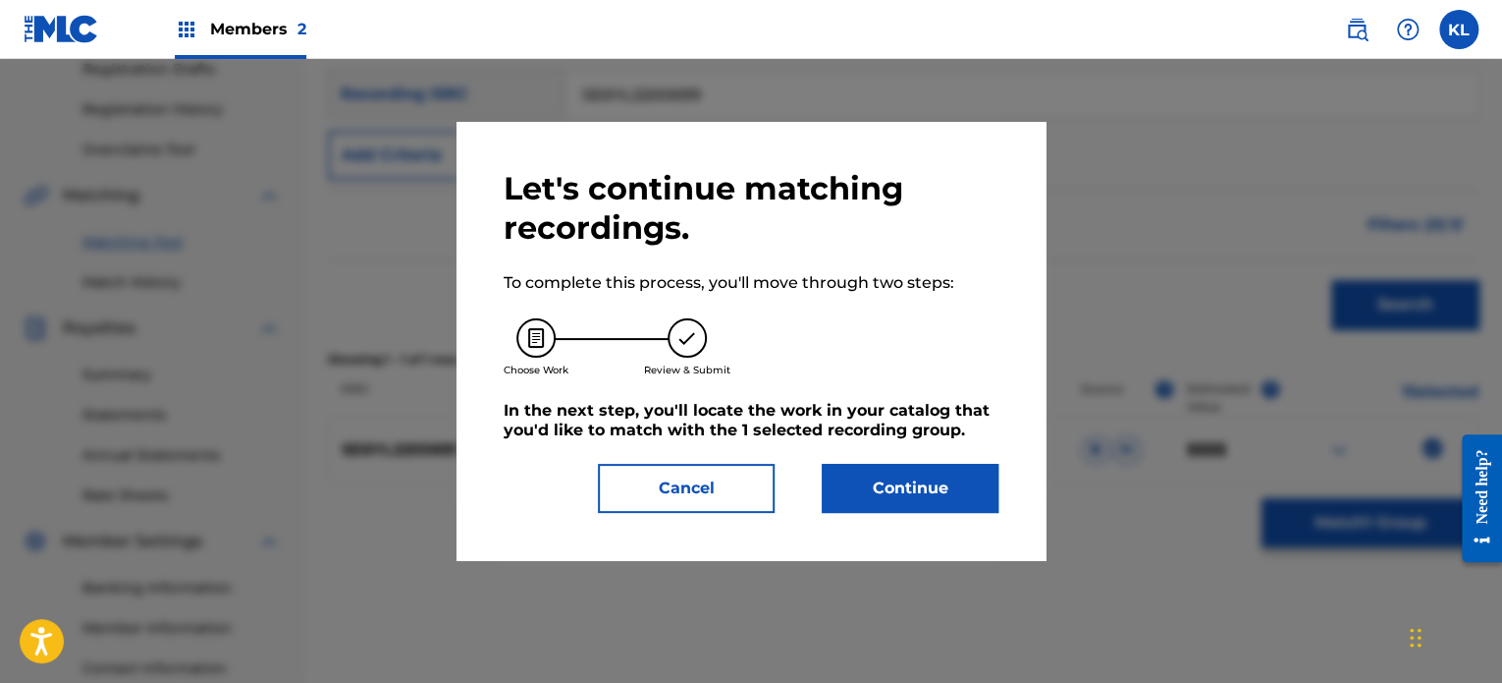
click at [915, 495] on button "Continue" at bounding box center [910, 488] width 177 height 49
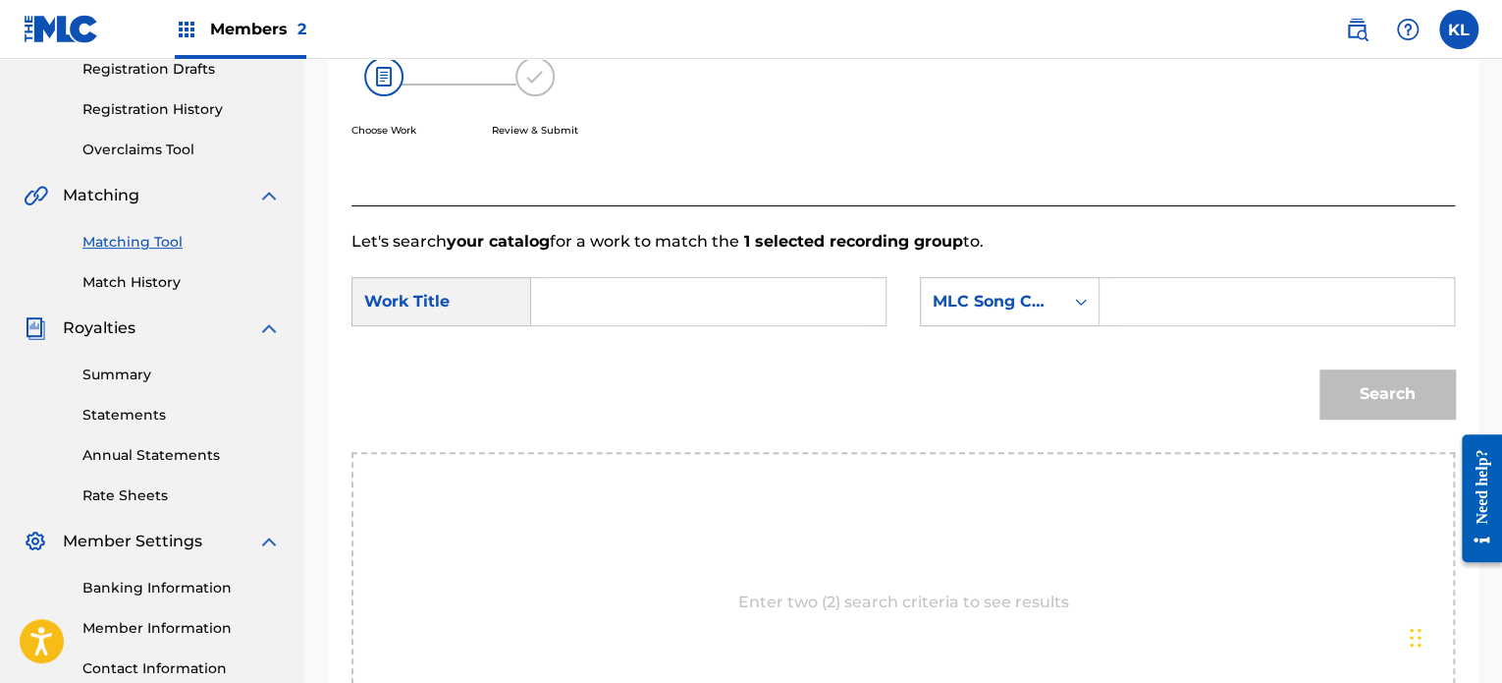
click at [600, 300] on input "Search Form" at bounding box center [708, 301] width 321 height 47
type input "peaceful"
paste input "PJ07JO"
type input "PJ07JO"
click at [1400, 419] on div "Search" at bounding box center [1382, 389] width 145 height 79
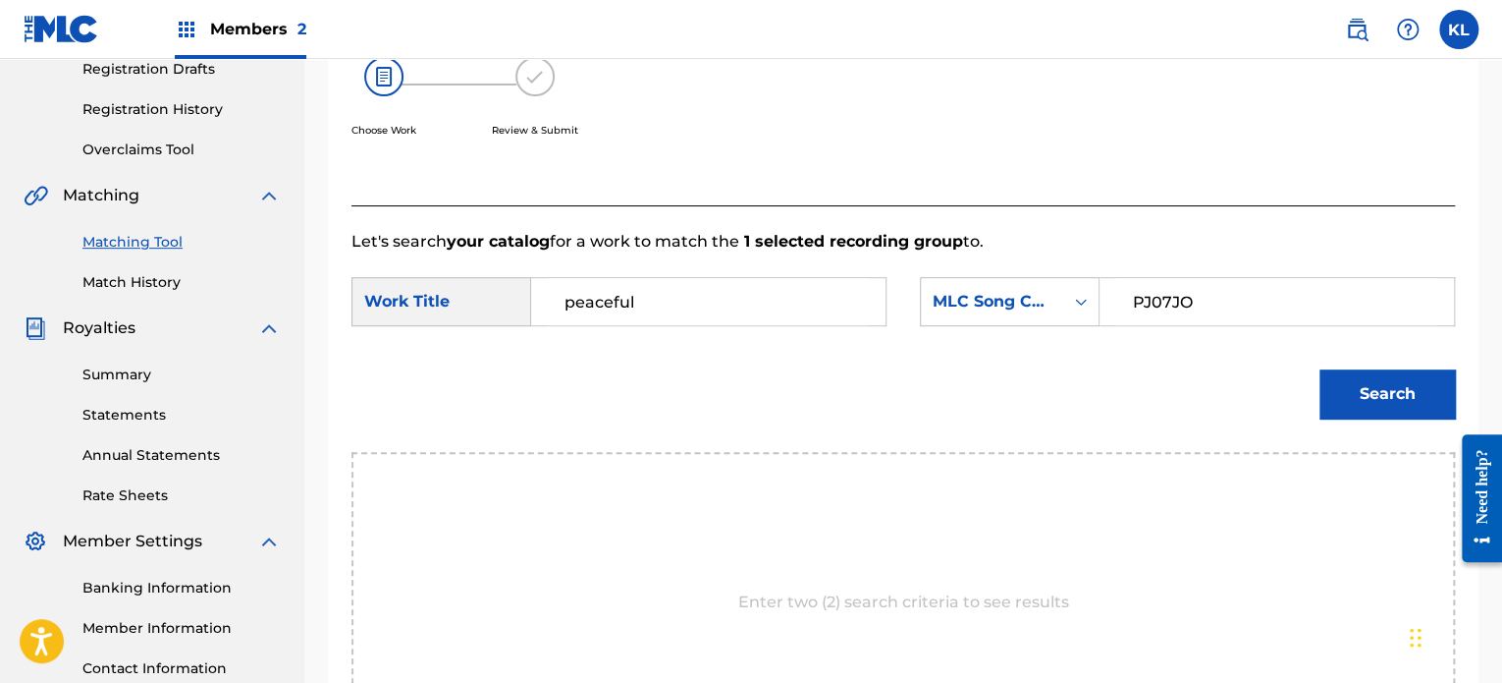
click at [1383, 404] on button "Search" at bounding box center [1388, 393] width 136 height 49
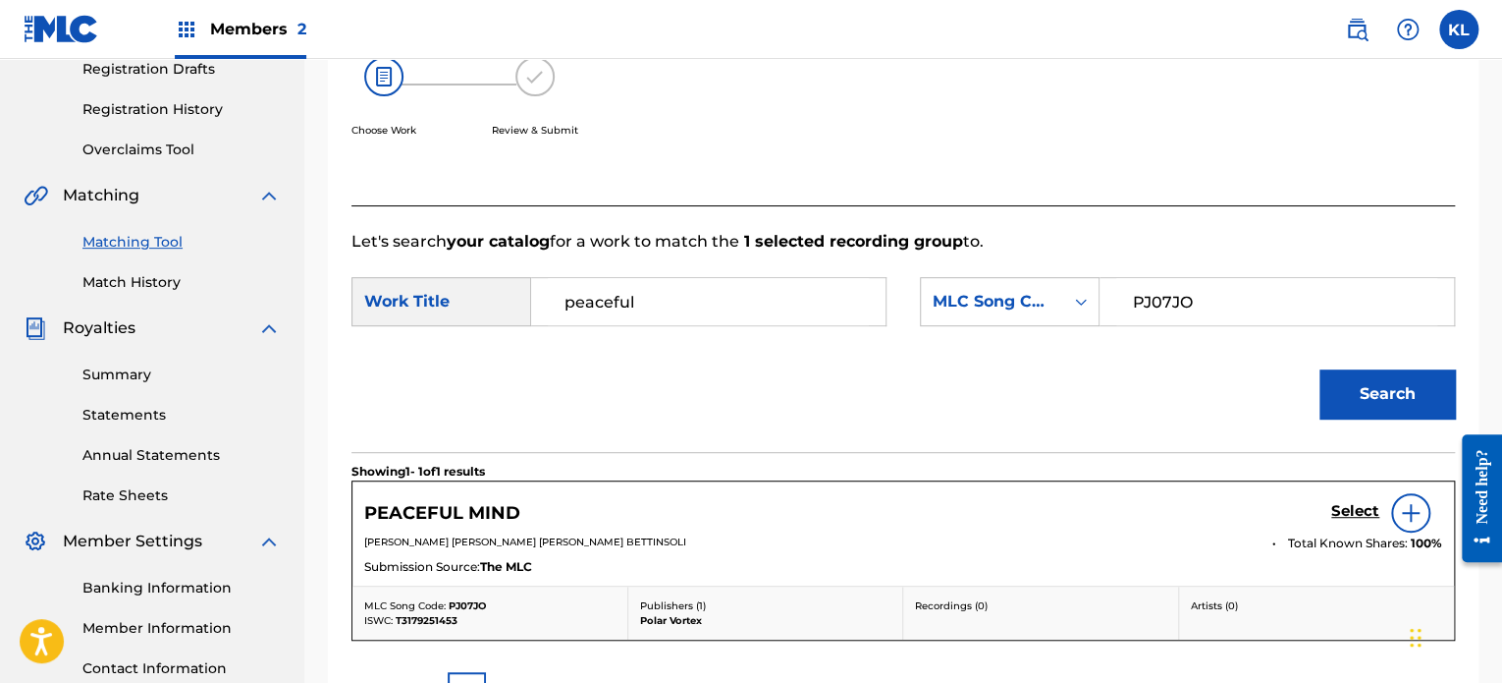
scroll to position [447, 0]
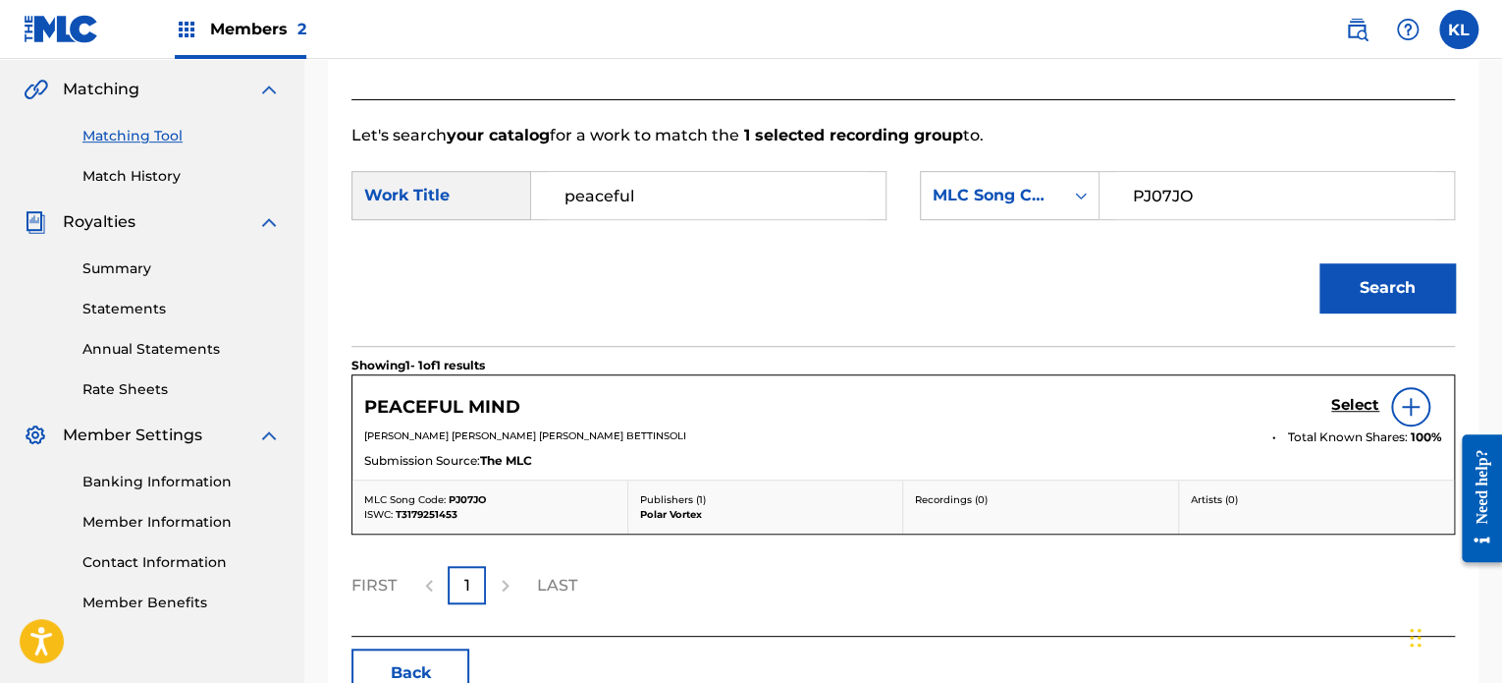
click at [1109, 423] on div "PEACEFUL MIND Select" at bounding box center [903, 406] width 1078 height 39
click at [1332, 405] on h5 "Select" at bounding box center [1356, 405] width 48 height 19
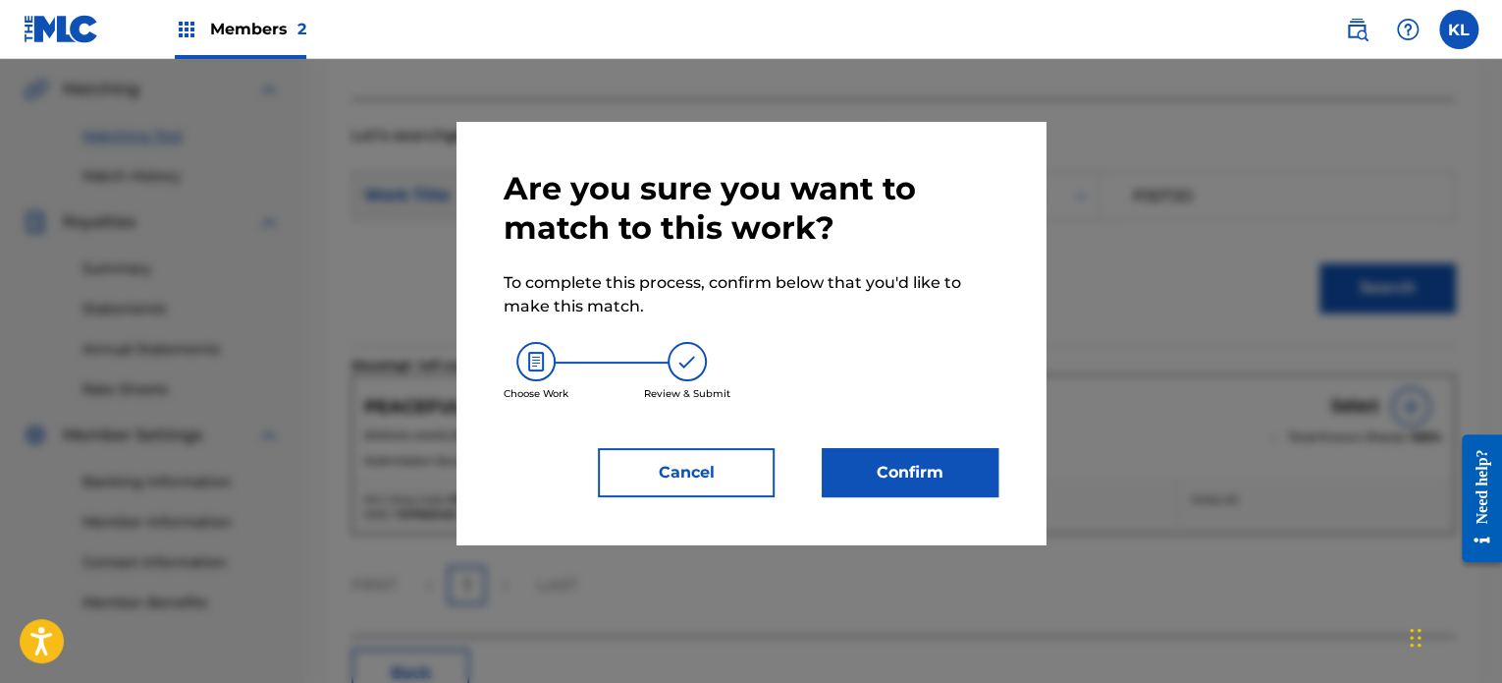
click at [892, 464] on button "Confirm" at bounding box center [910, 472] width 177 height 49
